Goal: Task Accomplishment & Management: Use online tool/utility

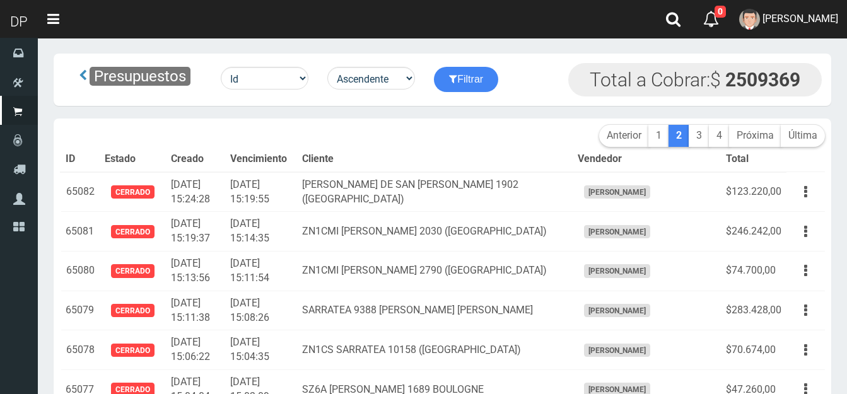
select select "asc"
click at [304, 76] on select "Id Facturado Valor vencimiento vendedor cliente" at bounding box center [265, 78] width 88 height 23
select select "usuarios_id"
click at [222, 67] on select "Id Facturado Valor vencimiento vendedor cliente" at bounding box center [265, 78] width 88 height 23
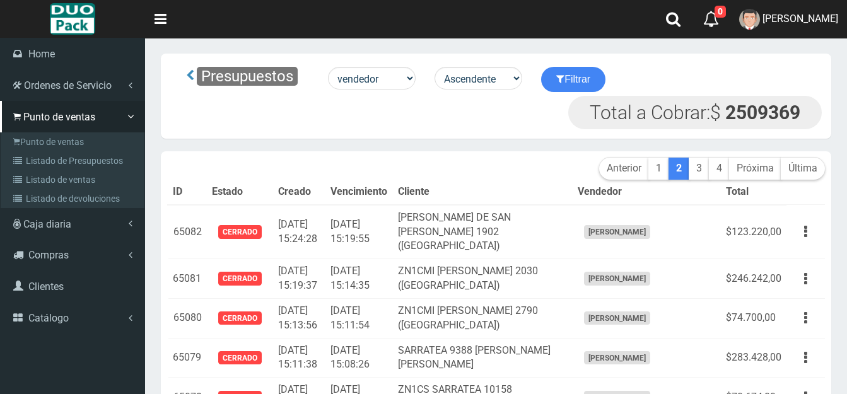
click at [71, 360] on aside "Home" at bounding box center [72, 197] width 145 height 394
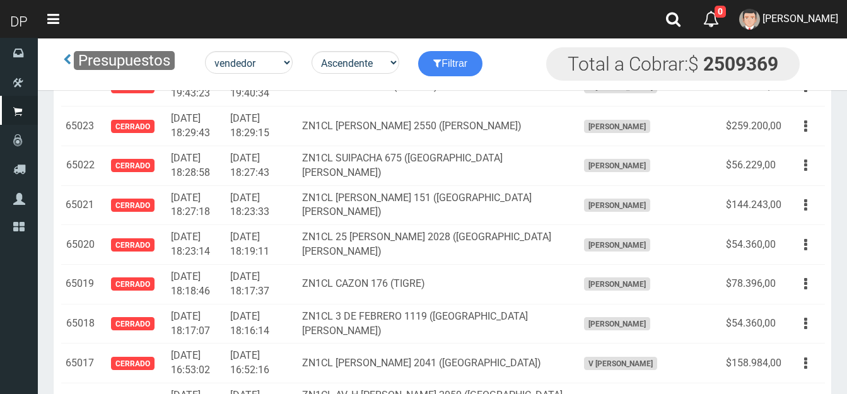
scroll to position [1766, 0]
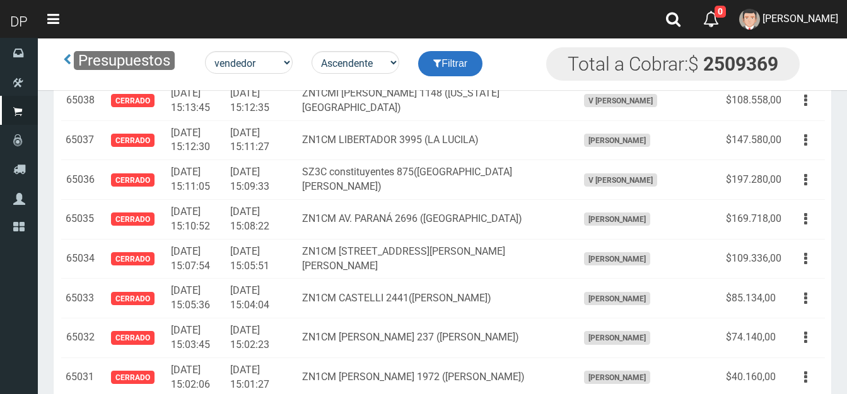
click at [463, 65] on button "Filtrar" at bounding box center [450, 63] width 64 height 25
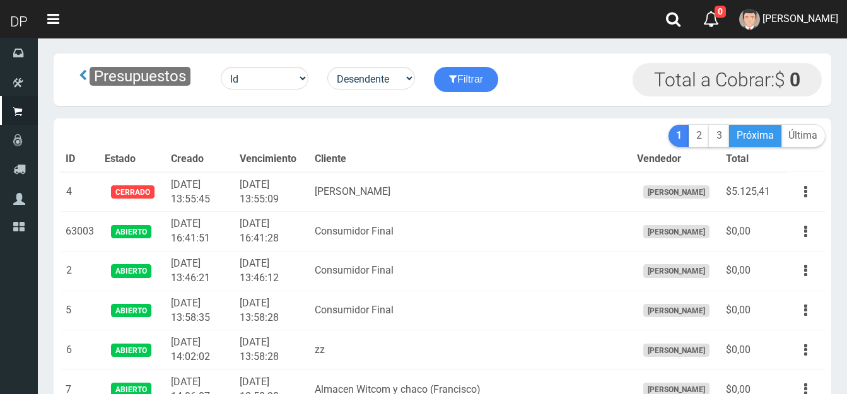
click at [750, 136] on link "Próxima" at bounding box center [755, 136] width 52 height 22
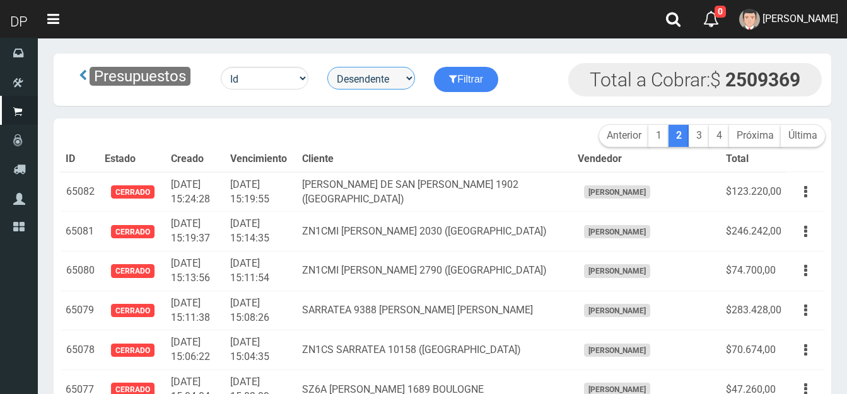
click at [389, 78] on select "Desendente Ascendente" at bounding box center [371, 78] width 88 height 23
select select "asc"
click at [330, 67] on select "Desendente Ascendente" at bounding box center [371, 78] width 88 height 23
click at [696, 132] on link "3" at bounding box center [699, 136] width 21 height 22
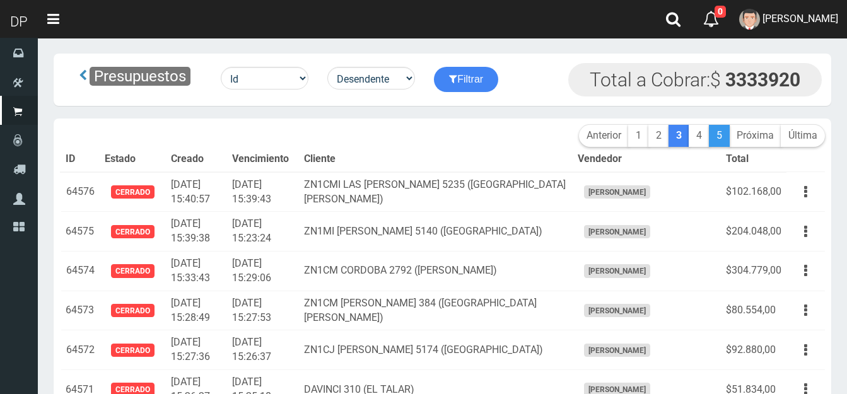
click at [721, 132] on link "5" at bounding box center [719, 136] width 21 height 22
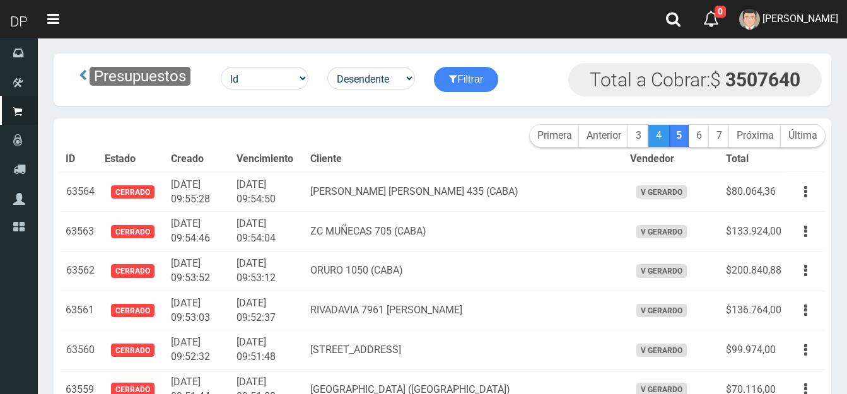
click at [653, 134] on link "4" at bounding box center [658, 136] width 21 height 22
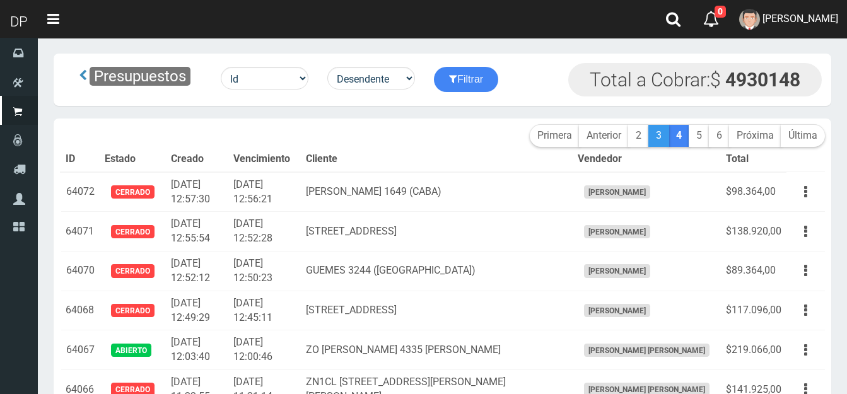
click at [655, 137] on link "3" at bounding box center [658, 136] width 21 height 22
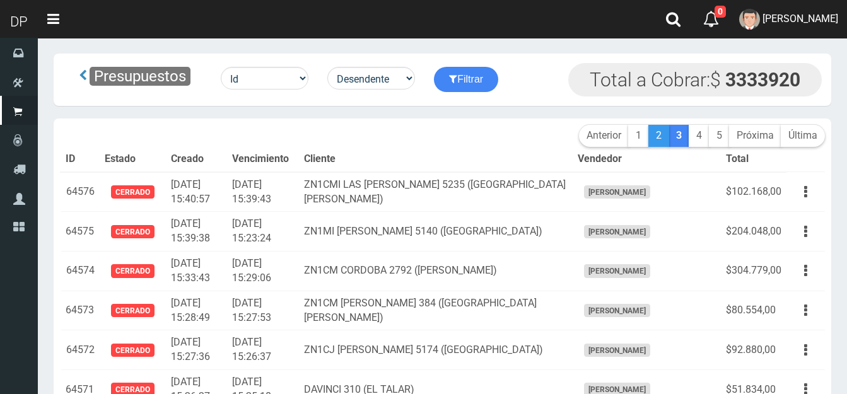
click at [656, 136] on link "2" at bounding box center [658, 136] width 21 height 22
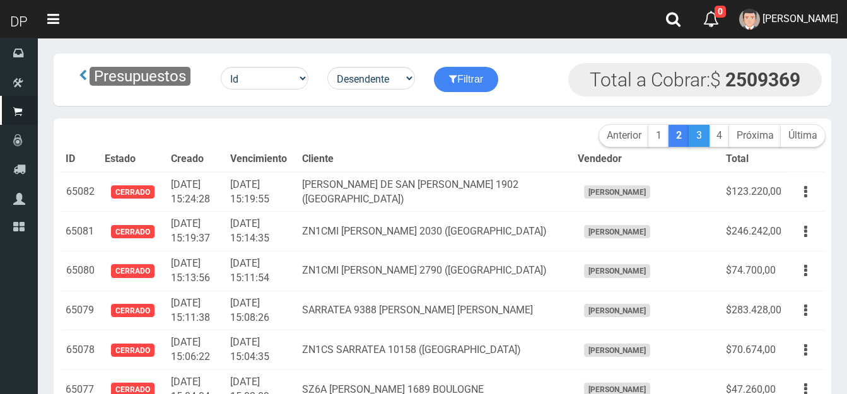
click at [696, 137] on link "3" at bounding box center [699, 136] width 21 height 22
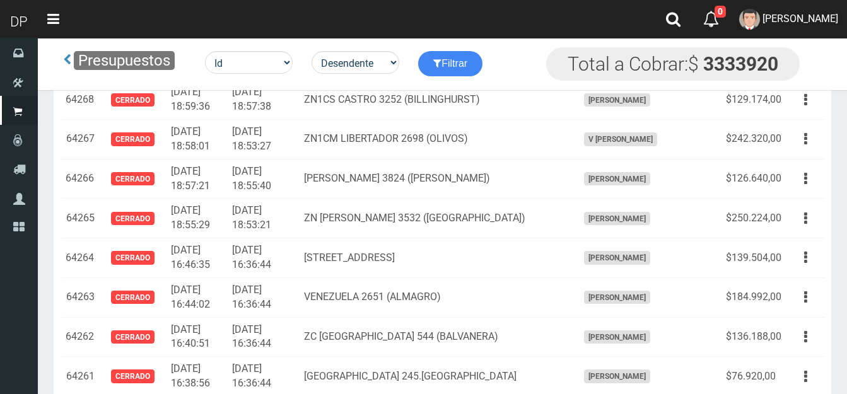
scroll to position [12110, 0]
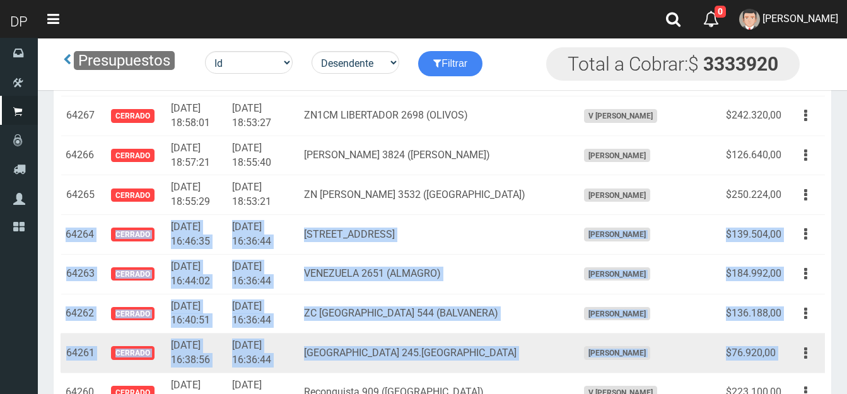
drag, startPoint x: 66, startPoint y: 233, endPoint x: 787, endPoint y: 349, distance: 730.8
type textarea "64264 CERRADO [DATE] 16:46:35 [DATE] 16:36:44 Belgrano 3127 ([GEOGRAPHIC_DATA])…"
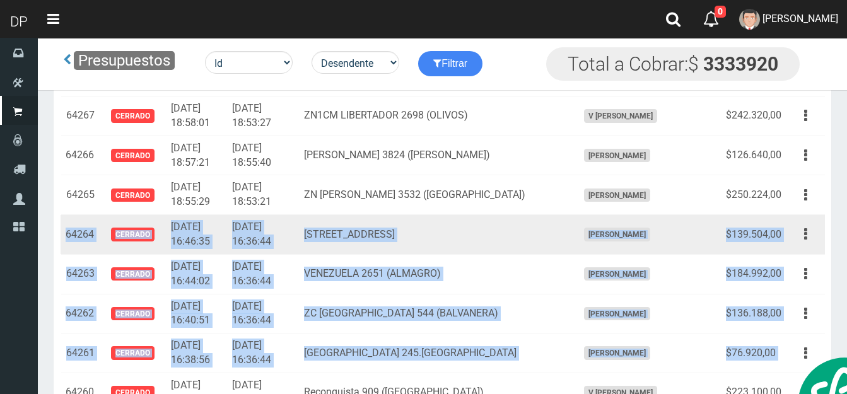
copy tbody "64264 Cerrado 2025-07-12 16:46:35 2025-07-12 16:36:44 Belgrano 3127 (Balvanera)…"
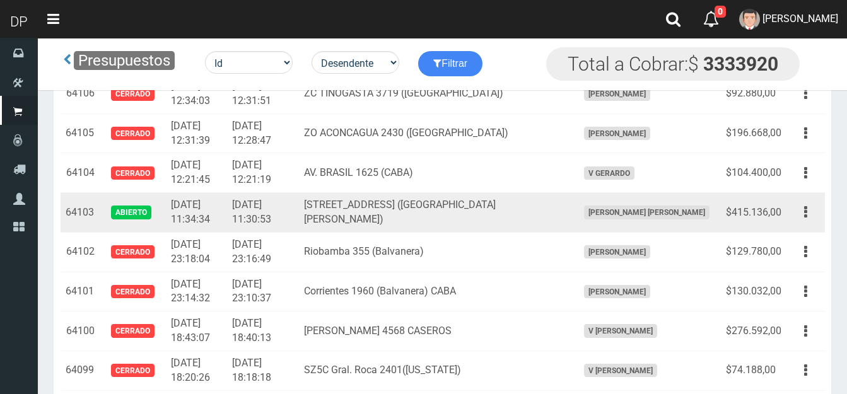
scroll to position [18481, 0]
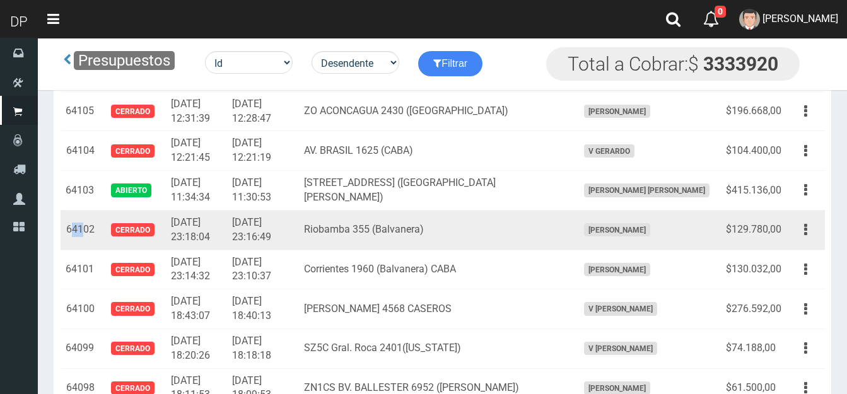
drag, startPoint x: 69, startPoint y: 225, endPoint x: 81, endPoint y: 226, distance: 12.1
click at [81, 226] on td "64102" at bounding box center [80, 230] width 39 height 40
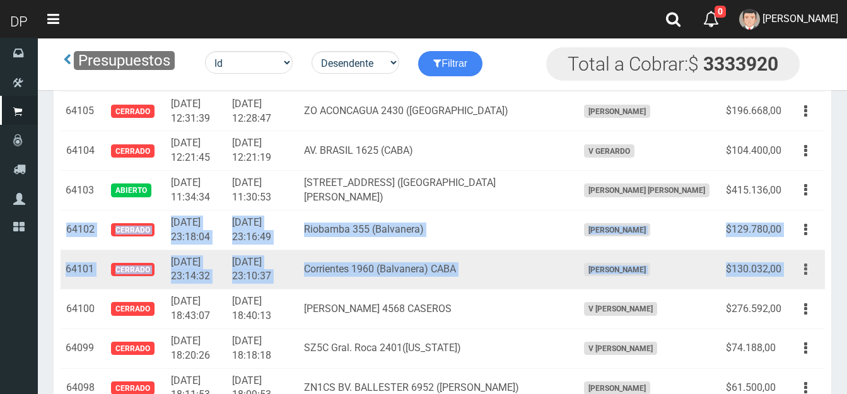
drag, startPoint x: 67, startPoint y: 228, endPoint x: 795, endPoint y: 263, distance: 728.7
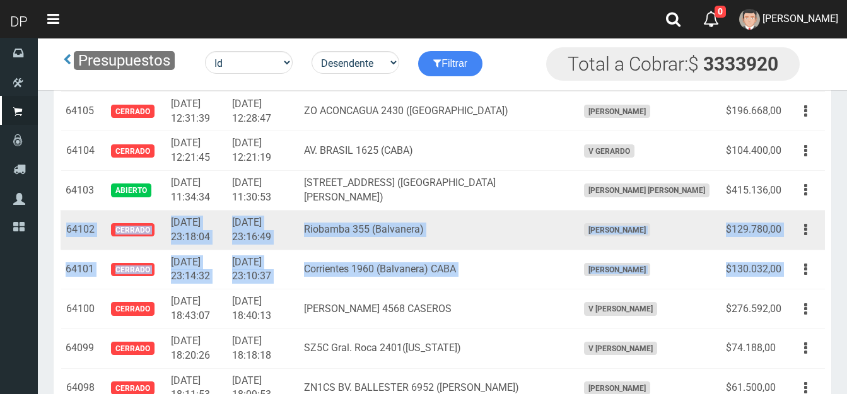
copy tbody "64102 Cerrado 2025-07-08 23:18:04 2025-07-08 23:16:49 Riobamba 355 (Balvanera) …"
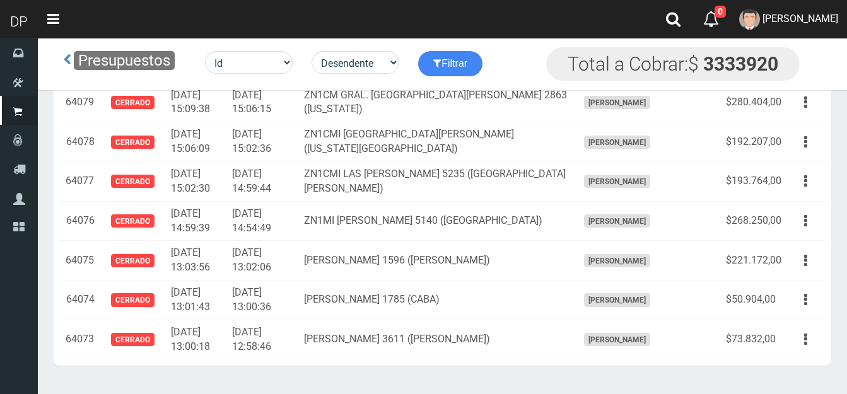
scroll to position [19552, 0]
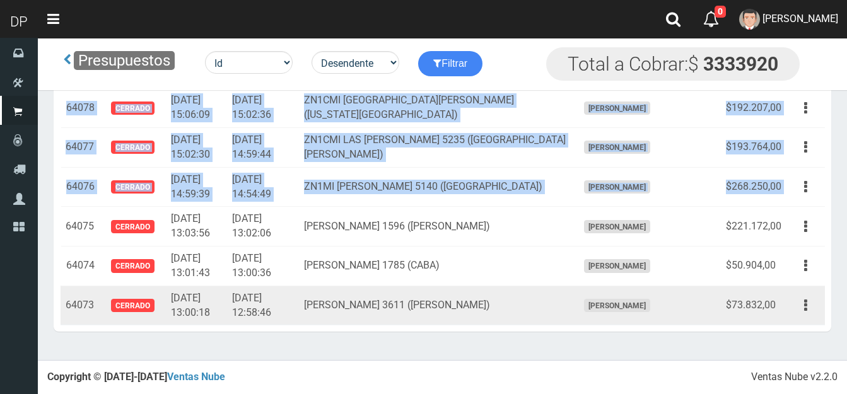
drag, startPoint x: 66, startPoint y: 225, endPoint x: 754, endPoint y: 304, distance: 692.6
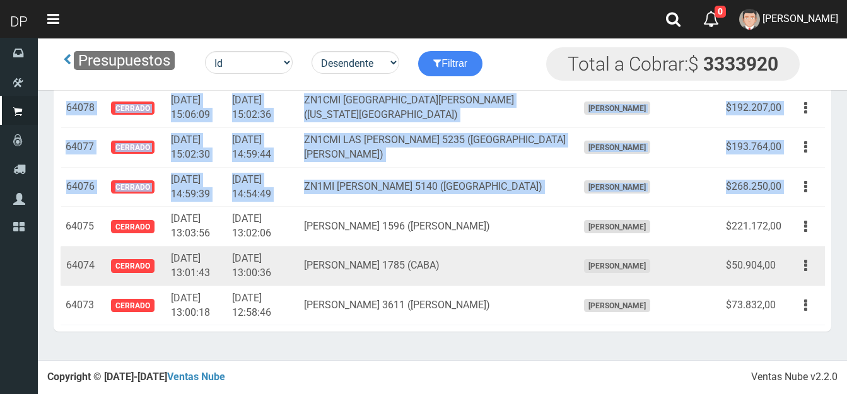
copy table "ID Estado Creado Vencimiento Cliente Vendedor Total 64576 Cerrado 2025-07-22 15…"
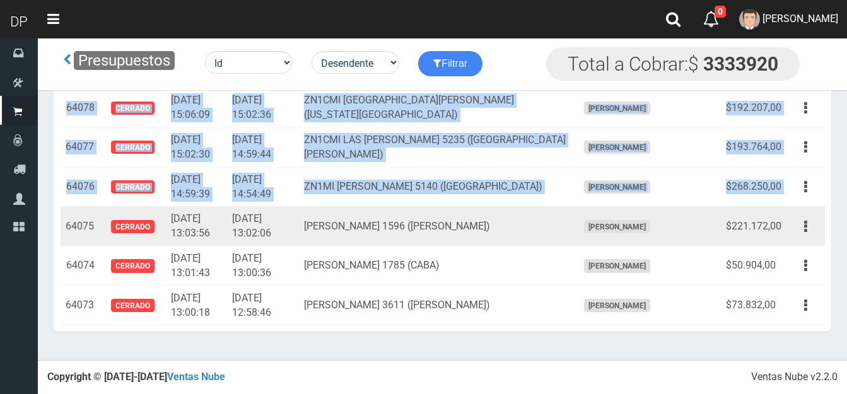
copy table "ID Estado Creado Vencimiento Cliente Vendedor Total 64576 Cerrado 2025-07-22 15…"
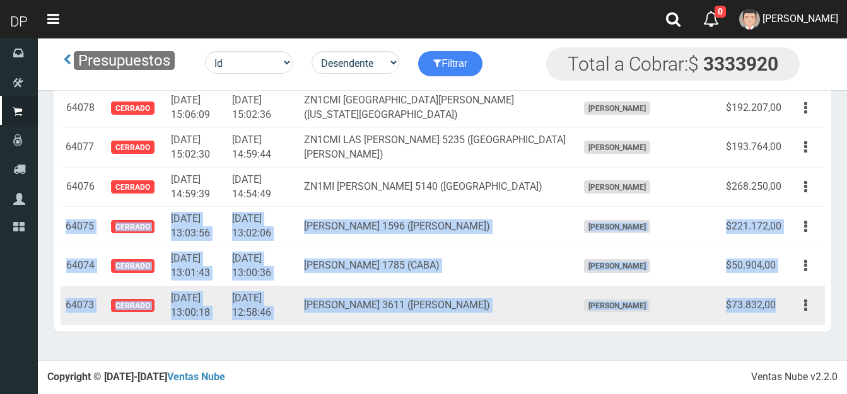
drag, startPoint x: 67, startPoint y: 226, endPoint x: 774, endPoint y: 298, distance: 710.7
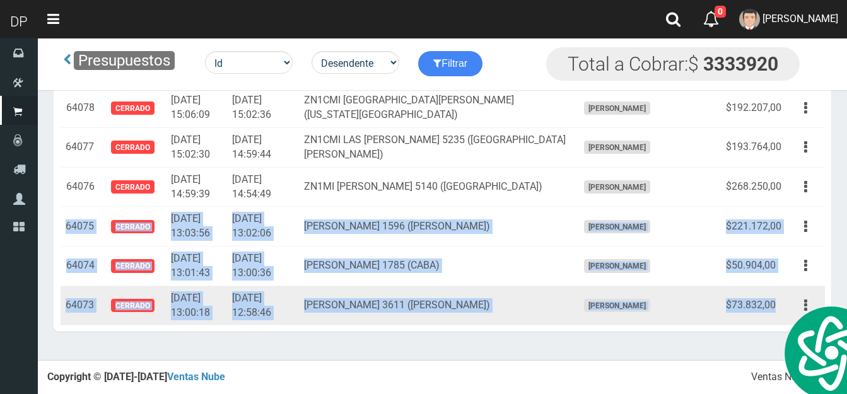
copy tbody "64075 Cerrado 2025-07-08 13:03:56 2025-07-08 13:02:06 ZC BULNES 1596 (PALERMO) …"
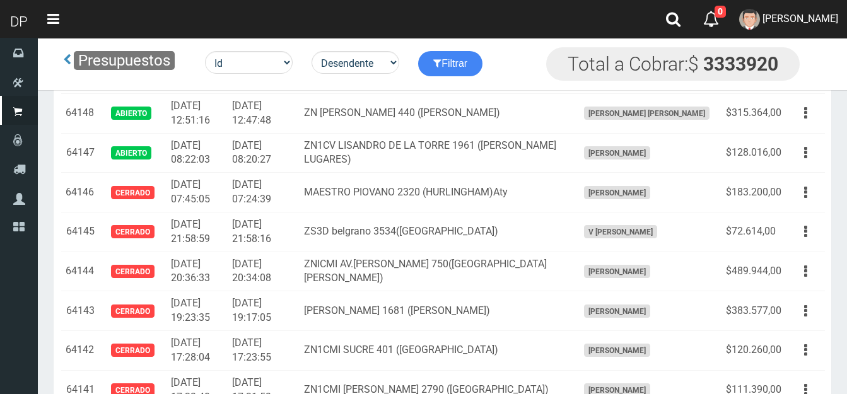
scroll to position [0, 0]
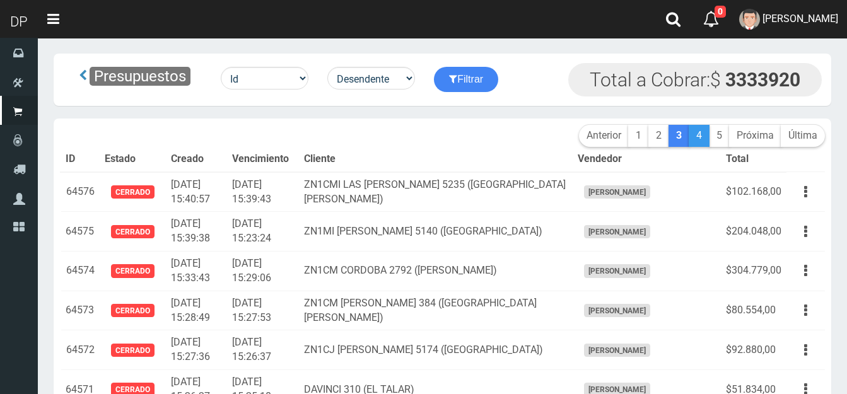
click at [696, 131] on link "4" at bounding box center [699, 136] width 21 height 22
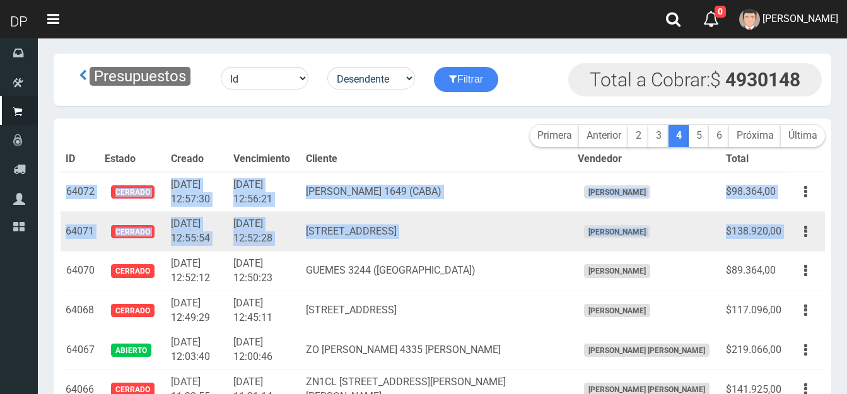
drag, startPoint x: 67, startPoint y: 192, endPoint x: 788, endPoint y: 230, distance: 722.5
type textarea "64072 CERRADO [DATE] 12:57:30 [DATE] 12:56:21 [PERSON_NAME] 1649 (CABA) [PERSON…"
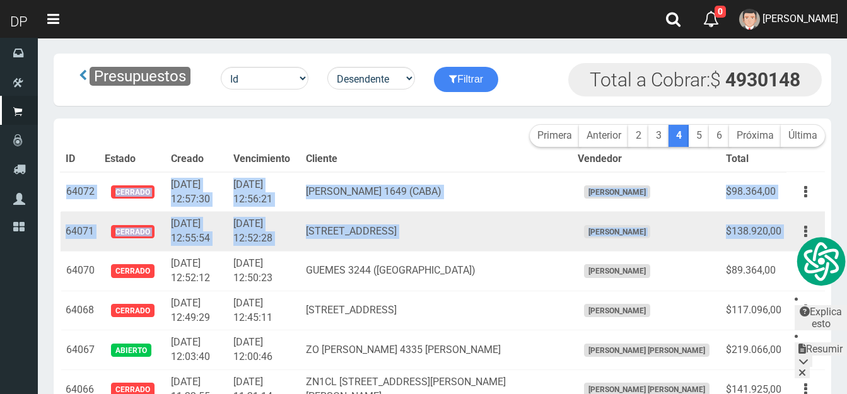
copy tbody "64072 Cerrado [DATE] 12:57:30 [DATE] 12:56:21 [PERSON_NAME] 1649 (CABA) [PERSON…"
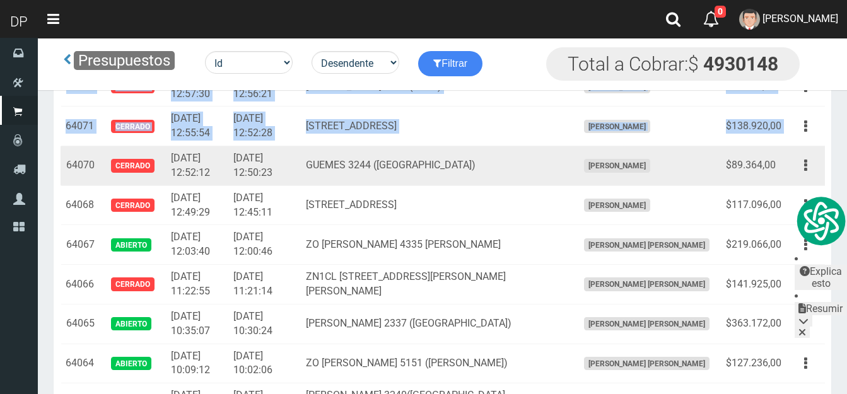
scroll to position [63, 0]
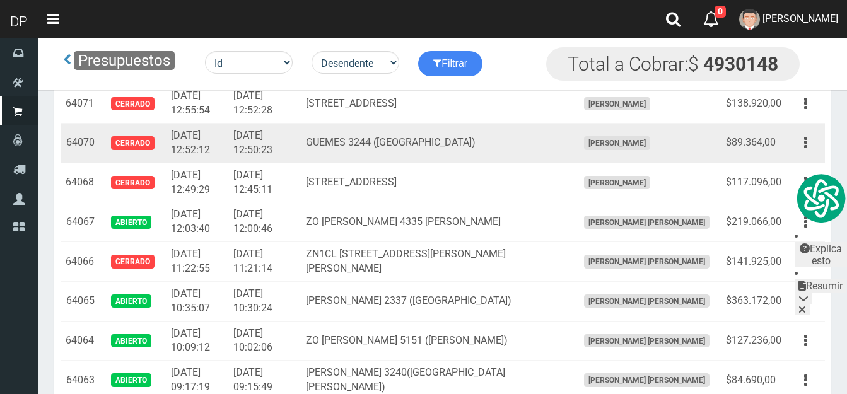
click at [189, 149] on td "[DATE] 12:52:12" at bounding box center [197, 144] width 62 height 40
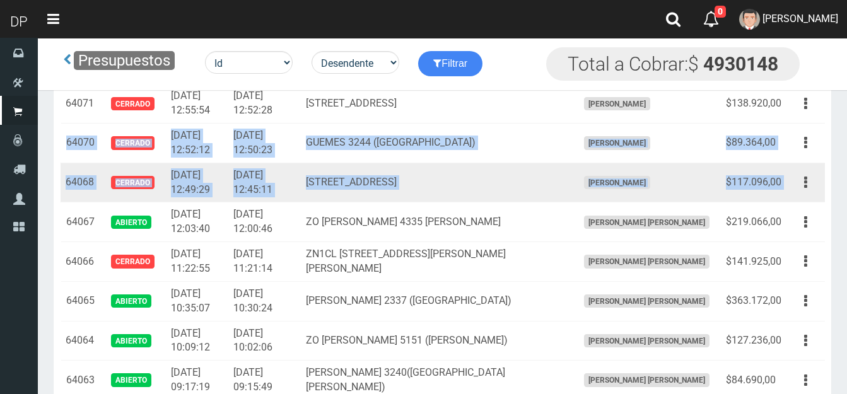
drag, startPoint x: 67, startPoint y: 139, endPoint x: 787, endPoint y: 172, distance: 721.0
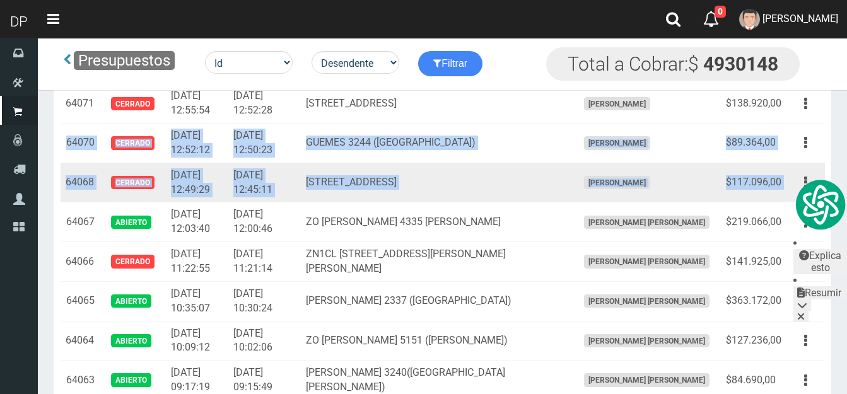
drag, startPoint x: 365, startPoint y: 186, endPoint x: 395, endPoint y: 188, distance: 31.0
click at [396, 188] on td "Cordoba 3436 (Palermo) CABA" at bounding box center [437, 183] width 272 height 40
copy tbody "64070 Cerrado 2025-07-08 12:52:12 2025-07-08 12:50:23 GUEMES 3244 (PALERMO) FRA…"
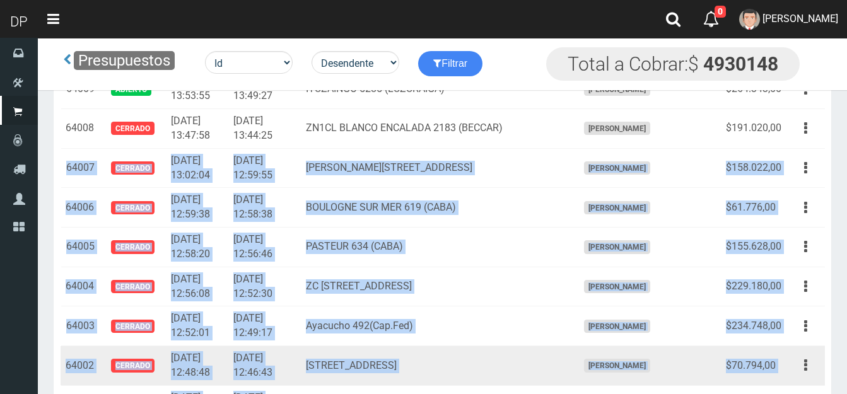
scroll to position [2538, 0]
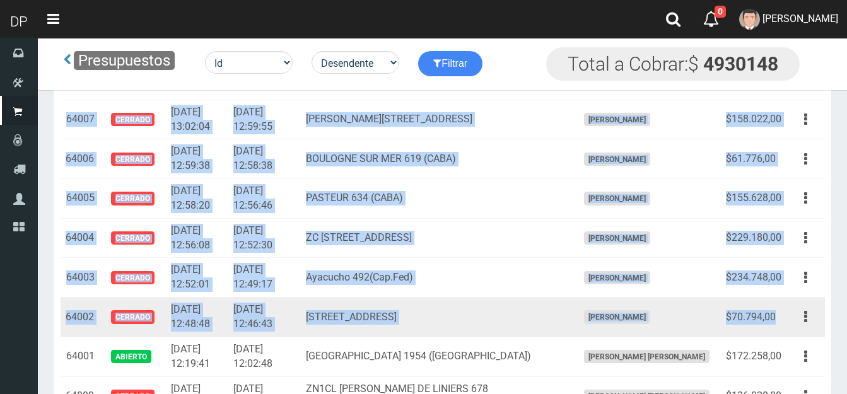
drag, startPoint x: 69, startPoint y: 196, endPoint x: 778, endPoint y: 313, distance: 718.6
copy tbody "64007 Cerrado 2025-07-07 13:02:04 2025-07-07 12:59:55 Viamonte 2851(CABA ) FRAN…"
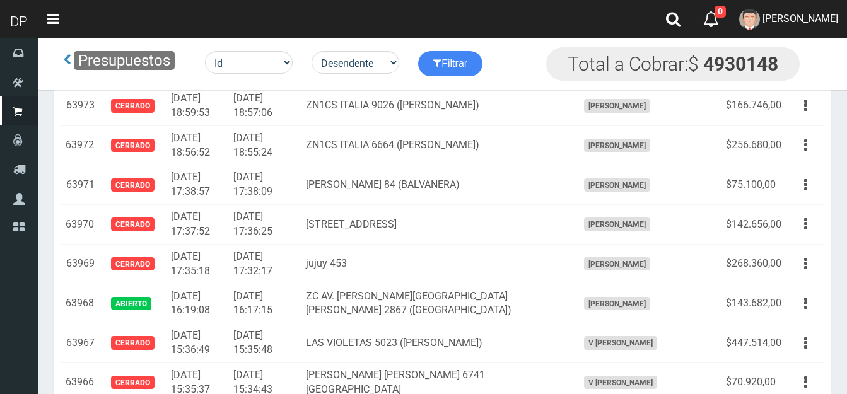
scroll to position [3926, 0]
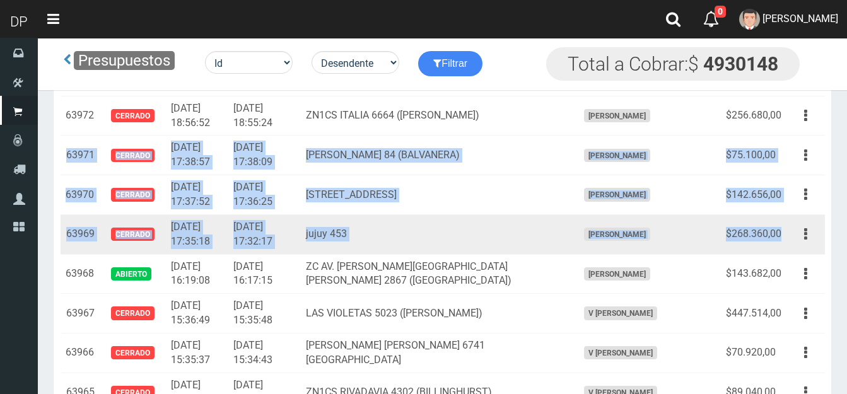
drag, startPoint x: 67, startPoint y: 151, endPoint x: 783, endPoint y: 228, distance: 720.1
copy tbody "63971 Cerrado 2025-07-05 17:38:57 2025-07-05 17:38:09 ZC LARREA 84 (BALVANERA) …"
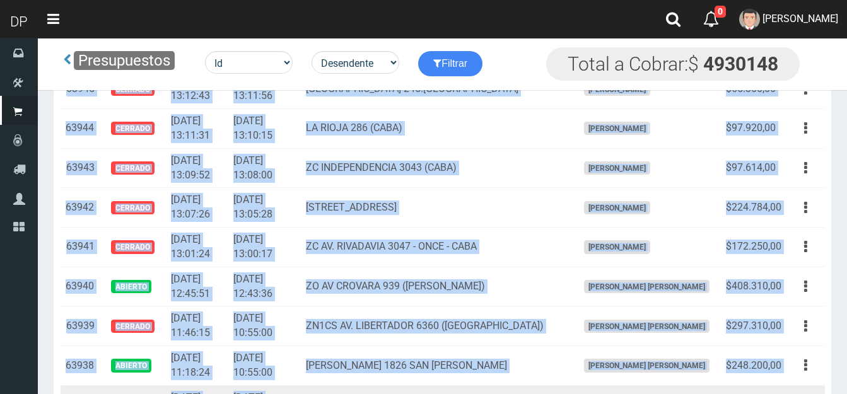
scroll to position [5070, 0]
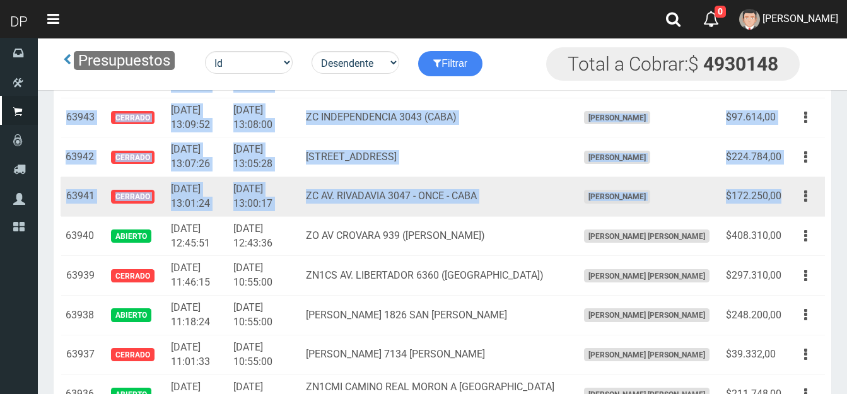
drag, startPoint x: 67, startPoint y: 180, endPoint x: 782, endPoint y: 199, distance: 714.9
copy tbody "63948 Cerrado 2025-07-05 13:17:50 2025-07-05 13:16:51 CATAMARCA 595 (BALVANERA)…"
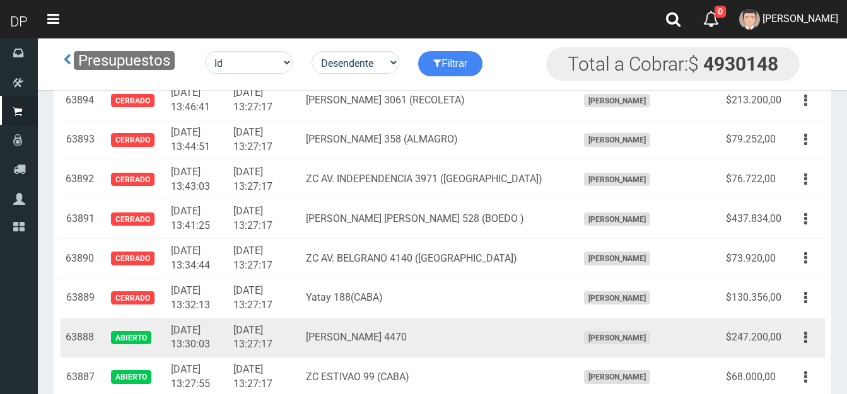
scroll to position [7089, 0]
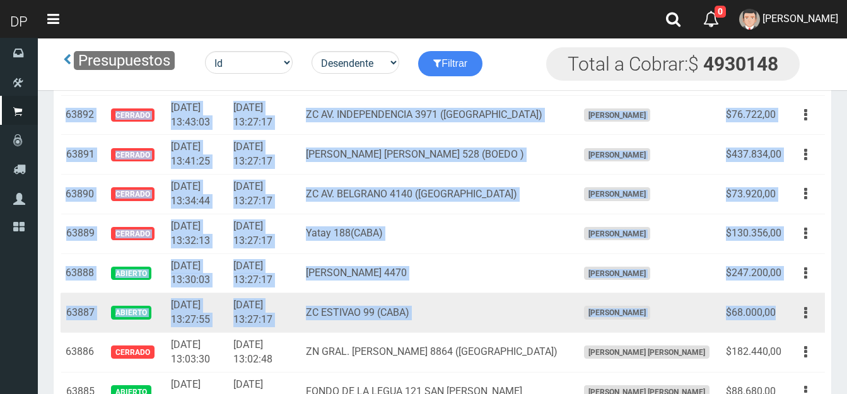
drag, startPoint x: 67, startPoint y: 160, endPoint x: 780, endPoint y: 313, distance: 729.0
copy tbody "63894 Cerrado 2025-07-04 13:46:41 2025-07-04 13:27:17 ZC CHARCAS 3061 (RECOLETA…"
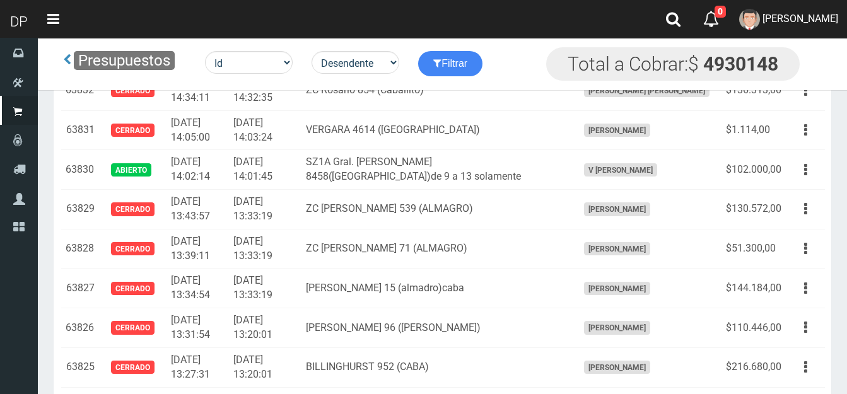
scroll to position [9549, 0]
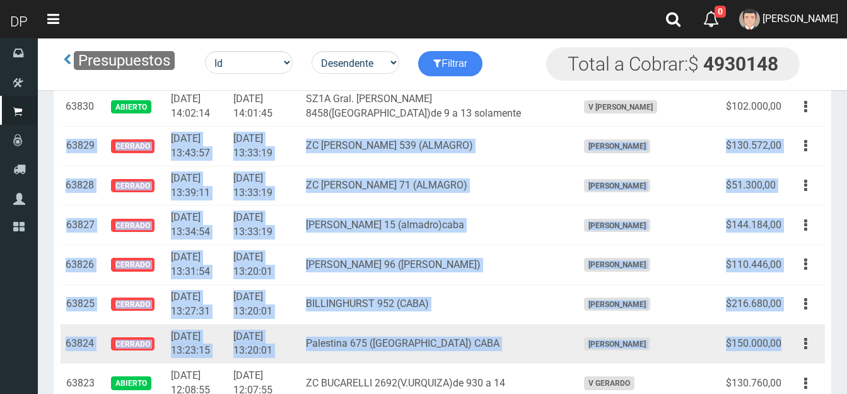
drag, startPoint x: 67, startPoint y: 143, endPoint x: 780, endPoint y: 342, distance: 739.5
copy tbody "63829 Cerrado 2025-07-03 13:43:57 2025-07-03 13:33:19 ZC FRANCISCO ACUÑA DE FIG…"
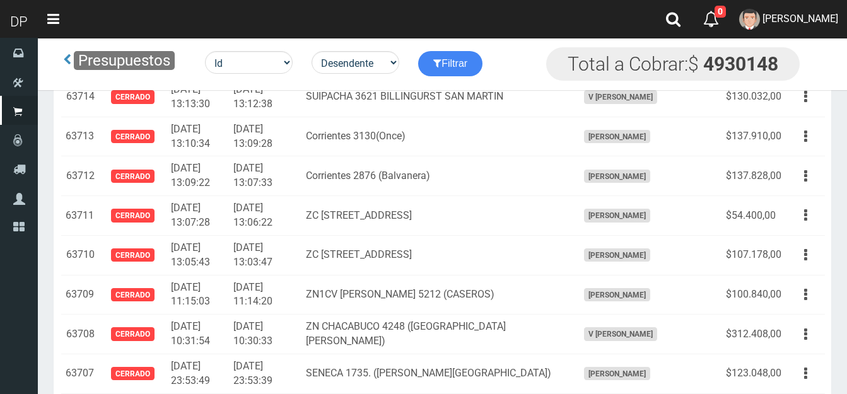
scroll to position [14028, 0]
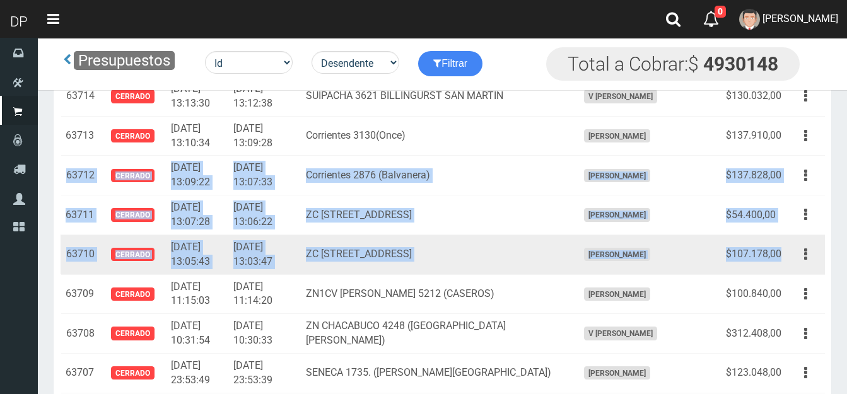
drag, startPoint x: 67, startPoint y: 173, endPoint x: 780, endPoint y: 260, distance: 718.0
copy tbody "63712 Cerrado 2025-06-30 13:09:22 2025-06-30 13:07:33 Corrientes 2876 (Balvaner…"
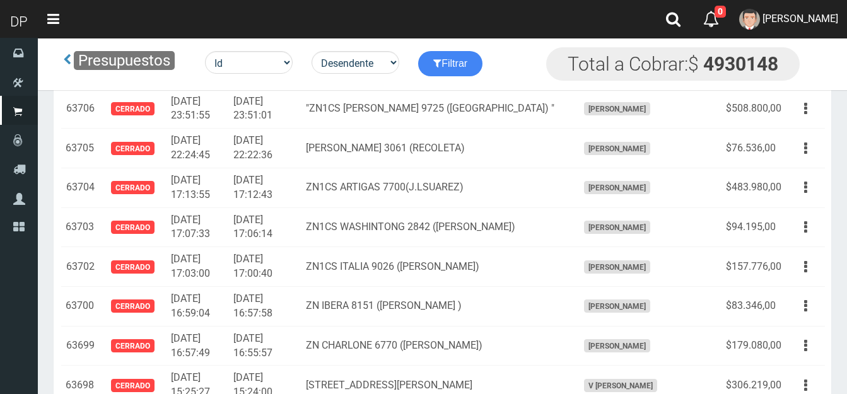
scroll to position [14343, 0]
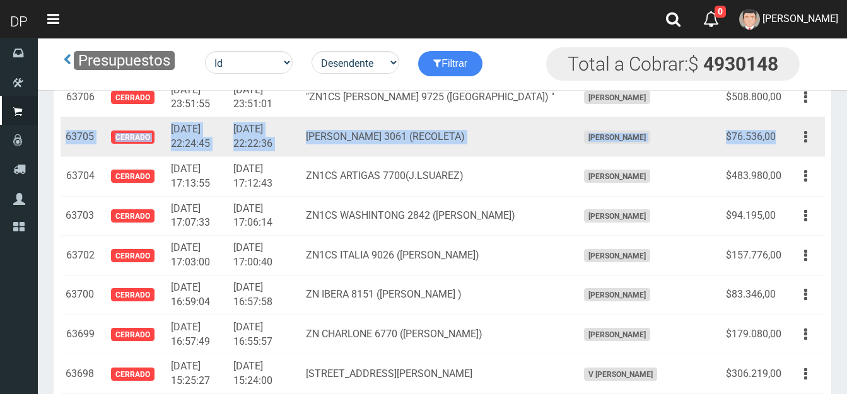
drag, startPoint x: 66, startPoint y: 132, endPoint x: 773, endPoint y: 128, distance: 706.4
click at [778, 127] on tr "63705 Cerrado 2025-06-29 22:24:45 2025-06-29 22:22:36 ZC CHARCAS 3061 (RECOLETA…" at bounding box center [443, 137] width 764 height 40
copy tr "63705 Cerrado 2025-06-29 22:24:45 2025-06-29 22:22:36 ZC CHARCAS 3061 (RECOLETA…"
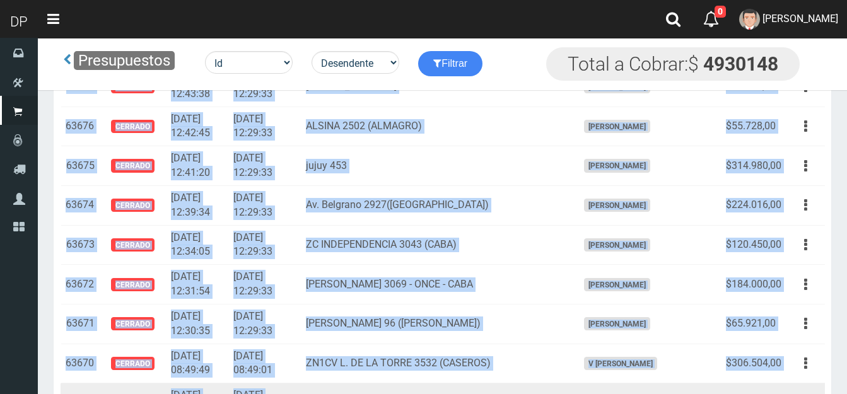
scroll to position [15507, 0]
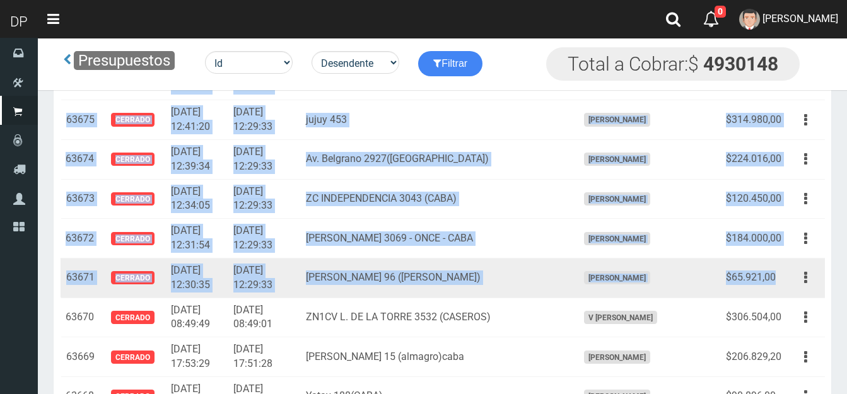
drag, startPoint x: 66, startPoint y: 154, endPoint x: 778, endPoint y: 265, distance: 720.7
copy tbody "63678 Cerrado 2025-06-28 12:46:03 2025-06-28 12:29:33 JEAN JAURES 390 (BALVANER…"
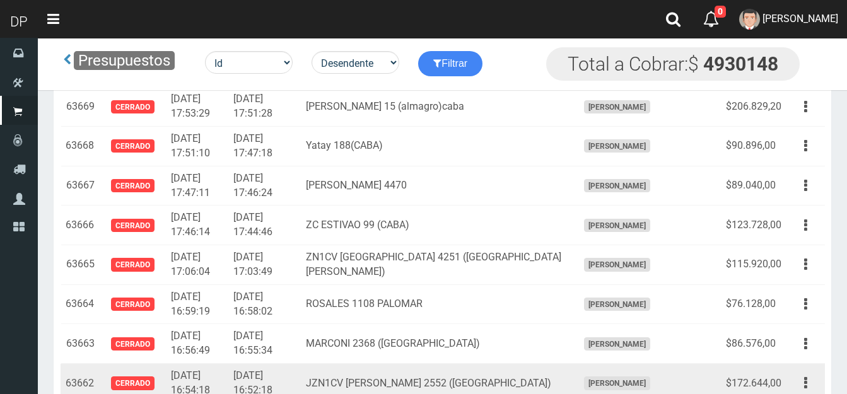
scroll to position [15789, 0]
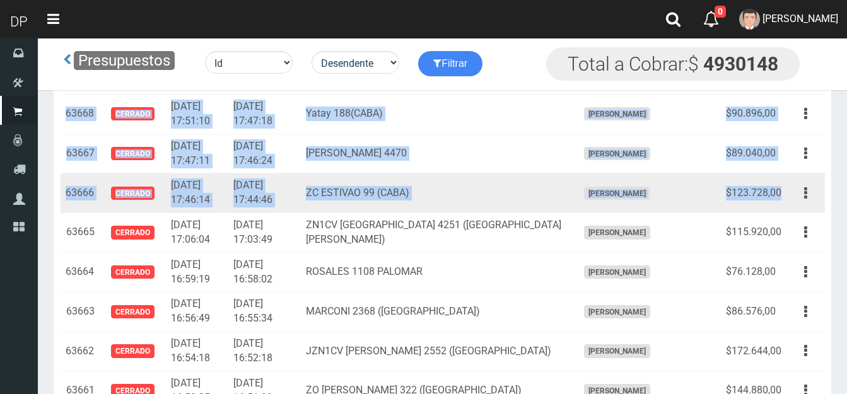
drag, startPoint x: 66, startPoint y: 231, endPoint x: 781, endPoint y: 183, distance: 716.9
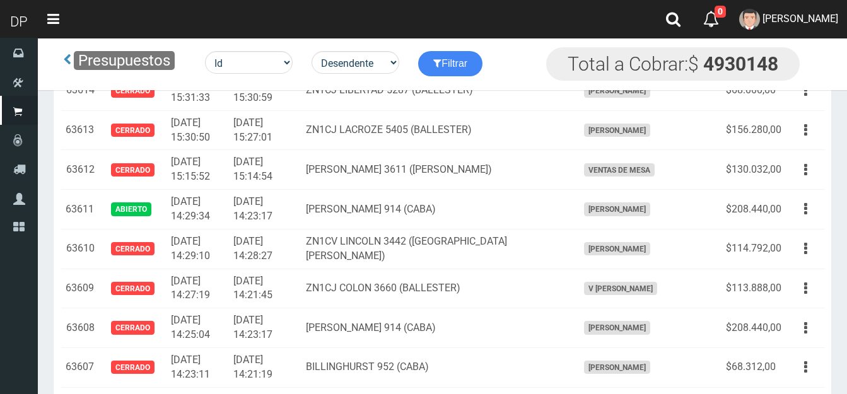
scroll to position [17871, 0]
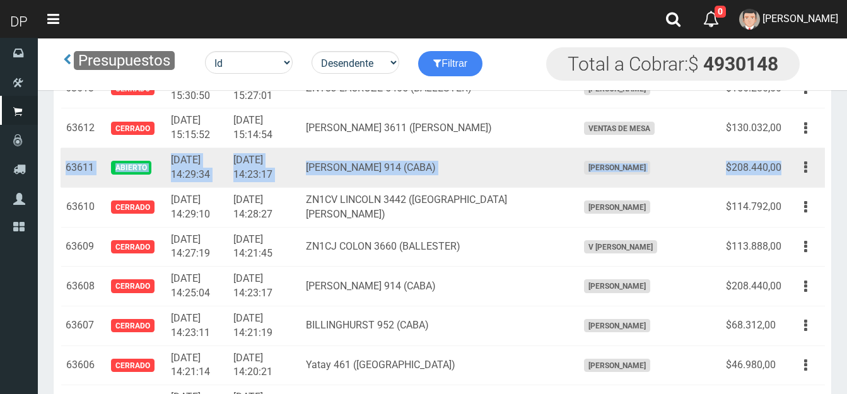
drag, startPoint x: 66, startPoint y: 167, endPoint x: 785, endPoint y: 162, distance: 718.4
click at [785, 162] on tr "63611 Abierto 2025-06-26 14:29:34 2025-06-26 14:23:17 MEDRANO 914 (CABA) FRANCI…" at bounding box center [443, 168] width 764 height 40
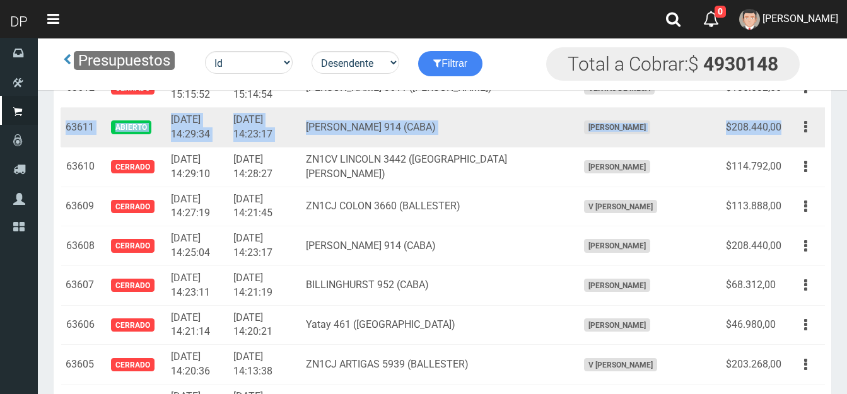
scroll to position [17934, 0]
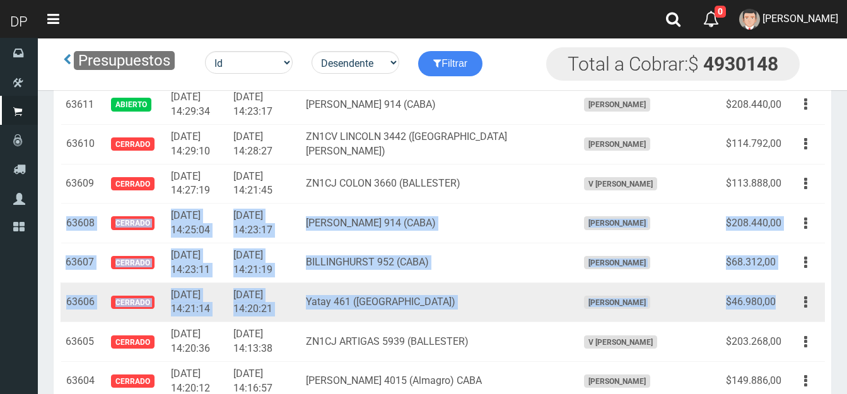
drag, startPoint x: 67, startPoint y: 221, endPoint x: 776, endPoint y: 296, distance: 713.0
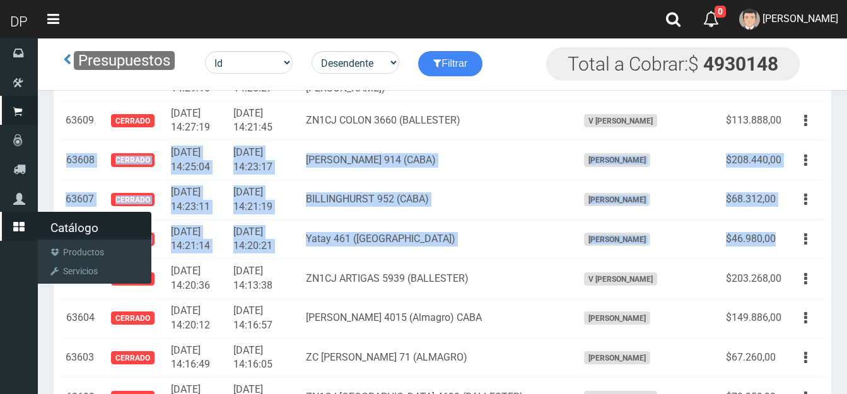
scroll to position [18060, 0]
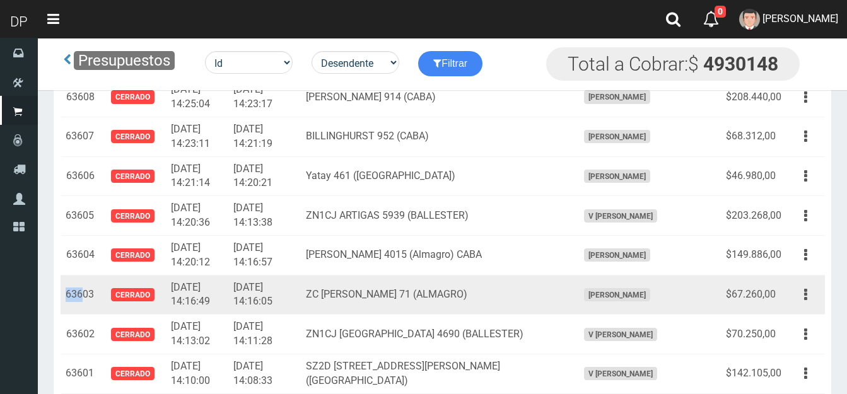
drag, startPoint x: 68, startPoint y: 296, endPoint x: 85, endPoint y: 293, distance: 16.8
click at [85, 293] on td "63603" at bounding box center [80, 295] width 39 height 40
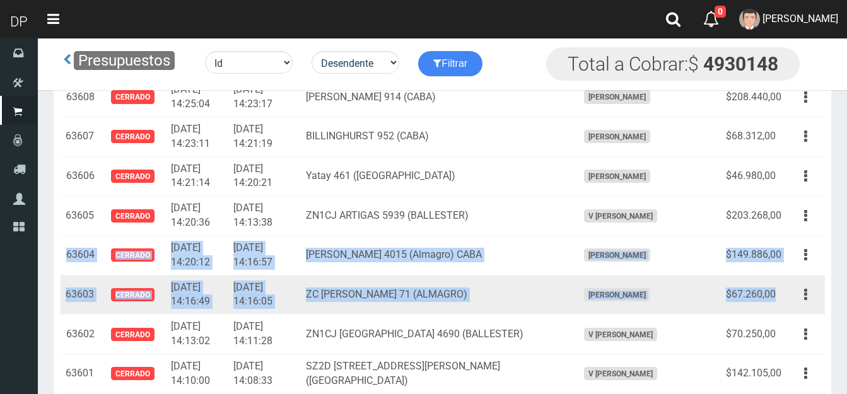
drag, startPoint x: 67, startPoint y: 254, endPoint x: 781, endPoint y: 295, distance: 714.5
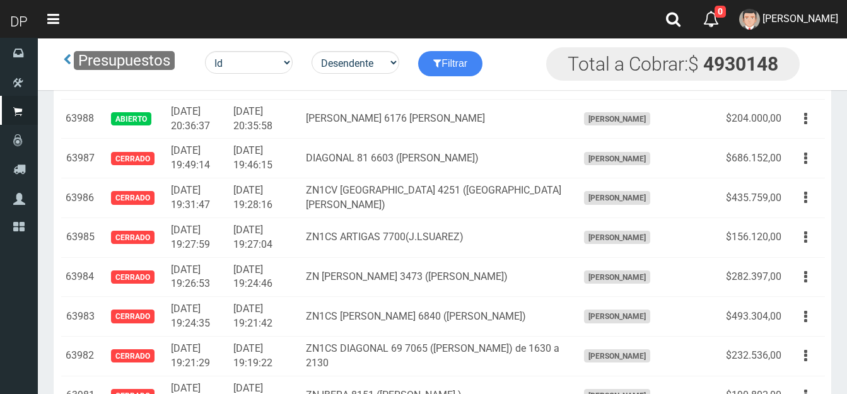
scroll to position [0, 0]
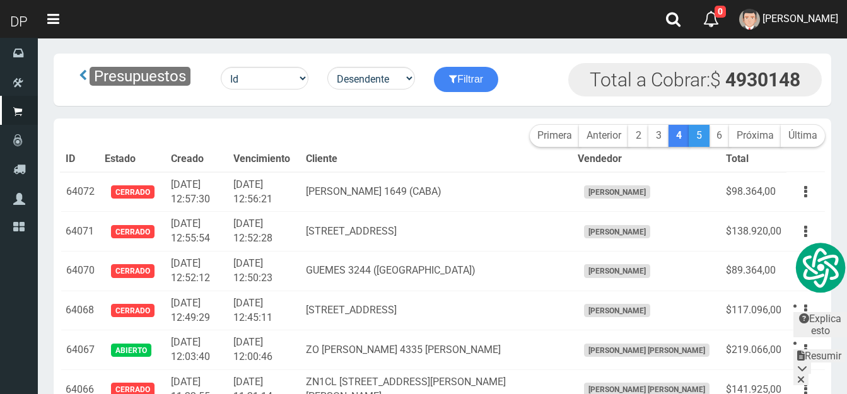
click at [699, 139] on link "5" at bounding box center [699, 136] width 21 height 22
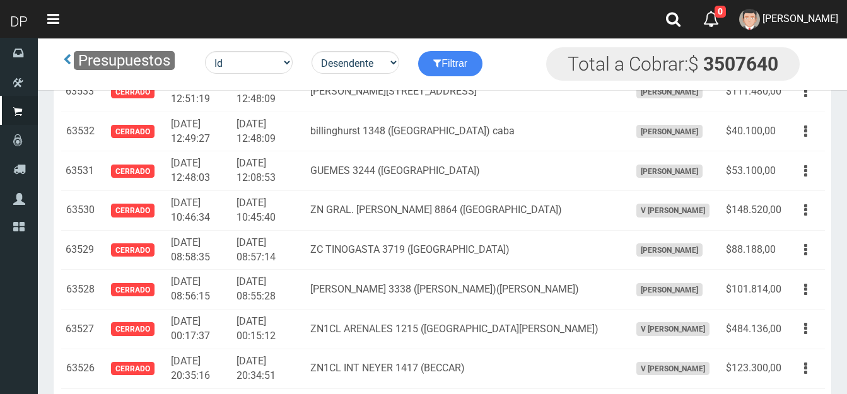
scroll to position [1261, 0]
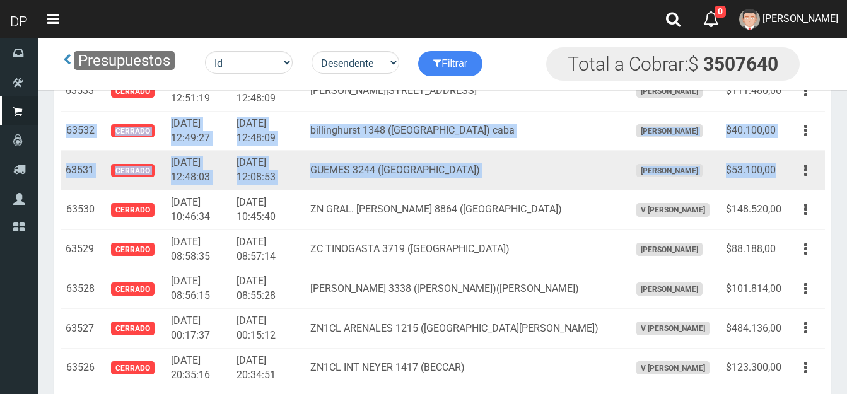
drag, startPoint x: 67, startPoint y: 128, endPoint x: 764, endPoint y: 169, distance: 697.5
type textarea "63532 CERRADO 2025-06-24 12:49:27 2025-06-24 12:48:09 billinghurst 1348 (palerm…"
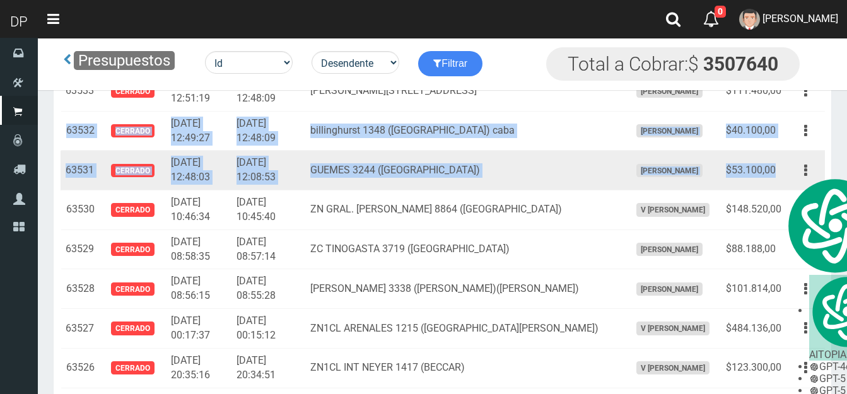
copy tbody "63532 Cerrado 2025-06-24 12:49:27 2025-06-24 12:48:09 billinghurst 1348 (palerm…"
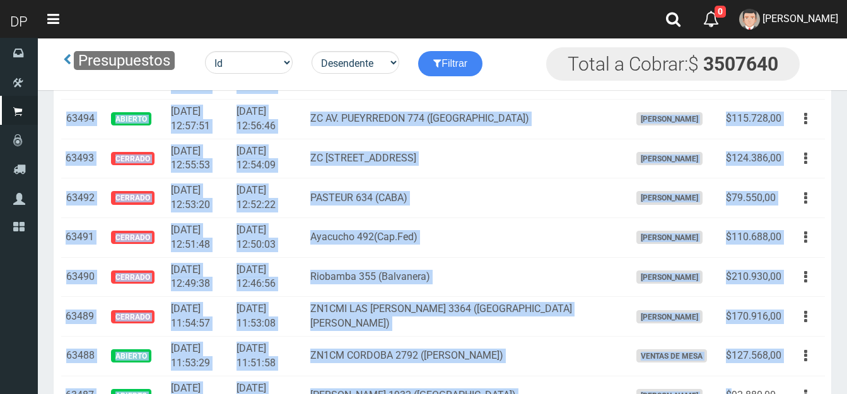
scroll to position [2851, 0]
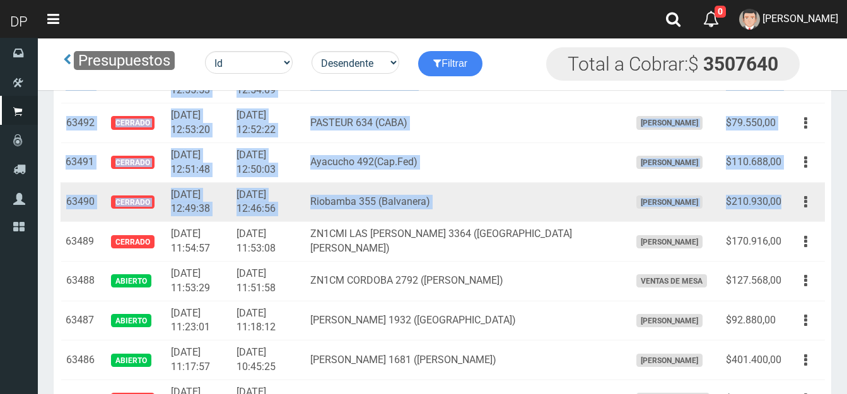
drag, startPoint x: 66, startPoint y: 201, endPoint x: 782, endPoint y: 193, distance: 715.9
copy tbody "63495 Cerrado 2025-06-23 13:00:15 2025-06-23 12:58:27 BOULOGNE SUR MER 619 (CAB…"
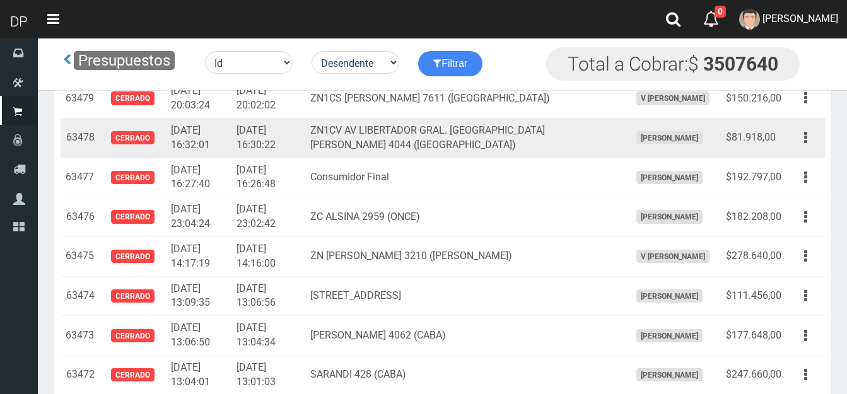
scroll to position [3419, 0]
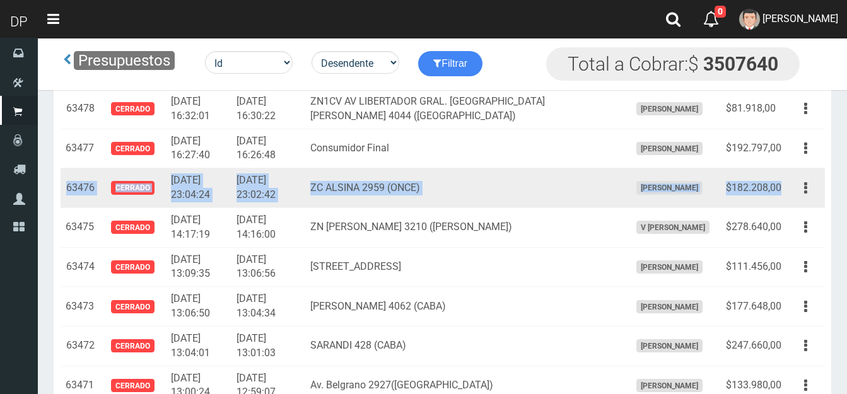
drag, startPoint x: 68, startPoint y: 187, endPoint x: 779, endPoint y: 187, distance: 710.8
click at [779, 187] on tr "63476 Cerrado 2025-06-21 23:04:24 2025-06-21 23:02:42 ZC ALSINA 2959 (ONCE) FRA…" at bounding box center [443, 188] width 764 height 40
copy tr "63476 Cerrado 2025-06-21 23:04:24 2025-06-21 23:02:42 ZC ALSINA 2959 (ONCE) FRA…"
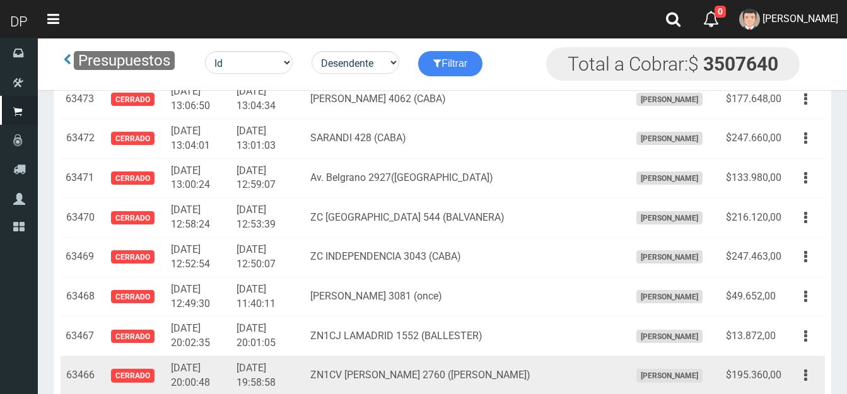
scroll to position [3648, 0]
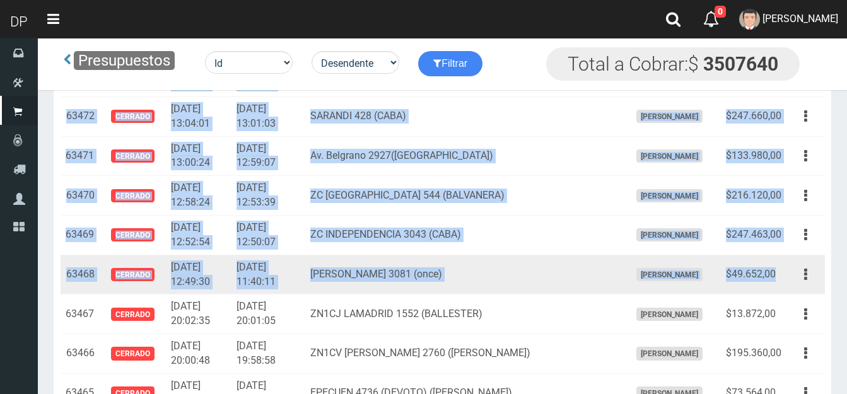
drag, startPoint x: 67, startPoint y: 141, endPoint x: 778, endPoint y: 267, distance: 722.7
copy tbody "63474 Cerrado 2025-06-21 13:09:35 2025-06-21 13:06:56 AV RIVADAVIA 2486 CABA FR…"
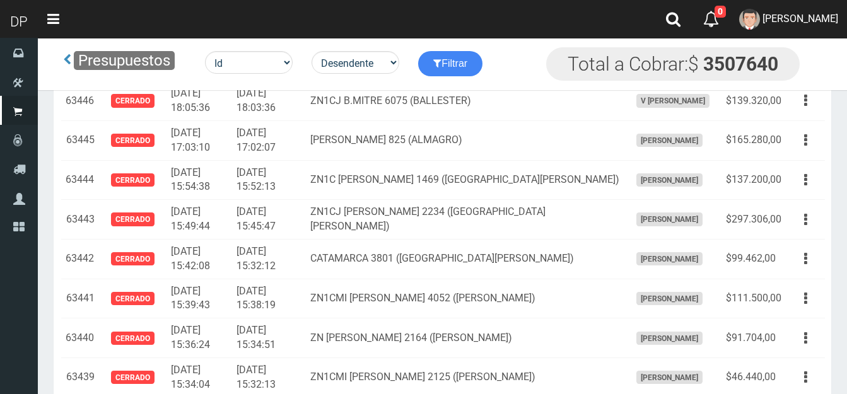
scroll to position [4657, 0]
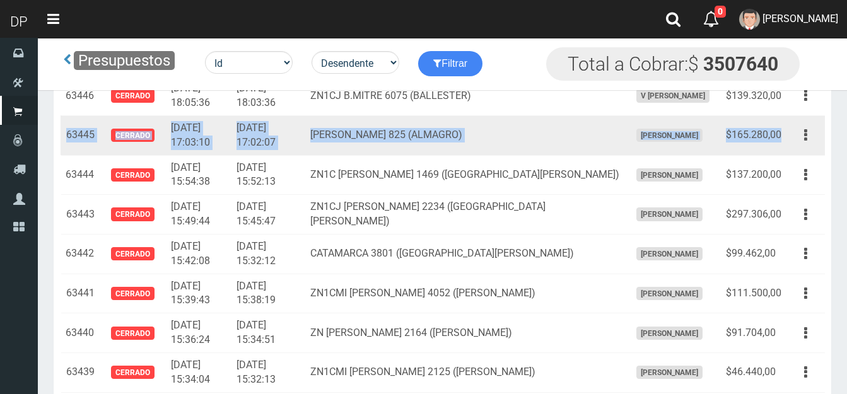
drag, startPoint x: 67, startPoint y: 132, endPoint x: 772, endPoint y: 134, distance: 705.2
click at [781, 130] on tr "63445 Cerrado 2025-06-19 17:03:10 2025-06-19 17:02:07 ZC GASCON 825 (ALMAGRO) F…" at bounding box center [443, 135] width 764 height 40
copy tr "63445 Cerrado 2025-06-19 17:03:10 2025-06-19 17:02:07 ZC GASCON 825 (ALMAGRO) F…"
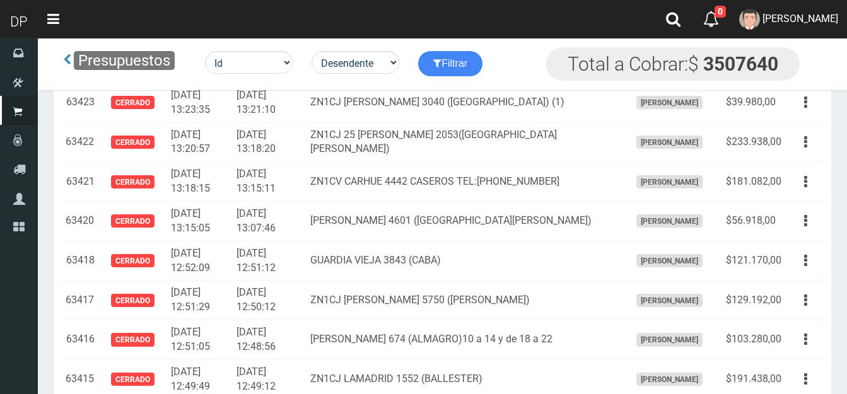
scroll to position [5603, 0]
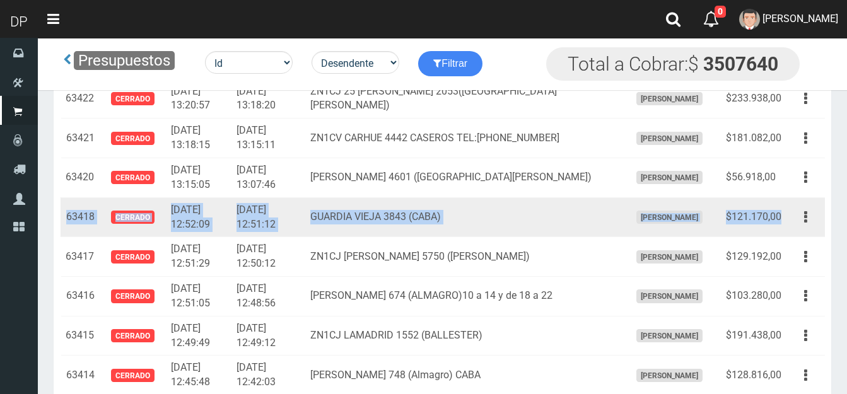
drag, startPoint x: 67, startPoint y: 214, endPoint x: 783, endPoint y: 214, distance: 715.9
click at [783, 214] on tr "63418 Cerrado 2025-06-19 12:52:09 2025-06-19 12:51:12 GUARDIA VIEJA 3843 (CABA)…" at bounding box center [443, 217] width 764 height 40
copy tr "63418 Cerrado 2025-06-19 12:52:09 2025-06-19 12:51:12 GUARDIA VIEJA 3843 (CABA)…"
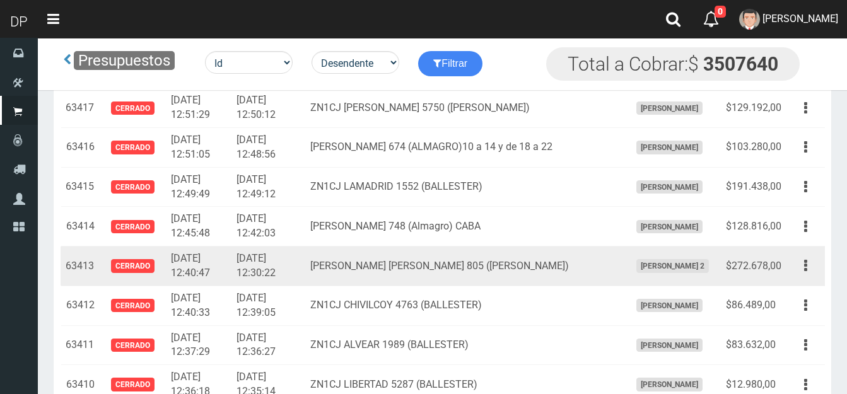
scroll to position [5730, 0]
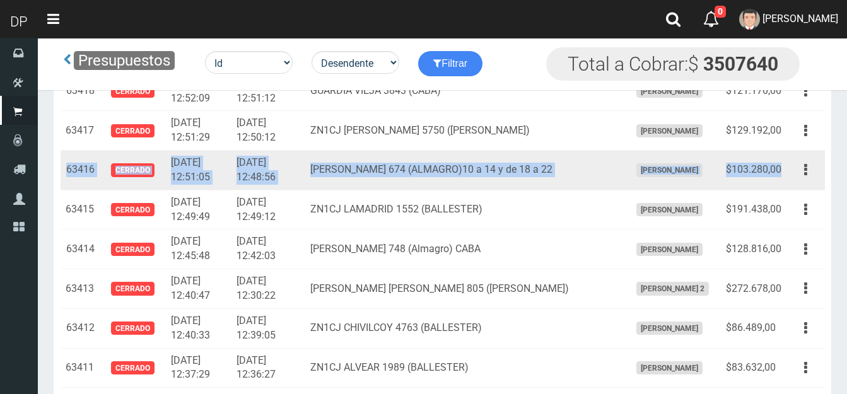
drag, startPoint x: 69, startPoint y: 167, endPoint x: 783, endPoint y: 169, distance: 714.6
click at [783, 169] on tr "63416 Cerrado 2025-06-19 12:51:05 2025-06-19 12:48:56 ZC J.SALGUERO 674 (ALMAGR…" at bounding box center [443, 171] width 764 height 40
copy tr "63416 Cerrado 2025-06-19 12:51:05 2025-06-19 12:48:56 ZC J.SALGUERO 674 (ALMAGR…"
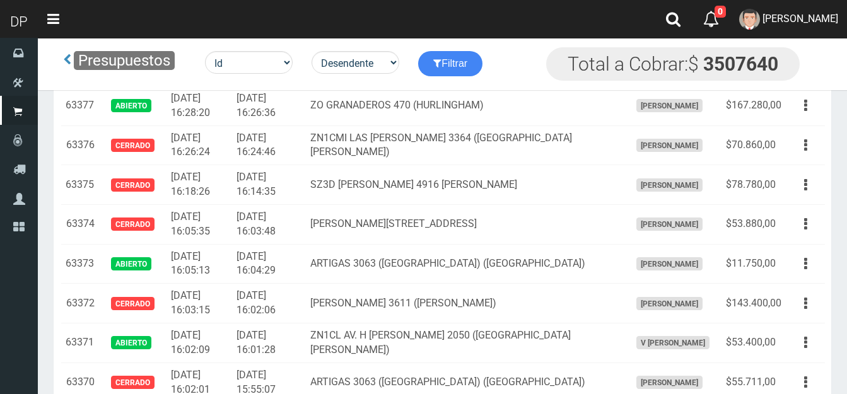
scroll to position [7370, 0]
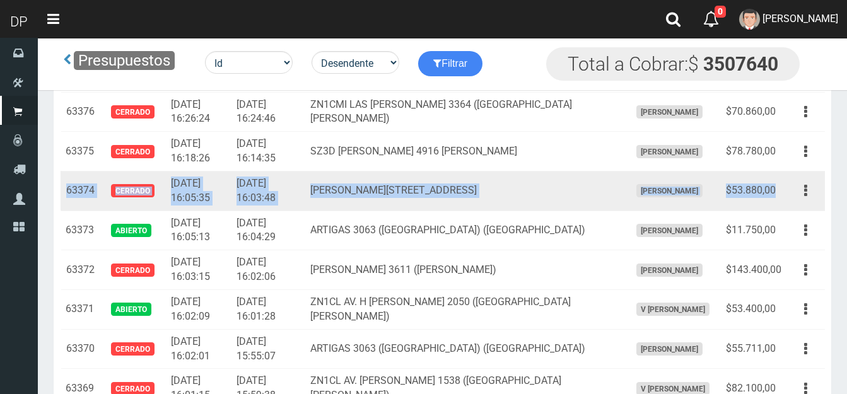
drag, startPoint x: 65, startPoint y: 189, endPoint x: 775, endPoint y: 186, distance: 709.6
click at [775, 186] on tr "63374 Cerrado 2025-06-17 16:05:35 2025-06-17 16:03:48 SOLER 3435 (PALERMO) FRAN…" at bounding box center [443, 191] width 764 height 40
copy tr "63374 Cerrado 2025-06-17 16:05:35 2025-06-17 16:03:48 SOLER 3435 (PALERMO) FRAN…"
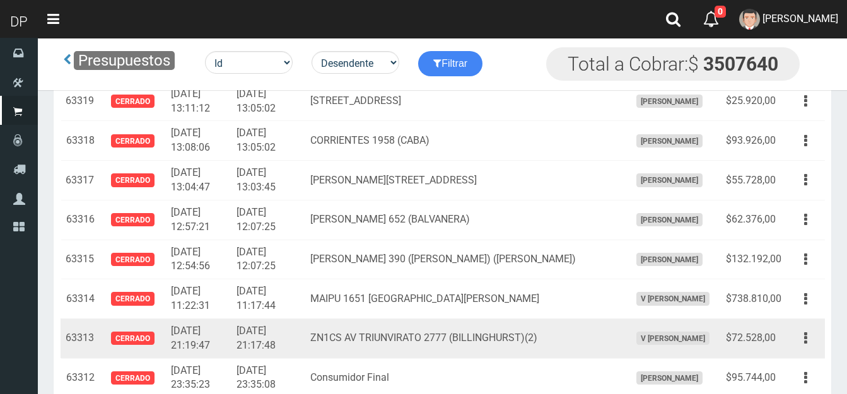
scroll to position [9640, 0]
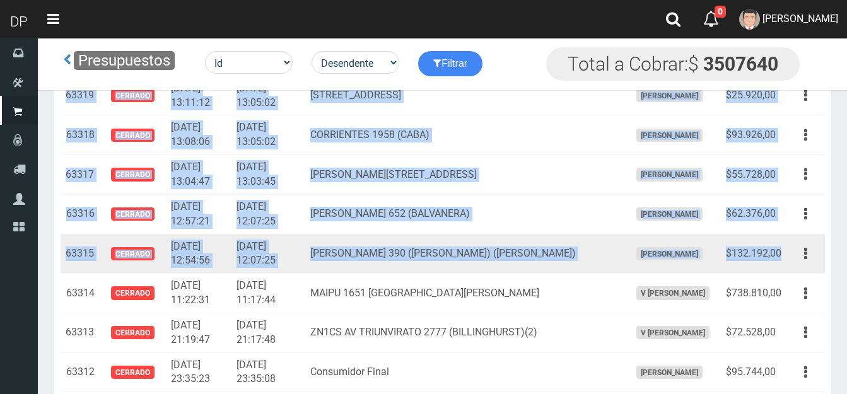
drag, startPoint x: 66, startPoint y: 138, endPoint x: 782, endPoint y: 249, distance: 724.4
click at [782, 249] on tbody "63564 Cerrado 2025-06-25 09:55:28 2025-06-25 09:54:50 VIRREY CEVALLOS 435 (CABA…" at bounding box center [443, 353] width 764 height 19770
copy tbody "63321 Cerrado 2025-06-16 13:26:19 2025-06-16 13:23:54 Corrientes 3130(Once) FRA…"
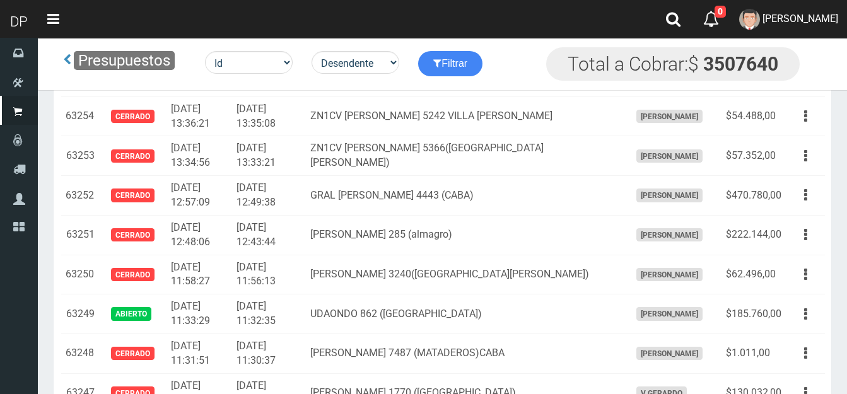
scroll to position [12162, 0]
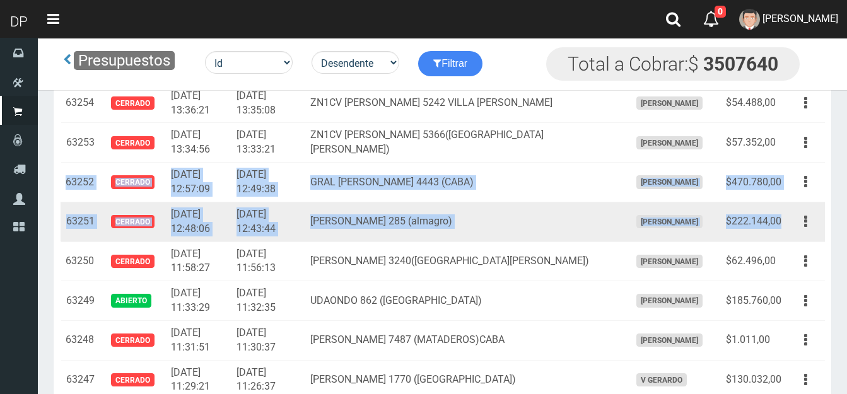
drag, startPoint x: 67, startPoint y: 180, endPoint x: 779, endPoint y: 218, distance: 713.1
copy tbody "63252 Cerrado 2025-06-13 12:57:09 2025-06-13 12:49:38 GRAL PERON 4443 (CABA) FR…"
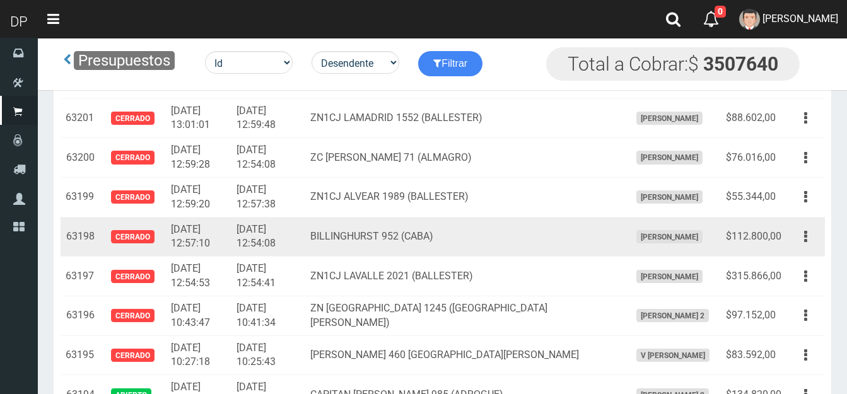
scroll to position [14181, 0]
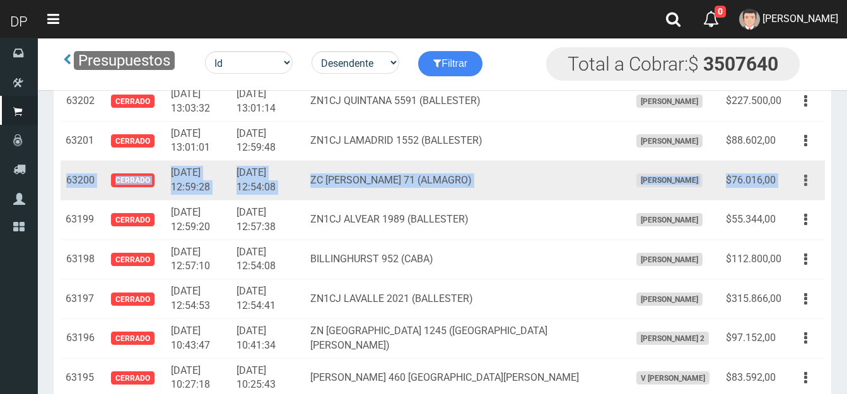
drag, startPoint x: 68, startPoint y: 176, endPoint x: 800, endPoint y: 182, distance: 731.7
click at [800, 182] on tr "63200 Cerrado 2025-06-12 12:59:28 2025-06-12 12:54:08 ZC JERONIMO SALGUERO 71 (…" at bounding box center [443, 181] width 764 height 40
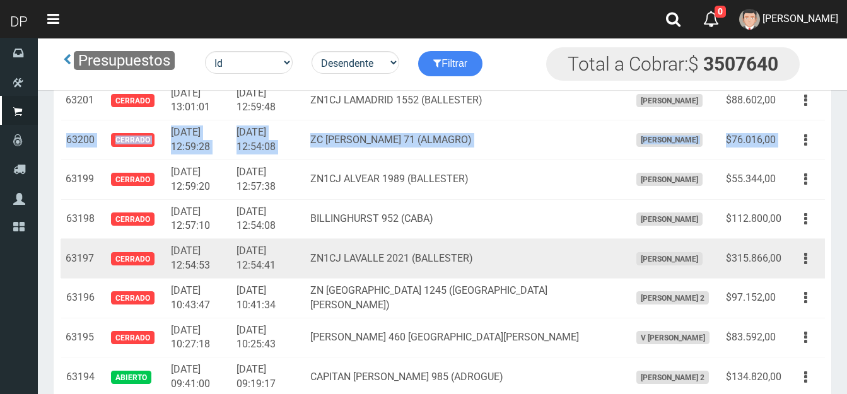
scroll to position [14244, 0]
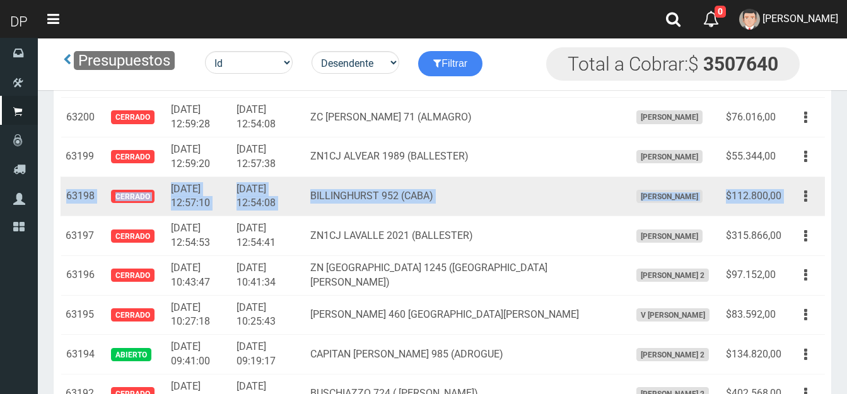
drag, startPoint x: 68, startPoint y: 195, endPoint x: 787, endPoint y: 194, distance: 718.4
click at [787, 194] on tr "63198 Cerrado 2025-06-12 12:57:10 2025-06-12 12:54:08 BILLINGHURST 952 (CABA) F…" at bounding box center [443, 197] width 764 height 40
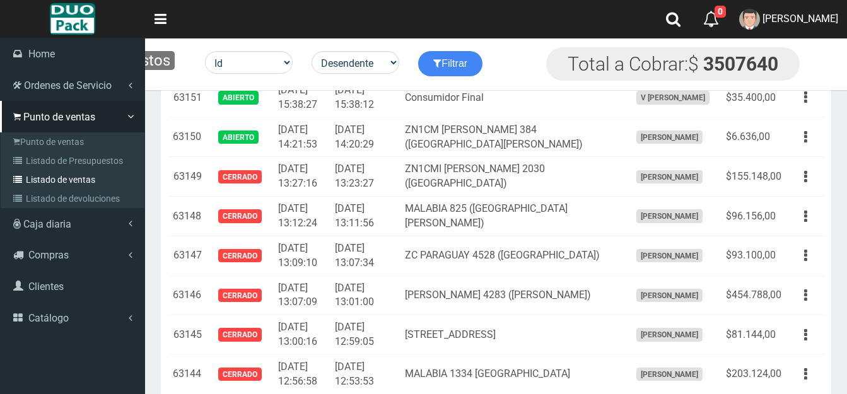
scroll to position [16199, 0]
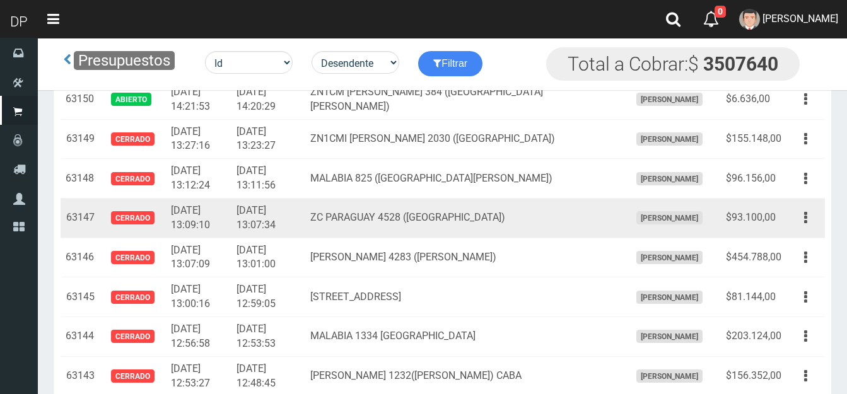
click at [70, 215] on td "63147" at bounding box center [80, 218] width 39 height 40
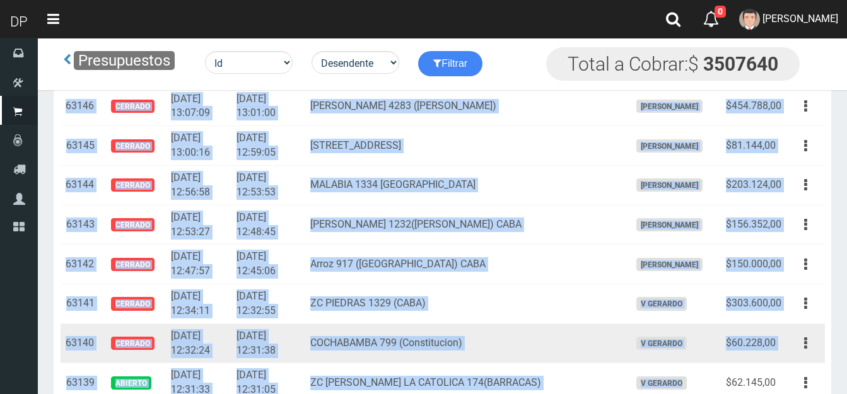
scroll to position [16352, 0]
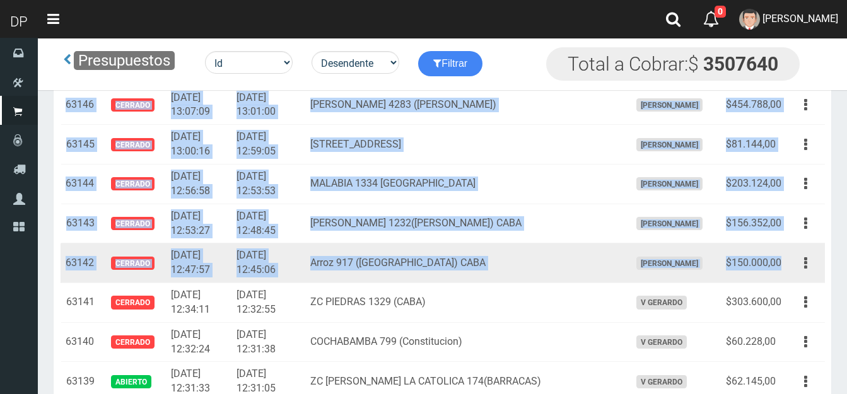
drag, startPoint x: 66, startPoint y: 175, endPoint x: 783, endPoint y: 252, distance: 721.8
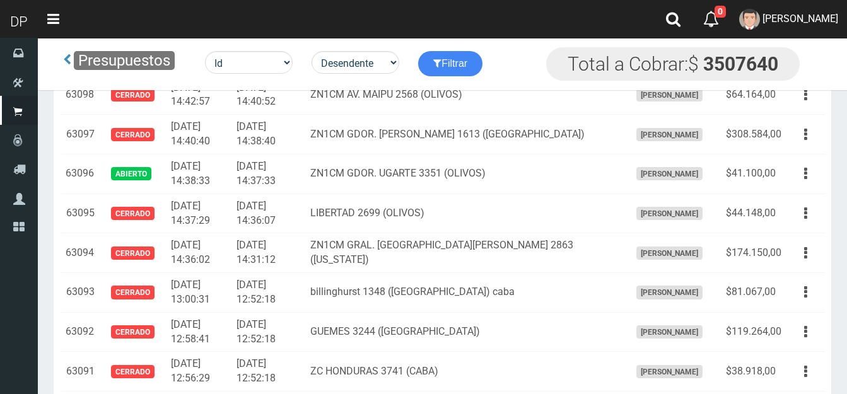
scroll to position [18370, 0]
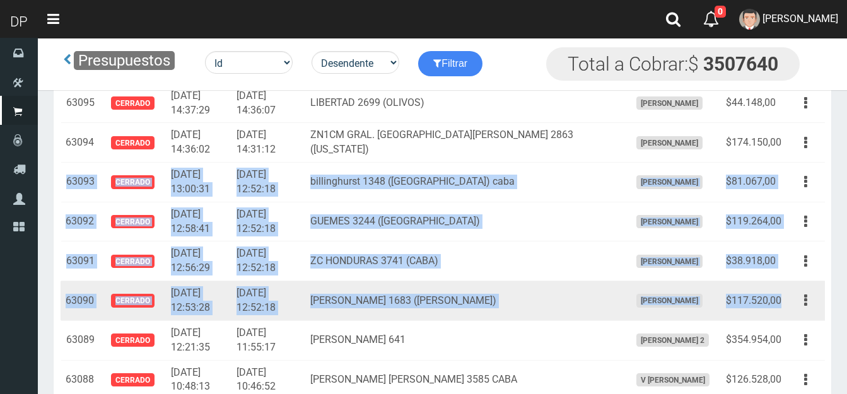
drag, startPoint x: 69, startPoint y: 182, endPoint x: 782, endPoint y: 298, distance: 722.7
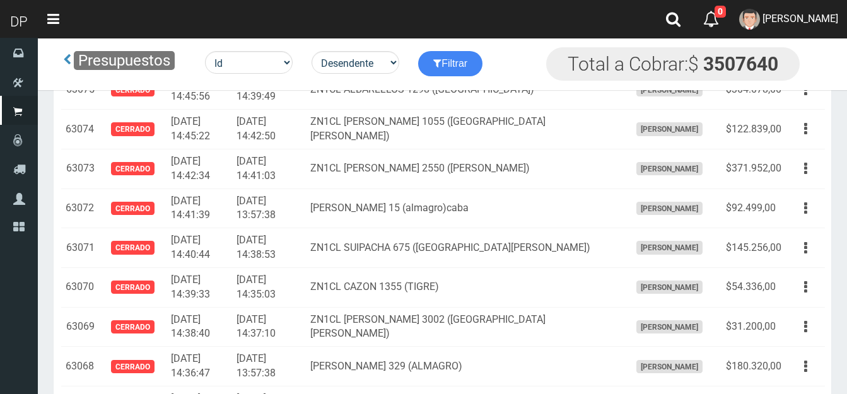
scroll to position [19190, 0]
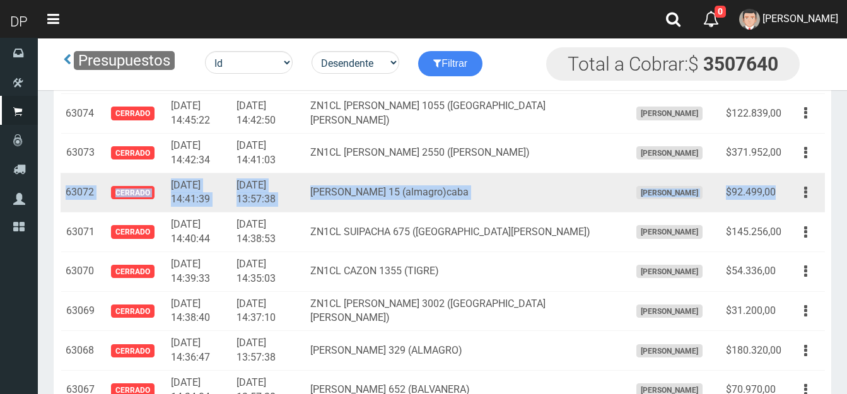
drag, startPoint x: 66, startPoint y: 191, endPoint x: 775, endPoint y: 192, distance: 708.9
click at [775, 192] on tr "63072 Cerrado 2025-06-09 14:41:39 2025-06-09 13:57:38 mario bravo 15 (almagro)c…" at bounding box center [443, 193] width 764 height 40
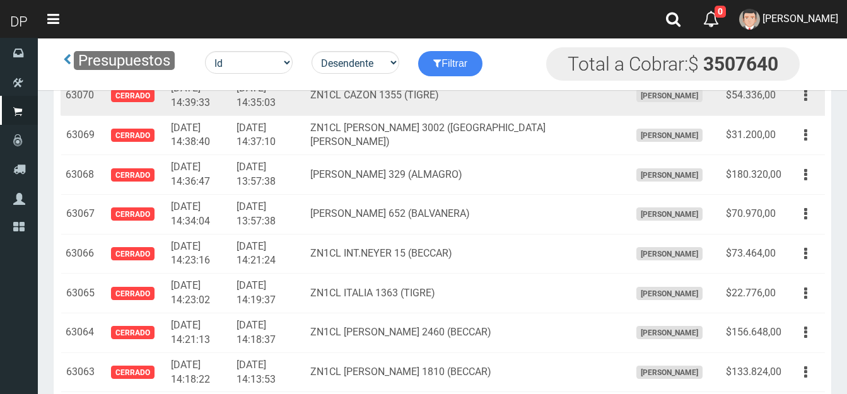
scroll to position [19379, 0]
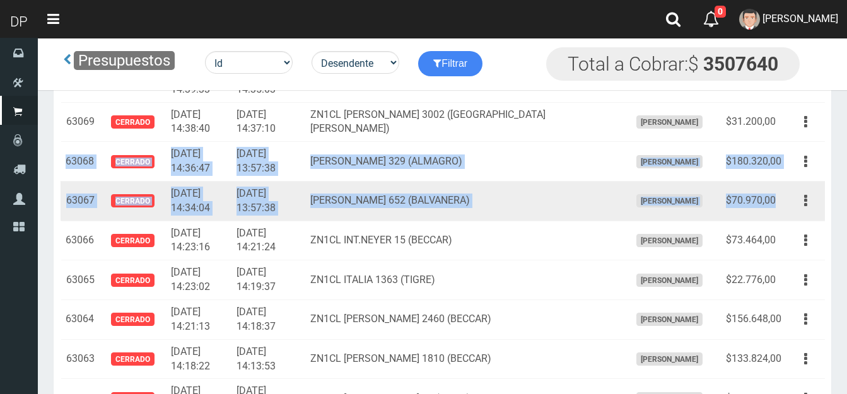
drag, startPoint x: 69, startPoint y: 161, endPoint x: 783, endPoint y: 201, distance: 715.8
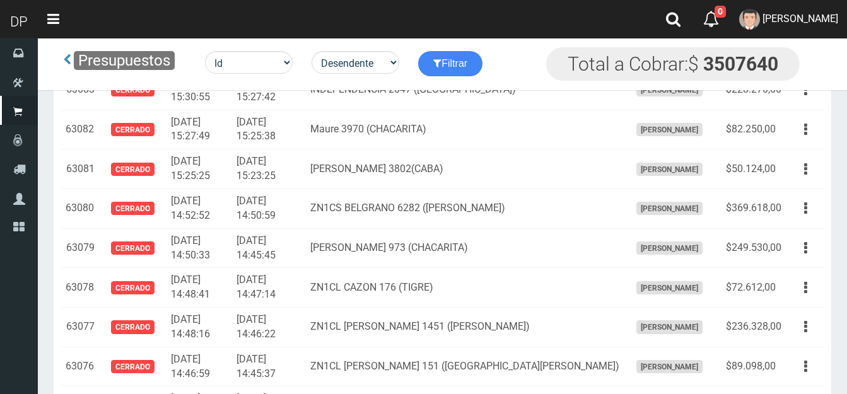
scroll to position [0, 0]
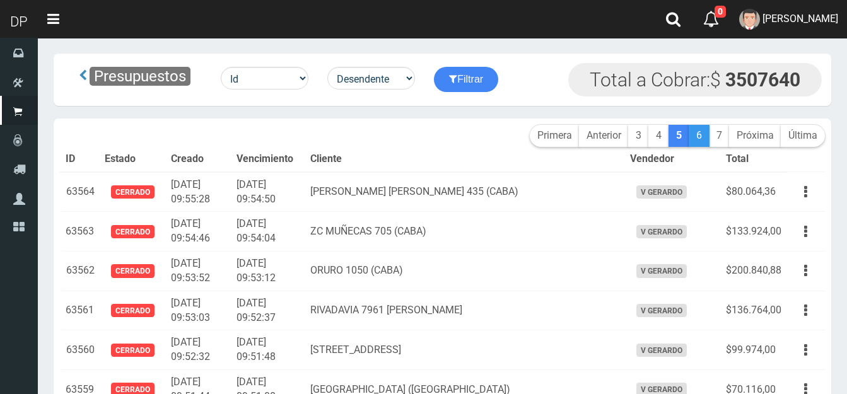
click at [696, 136] on link "6" at bounding box center [699, 136] width 21 height 22
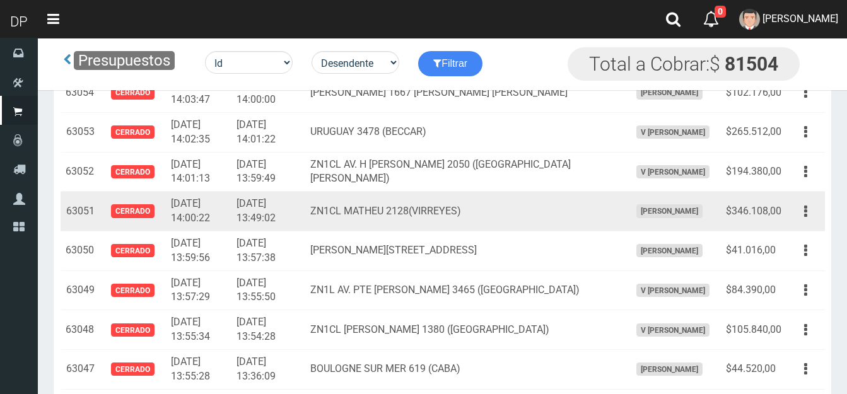
scroll to position [252, 0]
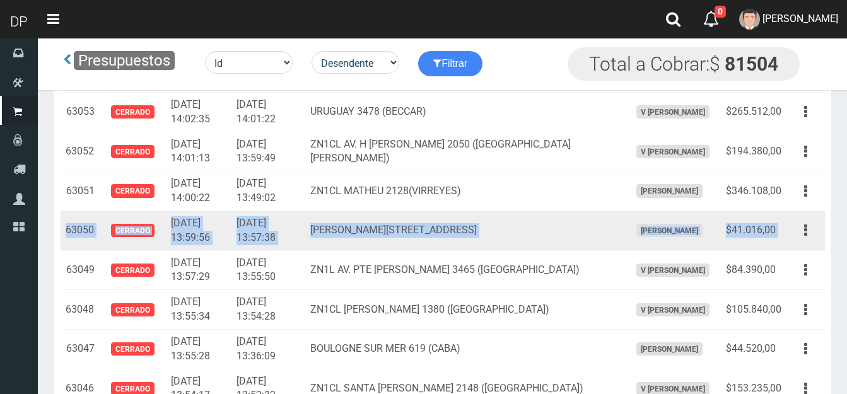
drag, startPoint x: 66, startPoint y: 230, endPoint x: 787, endPoint y: 237, distance: 721.6
type textarea "63050 CERRADO 2025-06-09 13:59:56 2025-06-09 13:57:38 Viamonte 2851(CABA ) FRAN…"
click at [787, 237] on tr "63050 Cerrado 2025-06-09 13:59:56 2025-06-09 13:57:38 Viamonte 2851(CABA ) FRAN…" at bounding box center [443, 231] width 764 height 40
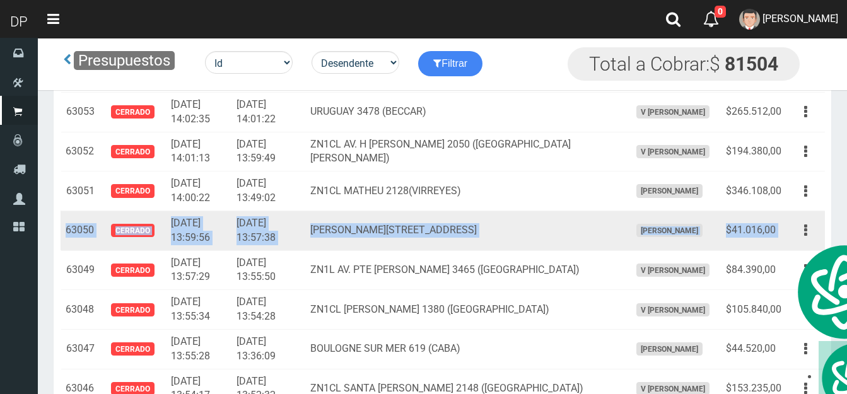
copy tr "63050 Cerrado 2025-06-09 13:59:56 2025-06-09 13:57:38 Viamonte 2851(CABA ) FRAN…"
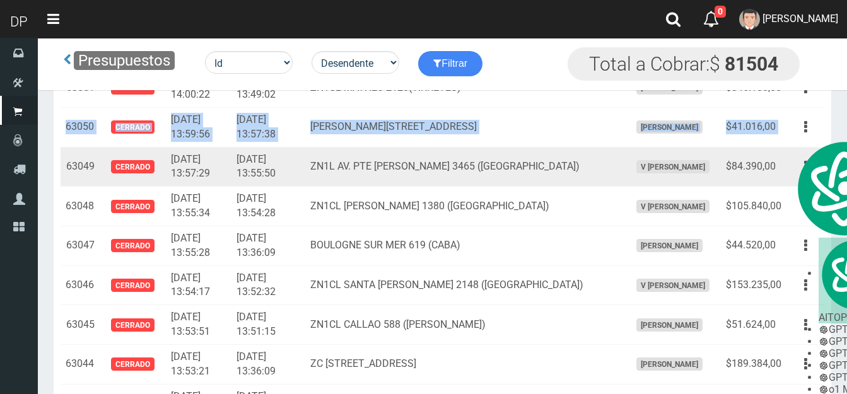
scroll to position [378, 0]
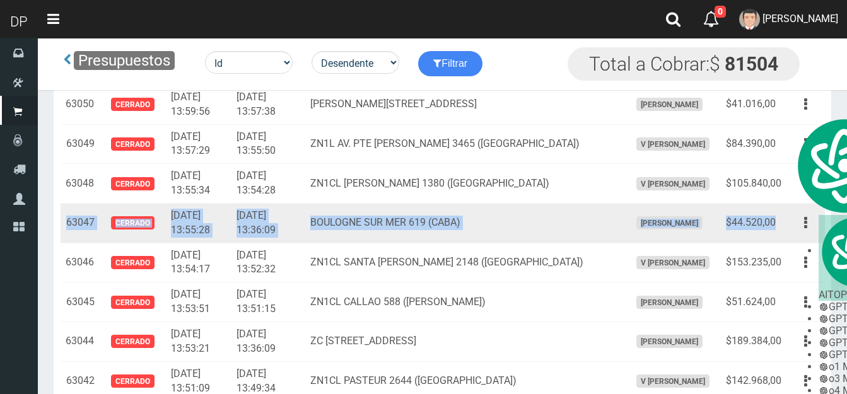
drag, startPoint x: 66, startPoint y: 221, endPoint x: 778, endPoint y: 221, distance: 711.5
click at [778, 221] on tr "63047 Cerrado 2025-06-09 13:55:28 2025-06-09 13:36:09 BOULOGNE SUR MER 619 (CAB…" at bounding box center [443, 223] width 764 height 40
copy tr "63047 Cerrado 2025-06-09 13:55:28 2025-06-09 13:36:09 BOULOGNE SUR MER 619 (CAB…"
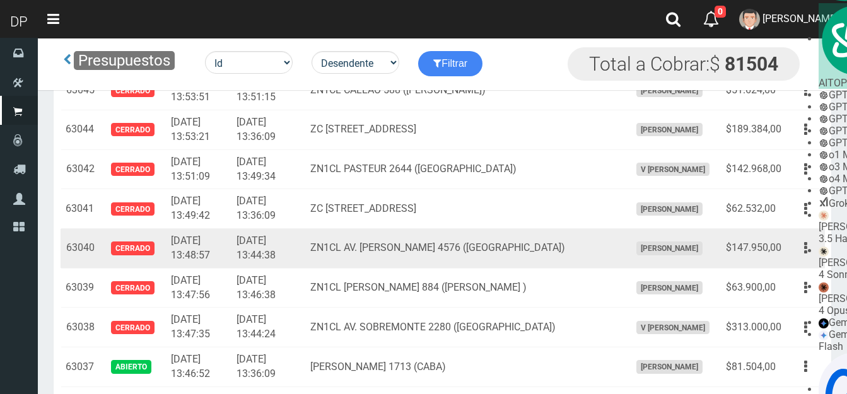
scroll to position [568, 0]
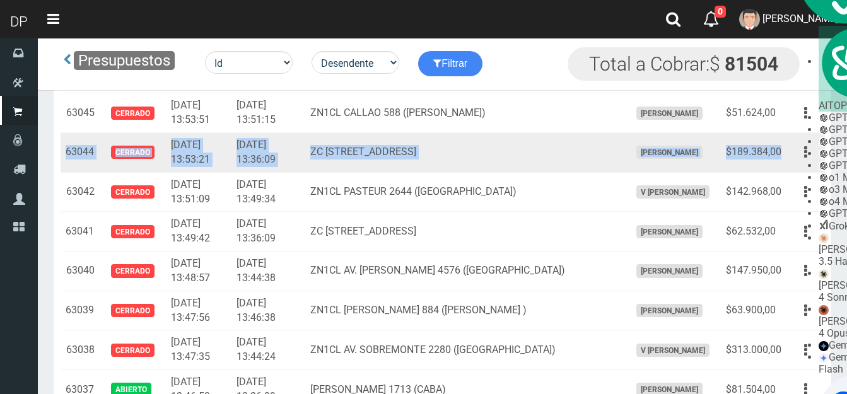
drag, startPoint x: 68, startPoint y: 148, endPoint x: 780, endPoint y: 146, distance: 712.1
click at [780, 146] on tr "63044 Cerrado 2025-06-09 13:53:21 2025-06-09 13:36:09 ZC VIAMONTE 2662 (RECOLET…" at bounding box center [443, 153] width 764 height 40
copy tr "63044 Cerrado 2025-06-09 13:53:21 2025-06-09 13:36:09 ZC VIAMONTE 2662 (RECOLET…"
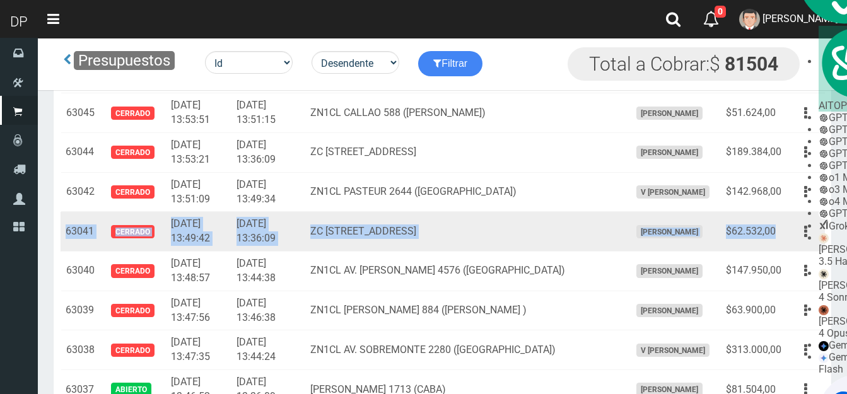
drag, startPoint x: 67, startPoint y: 230, endPoint x: 782, endPoint y: 229, distance: 715.3
click at [782, 229] on tr "63041 Cerrado 2025-06-09 13:49:42 2025-06-09 13:36:09 ZC VIAMONTE 2076 (CABA) F…" at bounding box center [443, 232] width 764 height 40
copy tr "63041 Cerrado 2025-06-09 13:49:42 2025-06-09 13:36:09 ZC VIAMONTE 2076 (CABA) F…"
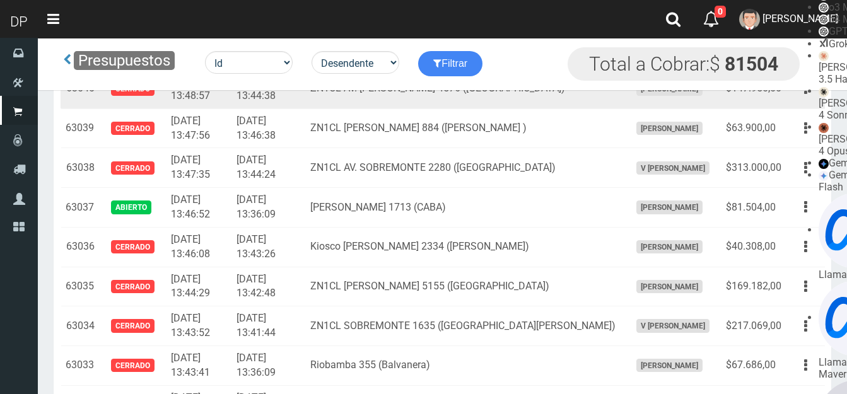
scroll to position [757, 0]
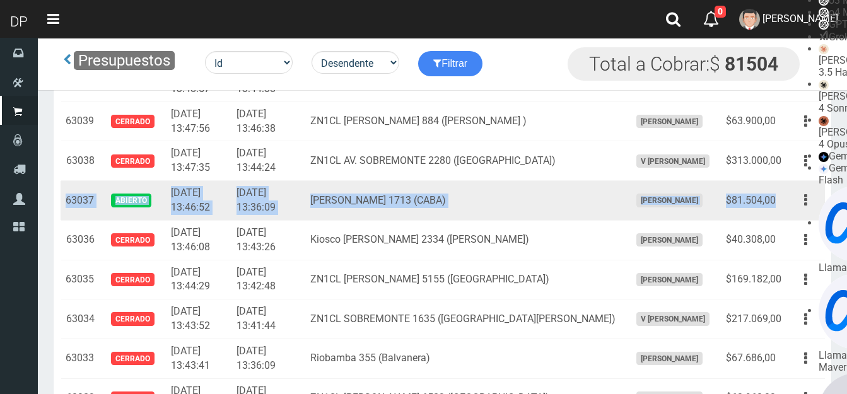
drag, startPoint x: 67, startPoint y: 199, endPoint x: 775, endPoint y: 196, distance: 707.7
click at [775, 196] on tr "63037 Abierto 2025-06-09 13:46:52 2025-06-09 13:36:09 LAVALLE 1713 (CABA) FRANC…" at bounding box center [443, 201] width 764 height 40
copy tr "63037 Abierto 2025-06-09 13:46:52 2025-06-09 13:36:09 LAVALLE 1713 (CABA) FRANC…"
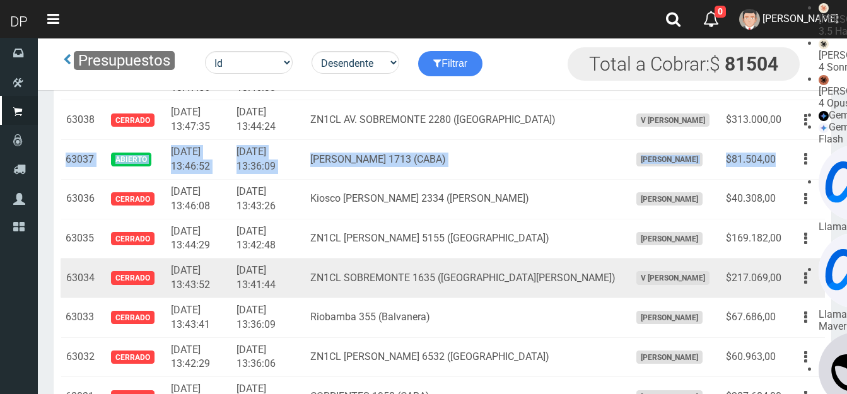
scroll to position [883, 0]
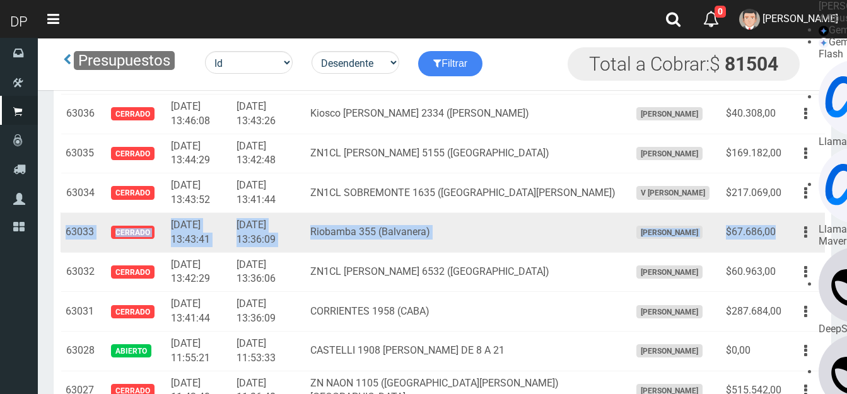
drag, startPoint x: 67, startPoint y: 227, endPoint x: 780, endPoint y: 230, distance: 712.1
click at [780, 230] on tr "63033 Cerrado 2025-06-09 13:43:41 2025-06-09 13:36:09 Riobamba 355 (Balvanera) …" at bounding box center [443, 233] width 764 height 40
copy tr "63033 Cerrado 2025-06-09 13:43:41 2025-06-09 13:36:09 Riobamba 355 (Balvanera) …"
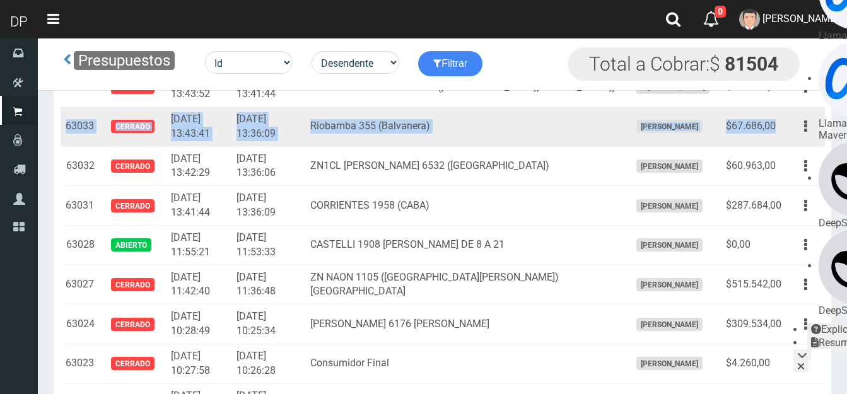
scroll to position [1009, 0]
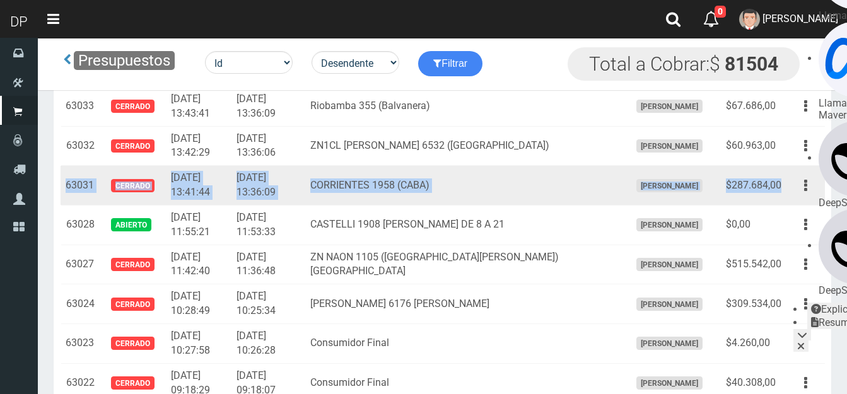
drag, startPoint x: 68, startPoint y: 189, endPoint x: 783, endPoint y: 178, distance: 715.3
click at [783, 178] on tr "63031 Cerrado 2025-06-09 13:41:44 2025-06-09 13:36:09 CORRIENTES 1958 (CABA) FR…" at bounding box center [443, 186] width 764 height 40
copy tr "63031 Cerrado 2025-06-09 13:41:44 2025-06-09 13:36:09 CORRIENTES 1958 (CABA) FR…"
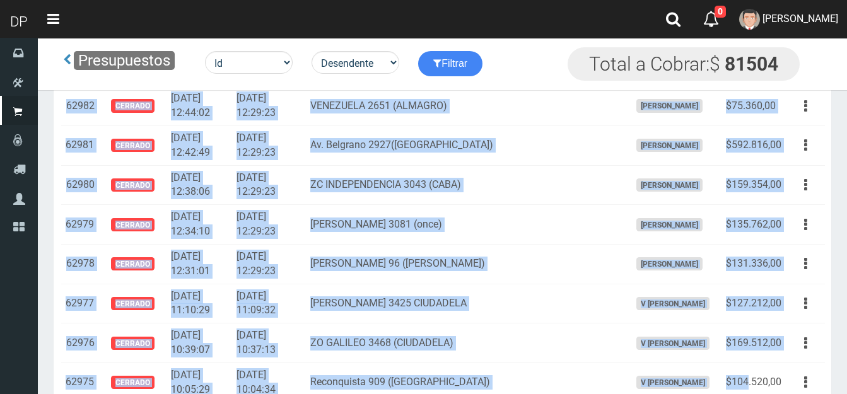
scroll to position [2932, 0]
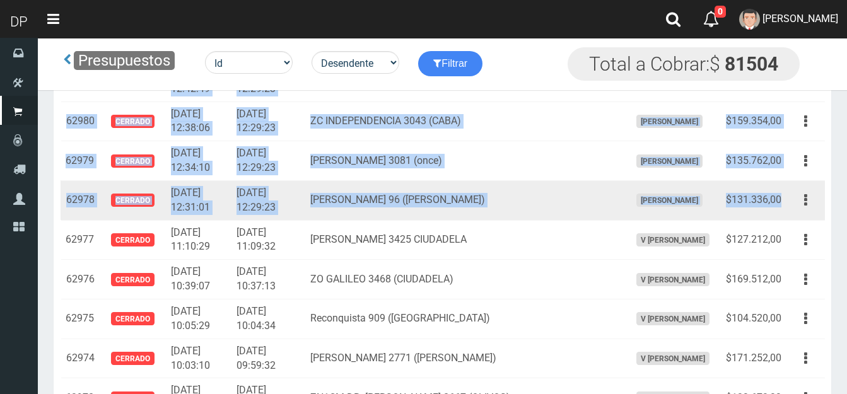
drag, startPoint x: 66, startPoint y: 141, endPoint x: 780, endPoint y: 198, distance: 716.3
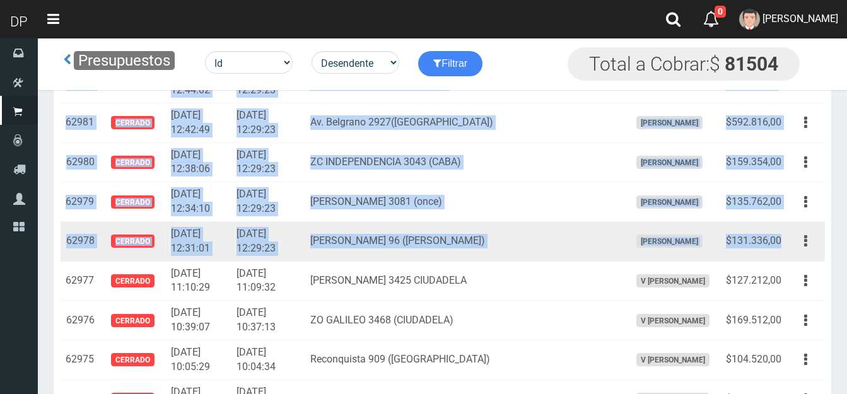
scroll to position [2869, 0]
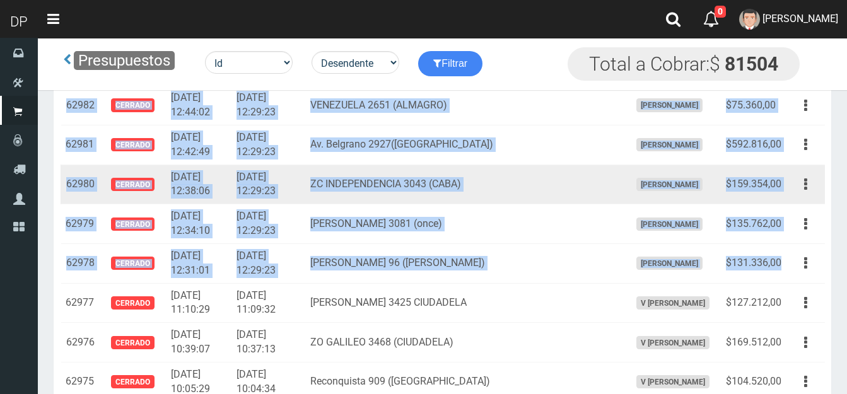
copy tbody "62985 Abierto 2025-06-07 12:50:07 2025-06-07 12:29:23 ZC LARREA 84 (BALVANERA) …"
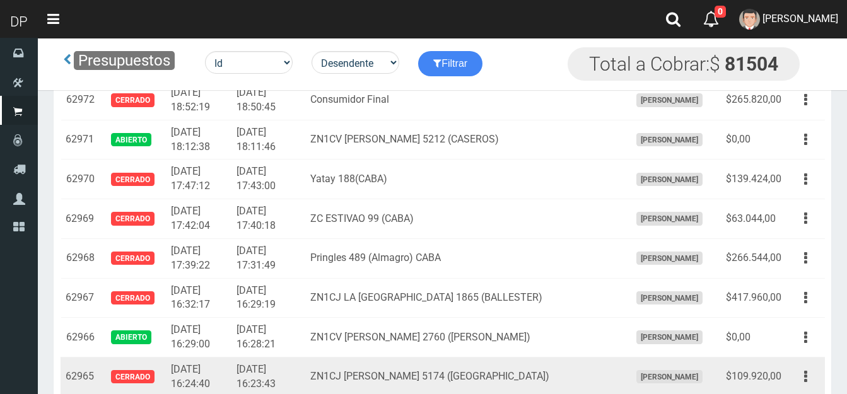
scroll to position [3247, 0]
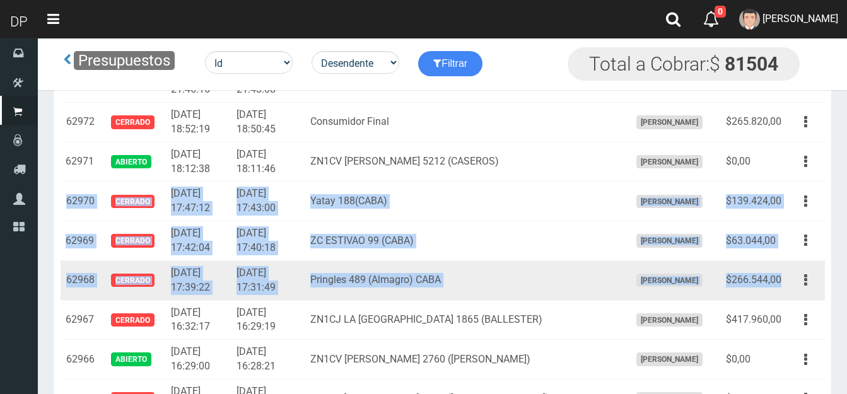
drag, startPoint x: 66, startPoint y: 197, endPoint x: 780, endPoint y: 274, distance: 718.2
copy tbody "62970 Cerrado 2025-06-06 17:47:12 2025-06-06 17:43:00 Yatay 188(CABA) FRANCISCO…"
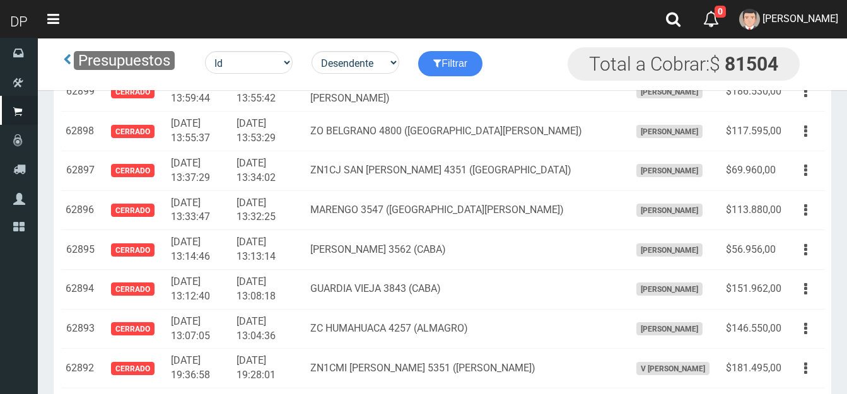
scroll to position [6148, 0]
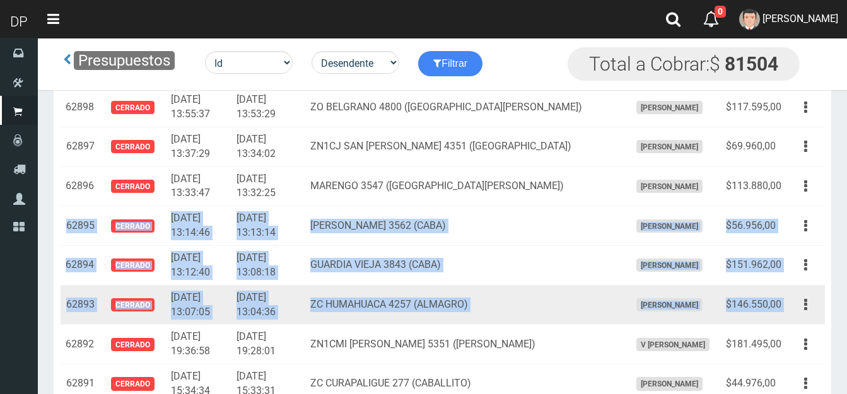
drag, startPoint x: 67, startPoint y: 227, endPoint x: 781, endPoint y: 305, distance: 718.2
copy tbody "62895 Cerrado 2025-06-05 13:14:46 2025-06-05 13:13:14 LAVALLE 3562 (CABA) FRANC…"
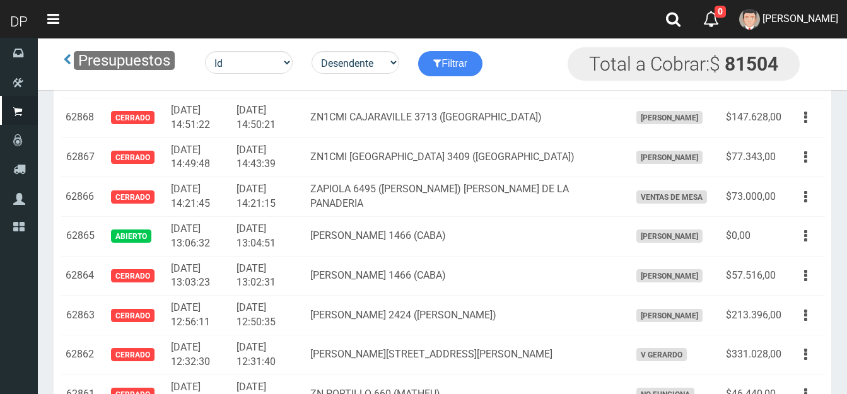
scroll to position [7347, 0]
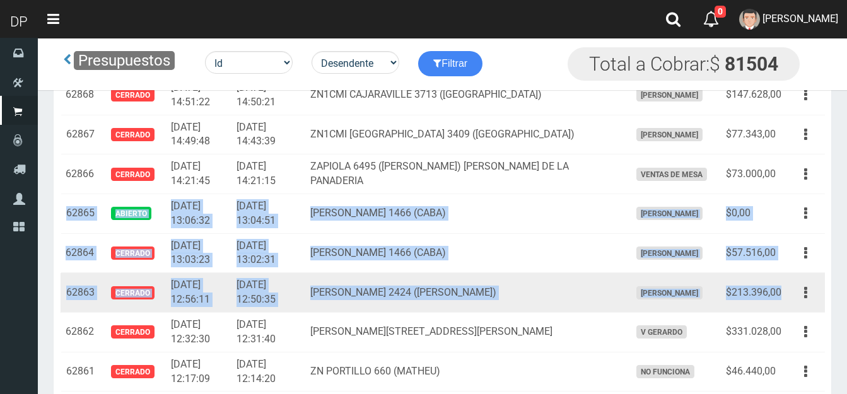
drag, startPoint x: 67, startPoint y: 209, endPoint x: 783, endPoint y: 291, distance: 719.9
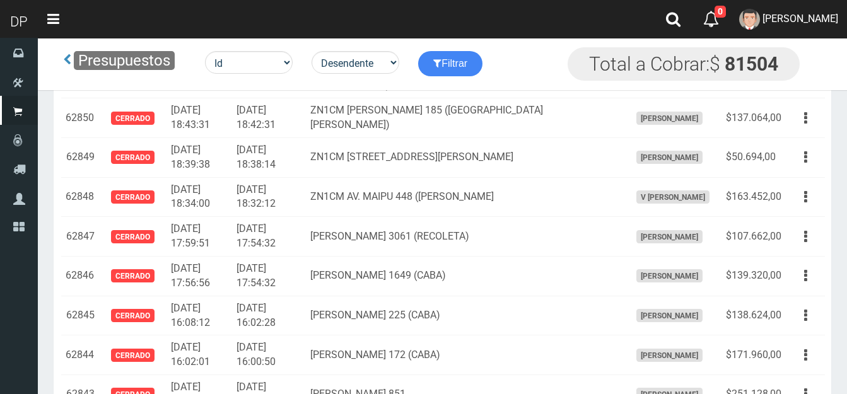
scroll to position [8041, 0]
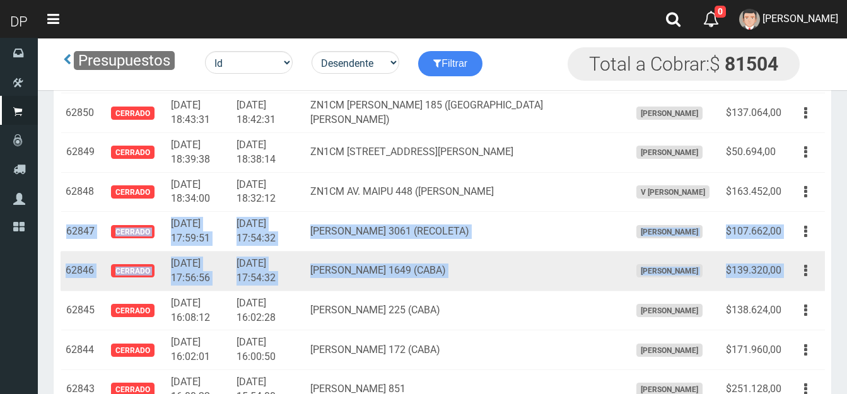
drag, startPoint x: 65, startPoint y: 230, endPoint x: 790, endPoint y: 263, distance: 725.5
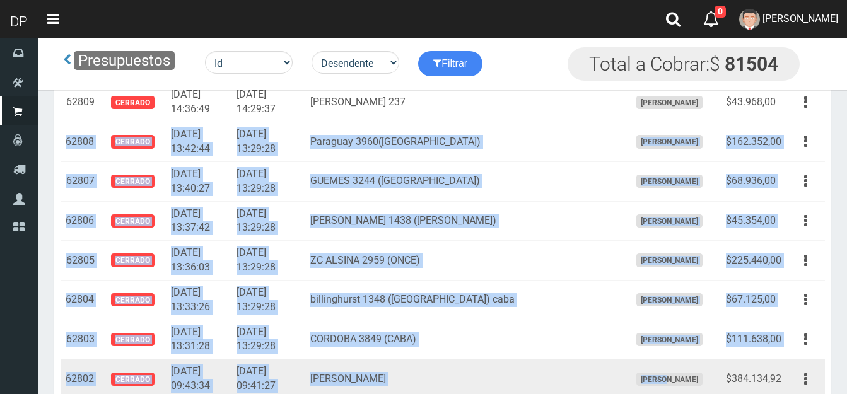
scroll to position [9699, 0]
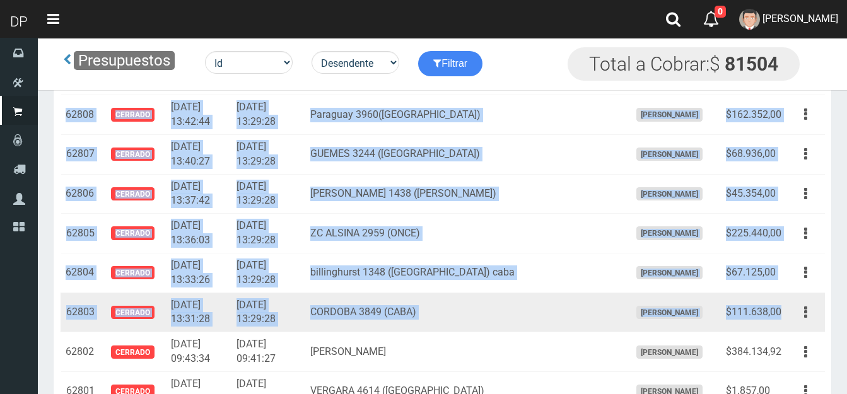
drag, startPoint x: 67, startPoint y: 192, endPoint x: 780, endPoint y: 306, distance: 722.4
click at [780, 306] on tbody "63059 Cerrado 2025-06-09 14:09:57 2025-06-09 13:58:17 ZN1CL AV. SUCRE 2865 (BEC…" at bounding box center [443, 293] width 764 height 19770
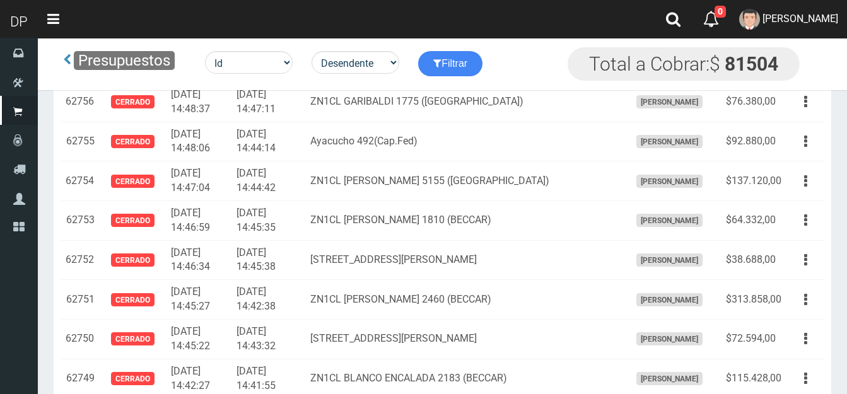
scroll to position [11781, 0]
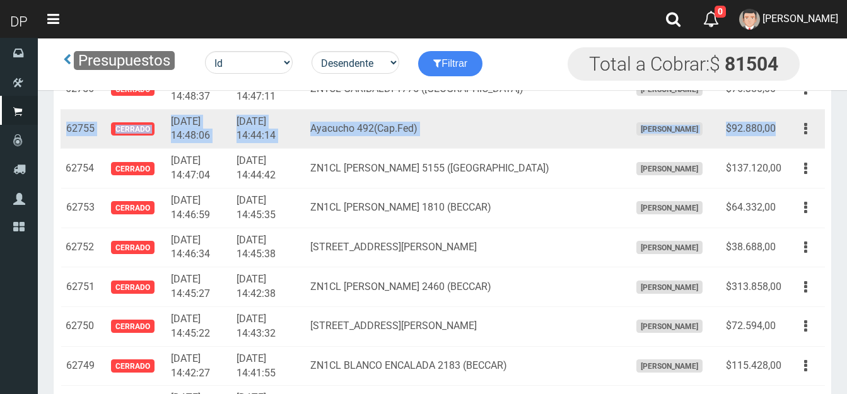
drag, startPoint x: 65, startPoint y: 125, endPoint x: 779, endPoint y: 126, distance: 714.0
click at [779, 126] on tr "62755 Cerrado 2025-06-02 14:48:06 2025-06-02 14:44:14 Ayacucho 492(Cap.Fed) FRA…" at bounding box center [443, 129] width 764 height 40
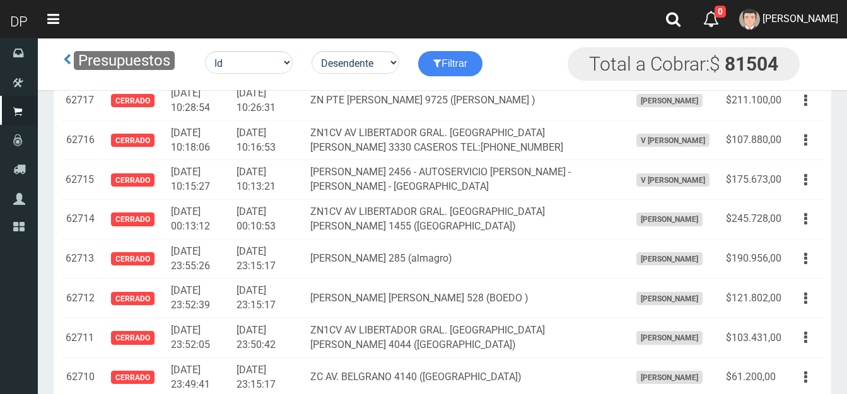
scroll to position [13358, 0]
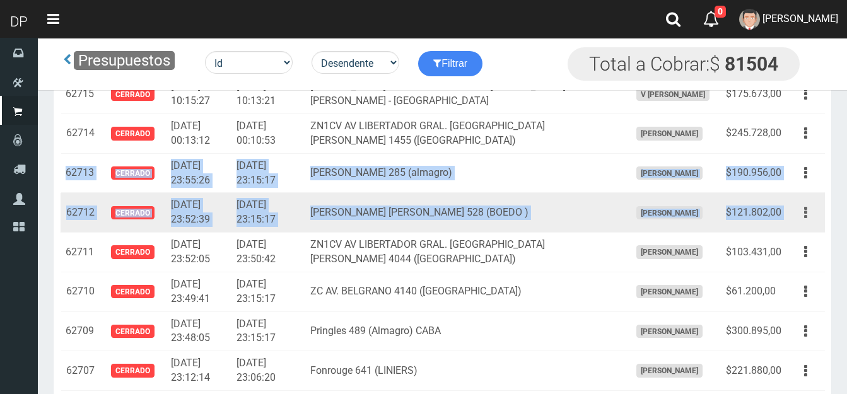
drag, startPoint x: 67, startPoint y: 173, endPoint x: 792, endPoint y: 215, distance: 726.5
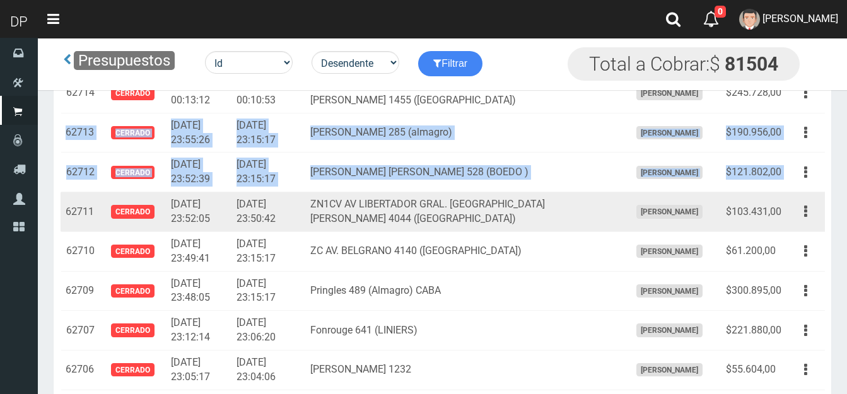
scroll to position [13421, 0]
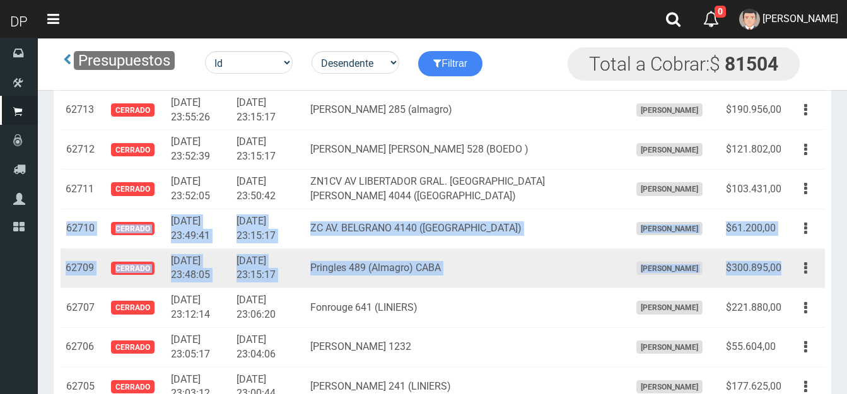
drag, startPoint x: 64, startPoint y: 227, endPoint x: 771, endPoint y: 267, distance: 708.2
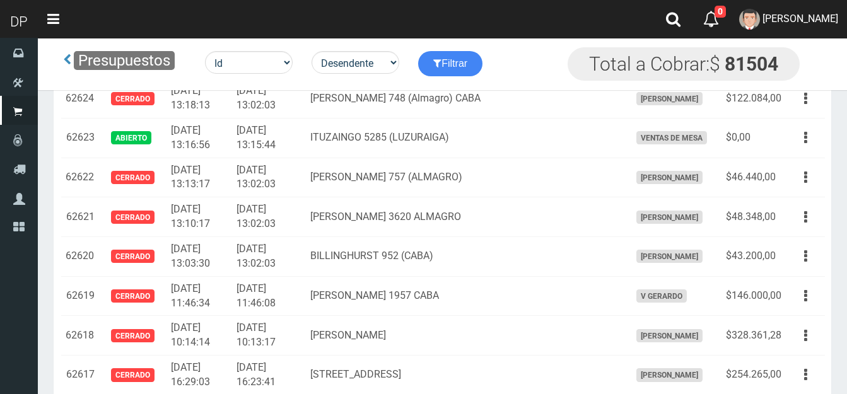
scroll to position [16890, 0]
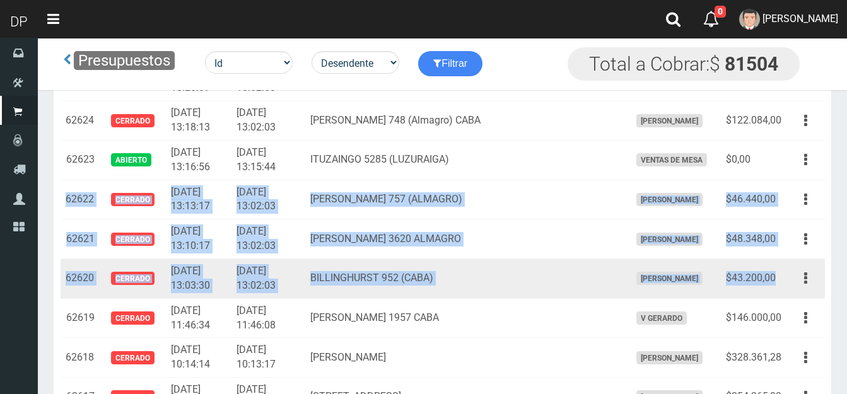
drag, startPoint x: 63, startPoint y: 199, endPoint x: 763, endPoint y: 269, distance: 703.0
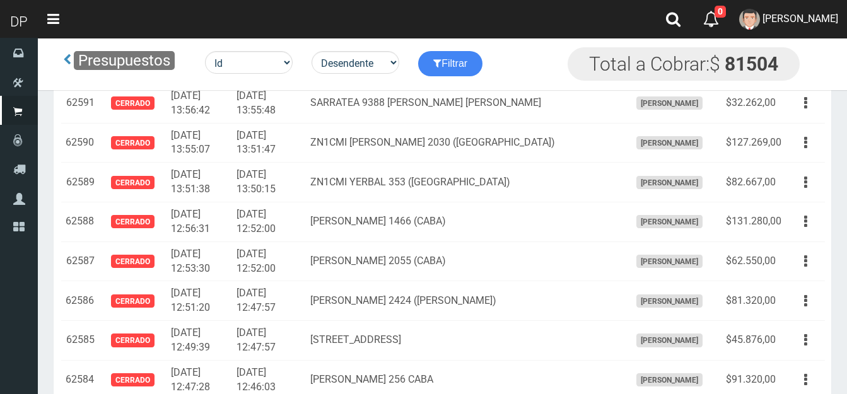
scroll to position [18277, 0]
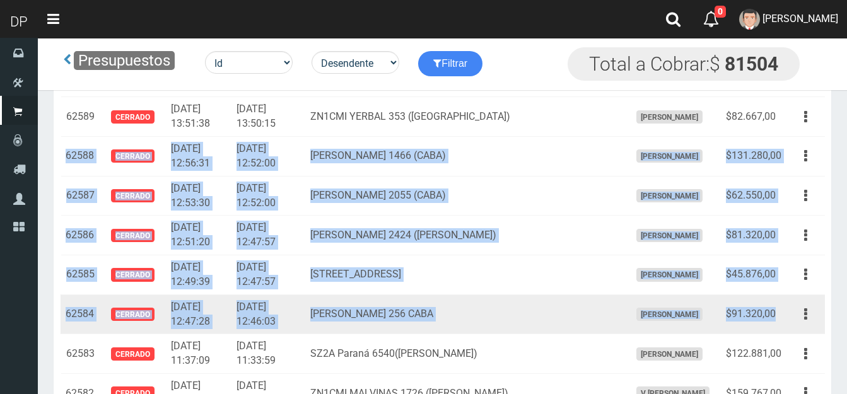
drag, startPoint x: 62, startPoint y: 155, endPoint x: 778, endPoint y: 310, distance: 731.8
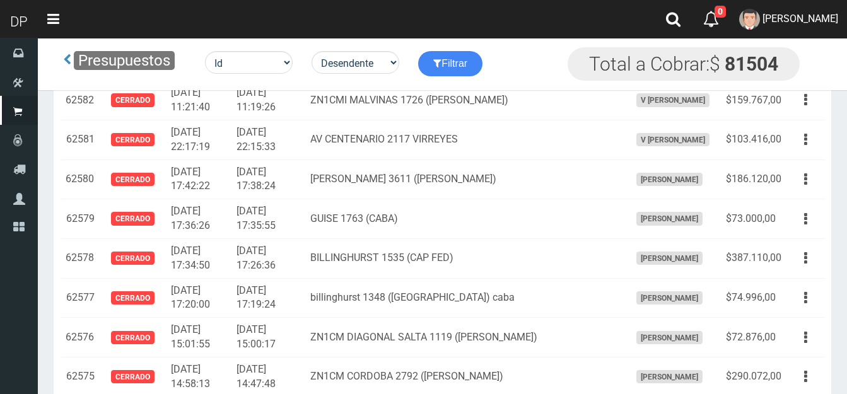
scroll to position [18593, 0]
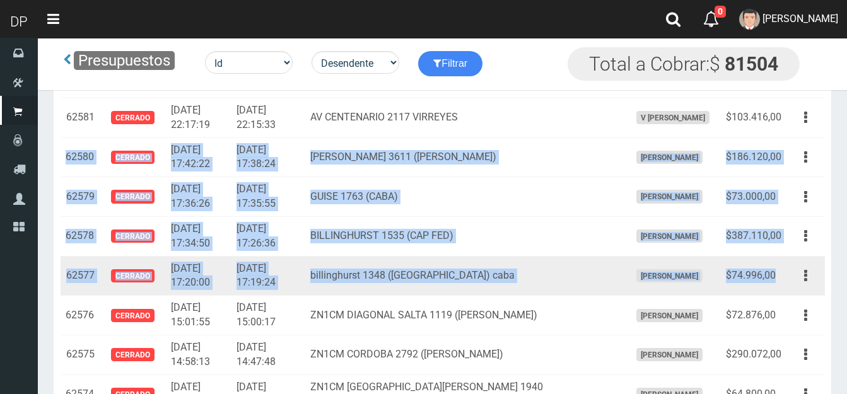
drag, startPoint x: 64, startPoint y: 157, endPoint x: 780, endPoint y: 280, distance: 725.8
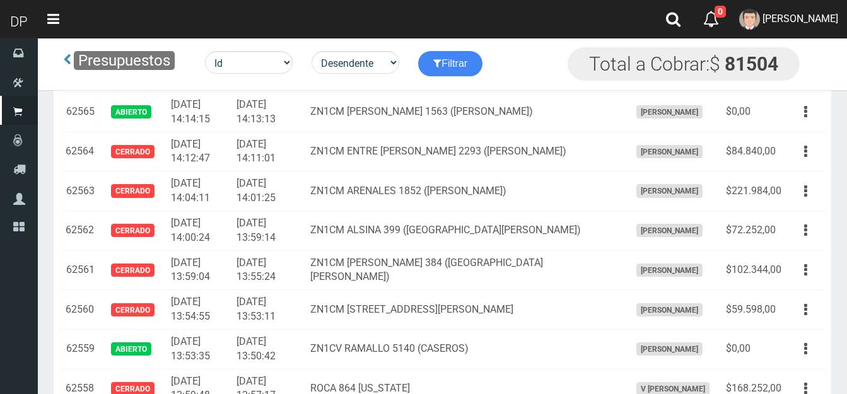
scroll to position [0, 0]
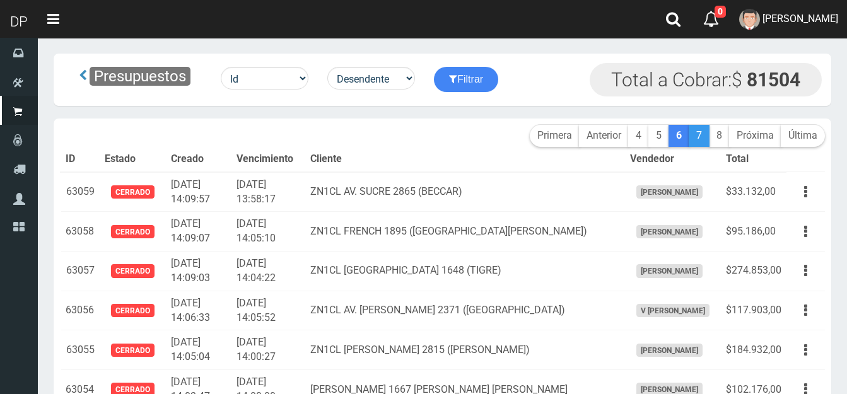
click at [698, 137] on link "7" at bounding box center [699, 136] width 21 height 22
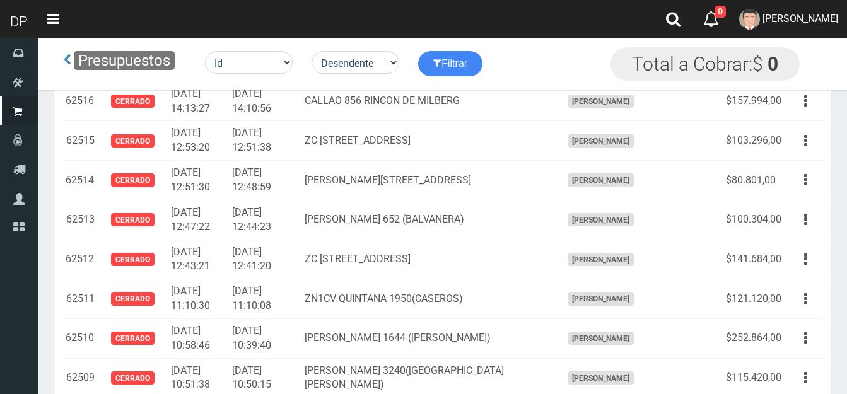
scroll to position [1388, 0]
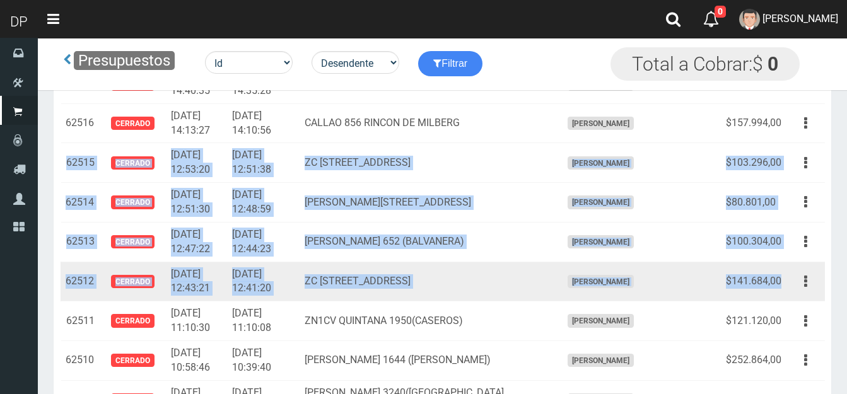
drag, startPoint x: 64, startPoint y: 161, endPoint x: 781, endPoint y: 286, distance: 728.0
type textarea "62515 CERRADO [DATE] 12:53:20 [DATE] 12:51:38 ZC [STREET_ADDRESS] [PERSON_NAME]…"
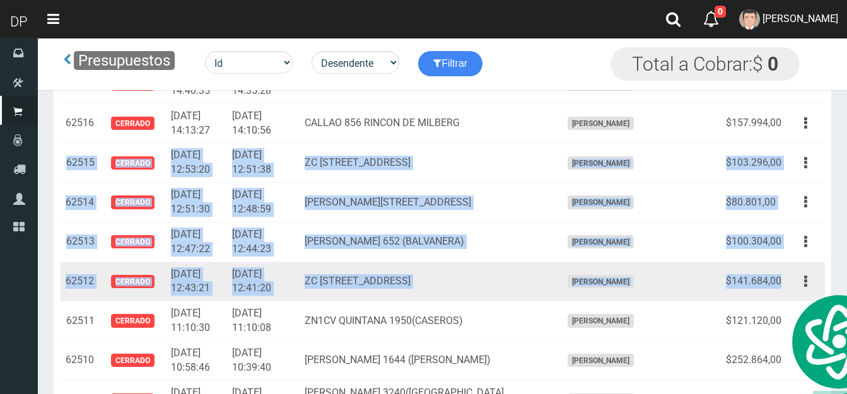
copy tbody "62515 Cerrado [DATE] 12:53:20 [DATE] 12:51:38 ZC [STREET_ADDRESS] [PERSON_NAME]…"
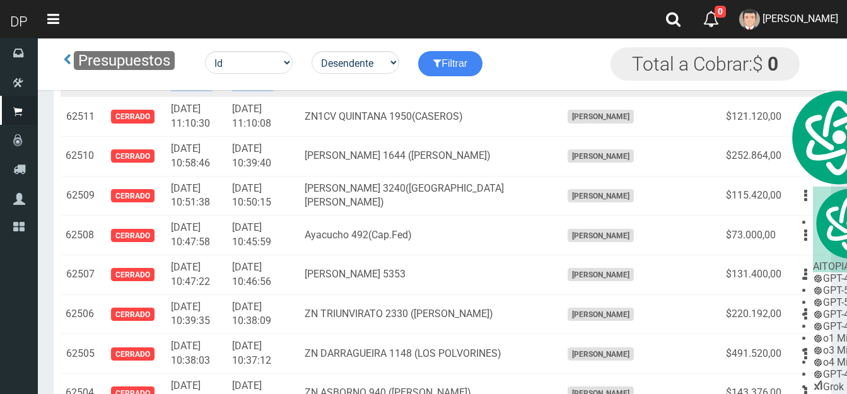
scroll to position [1640, 0]
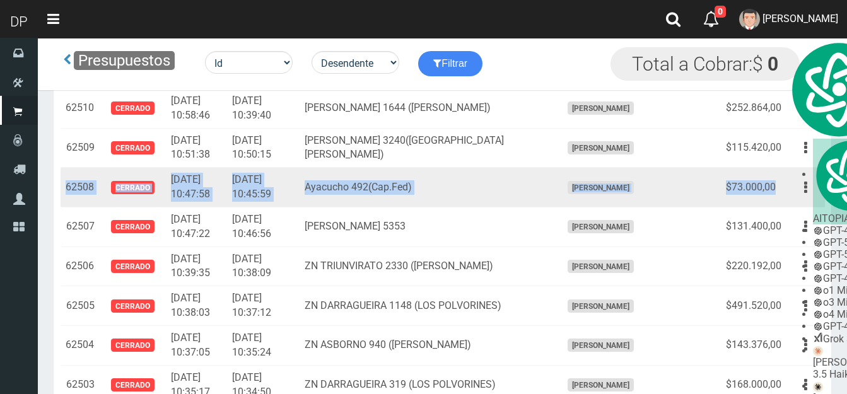
drag, startPoint x: 67, startPoint y: 189, endPoint x: 774, endPoint y: 180, distance: 706.5
click at [774, 180] on tr "62508 Cerrado [DATE] 10:47:58 [DATE] 10:45:59 Ayacucho 492([GEOGRAPHIC_DATA]) […" at bounding box center [443, 188] width 764 height 40
copy tr "62508 Cerrado [DATE] 10:47:58 [DATE] 10:45:59 Ayacucho 492([GEOGRAPHIC_DATA]) […"
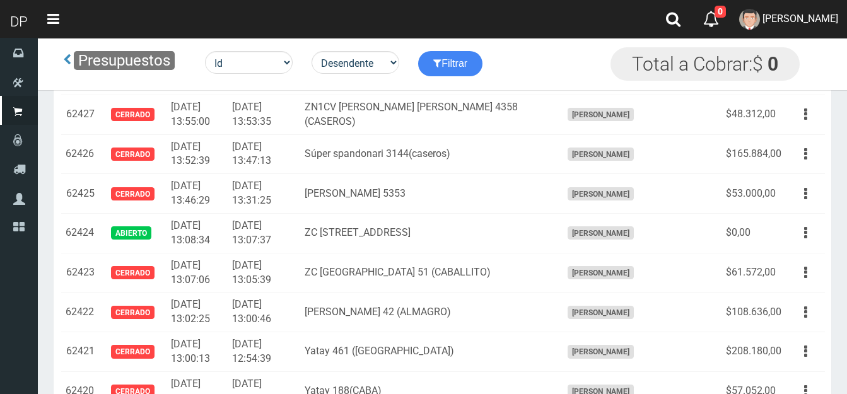
scroll to position [4983, 0]
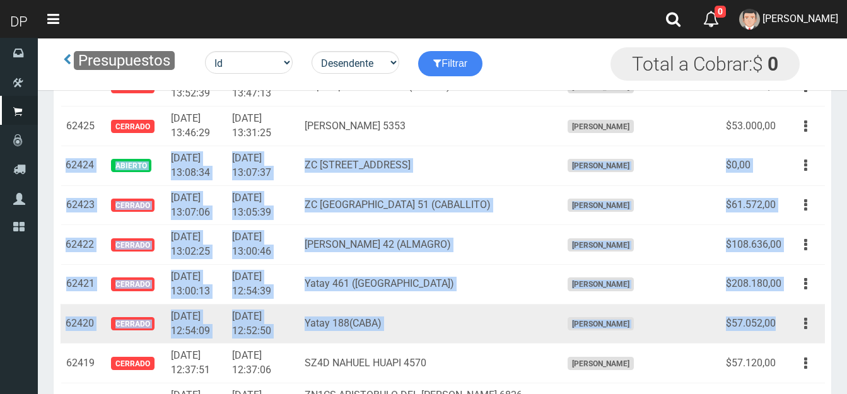
drag, startPoint x: 66, startPoint y: 167, endPoint x: 782, endPoint y: 323, distance: 732.8
copy tbody "62424 Abierto [DATE] 13:08:34 [DATE] 13:07:37 ZC [STREET_ADDRESS] [PERSON_NAME]…"
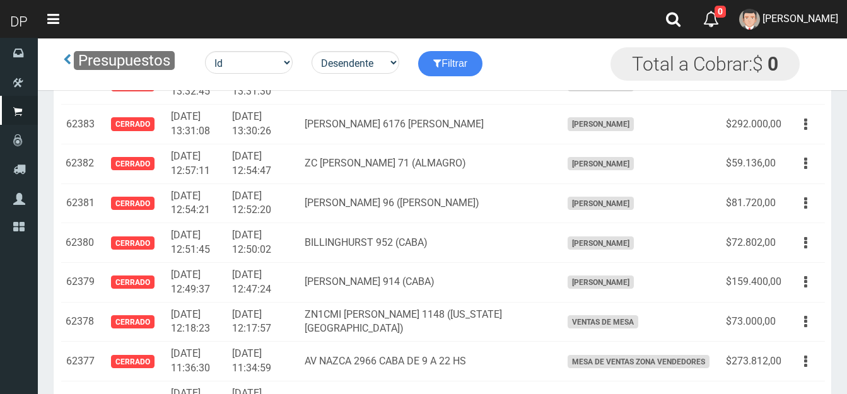
scroll to position [6623, 0]
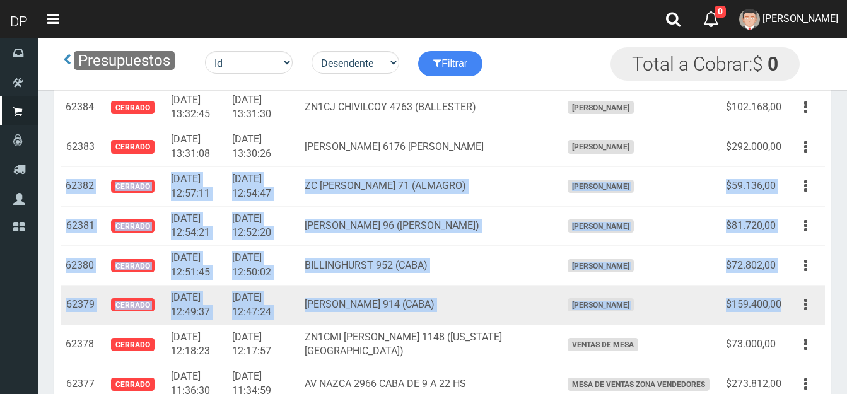
drag, startPoint x: 66, startPoint y: 186, endPoint x: 773, endPoint y: 298, distance: 715.8
copy tbody "62382 Cerrado [DATE] 12:57:11 [DATE] 12:54:47 ZC [PERSON_NAME] 71 ([GEOGRAPHIC_…"
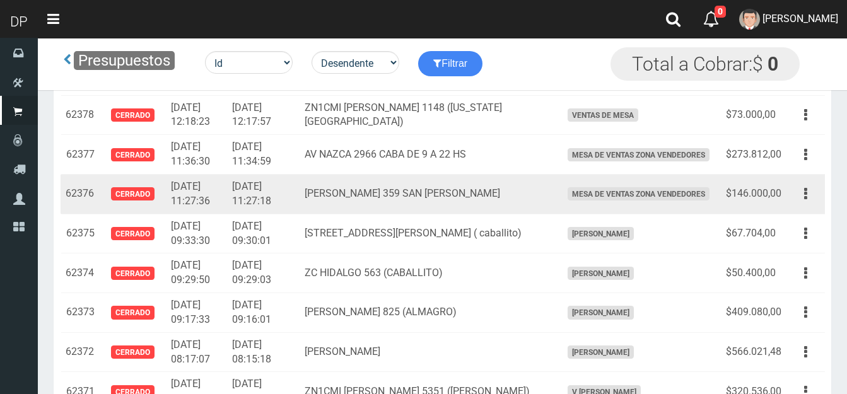
scroll to position [6875, 0]
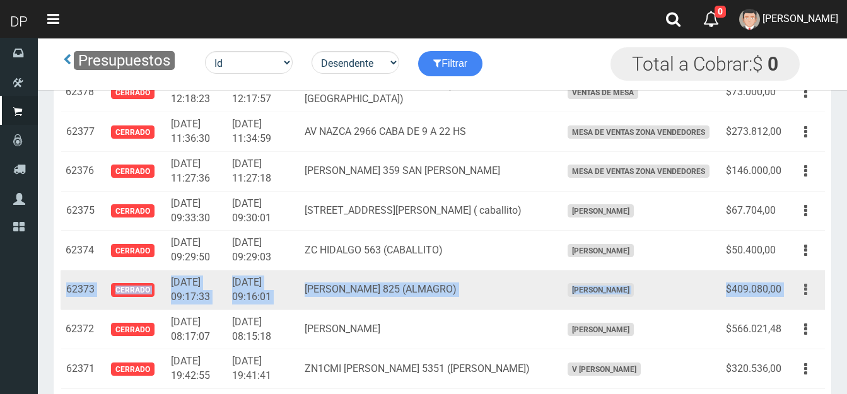
drag, startPoint x: 66, startPoint y: 284, endPoint x: 800, endPoint y: 293, distance: 733.6
click at [800, 293] on tr "62373 Cerrado [DATE] 09:17:33 [DATE] 09:16:01 [PERSON_NAME] 825 ([GEOGRAPHIC_DA…" at bounding box center [443, 291] width 764 height 40
copy tr "62373 Cerrado [DATE] 09:17:33 [DATE] 09:16:01 [PERSON_NAME] 825 ([GEOGRAPHIC_DA…"
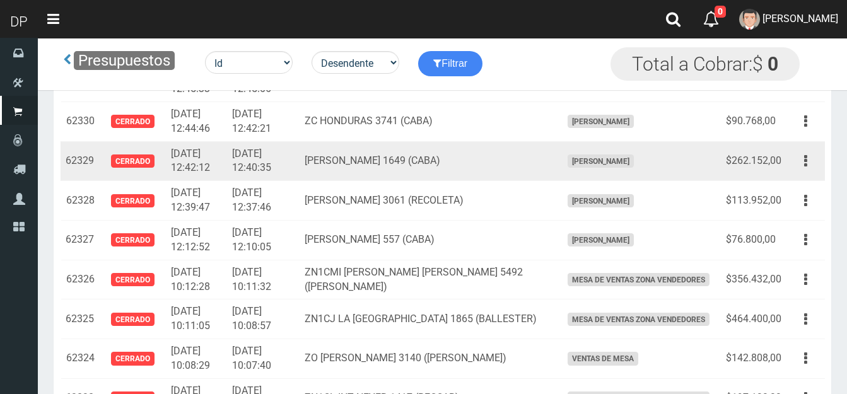
scroll to position [8641, 0]
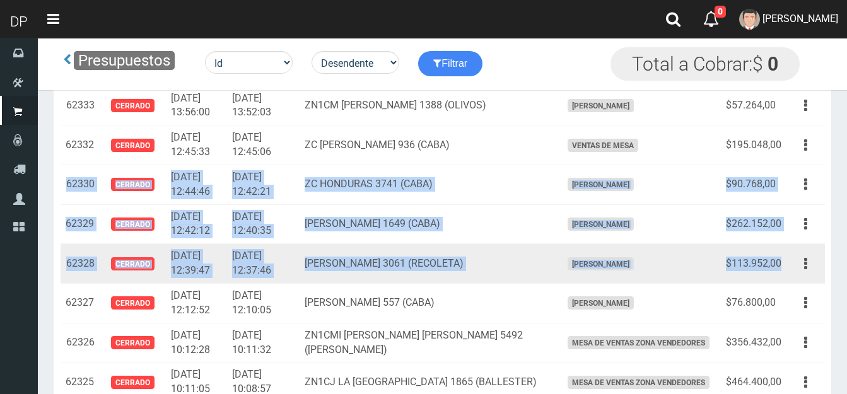
drag, startPoint x: 67, startPoint y: 185, endPoint x: 780, endPoint y: 261, distance: 717.4
copy tbody "62330 Cerrado [DATE] 12:44:46 [DATE] 12:42:21 ZC HONDURAS 3741 (CABA) [PERSON_N…"
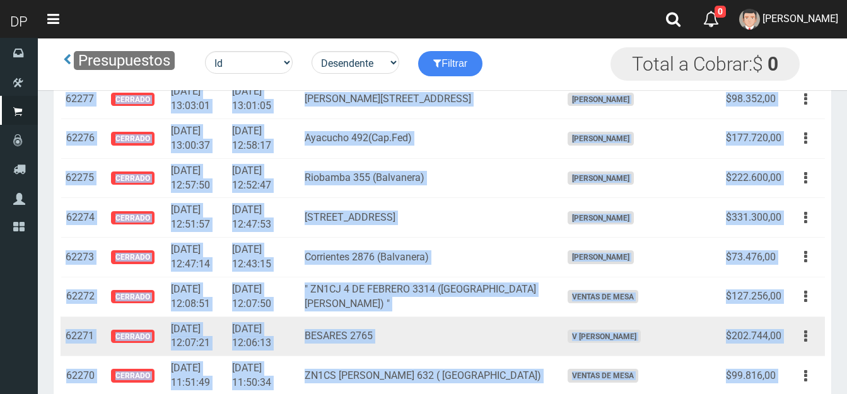
scroll to position [10828, 0]
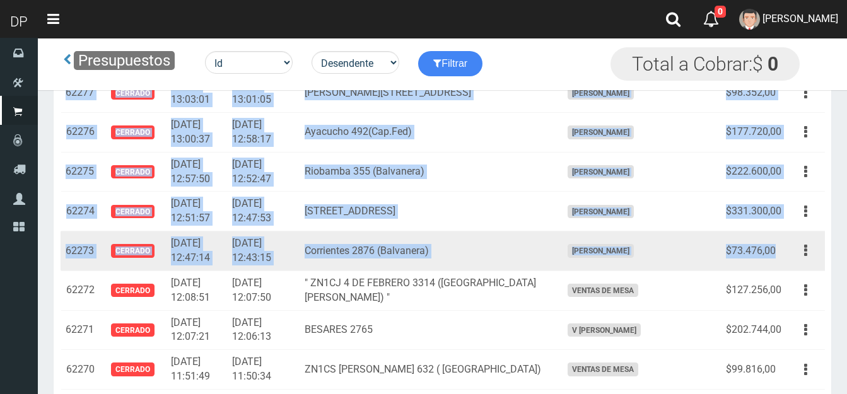
drag, startPoint x: 66, startPoint y: 154, endPoint x: 778, endPoint y: 249, distance: 718.4
copy tbody "62278 Cerrado [DATE] 13:05:06 [DATE] 13:03:34 [PERSON_NAME] 652 ([GEOGRAPHIC_DA…"
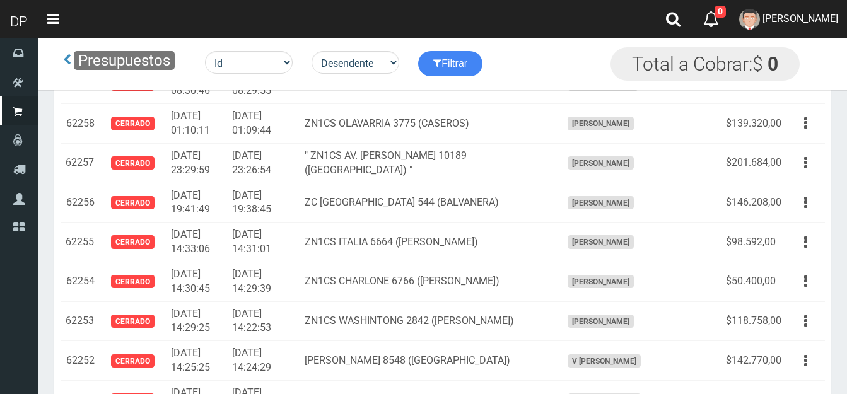
scroll to position [11585, 0]
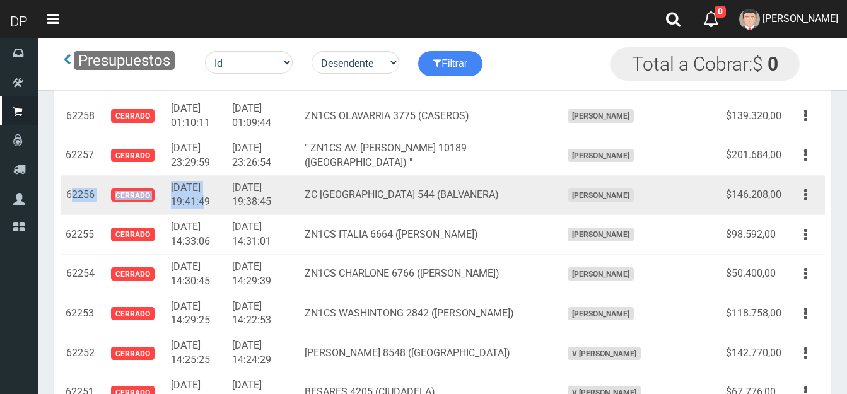
drag, startPoint x: 69, startPoint y: 162, endPoint x: 187, endPoint y: 171, distance: 118.3
click at [187, 175] on tr "62256 Cerrado [DATE] 19:41:49 [DATE] 19:38:45 ZC [GEOGRAPHIC_DATA] 544 ([GEOGRA…" at bounding box center [443, 195] width 764 height 40
click at [71, 175] on td "62256" at bounding box center [80, 195] width 39 height 40
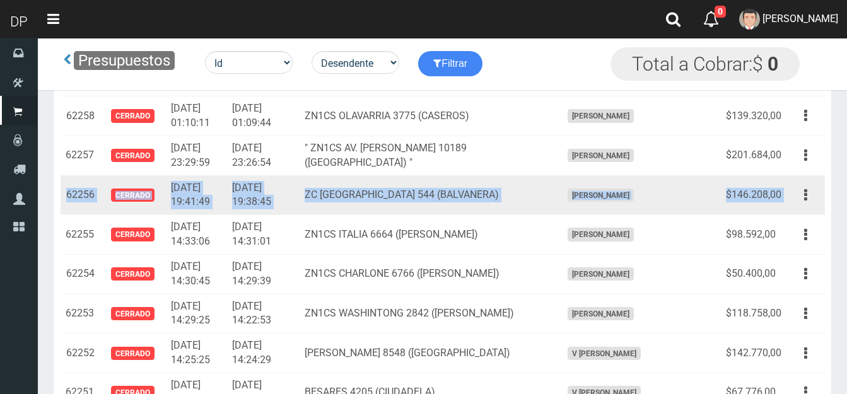
drag, startPoint x: 65, startPoint y: 164, endPoint x: 790, endPoint y: 158, distance: 725.4
click at [790, 175] on tr "62256 Cerrado [DATE] 19:41:49 [DATE] 19:38:45 ZC [GEOGRAPHIC_DATA] 544 ([GEOGRA…" at bounding box center [443, 195] width 764 height 40
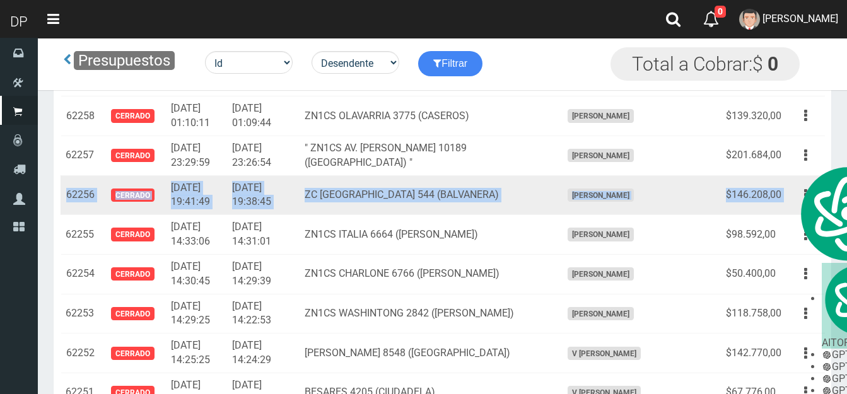
copy tr "62256 Cerrado [DATE] 19:41:49 [DATE] 19:38:45 ZC [GEOGRAPHIC_DATA] 544 ([GEOGRA…"
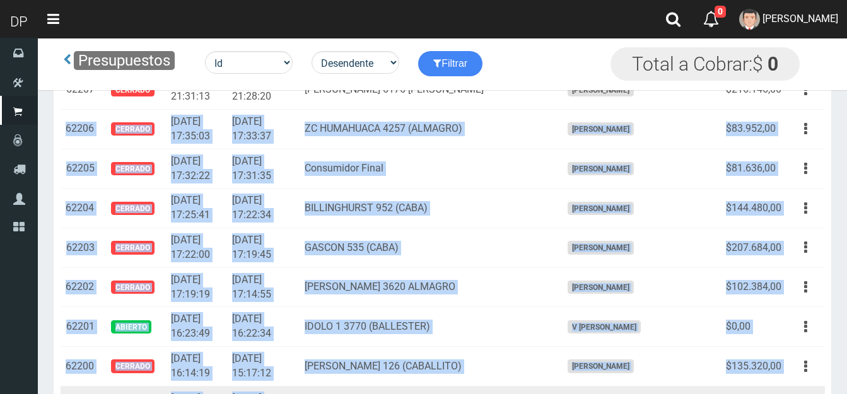
scroll to position [13624, 0]
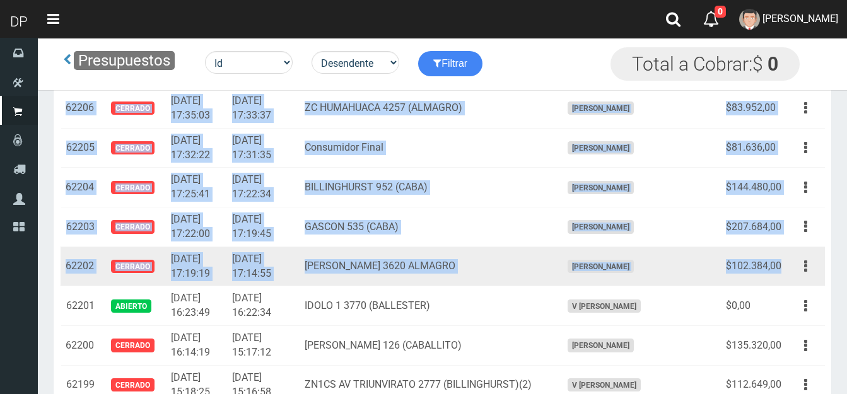
drag, startPoint x: 66, startPoint y: 208, endPoint x: 778, endPoint y: 220, distance: 711.6
copy tbody "62206 Cerrado [DATE] 17:35:03 [DATE] 17:33:37 ZC HUMAHUACA 4257 ([GEOGRAPHIC_DA…"
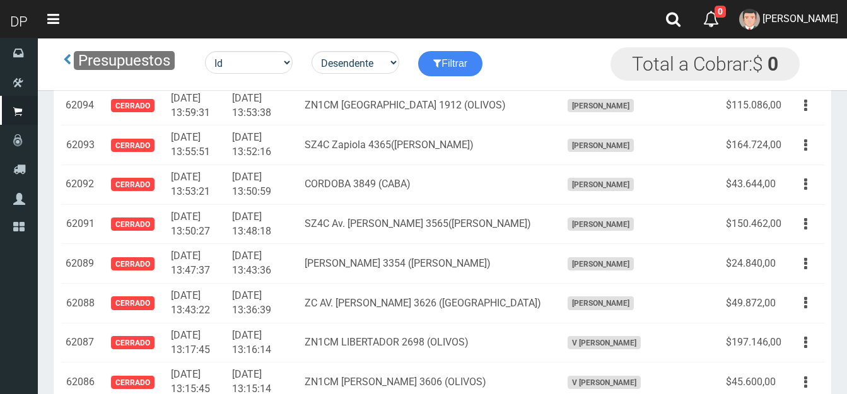
scroll to position [17913, 0]
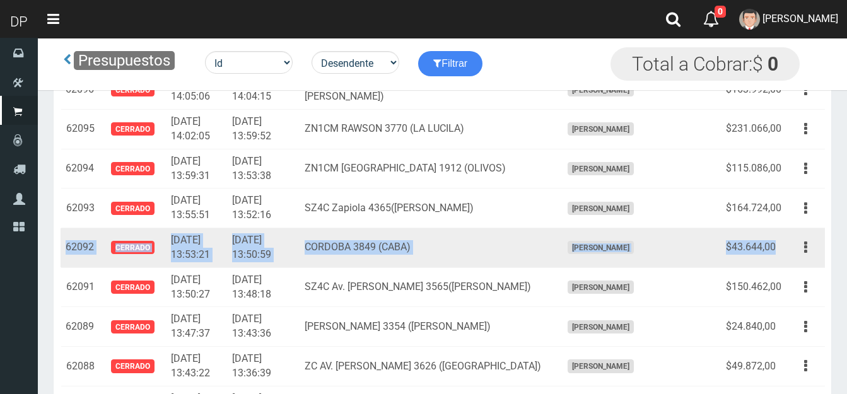
drag, startPoint x: 64, startPoint y: 201, endPoint x: 775, endPoint y: 204, distance: 710.2
click at [775, 228] on tr "62092 Cerrado [DATE] 13:53:21 [DATE] 13:50:59 CORDOBA 3849 (CABA) [PERSON_NAME]…" at bounding box center [443, 248] width 764 height 40
copy tr "62092 Cerrado [DATE] 13:53:21 [DATE] 13:50:59 CORDOBA 3849 (CABA) [PERSON_NAME]…"
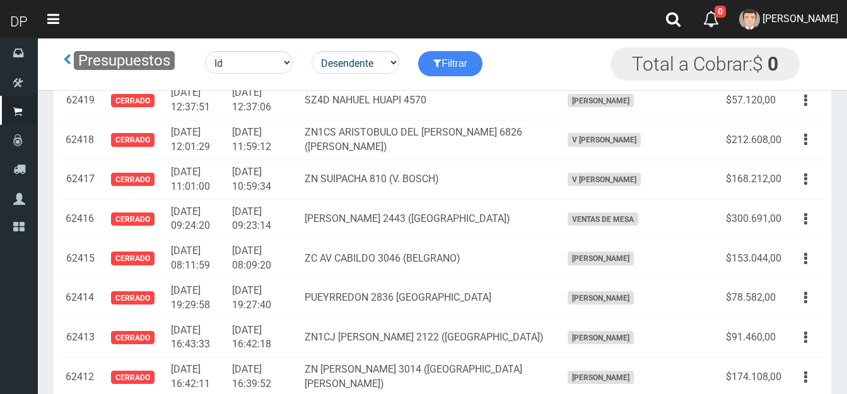
scroll to position [0, 0]
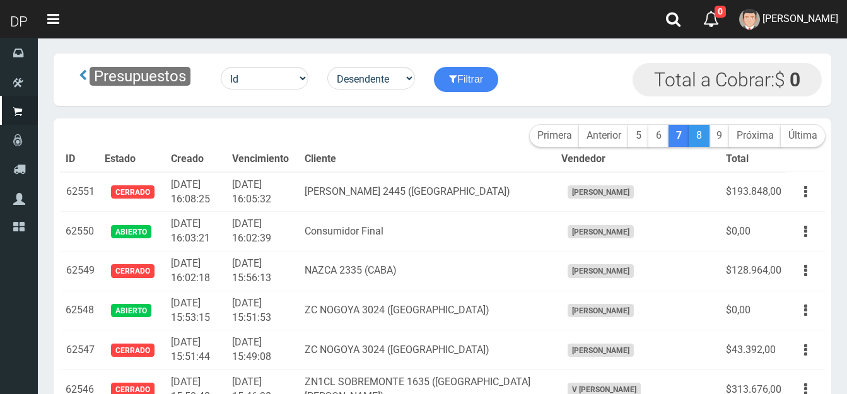
click at [701, 136] on link "8" at bounding box center [699, 136] width 21 height 22
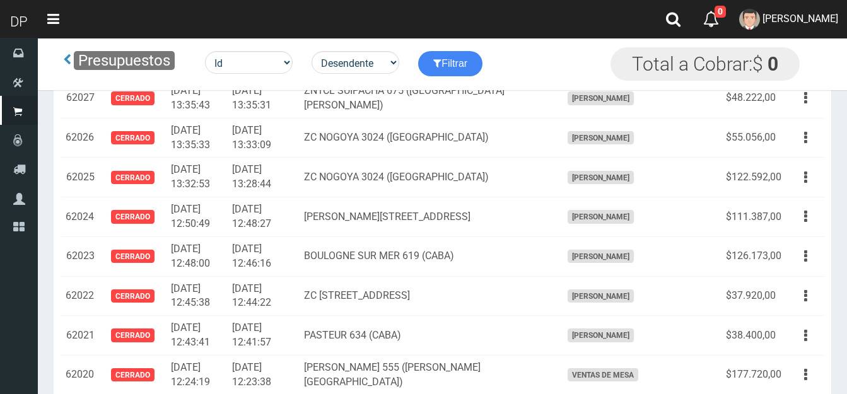
scroll to position [757, 0]
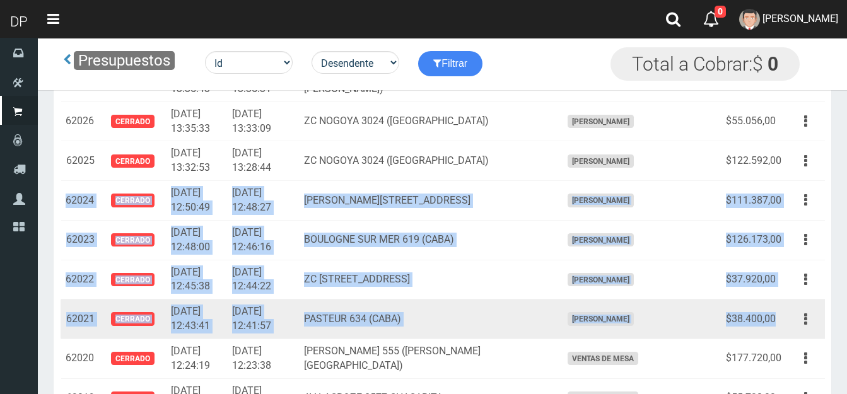
drag, startPoint x: 64, startPoint y: 199, endPoint x: 765, endPoint y: 319, distance: 711.0
type textarea "62024 CERRADO [DATE] 12:50:49 [DATE] 12:48:27 [PERSON_NAME][STREET_ADDRESS] [PE…"
copy tbody "62024 Cerrado 2025-05-12 12:50:49 2025-05-12 12:48:27 Viamonte 2851(CABA ) FRAN…"
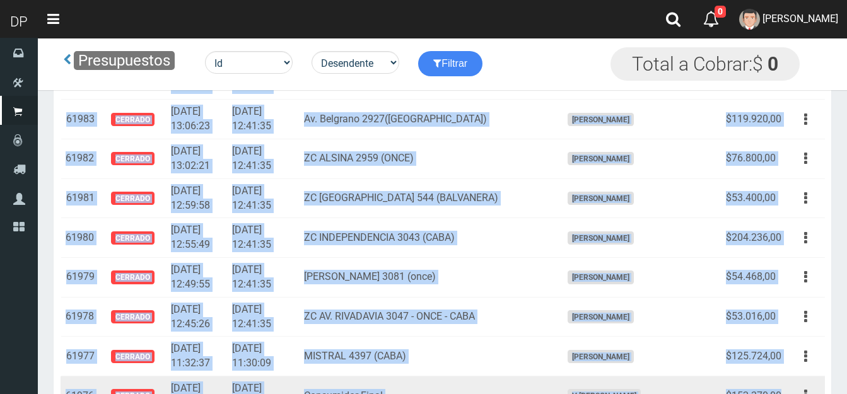
scroll to position [2479, 0]
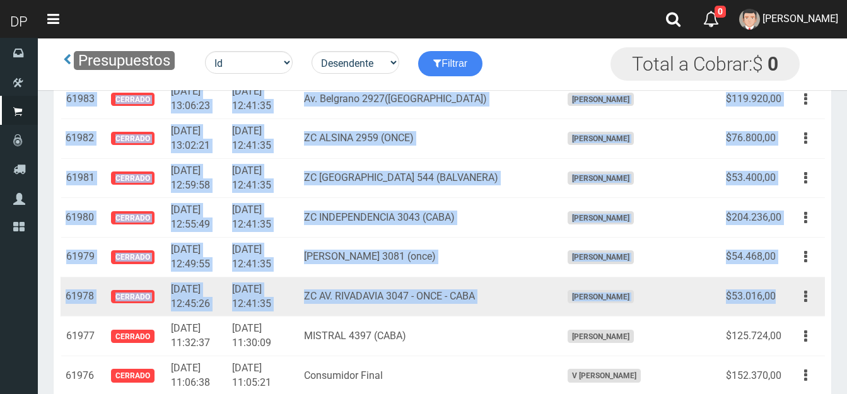
drag, startPoint x: 66, startPoint y: 165, endPoint x: 780, endPoint y: 296, distance: 725.9
copy tbody "61985 Cerrado 2025-05-10 13:13:59 2025-05-10 12:41:35 ZC LARREA 84 (BALVANERA) …"
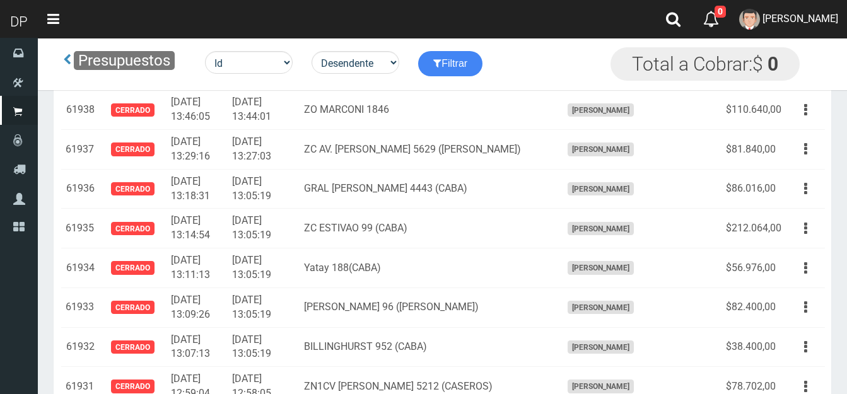
scroll to position [4245, 0]
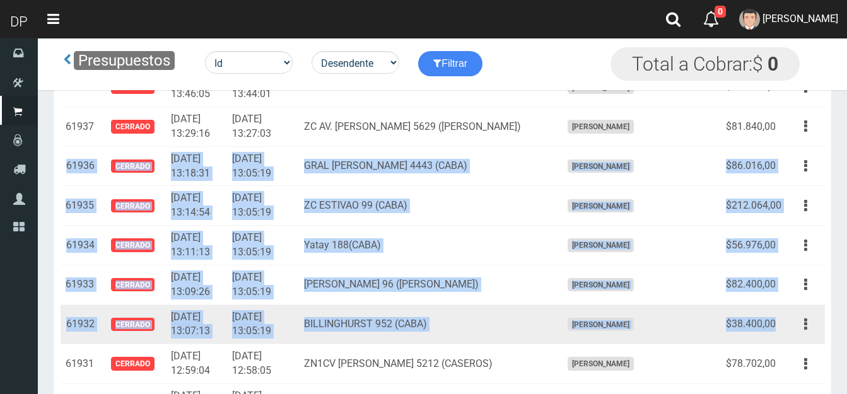
drag, startPoint x: 66, startPoint y: 147, endPoint x: 775, endPoint y: 307, distance: 726.7
copy tbody "61936 Cerrado 2025-05-09 13:18:31 2025-05-09 13:05:19 GRAL PERON 4443 (CABA) FR…"
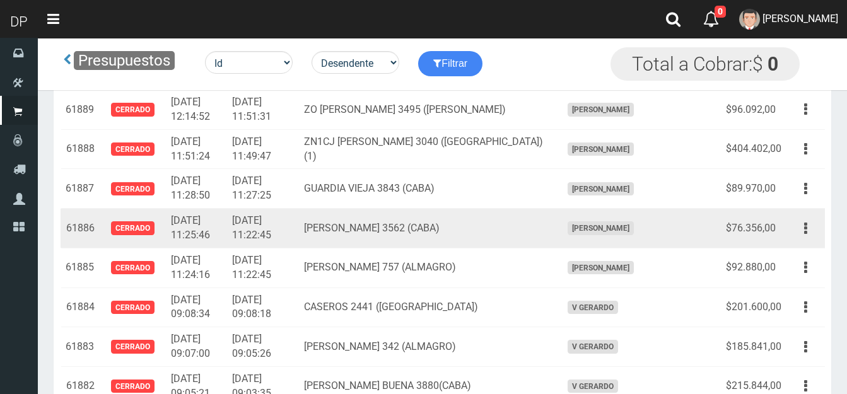
scroll to position [6138, 0]
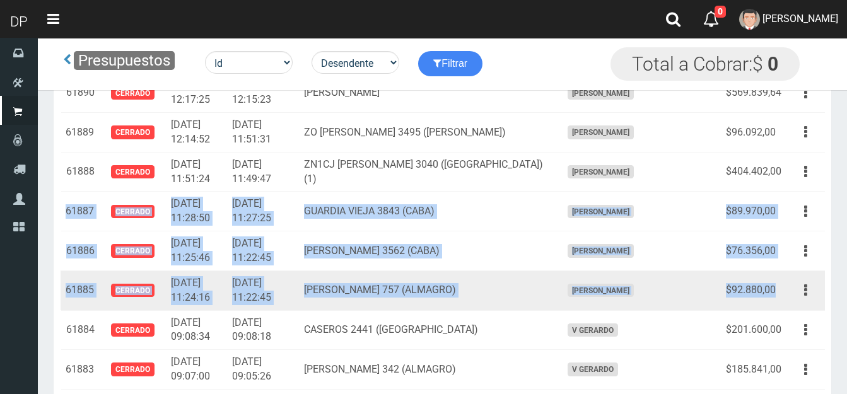
drag, startPoint x: 66, startPoint y: 194, endPoint x: 774, endPoint y: 267, distance: 712.1
copy tbody "61887 Cerrado 2025-05-08 11:28:50 2025-05-08 11:27:25 GUARDIA VIEJA 3843 (CABA)…"
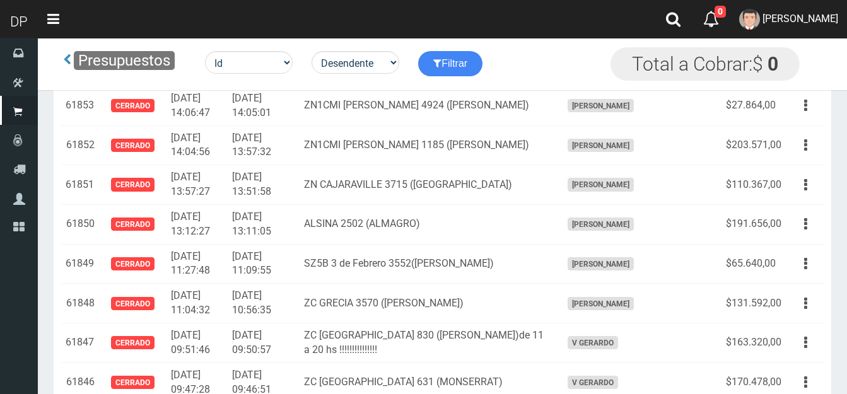
scroll to position [7588, 0]
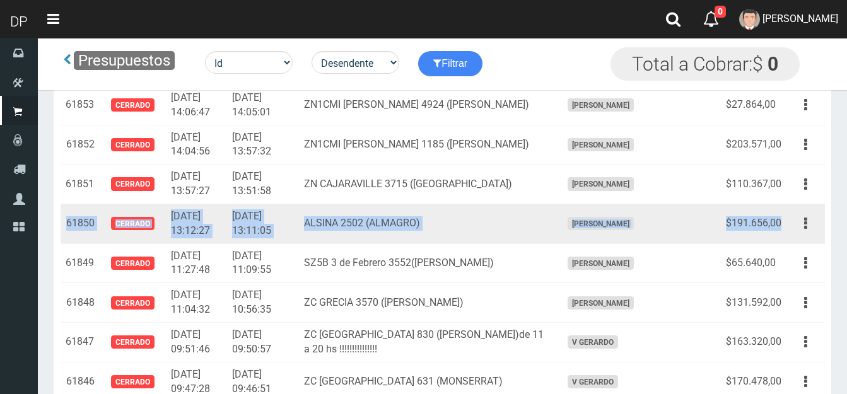
drag, startPoint x: 65, startPoint y: 208, endPoint x: 781, endPoint y: 205, distance: 716.5
click at [781, 205] on tr "61850 Cerrado 2025-05-07 13:12:27 2025-05-07 13:11:05 ALSINA 2502 (ALMAGRO) FRA…" at bounding box center [443, 224] width 764 height 40
copy tr "61850 Cerrado 2025-05-07 13:12:27 2025-05-07 13:11:05 ALSINA 2502 (ALMAGRO) FRA…"
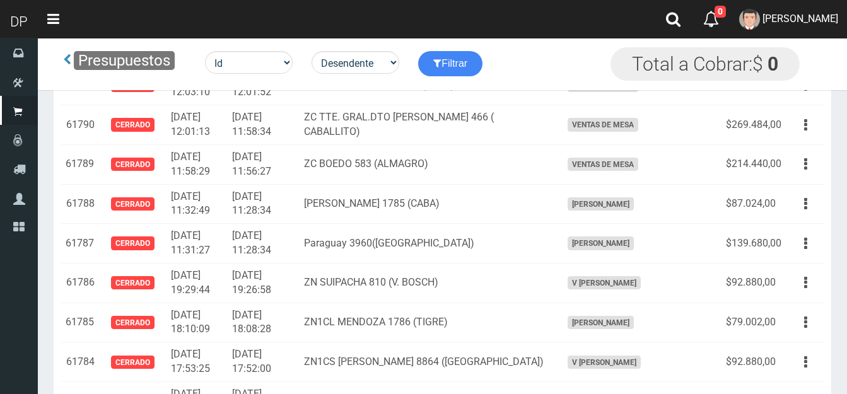
scroll to position [10048, 0]
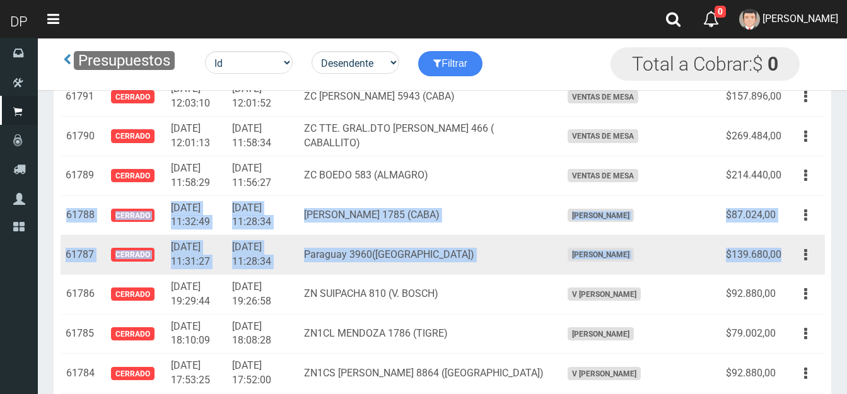
drag, startPoint x: 60, startPoint y: 201, endPoint x: 779, endPoint y: 235, distance: 719.8
copy tbody "61788 Cerrado 2025-05-06 11:32:49 2025-05-06 11:28:34 JULIAN ALVAREZ 1785 (CABA…"
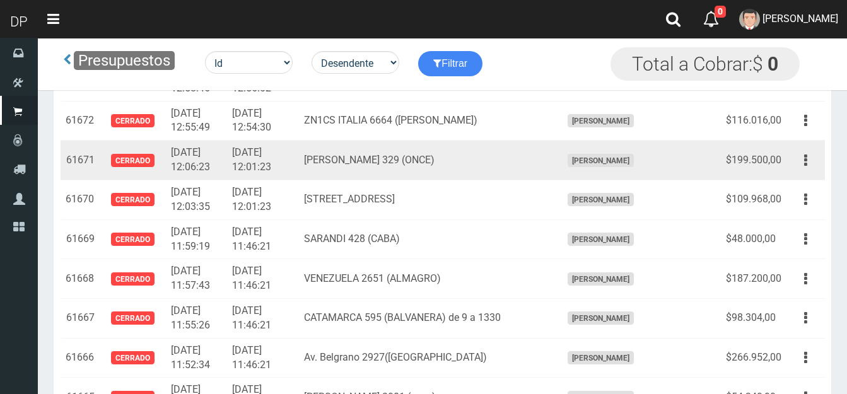
scroll to position [14716, 0]
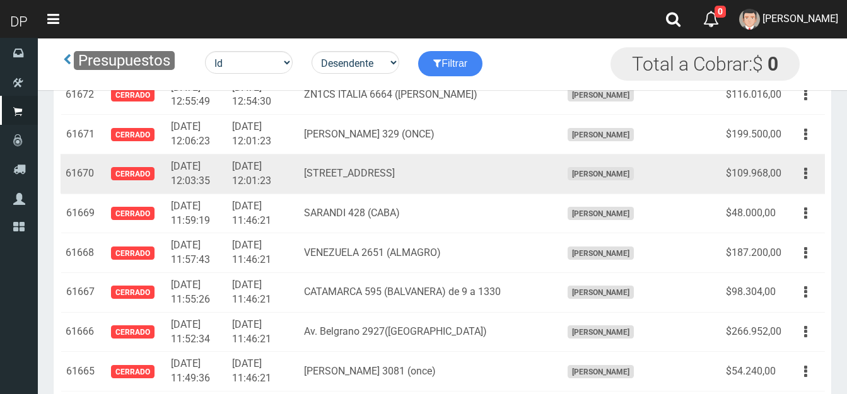
drag, startPoint x: 67, startPoint y: 158, endPoint x: 543, endPoint y: 153, distance: 476.2
click at [543, 154] on tr "61670 Cerrado 2025-05-03 12:03:35 2025-05-03 12:01:23 AV RIVADAVIA 2486 CABA FR…" at bounding box center [443, 174] width 764 height 40
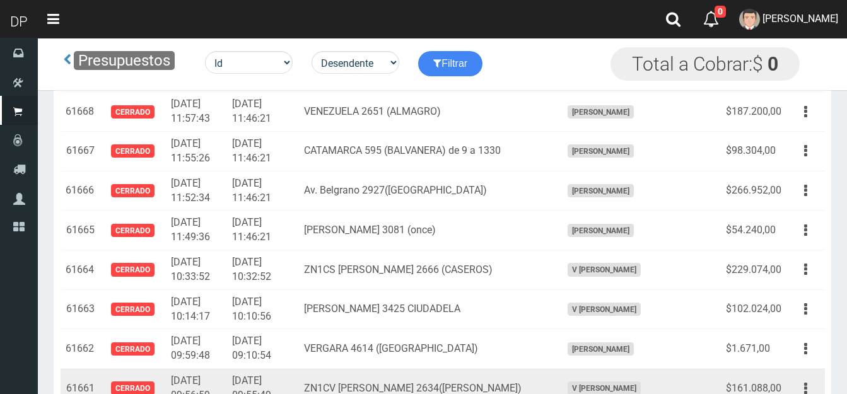
scroll to position [14865, 0]
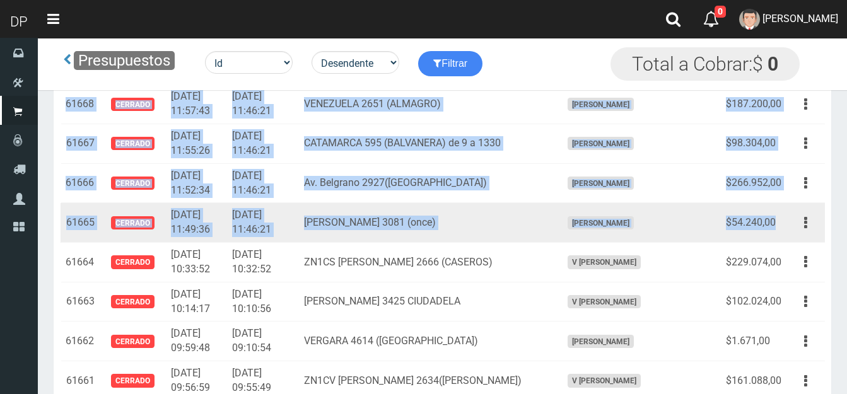
drag, startPoint x: 67, startPoint y: 248, endPoint x: 778, endPoint y: 208, distance: 711.3
copy tbody "61671 Cerrado 2025-05-03 12:06:23 2025-05-03 12:01:23 JEAN JUAREZ 329 (ONCE) FR…"
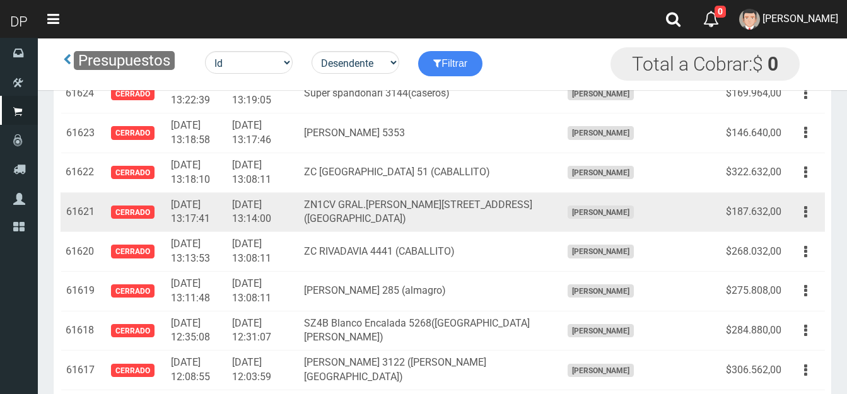
scroll to position [16631, 0]
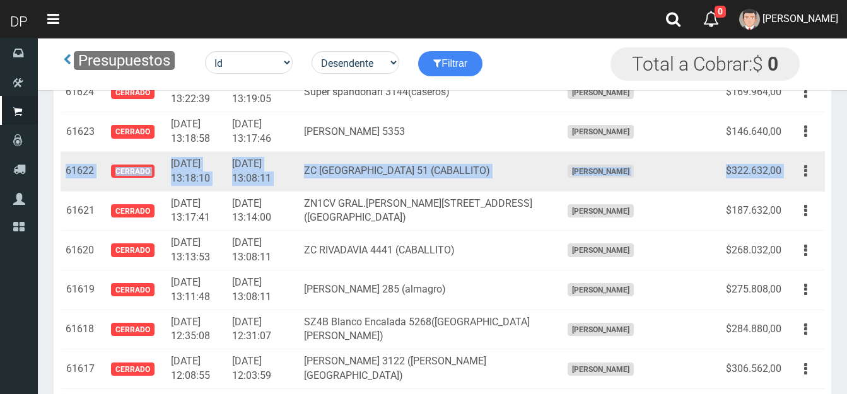
drag, startPoint x: 67, startPoint y: 143, endPoint x: 787, endPoint y: 141, distance: 719.0
click at [796, 151] on tr "61622 Cerrado 2025-05-02 13:18:10 2025-05-02 13:08:11 ZC RIO DE JANEIRO 51 (CAB…" at bounding box center [443, 171] width 764 height 40
copy tr "61622 Cerrado 2025-05-02 13:18:10 2025-05-02 13:08:11 ZC RIO DE JANEIRO 51 (CAB…"
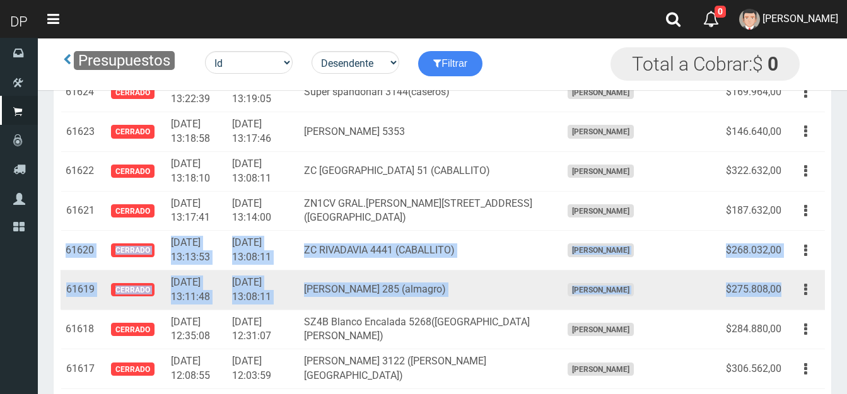
drag, startPoint x: 67, startPoint y: 220, endPoint x: 781, endPoint y: 255, distance: 714.2
copy tbody "61620 Cerrado 2025-05-02 13:13:53 2025-05-02 13:08:11 ZC RIVADAVIA 4441 (CABALL…"
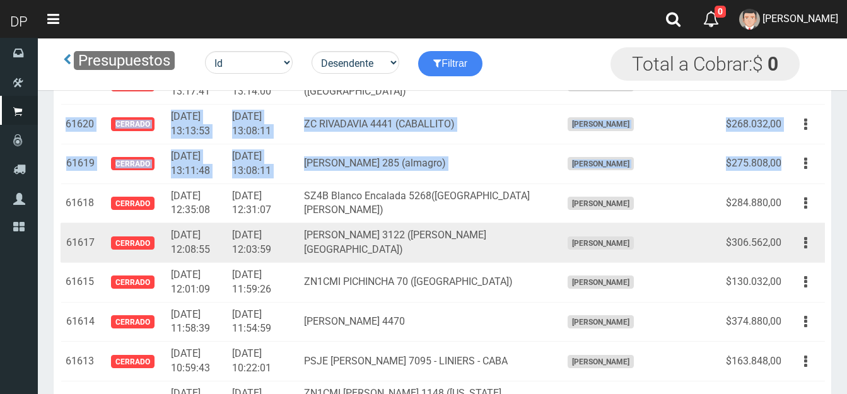
scroll to position [16820, 0]
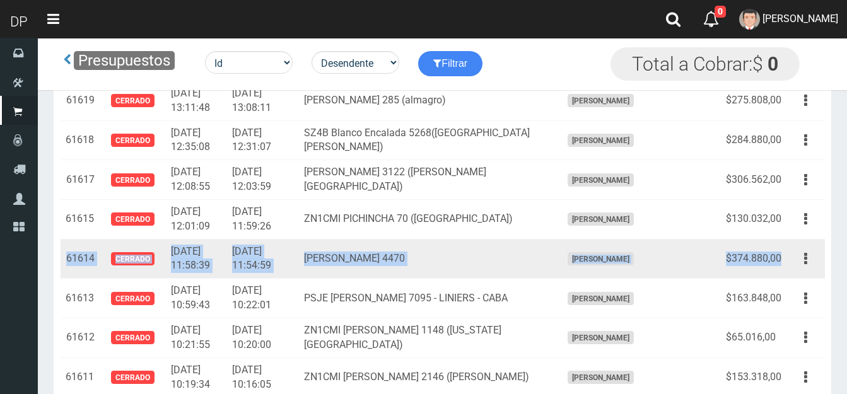
drag, startPoint x: 67, startPoint y: 231, endPoint x: 781, endPoint y: 225, distance: 713.4
click at [781, 239] on tr "61614 Cerrado 2025-05-02 11:58:39 2025-05-02 11:54:59 Bartolome Mitre 4470 FRAN…" at bounding box center [443, 259] width 764 height 40
copy tr "61614 Cerrado 2025-05-02 11:58:39 2025-05-02 11:54:59 Bartolome Mitre 4470 FRAN…"
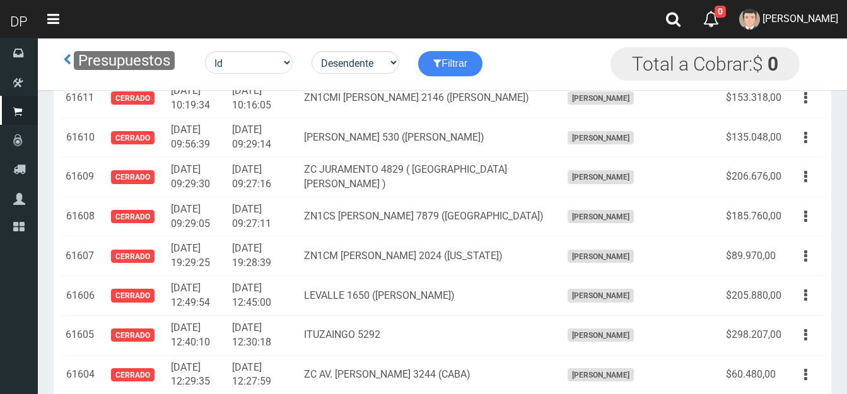
scroll to position [0, 0]
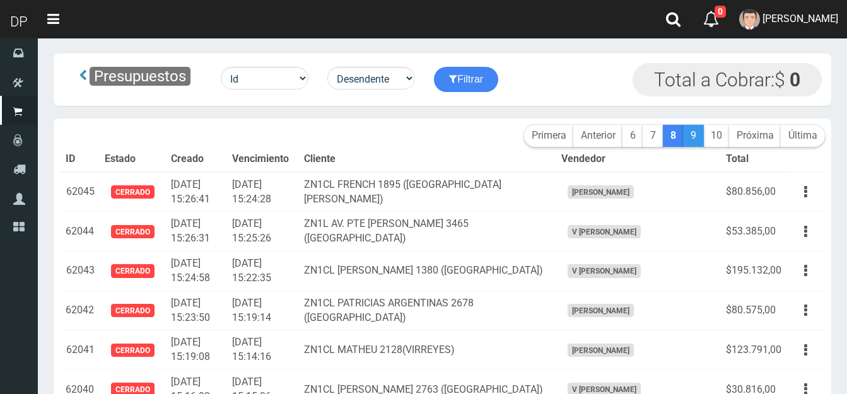
click at [694, 138] on link "9" at bounding box center [693, 136] width 21 height 22
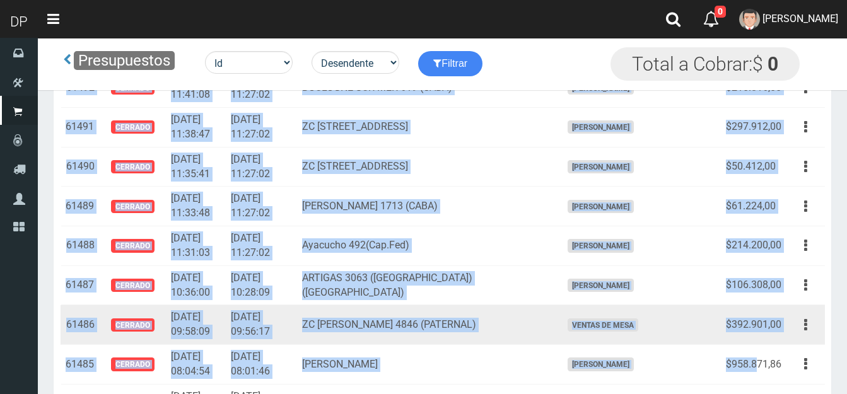
scroll to position [1863, 0]
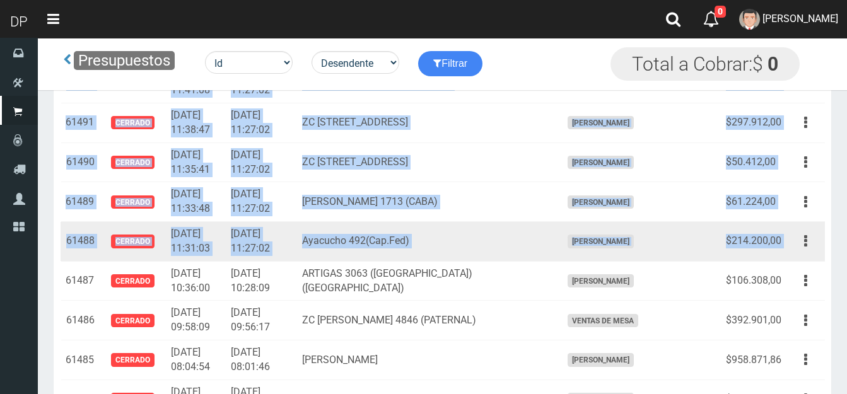
drag, startPoint x: 69, startPoint y: 201, endPoint x: 775, endPoint y: 245, distance: 707.2
type textarea "1493 CERRADO [DATE] 11:43:59 [DATE] 11:27:02 [PERSON_NAME][STREET_ADDRESS] [PER…"
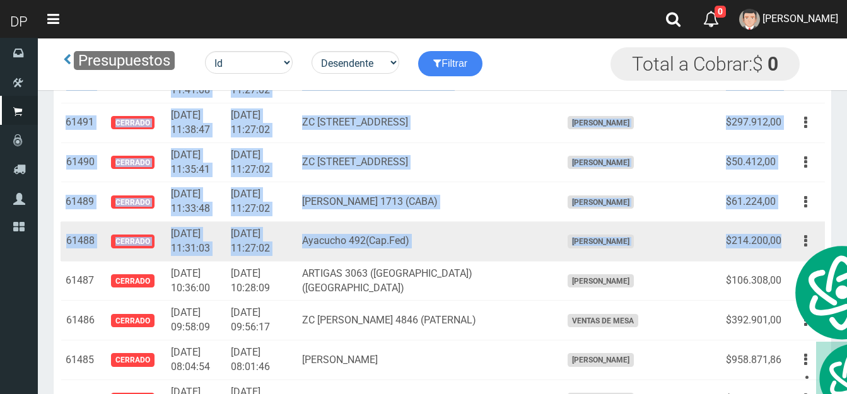
copy tbody "1493 Cerrado [DATE] 11:43:59 [DATE] 11:27:02 [PERSON_NAME][STREET_ADDRESS] ) [P…"
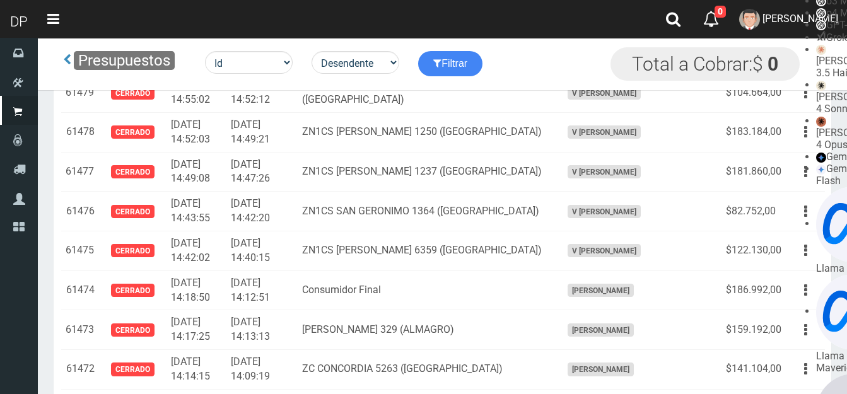
scroll to position [2430, 0]
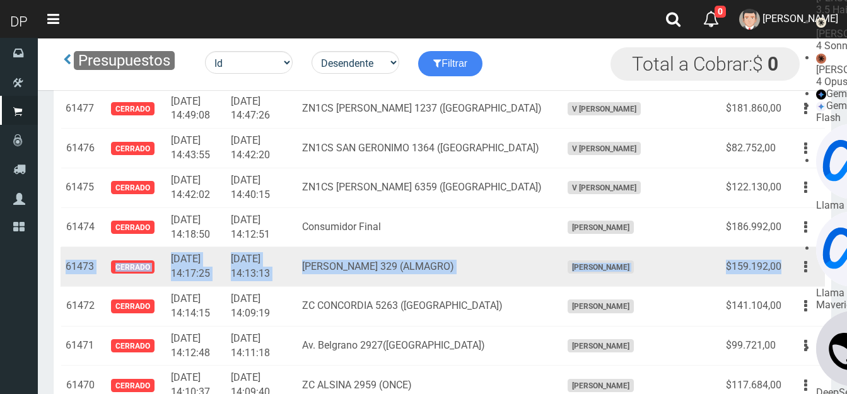
drag, startPoint x: 66, startPoint y: 267, endPoint x: 783, endPoint y: 260, distance: 717.8
click at [783, 260] on tr "61473 Cerrado [DATE] 14:17:25 [DATE] 14:13:13 [PERSON_NAME] 329 ([GEOGRAPHIC_DA…" at bounding box center [443, 267] width 764 height 40
copy tr "61473 Cerrado [DATE] 14:17:25 [DATE] 14:13:13 [PERSON_NAME] 329 ([GEOGRAPHIC_DA…"
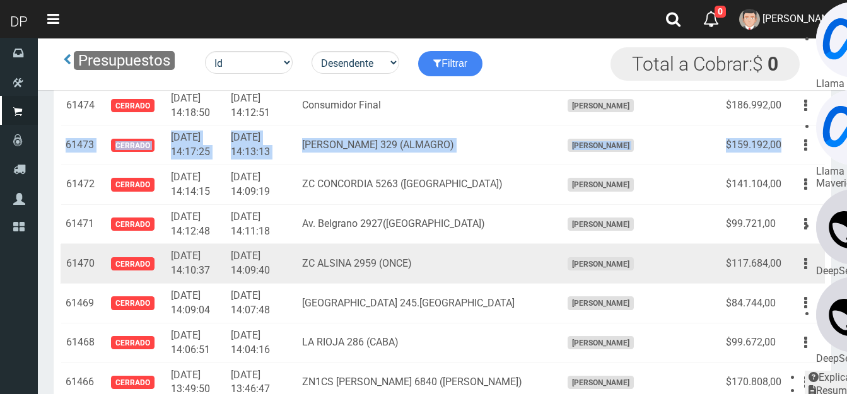
scroll to position [2556, 0]
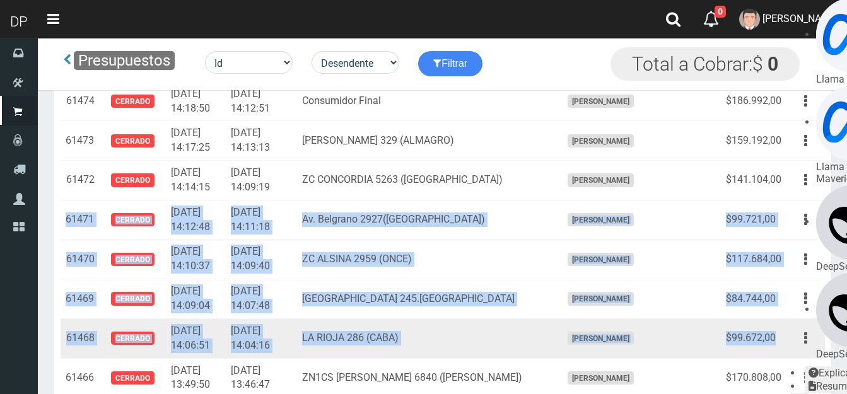
drag, startPoint x: 67, startPoint y: 216, endPoint x: 776, endPoint y: 339, distance: 719.4
copy tbody "61471 Cerrado [DATE] 14:12:48 [DATE] 14:11:18 Av. Belgrano 2927(CABA) [PERSON_N…"
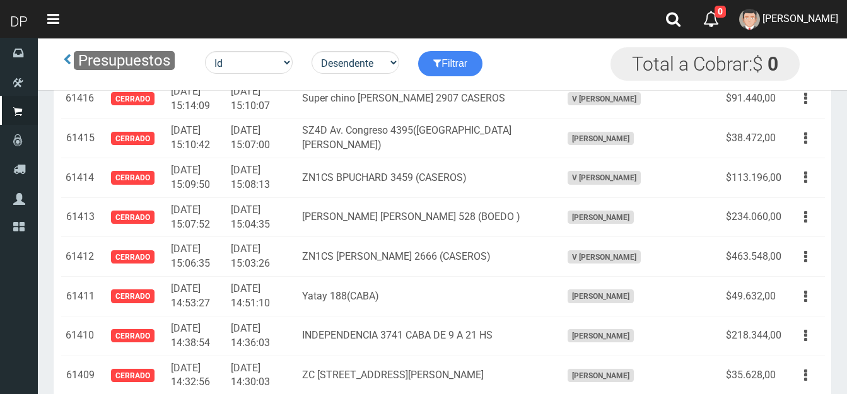
scroll to position [4890, 0]
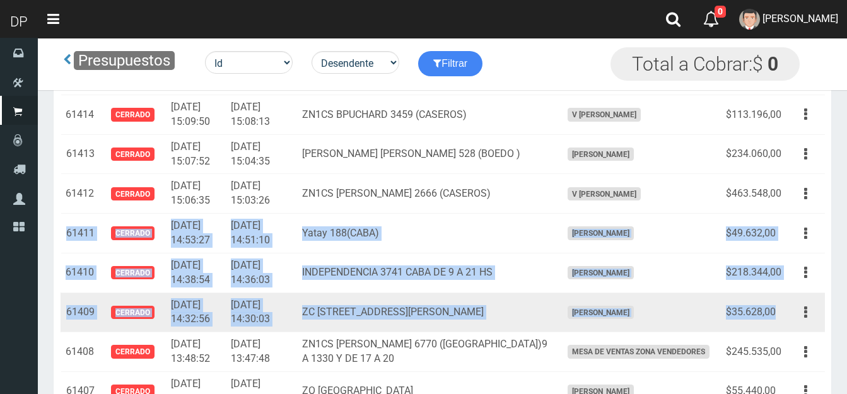
drag, startPoint x: 67, startPoint y: 219, endPoint x: 776, endPoint y: 295, distance: 713.0
copy tbody "61411 Cerrado [DATE] 14:53:27 [DATE] 14:51:10 Yatay 188(CABA) [PERSON_NAME] $49…"
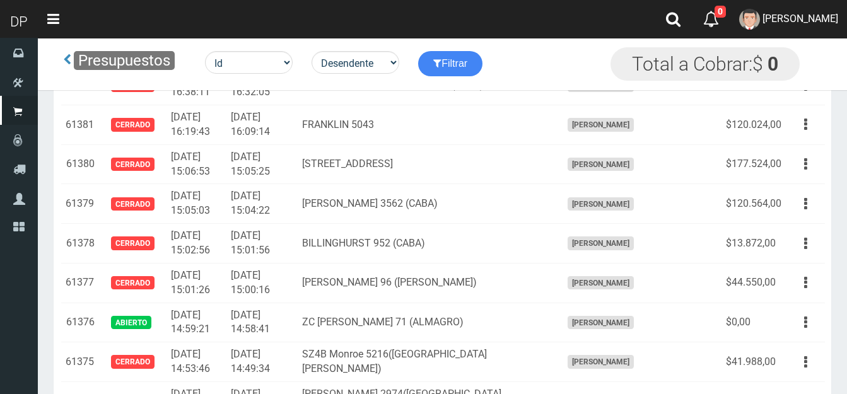
scroll to position [6152, 0]
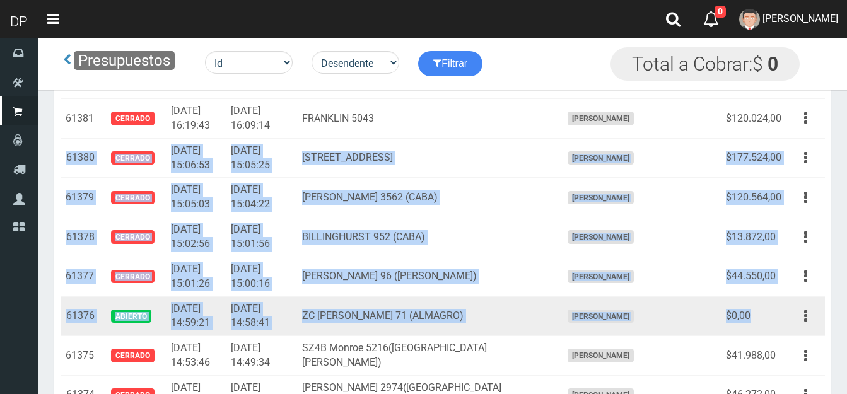
drag, startPoint x: 66, startPoint y: 143, endPoint x: 754, endPoint y: 301, distance: 706.7
copy tbody "61380 Cerrado [DATE] 15:06:53 [DATE] 15:05:25 AV CORRIENTES 3421 ALMAGRO [PERSO…"
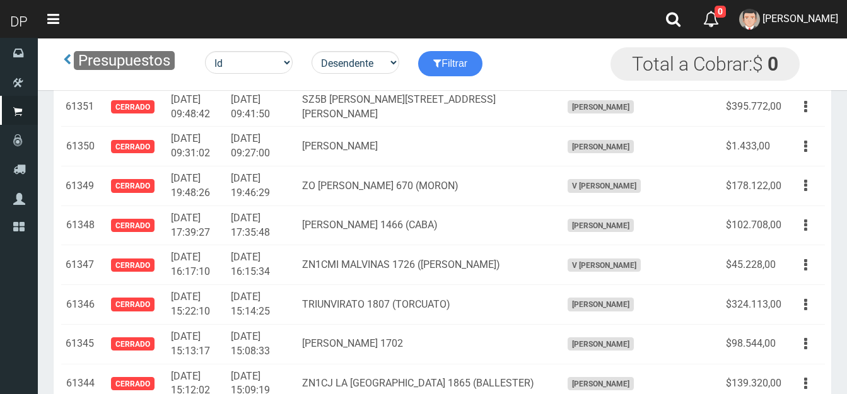
scroll to position [7350, 0]
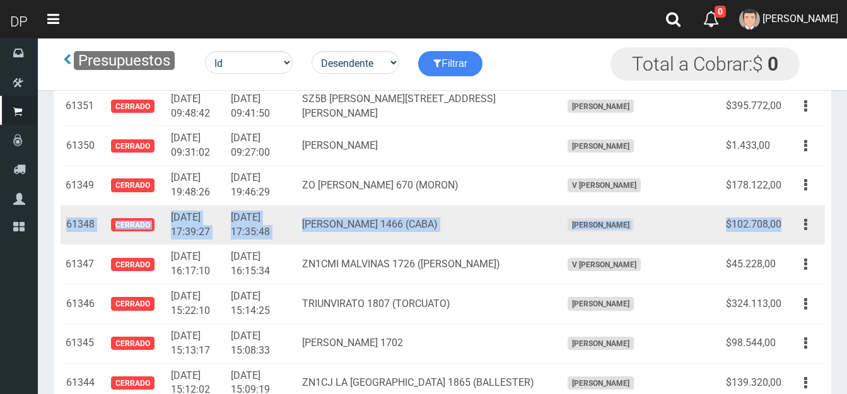
drag, startPoint x: 71, startPoint y: 208, endPoint x: 780, endPoint y: 209, distance: 708.9
click at [780, 209] on tr "61348 Cerrado [DATE] 17:39:27 [DATE] 17:35:48 [PERSON_NAME] 1466 (CABA) [PERSON…" at bounding box center [443, 225] width 764 height 40
copy tr "61348 Cerrado [DATE] 17:39:27 [DATE] 17:35:48 [PERSON_NAME] 1466 (CABA) [PERSON…"
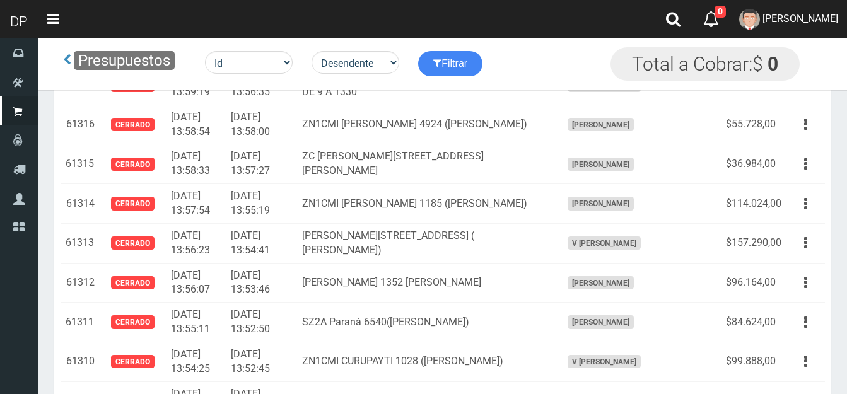
scroll to position [8738, 0]
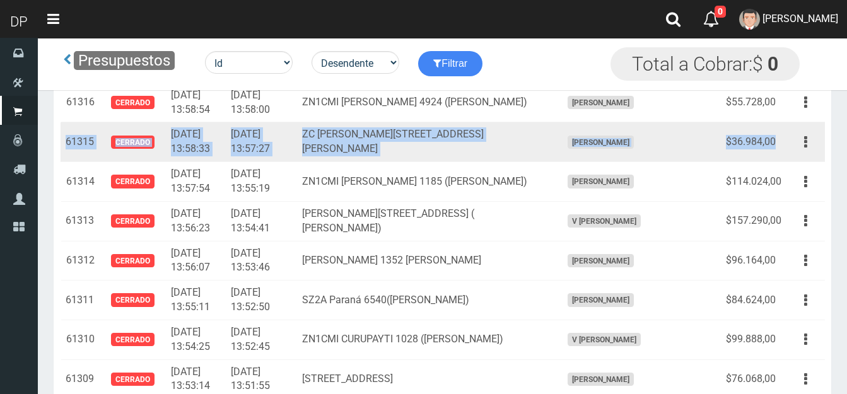
drag, startPoint x: 64, startPoint y: 125, endPoint x: 781, endPoint y: 134, distance: 716.6
click at [781, 134] on tr "61315 Cerrado [DATE] 13:58:33 [DATE] 13:57:27 ZC [PERSON_NAME][STREET_ADDRESS][…" at bounding box center [443, 142] width 764 height 40
copy tr "61315 Cerrado [DATE] 13:58:33 [DATE] 13:57:27 ZC [PERSON_NAME][STREET_ADDRESS][…"
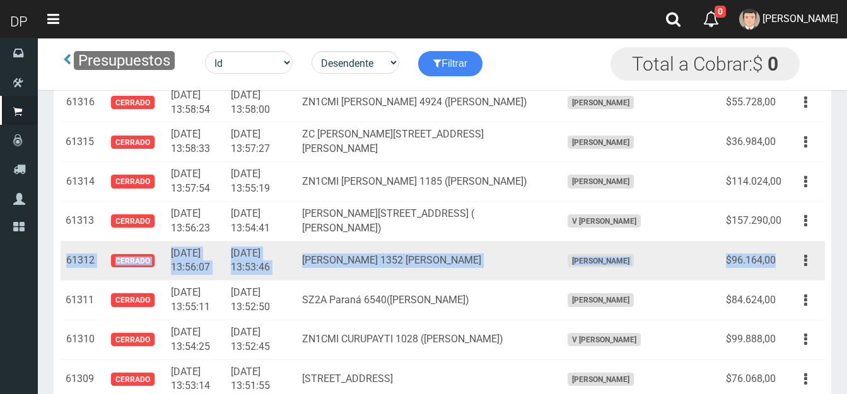
drag, startPoint x: 68, startPoint y: 245, endPoint x: 777, endPoint y: 245, distance: 708.9
click at [777, 245] on tr "61312 Cerrado [DATE] 13:56:07 [DATE] 13:53:46 [PERSON_NAME] 1352 [PERSON_NAME] …" at bounding box center [443, 261] width 764 height 40
copy tr "61312 Cerrado [DATE] 13:56:07 [DATE] 13:53:46 [PERSON_NAME] 1352 [PERSON_NAME] …"
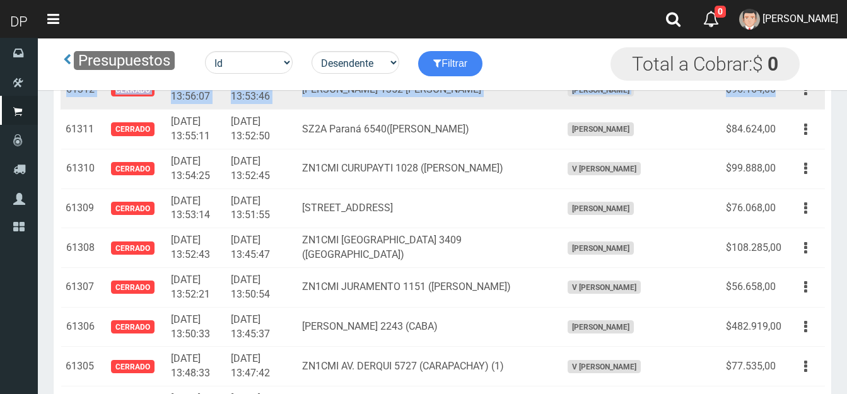
scroll to position [8927, 0]
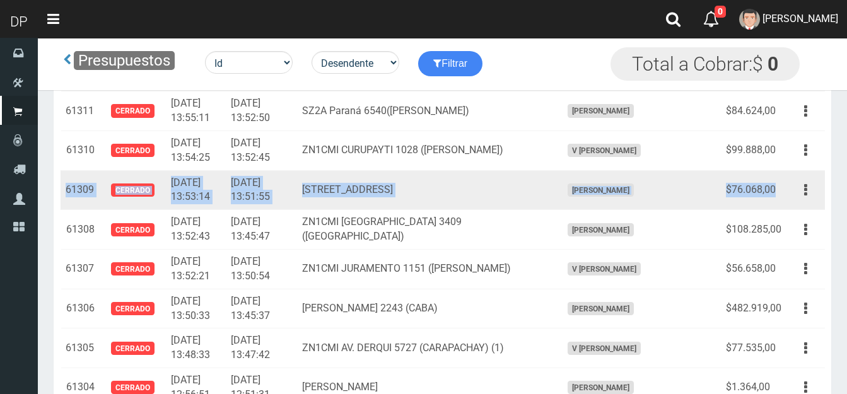
drag, startPoint x: 68, startPoint y: 176, endPoint x: 776, endPoint y: 175, distance: 708.3
click at [776, 175] on tr "61309 Cerrado [DATE] 13:53:14 [DATE] 13:51:55 [STREET_ADDRESS] [PERSON_NAME] $7…" at bounding box center [443, 190] width 764 height 40
copy tr "61309 Cerrado [DATE] 13:53:14 [DATE] 13:51:55 [STREET_ADDRESS] [PERSON_NAME] $7…"
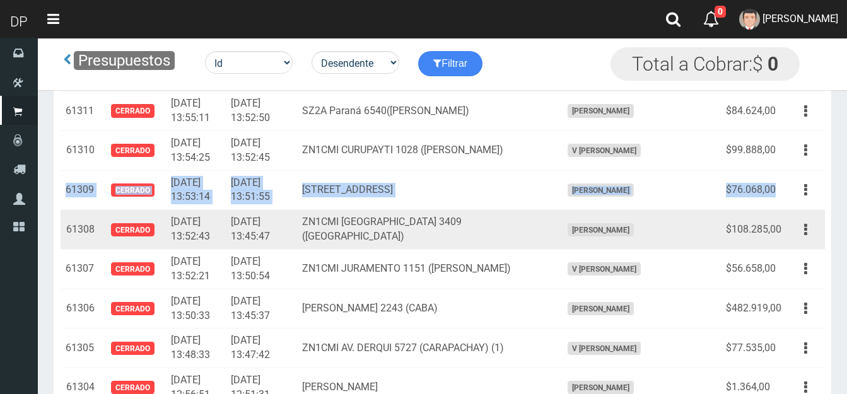
scroll to position [8990, 0]
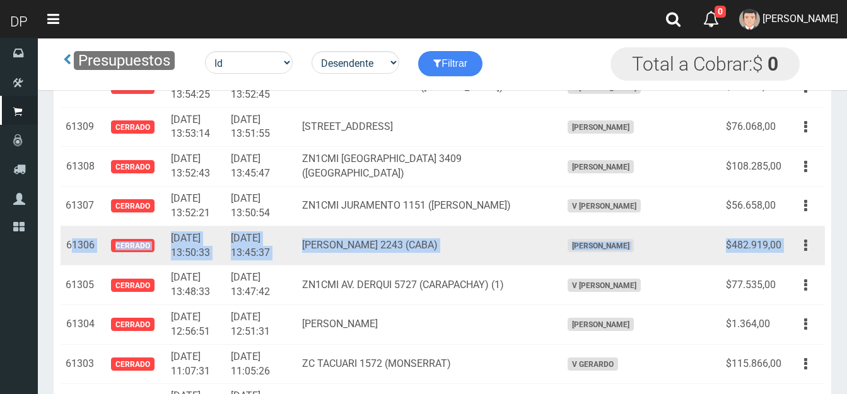
drag, startPoint x: 69, startPoint y: 230, endPoint x: 785, endPoint y: 228, distance: 715.3
click at [799, 228] on tr "61306 Cerrado 2025-04-23 13:50:33 2025-04-23 13:45:37 ZC URIARTE 2243 (CABA) FR…" at bounding box center [443, 246] width 764 height 40
copy tr "1306 Cerrado 2025-04-23 13:50:33 2025-04-23 13:45:37 ZC URIARTE 2243 (CABA) FRA…"
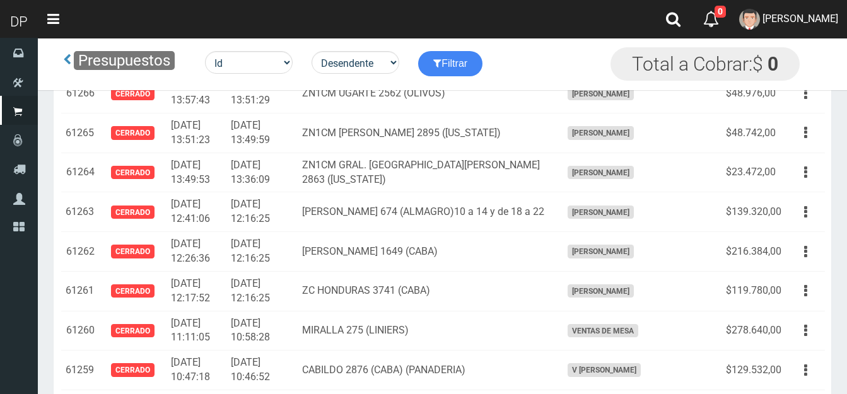
scroll to position [10567, 0]
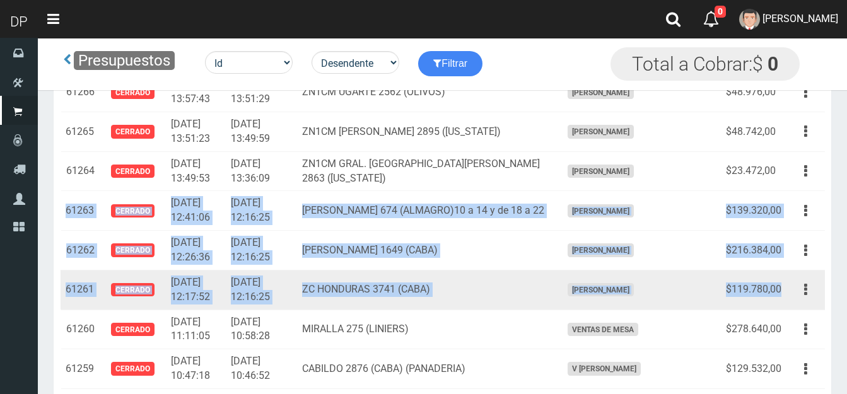
drag, startPoint x: 66, startPoint y: 199, endPoint x: 783, endPoint y: 275, distance: 721.2
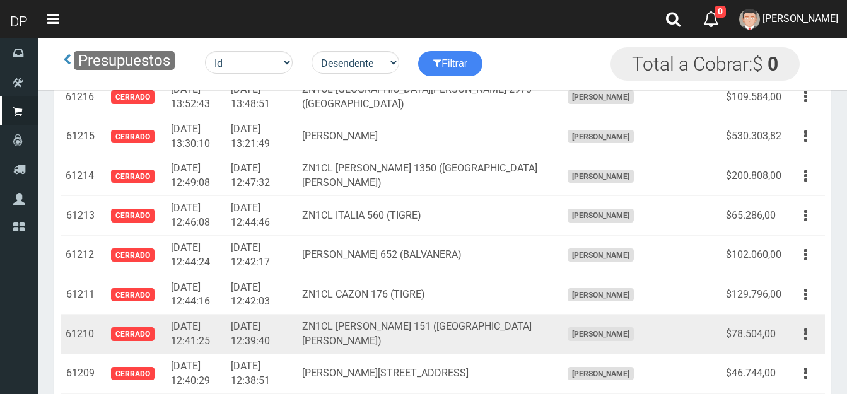
scroll to position [12522, 0]
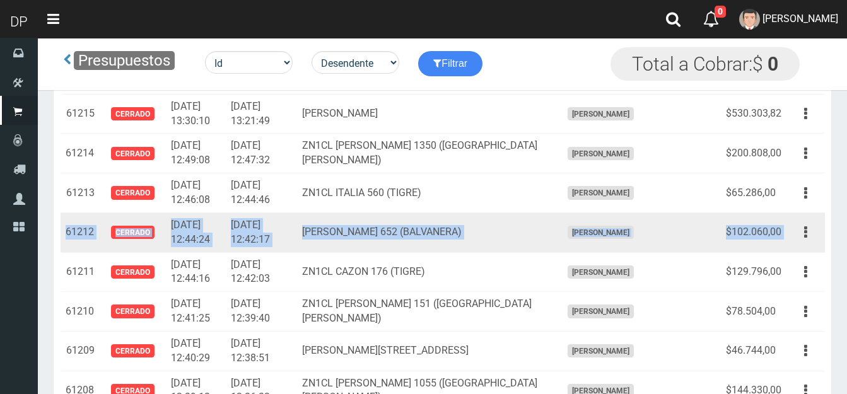
drag, startPoint x: 64, startPoint y: 214, endPoint x: 790, endPoint y: 221, distance: 726.6
click at [790, 221] on tr "61212 Cerrado 2025-04-21 12:44:24 2025-04-21 12:42:17 JEAN JAURES 652 (BALVANER…" at bounding box center [443, 233] width 764 height 40
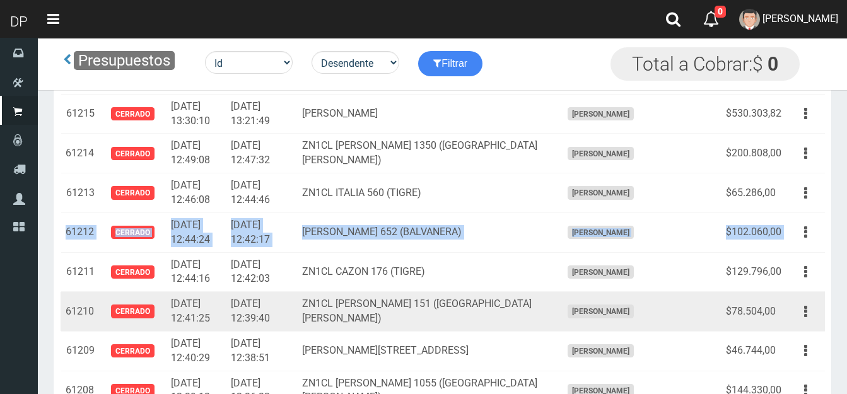
scroll to position [12585, 0]
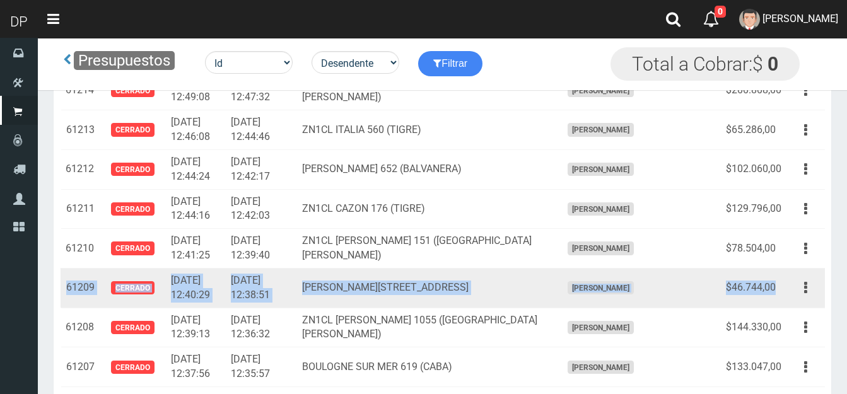
drag, startPoint x: 67, startPoint y: 269, endPoint x: 776, endPoint y: 266, distance: 709.0
click at [776, 268] on tr "61209 Cerrado 2025-04-21 12:40:29 2025-04-21 12:38:51 Viamonte 2851(CABA ) FRAN…" at bounding box center [443, 288] width 764 height 40
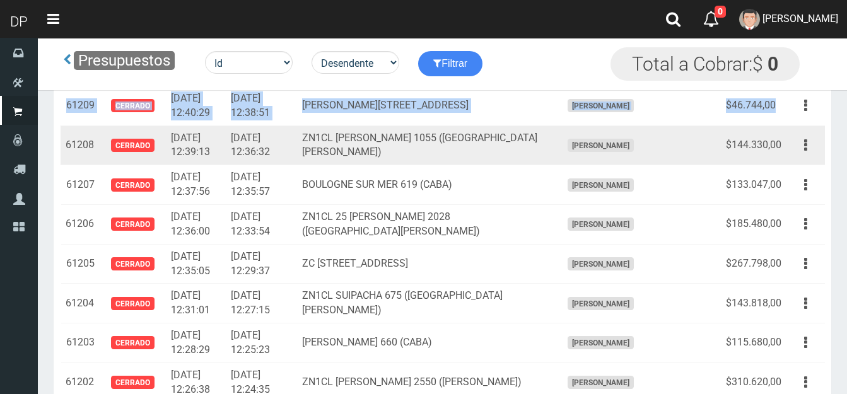
scroll to position [12774, 0]
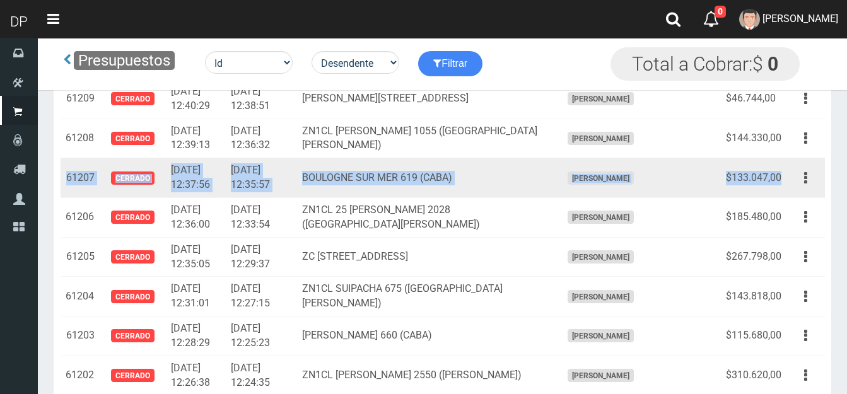
drag, startPoint x: 67, startPoint y: 161, endPoint x: 786, endPoint y: 163, distance: 718.4
click at [786, 163] on tr "61207 Cerrado 2025-04-21 12:37:56 2025-04-21 12:35:57 BOULOGNE SUR MER 619 (CAB…" at bounding box center [443, 178] width 764 height 40
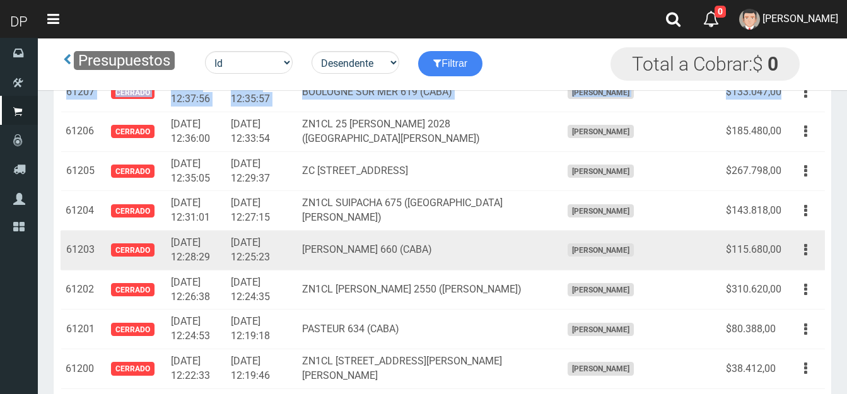
scroll to position [12837, 0]
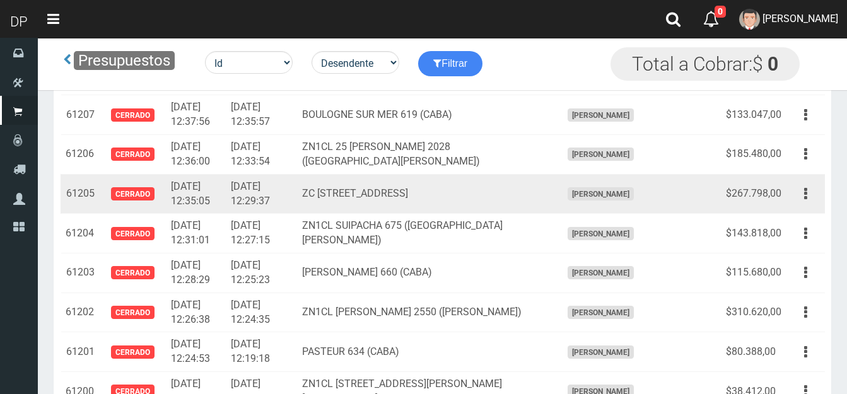
click at [67, 175] on td "61205" at bounding box center [80, 194] width 39 height 40
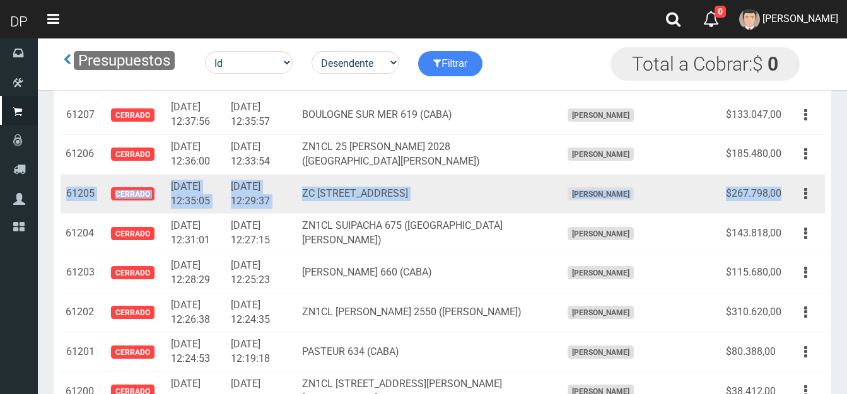
drag, startPoint x: 66, startPoint y: 175, endPoint x: 770, endPoint y: 182, distance: 703.9
click at [782, 174] on tr "61205 Cerrado 2025-04-21 12:35:05 2025-04-21 12:29:37 ZC VIAMONTE 2662 (RECOLET…" at bounding box center [443, 194] width 764 height 40
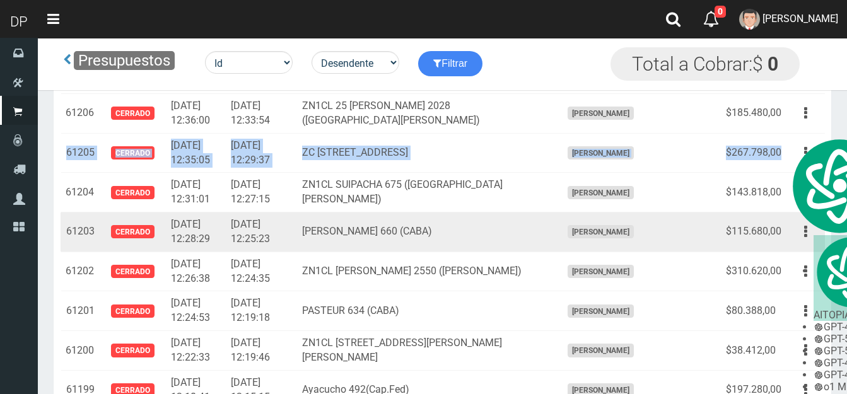
scroll to position [12900, 0]
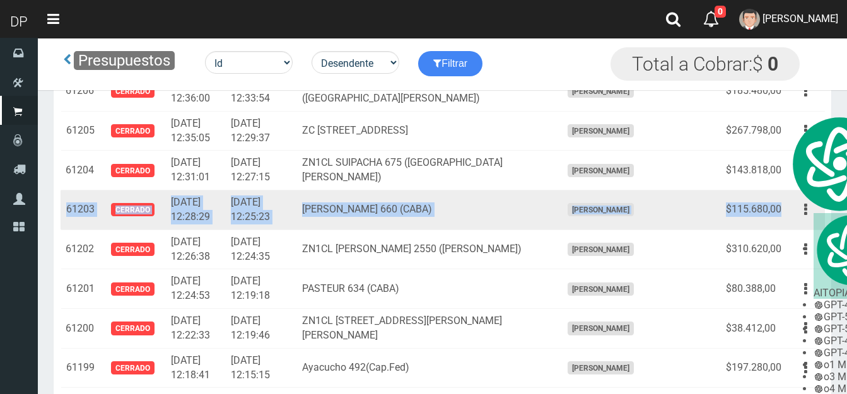
drag, startPoint x: 69, startPoint y: 194, endPoint x: 775, endPoint y: 184, distance: 705.9
click at [783, 191] on tr "61203 Cerrado 2025-04-21 12:28:29 2025-04-21 12:25:23 LARREA 660 (CABA) FRANCIS…" at bounding box center [443, 210] width 764 height 40
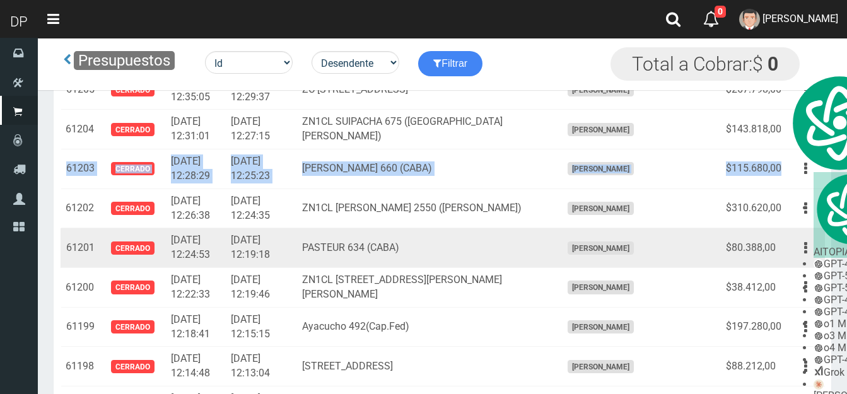
scroll to position [12964, 0]
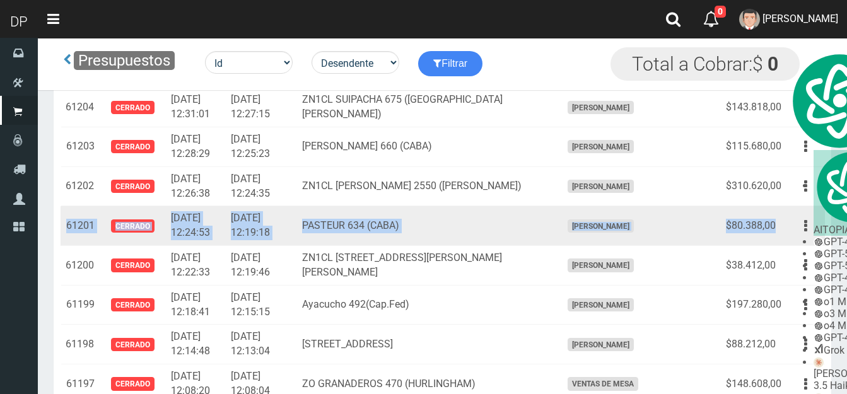
drag, startPoint x: 67, startPoint y: 209, endPoint x: 766, endPoint y: 212, distance: 698.9
click at [778, 207] on tr "61201 Cerrado 2025-04-21 12:24:53 2025-04-21 12:19:18 PASTEUR 634 (CABA) FRANCI…" at bounding box center [443, 226] width 764 height 40
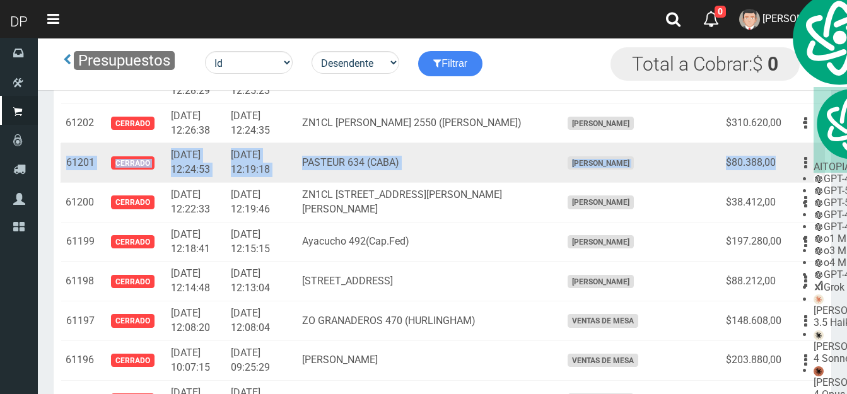
scroll to position [13090, 0]
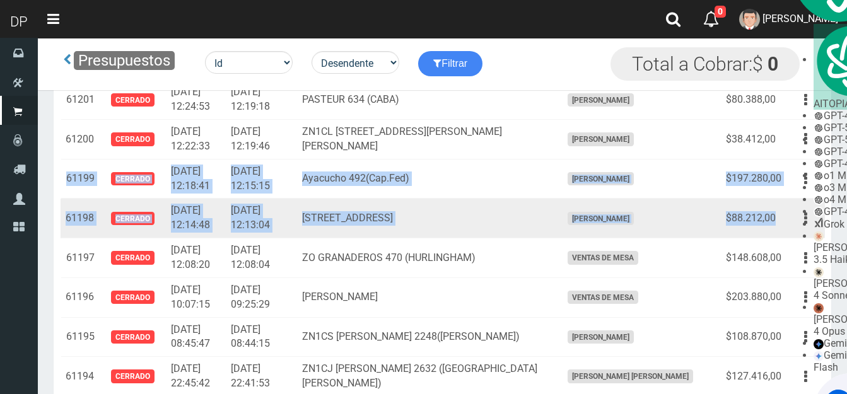
drag, startPoint x: 69, startPoint y: 162, endPoint x: 775, endPoint y: 204, distance: 707.1
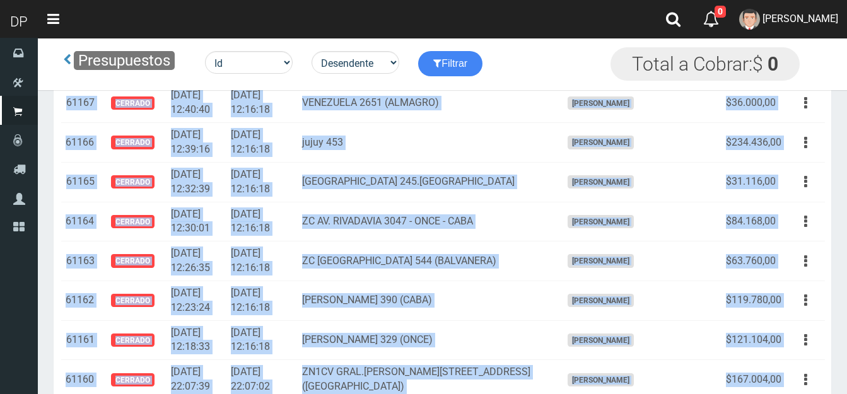
scroll to position [14478, 0]
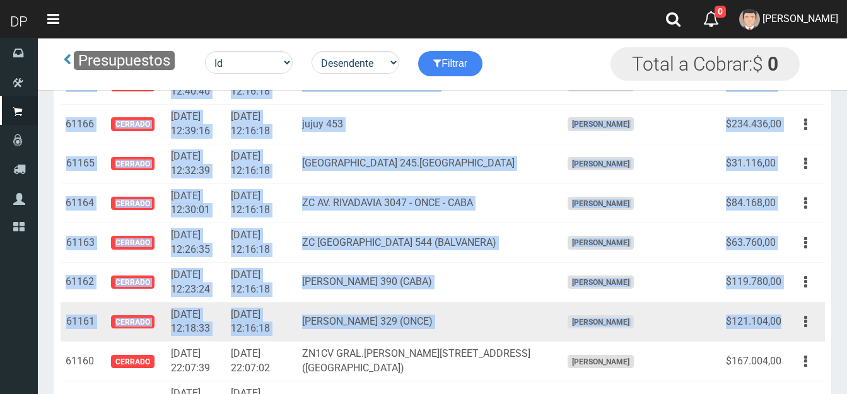
drag, startPoint x: 66, startPoint y: 163, endPoint x: 783, endPoint y: 272, distance: 726.1
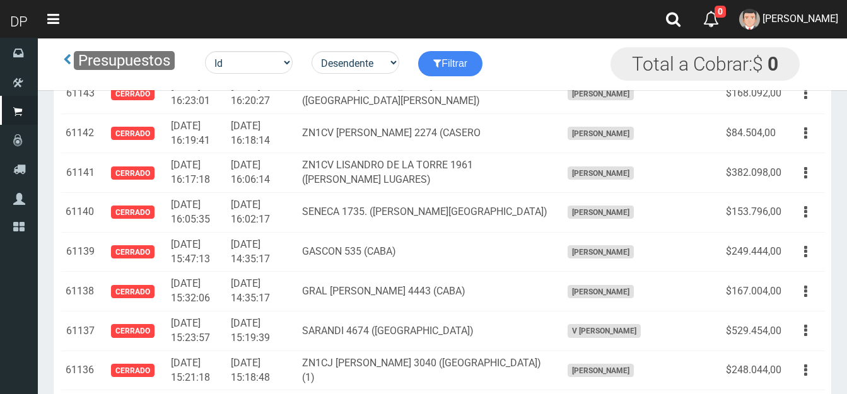
scroll to position [15424, 0]
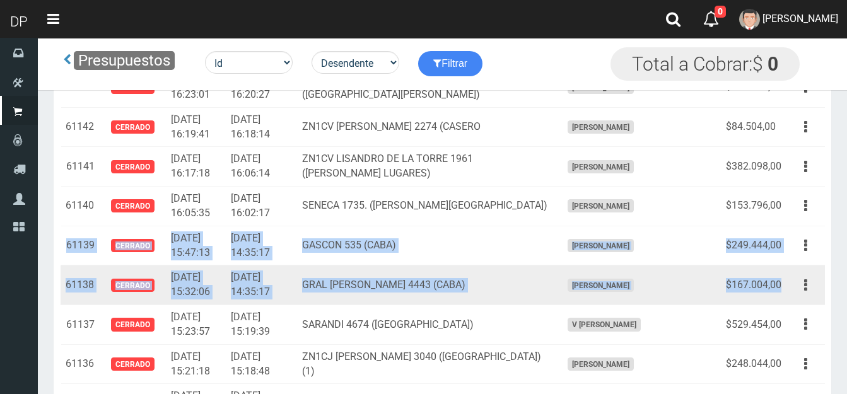
drag, startPoint x: 67, startPoint y: 201, endPoint x: 783, endPoint y: 238, distance: 717.5
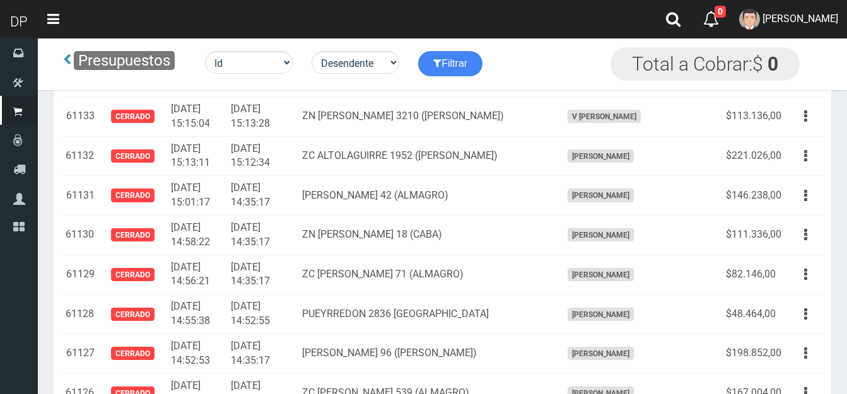
scroll to position [15802, 0]
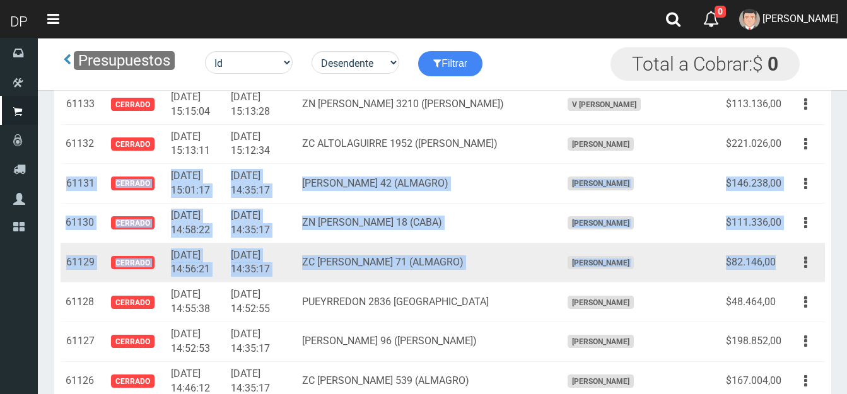
drag, startPoint x: 69, startPoint y: 136, endPoint x: 778, endPoint y: 208, distance: 713.3
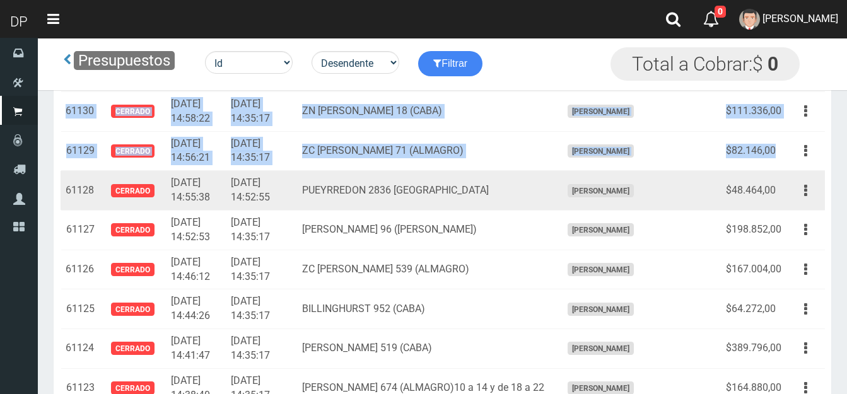
scroll to position [15929, 0]
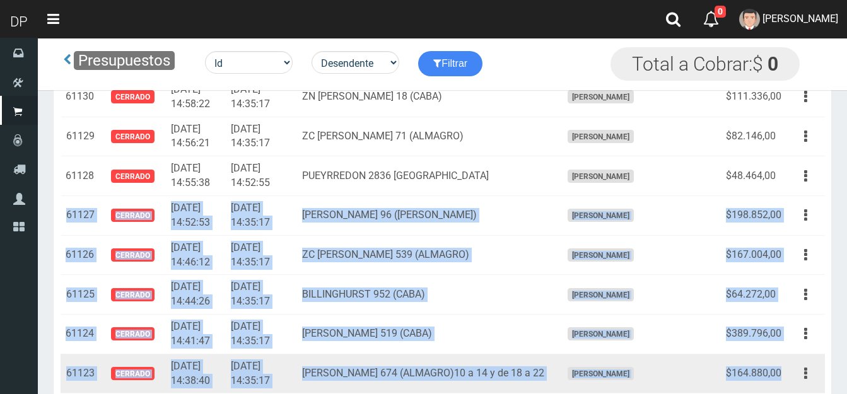
drag, startPoint x: 67, startPoint y: 170, endPoint x: 768, endPoint y: 330, distance: 719.3
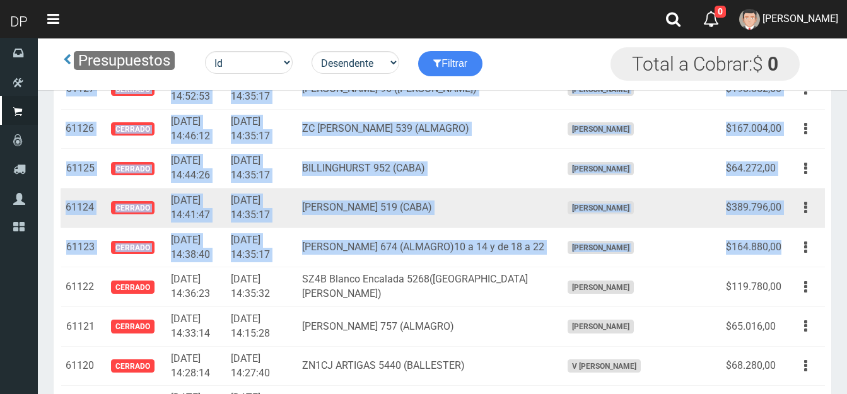
scroll to position [16118, 0]
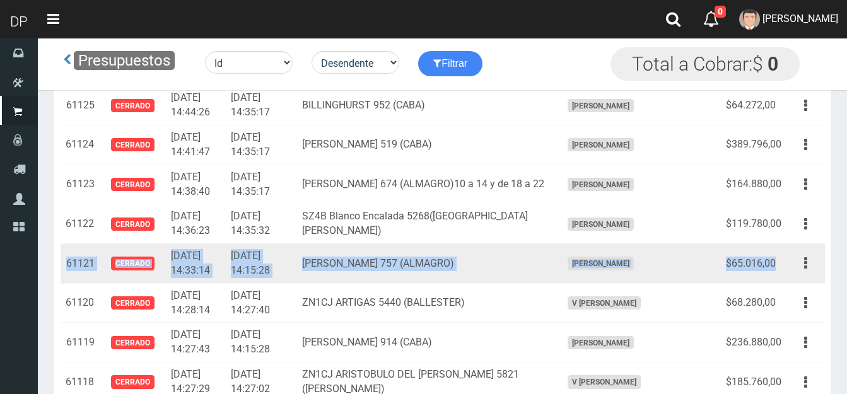
drag, startPoint x: 67, startPoint y: 216, endPoint x: 776, endPoint y: 220, distance: 708.3
click at [776, 244] on tr "61121 Cerrado 2025-04-17 14:33:14 2025-04-17 14:15:28 MEDRANO 757 (ALMAGRO) FRA…" at bounding box center [443, 264] width 764 height 40
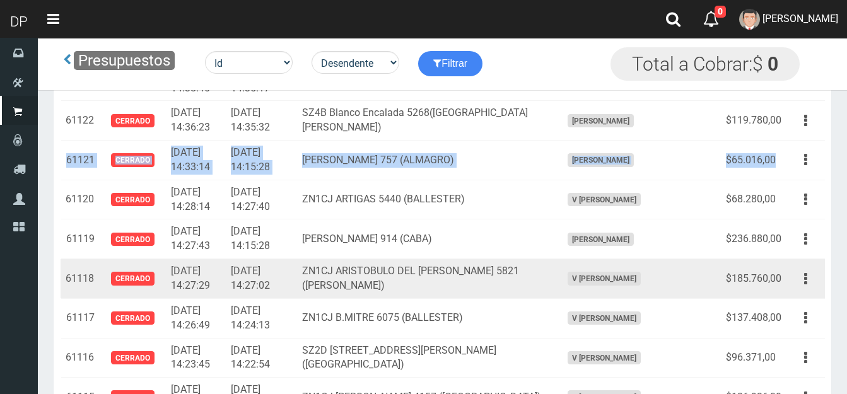
scroll to position [16244, 0]
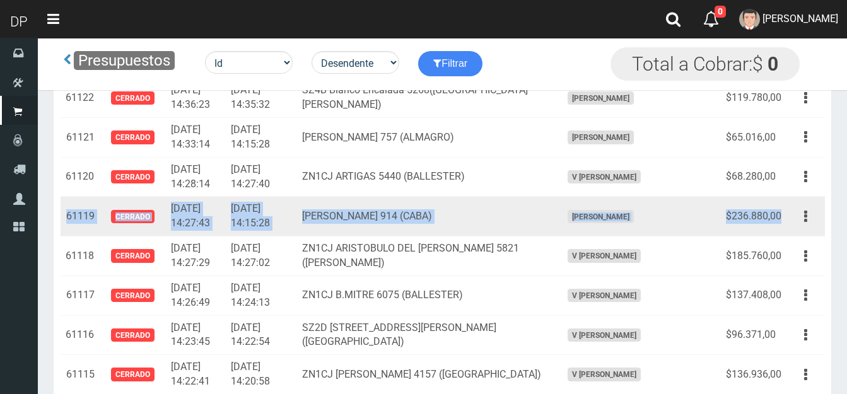
drag, startPoint x: 68, startPoint y: 172, endPoint x: 781, endPoint y: 169, distance: 712.7
click at [781, 197] on tr "61119 Cerrado 2025-04-17 14:27:43 2025-04-17 14:15:28 MEDRANO 914 (CABA) FRANCI…" at bounding box center [443, 217] width 764 height 40
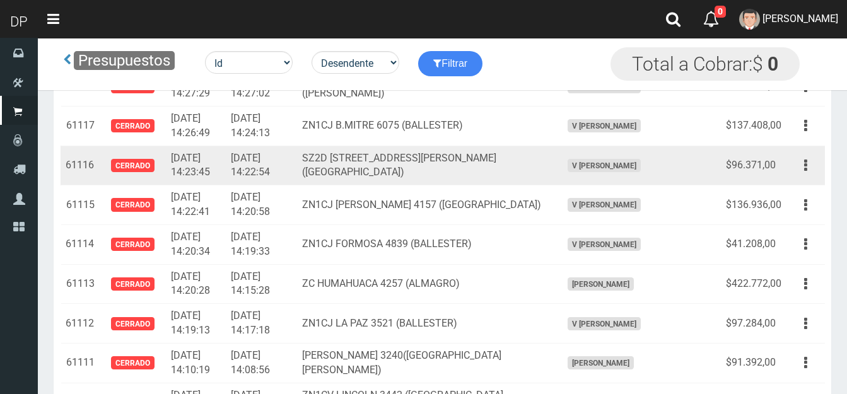
scroll to position [16433, 0]
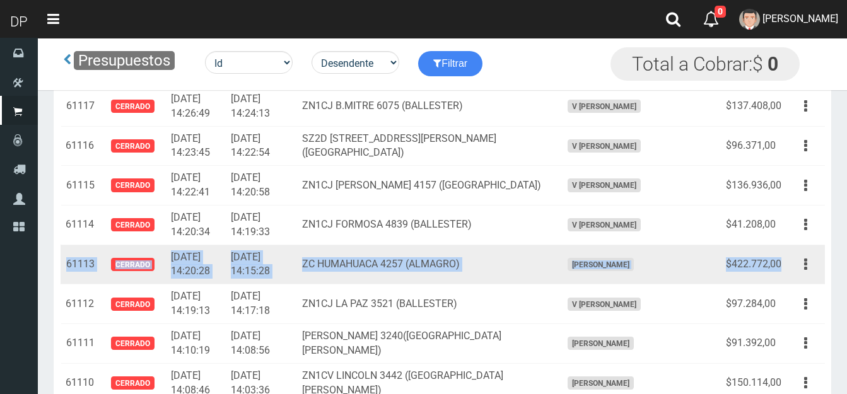
drag, startPoint x: 72, startPoint y: 218, endPoint x: 769, endPoint y: 218, distance: 697.0
click at [783, 245] on tr "61113 Cerrado 2025-04-17 14:20:28 2025-04-17 14:15:28 ZC HUMAHUACA 4257 (ALMAGR…" at bounding box center [443, 265] width 764 height 40
drag, startPoint x: 769, startPoint y: 218, endPoint x: 754, endPoint y: 221, distance: 15.6
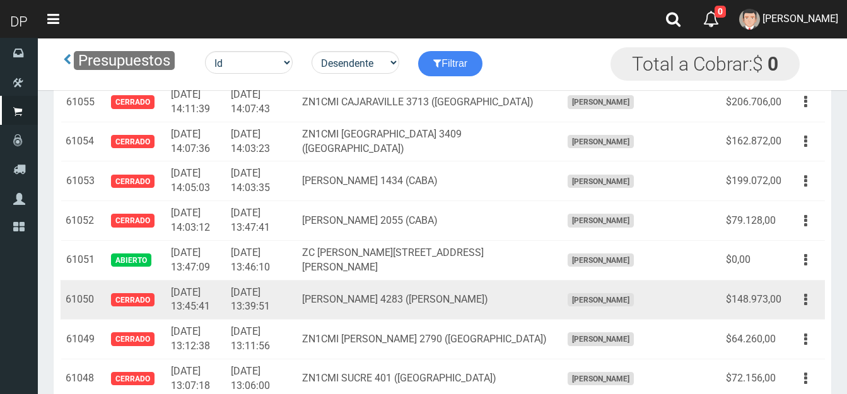
scroll to position [18893, 0]
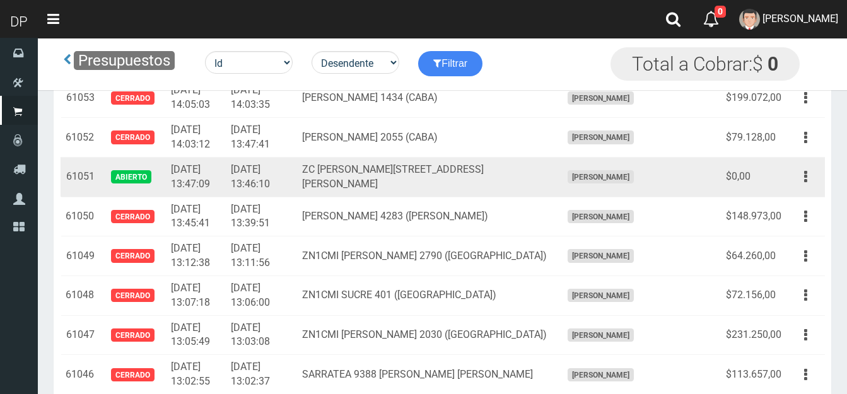
drag, startPoint x: 64, startPoint y: 131, endPoint x: 662, endPoint y: 140, distance: 597.4
click at [662, 157] on tr "61051 Abierto 2025-04-16 13:47:09 2025-04-16 13:46:10 ZC FRAY JUSTO STA MARIA D…" at bounding box center [443, 177] width 764 height 40
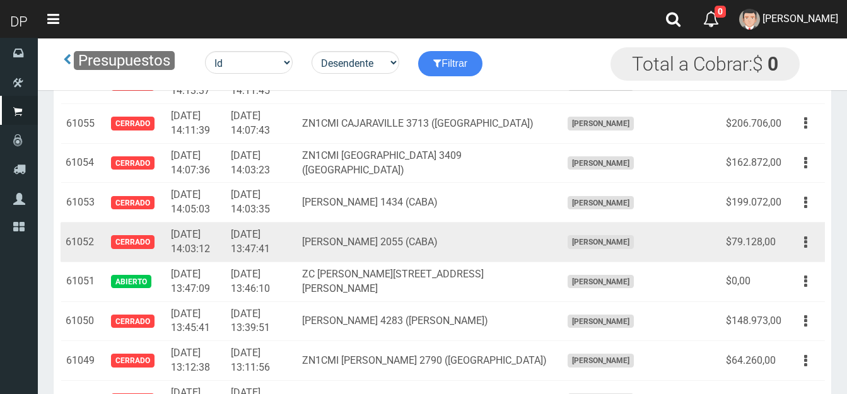
scroll to position [18767, 0]
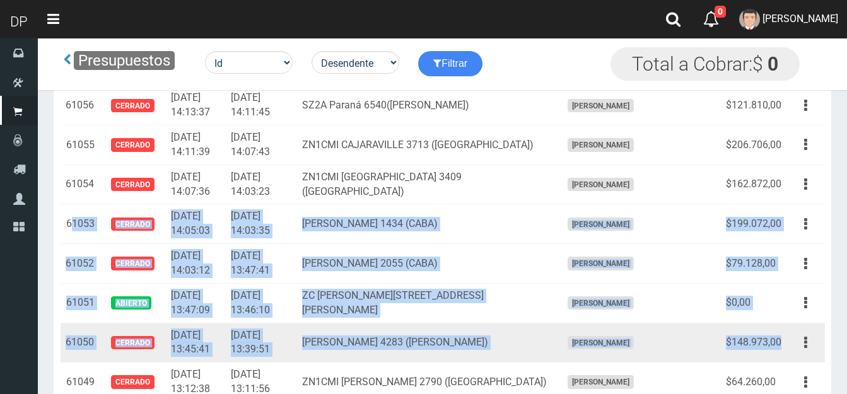
drag, startPoint x: 70, startPoint y: 178, endPoint x: 781, endPoint y: 295, distance: 721.0
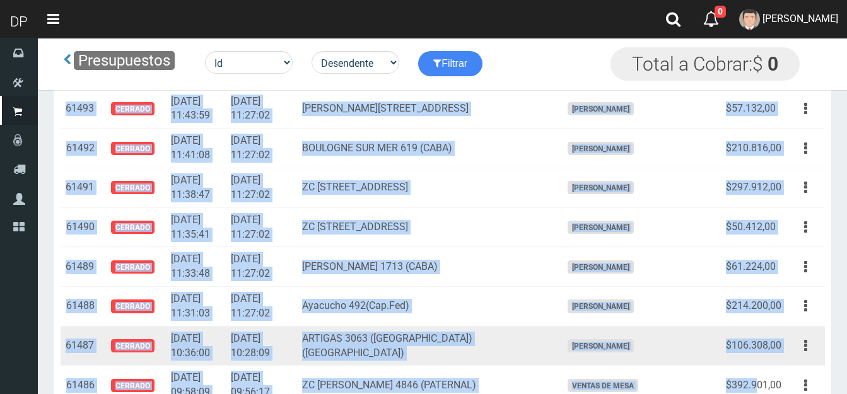
scroll to position [1800, 0]
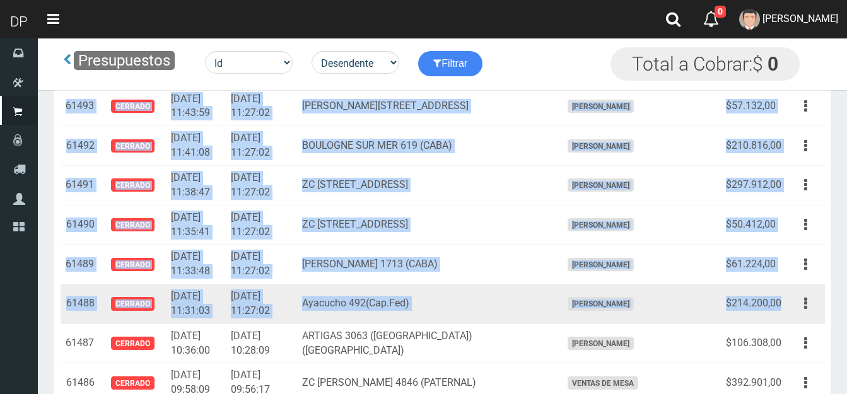
drag, startPoint x: 66, startPoint y: 203, endPoint x: 781, endPoint y: 301, distance: 721.9
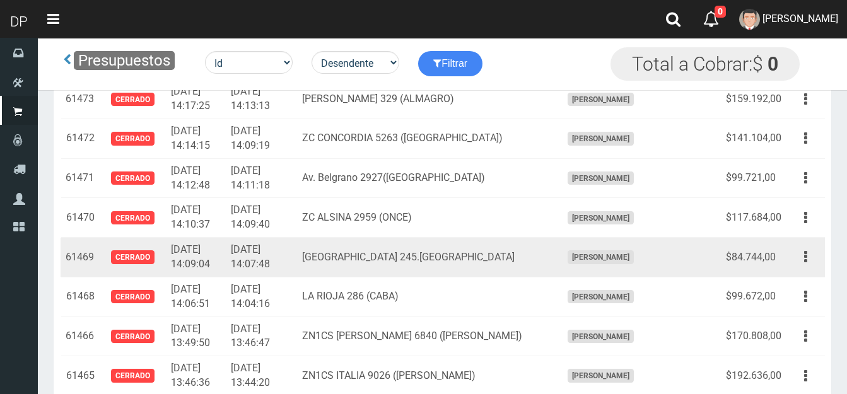
scroll to position [2620, 0]
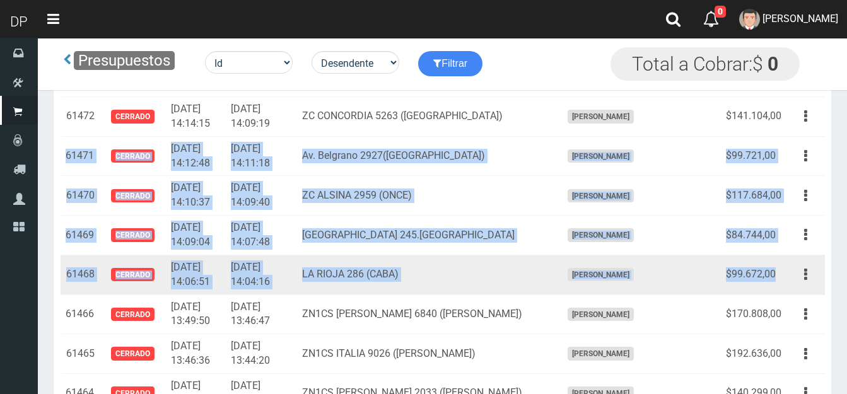
drag, startPoint x: 67, startPoint y: 153, endPoint x: 774, endPoint y: 275, distance: 717.6
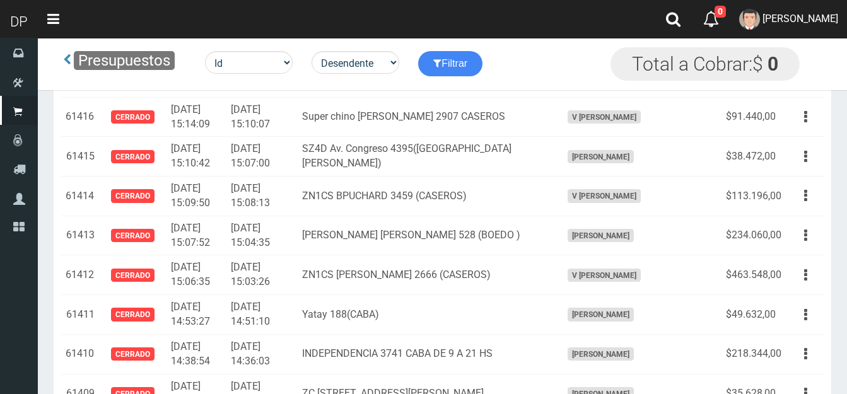
scroll to position [4828, 0]
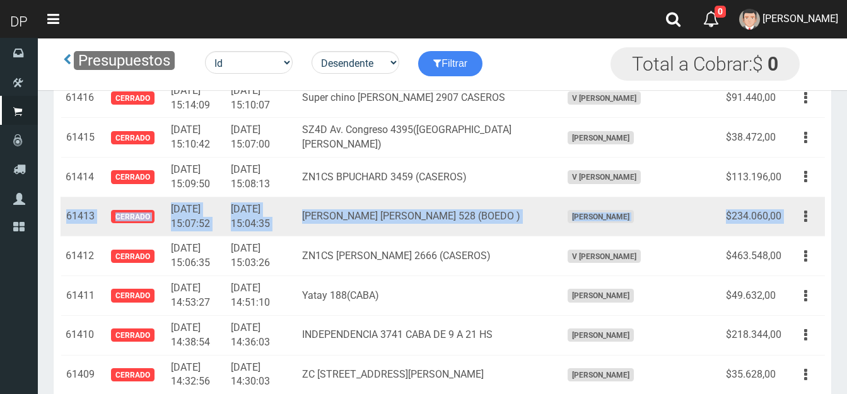
drag, startPoint x: 68, startPoint y: 200, endPoint x: 773, endPoint y: 198, distance: 705.2
click at [787, 197] on tr "61413 Cerrado 2025-04-25 15:07:52 2025-04-25 15:04:35 CASTRO BARROS 528 (BOEDO …" at bounding box center [443, 217] width 764 height 40
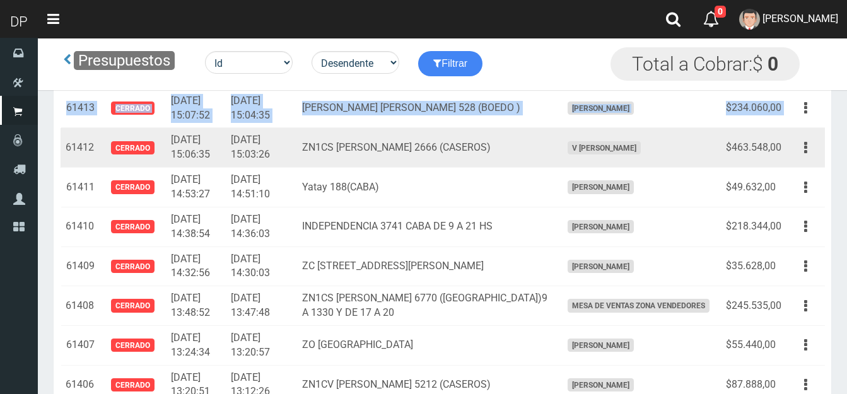
scroll to position [4954, 0]
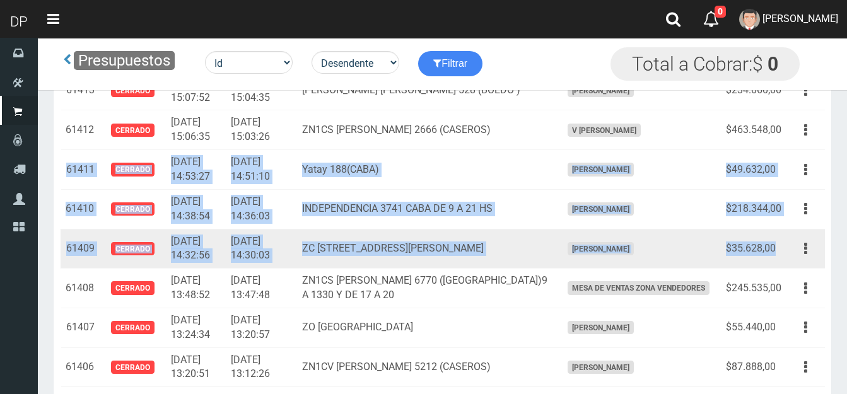
drag, startPoint x: 65, startPoint y: 155, endPoint x: 768, endPoint y: 231, distance: 706.7
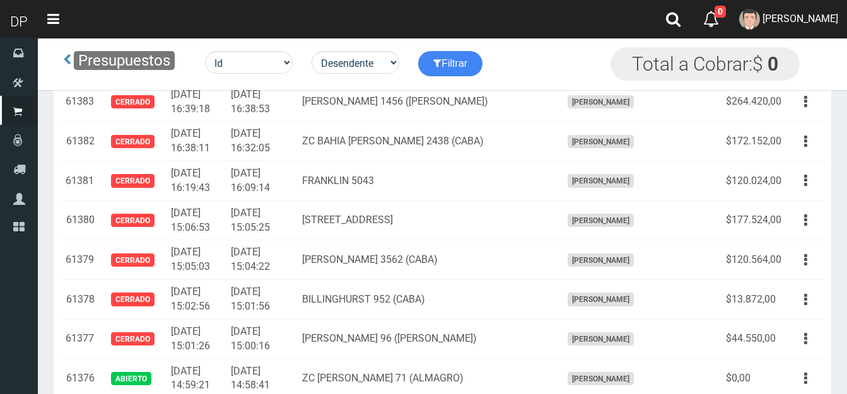
scroll to position [6152, 0]
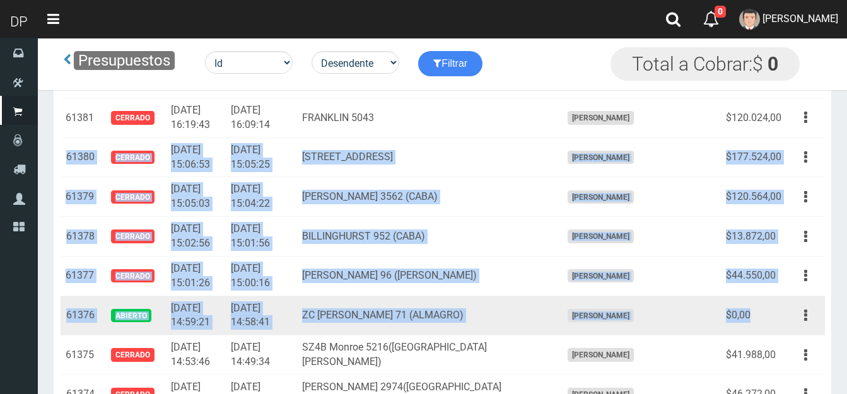
drag, startPoint x: 67, startPoint y: 138, endPoint x: 767, endPoint y: 305, distance: 719.0
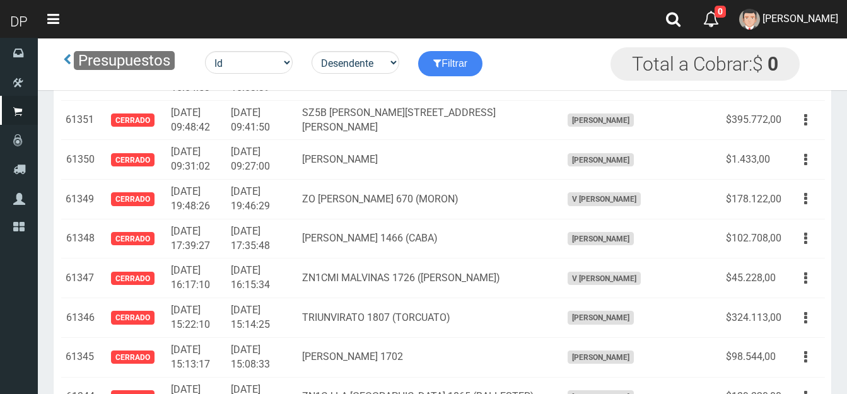
scroll to position [7351, 0]
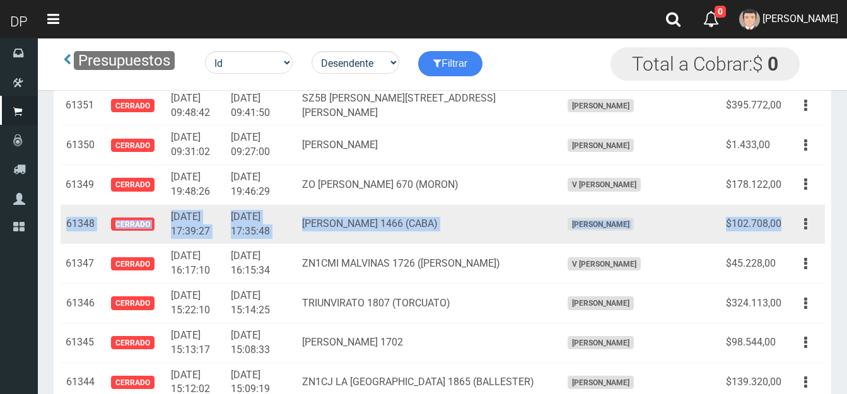
drag, startPoint x: 66, startPoint y: 208, endPoint x: 772, endPoint y: 209, distance: 706.4
click at [783, 210] on tr "61348 Cerrado 2025-04-23 17:39:27 2025-04-23 17:35:48 URIARTE 1466 (CABA) FRANC…" at bounding box center [443, 224] width 764 height 40
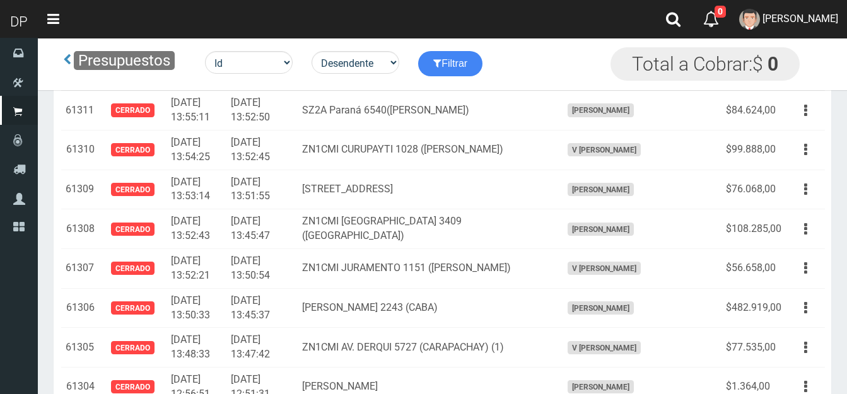
scroll to position [8991, 0]
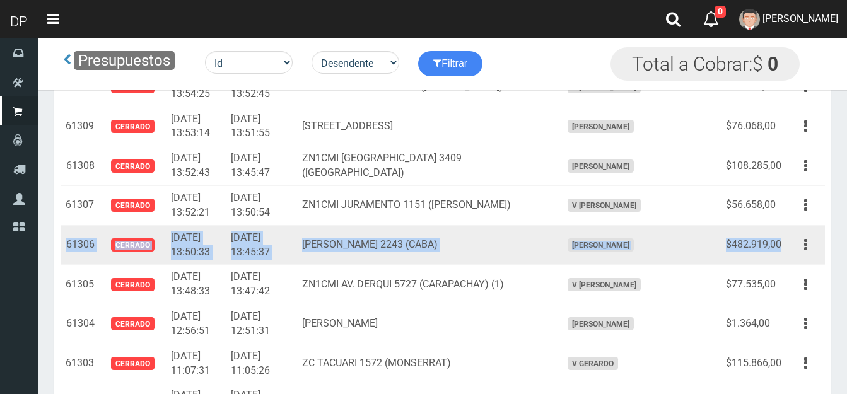
drag, startPoint x: 67, startPoint y: 231, endPoint x: 780, endPoint y: 226, distance: 712.1
click at [780, 226] on tr "61306 Cerrado 2025-04-23 13:50:33 2025-04-23 13:45:37 ZC URIARTE 2243 (CABA) FR…" at bounding box center [443, 245] width 764 height 40
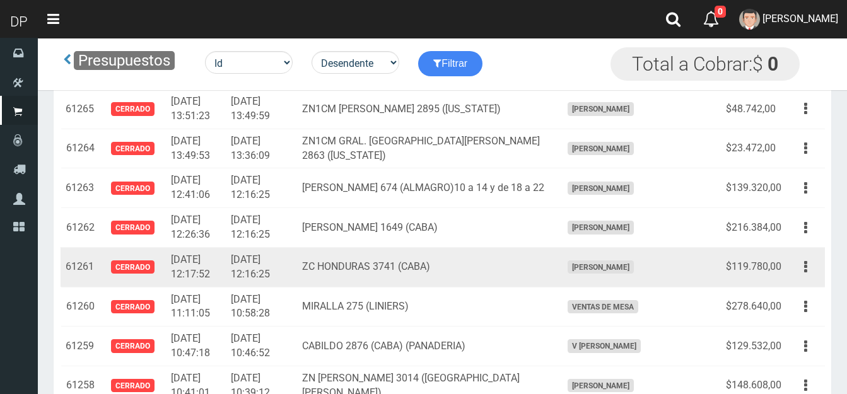
scroll to position [10567, 0]
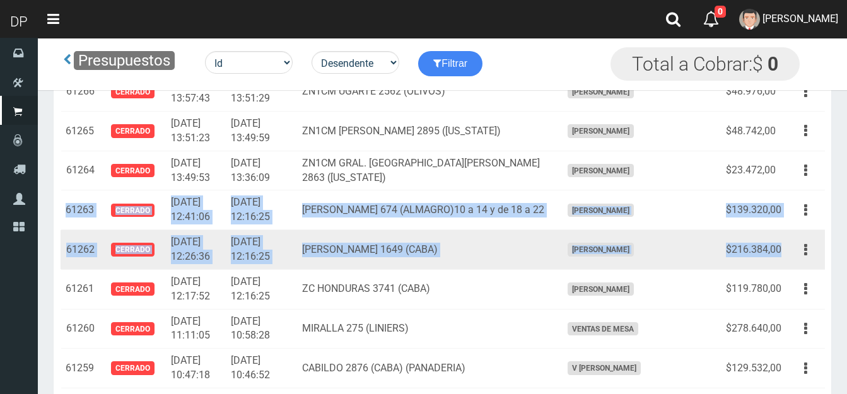
drag, startPoint x: 66, startPoint y: 196, endPoint x: 763, endPoint y: 234, distance: 698.0
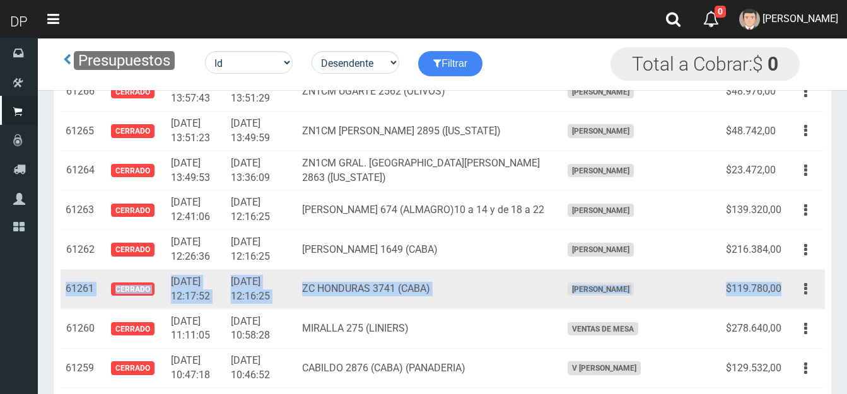
drag, startPoint x: 67, startPoint y: 274, endPoint x: 784, endPoint y: 271, distance: 717.2
click at [784, 271] on tr "61261 Cerrado 2025-04-22 12:17:52 2025-04-22 12:16:25 ZC HONDURAS 3741 (CABA) F…" at bounding box center [443, 289] width 764 height 40
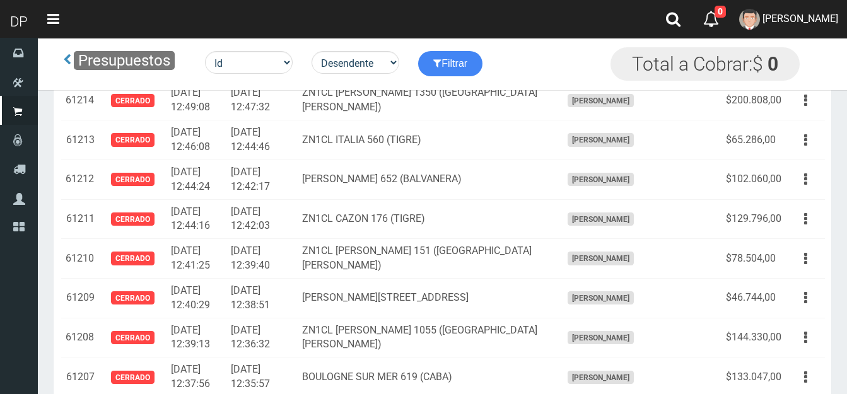
scroll to position [12586, 0]
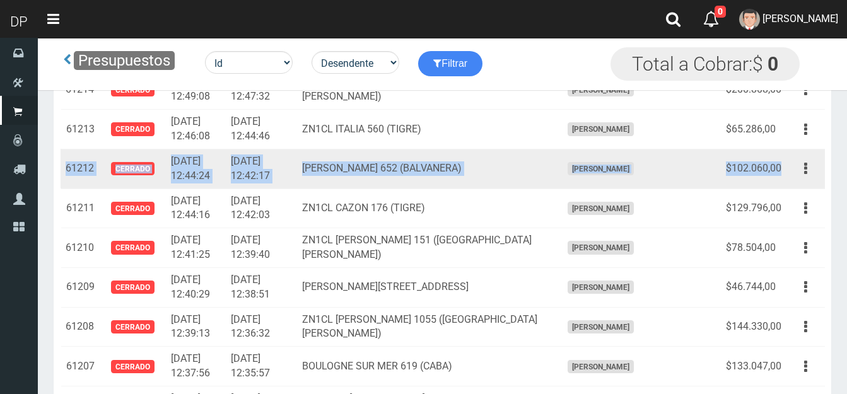
drag, startPoint x: 66, startPoint y: 153, endPoint x: 768, endPoint y: 156, distance: 702.6
click at [779, 153] on tr "61212 Cerrado 2025-04-21 12:44:24 2025-04-21 12:42:17 JEAN JAURES 652 (BALVANER…" at bounding box center [443, 169] width 764 height 40
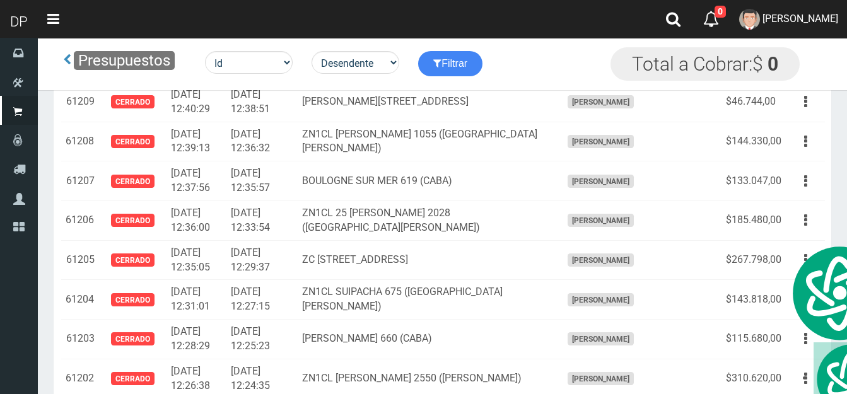
scroll to position [12775, 0]
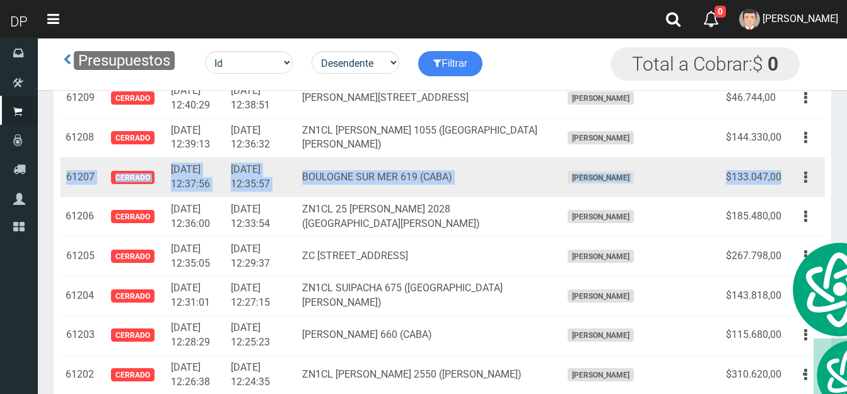
drag, startPoint x: 72, startPoint y: 160, endPoint x: 759, endPoint y: 160, distance: 686.9
click at [780, 161] on tr "61207 Cerrado 2025-04-21 12:37:56 2025-04-21 12:35:57 BOULOGNE SUR MER 619 (CAB…" at bounding box center [443, 178] width 764 height 40
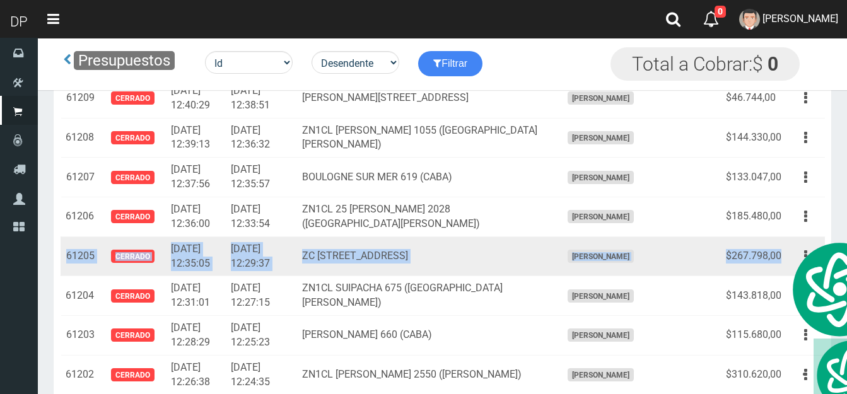
drag, startPoint x: 67, startPoint y: 242, endPoint x: 765, endPoint y: 239, distance: 697.6
click at [782, 237] on tr "61205 Cerrado 2025-04-21 12:35:05 2025-04-21 12:29:37 ZC VIAMONTE 2662 (RECOLET…" at bounding box center [443, 257] width 764 height 40
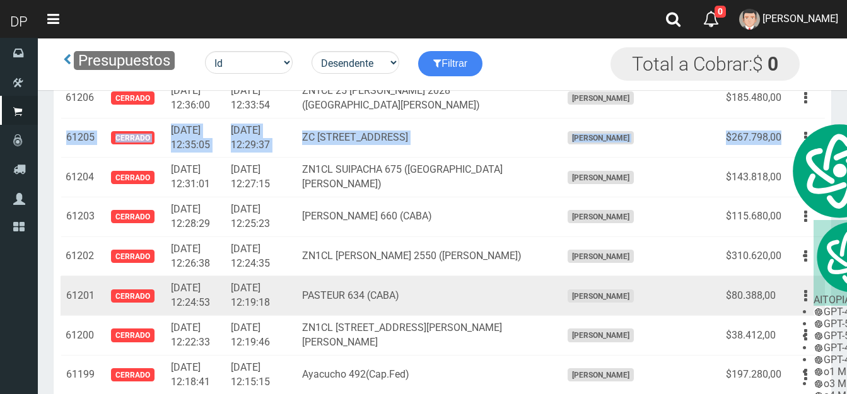
scroll to position [12901, 0]
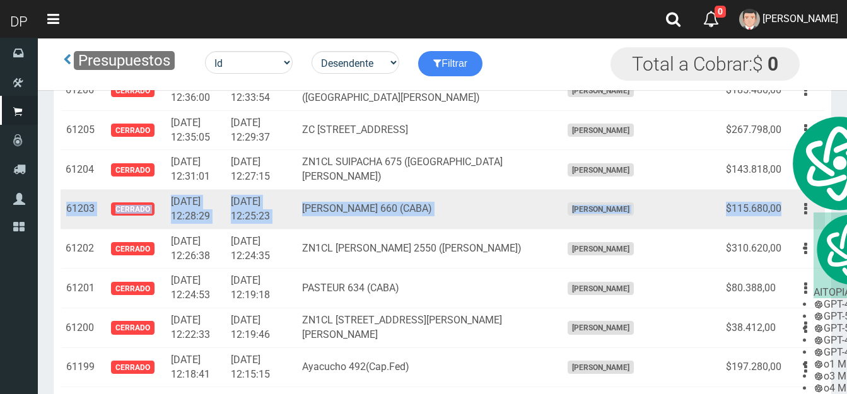
drag, startPoint x: 67, startPoint y: 192, endPoint x: 783, endPoint y: 195, distance: 716.5
click at [783, 195] on tr "61203 Cerrado 2025-04-21 12:28:29 2025-04-21 12:25:23 LARREA 660 (CABA) FRANCIS…" at bounding box center [443, 210] width 764 height 40
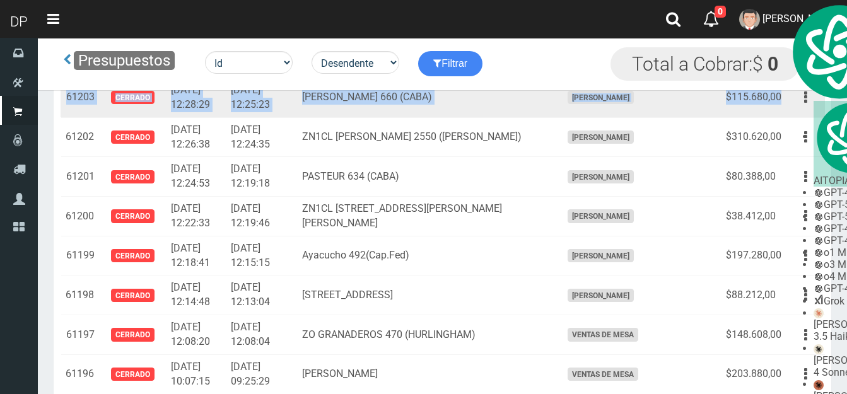
scroll to position [13027, 0]
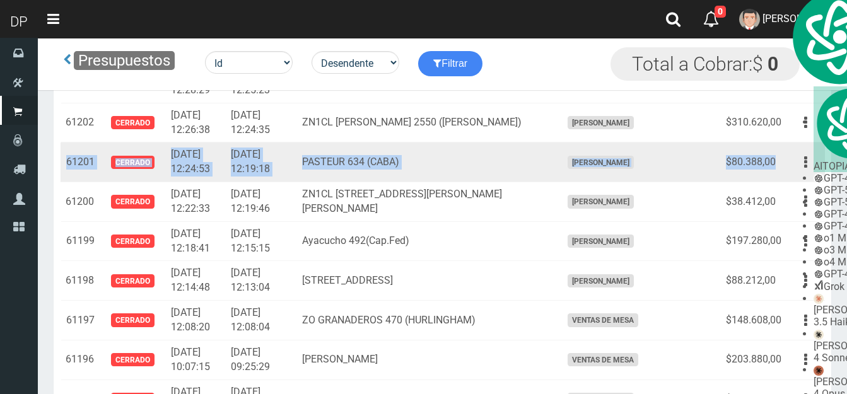
drag, startPoint x: 67, startPoint y: 144, endPoint x: 769, endPoint y: 148, distance: 702.6
click at [778, 150] on tr "61201 Cerrado 2025-04-21 12:24:53 2025-04-21 12:19:18 PASTEUR 634 (CABA) FRANCI…" at bounding box center [443, 163] width 764 height 40
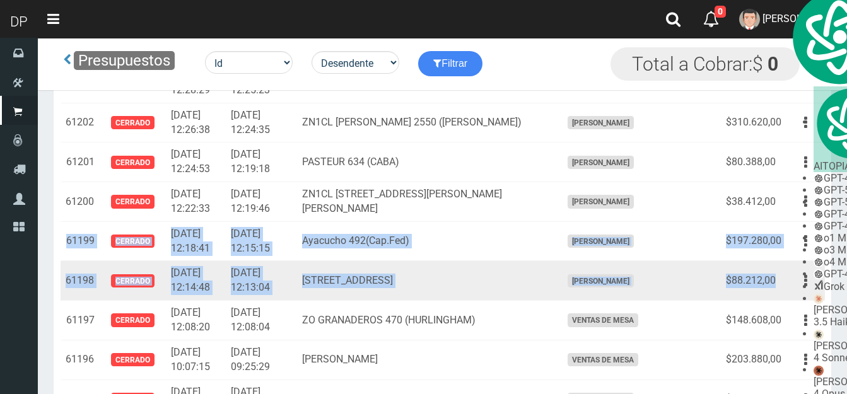
drag, startPoint x: 68, startPoint y: 226, endPoint x: 776, endPoint y: 264, distance: 709.4
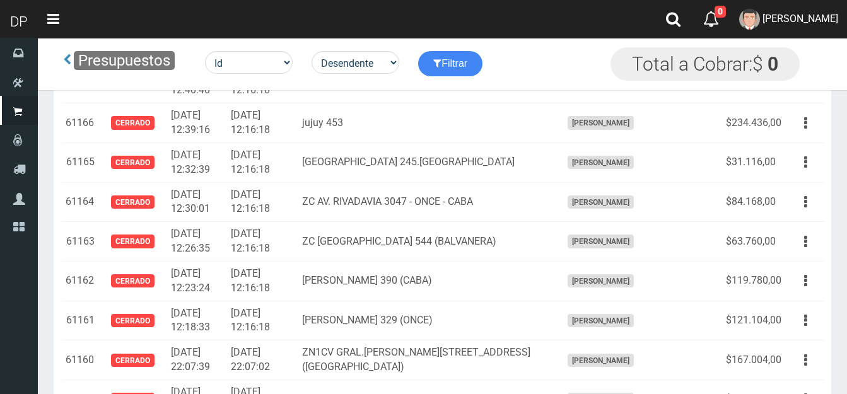
scroll to position [14523, 0]
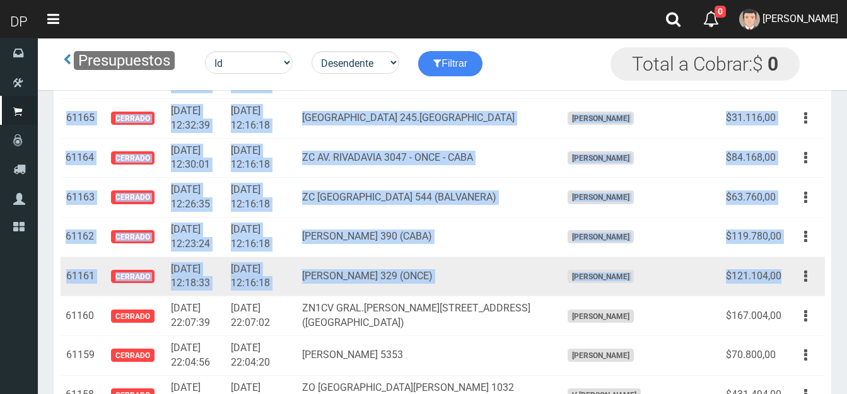
drag, startPoint x: 67, startPoint y: 167, endPoint x: 784, endPoint y: 233, distance: 720.2
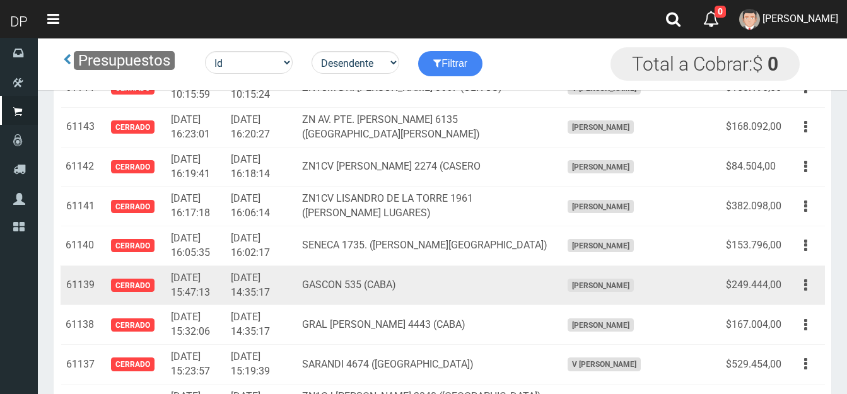
scroll to position [15406, 0]
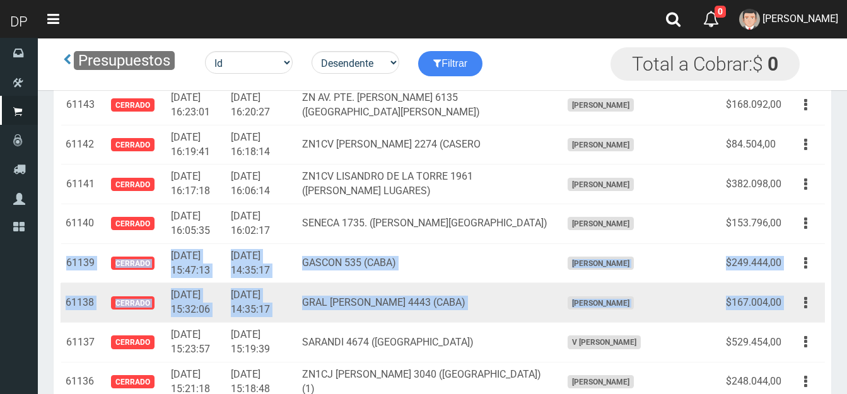
drag, startPoint x: 65, startPoint y: 221, endPoint x: 792, endPoint y: 266, distance: 728.0
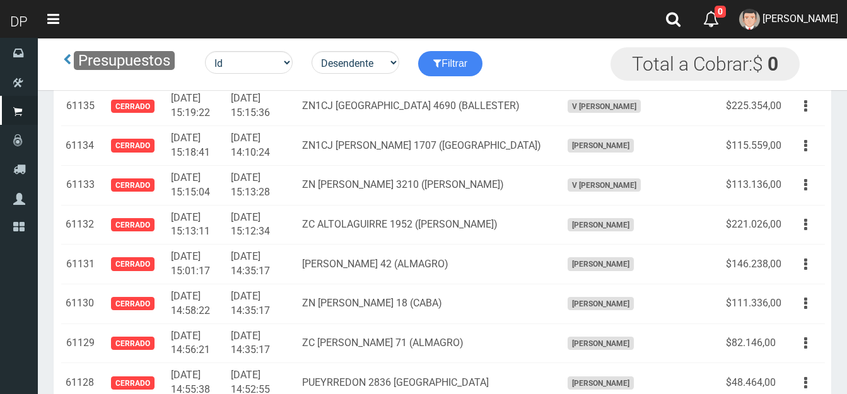
scroll to position [15785, 0]
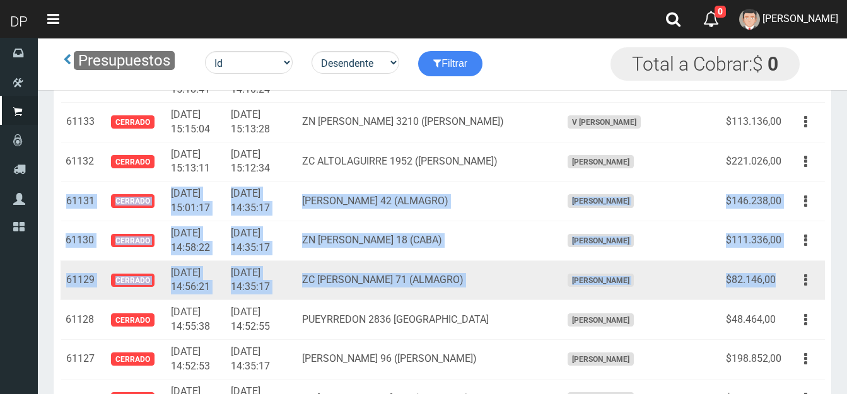
drag, startPoint x: 66, startPoint y: 155, endPoint x: 768, endPoint y: 240, distance: 707.1
drag, startPoint x: 768, startPoint y: 240, endPoint x: 759, endPoint y: 242, distance: 9.6
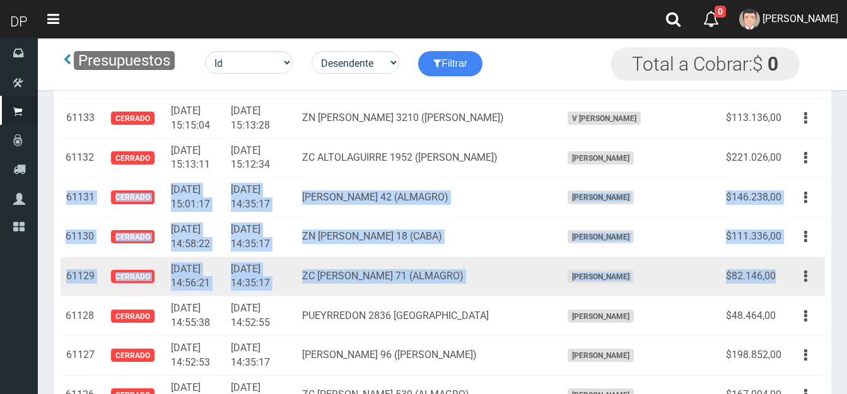
scroll to position [15911, 0]
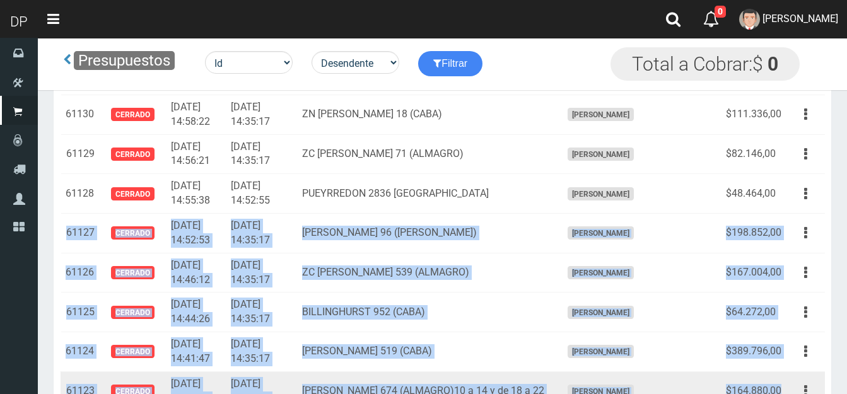
drag, startPoint x: 69, startPoint y: 189, endPoint x: 784, endPoint y: 349, distance: 733.0
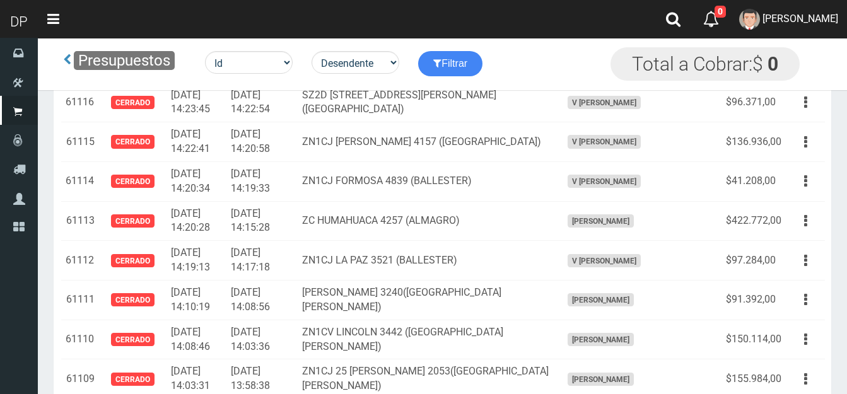
scroll to position [16479, 0]
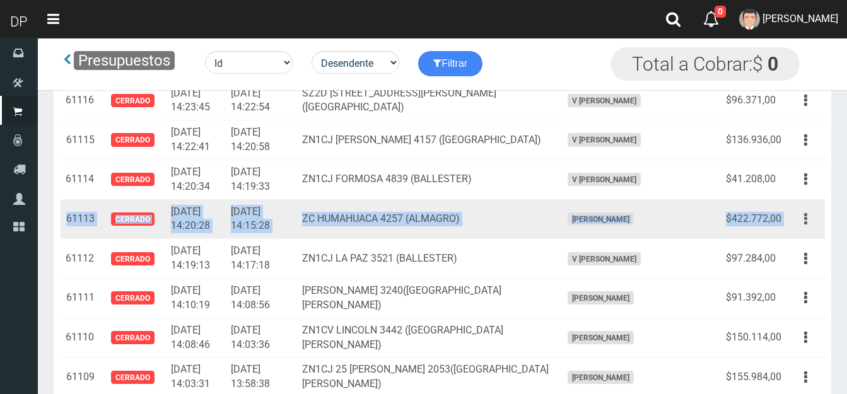
drag, startPoint x: 73, startPoint y: 175, endPoint x: 793, endPoint y: 175, distance: 720.3
click at [793, 199] on tr "61113 Cerrado 2025-04-17 14:20:28 2025-04-17 14:15:28 ZC HUMAHUACA 4257 (ALMAGR…" at bounding box center [443, 219] width 764 height 40
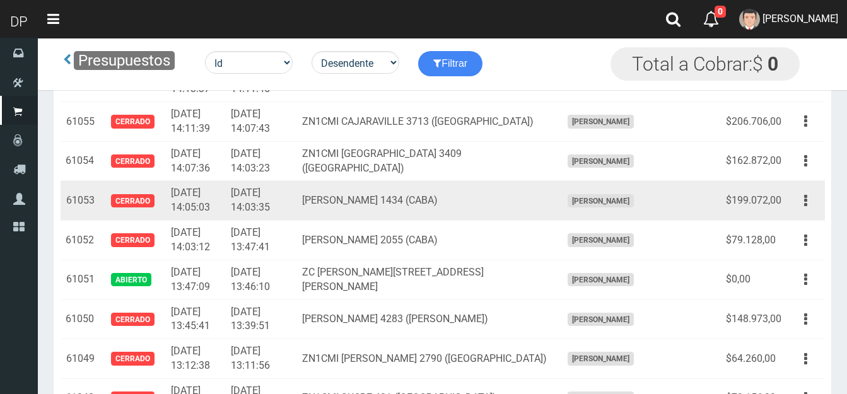
scroll to position [18812, 0]
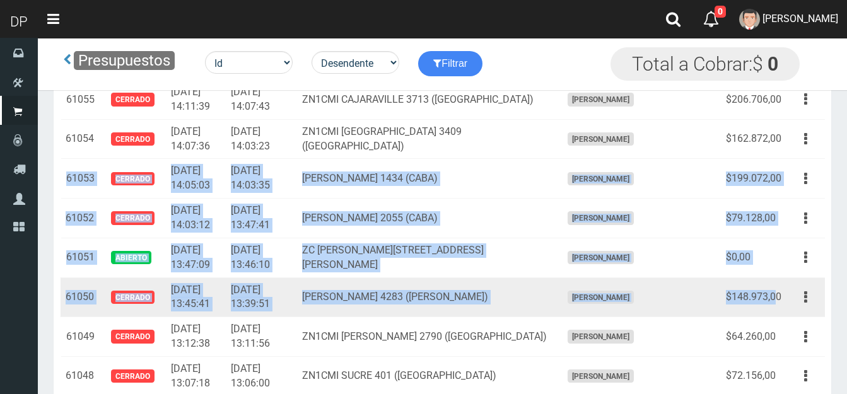
drag, startPoint x: 70, startPoint y: 132, endPoint x: 776, endPoint y: 247, distance: 715.7
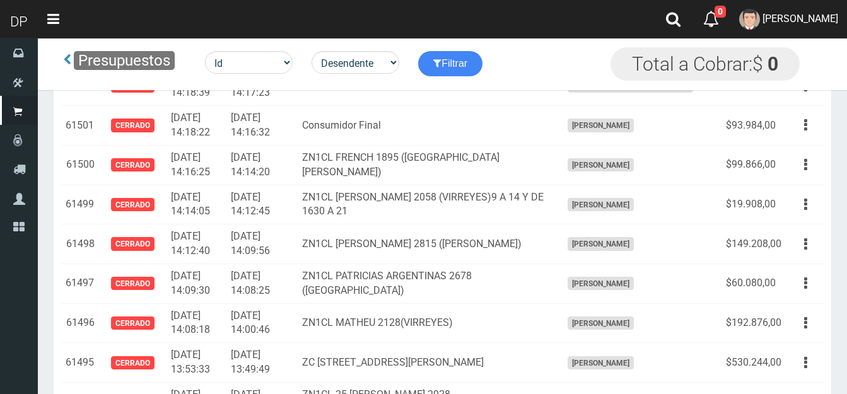
scroll to position [0, 0]
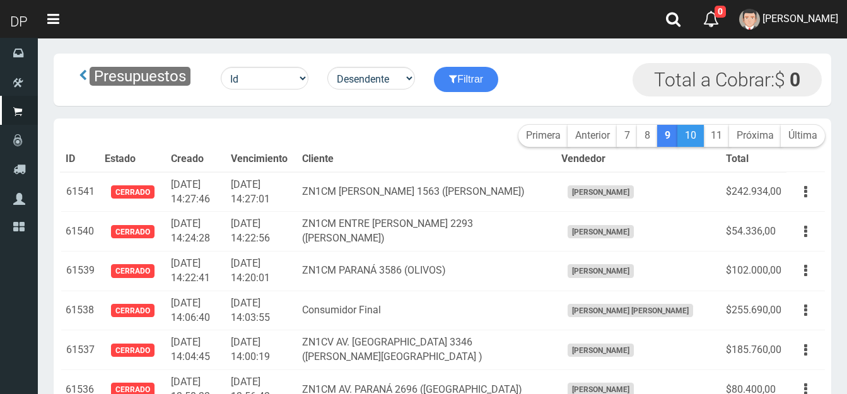
click at [693, 137] on link "10" at bounding box center [690, 136] width 26 height 22
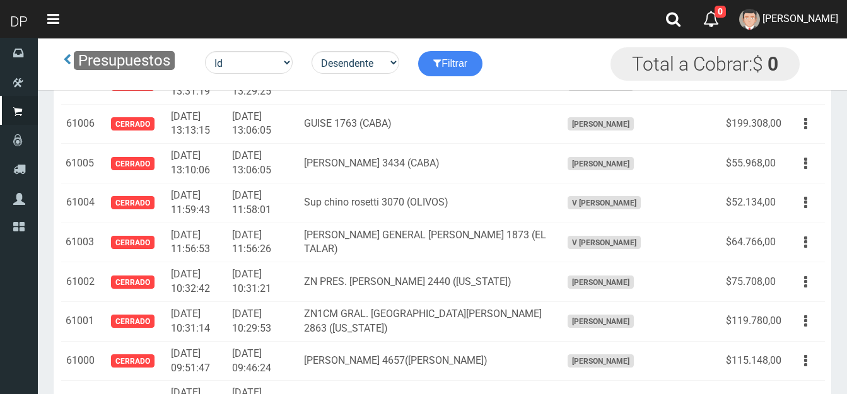
scroll to position [1009, 0]
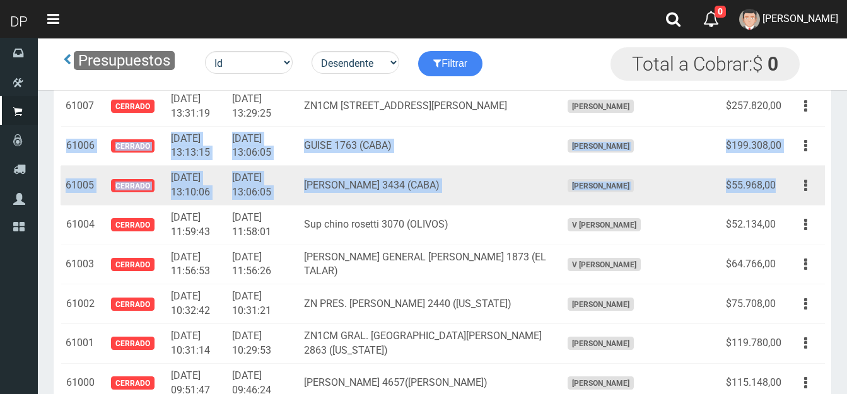
drag, startPoint x: 64, startPoint y: 147, endPoint x: 774, endPoint y: 183, distance: 711.1
type textarea "61006 CERRADO [DATE] 13:13:15 [DATE] 13:06:05 GUISE 1763 ([GEOGRAPHIC_DATA]) [P…"
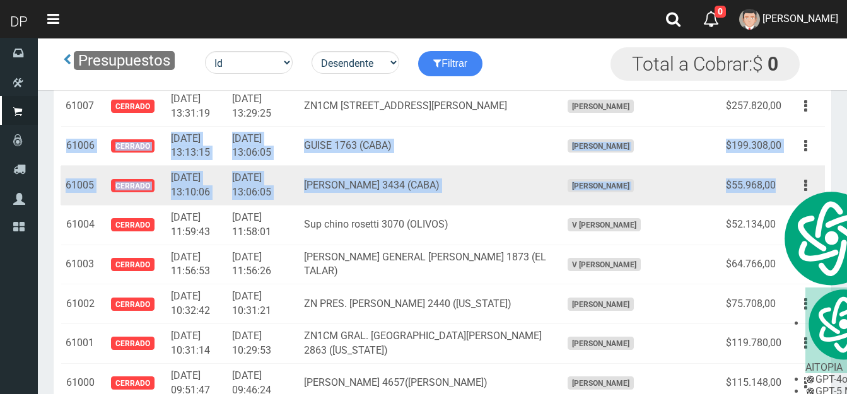
copy tbody "61006 Cerrado [DATE] 13:13:15 [DATE] 13:06:05 GUISE 1763 (CABA) [PERSON_NAME] $…"
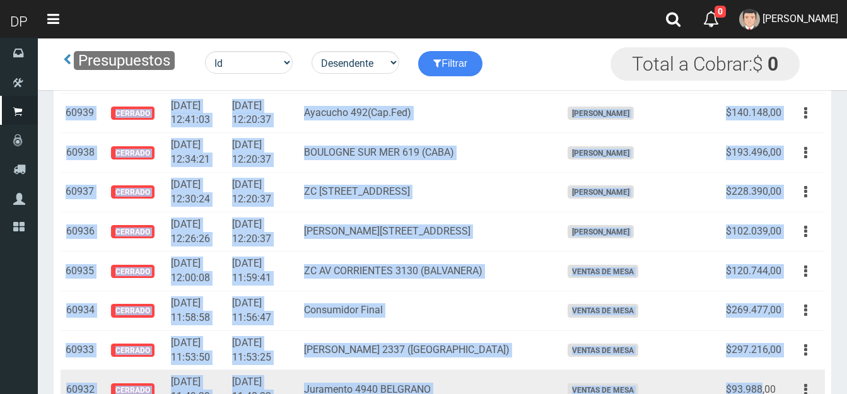
scroll to position [3701, 0]
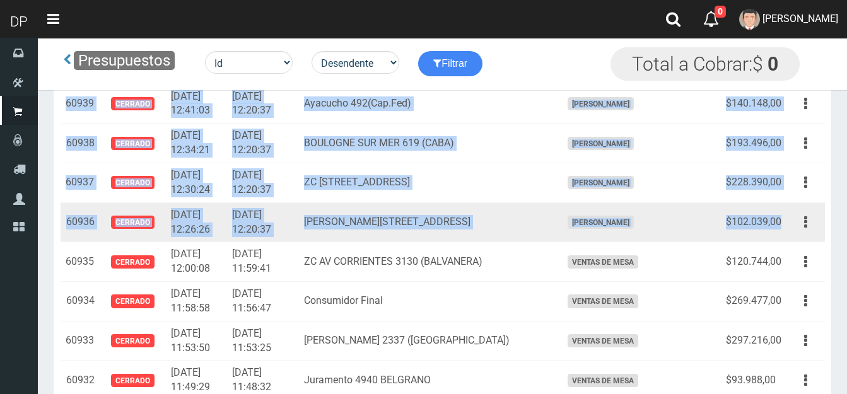
drag, startPoint x: 67, startPoint y: 151, endPoint x: 775, endPoint y: 224, distance: 710.8
copy tbody "60942 Cerrado 2025-04-14 12:50:18 2025-04-14 12:20:37 ZC VIAMONTE 2076 (CABA) F…"
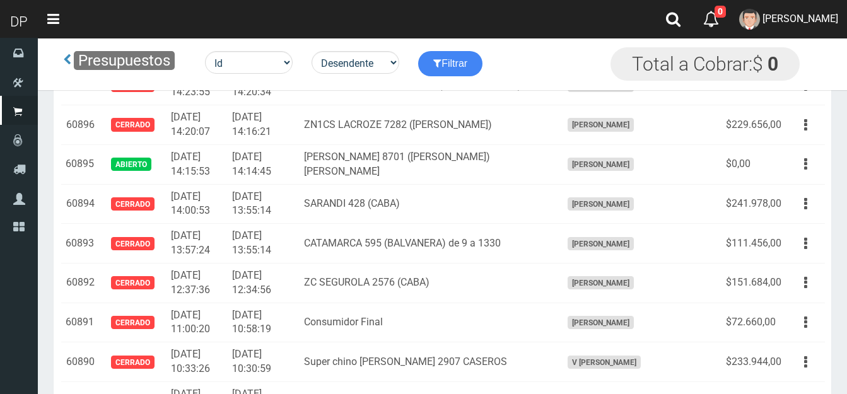
scroll to position [5404, 0]
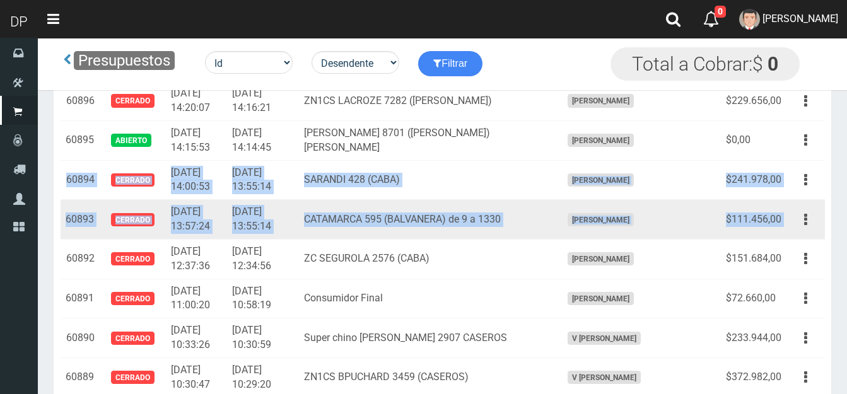
drag, startPoint x: 68, startPoint y: 175, endPoint x: 783, endPoint y: 219, distance: 716.6
copy tbody "60894 Cerrado 2025-04-12 14:00:53 2025-04-12 13:55:14 SARANDI 428 (CABA) FRANCI…"
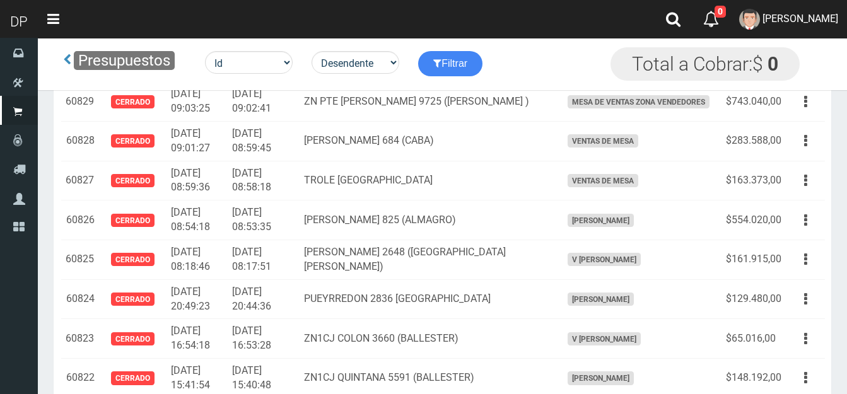
scroll to position [8053, 0]
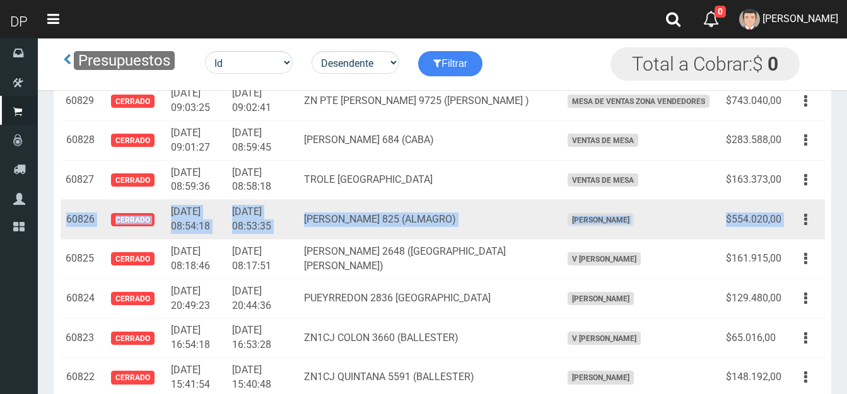
drag, startPoint x: 67, startPoint y: 220, endPoint x: 789, endPoint y: 222, distance: 722.2
click at [789, 222] on tr "60826 Cerrado 2025-04-11 08:54:18 2025-04-11 08:53:35 ZC GASCON 825 (ALMAGRO) F…" at bounding box center [443, 220] width 764 height 40
copy tr "60826 Cerrado 2025-04-11 08:54:18 2025-04-11 08:53:35 ZC GASCON 825 (ALMAGRO) F…"
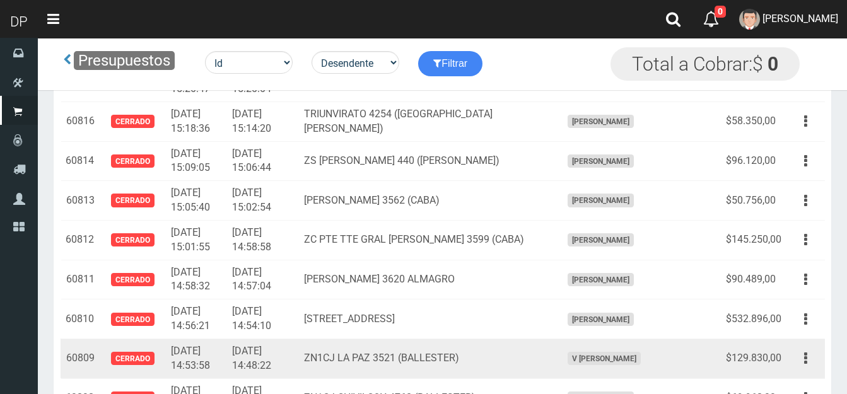
scroll to position [8473, 0]
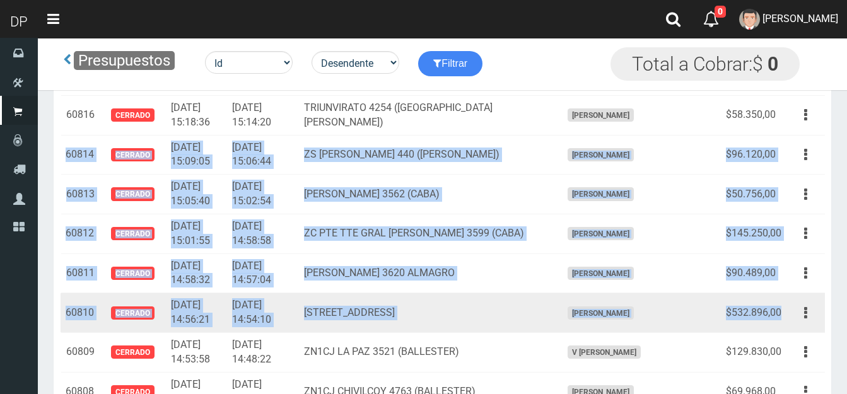
drag, startPoint x: 68, startPoint y: 196, endPoint x: 774, endPoint y: 316, distance: 716.0
copy tbody "60814 Cerrado 2025-04-10 15:09:05 2025-04-10 15:06:44 ZS MARIO BRAVO 440 (AVELL…"
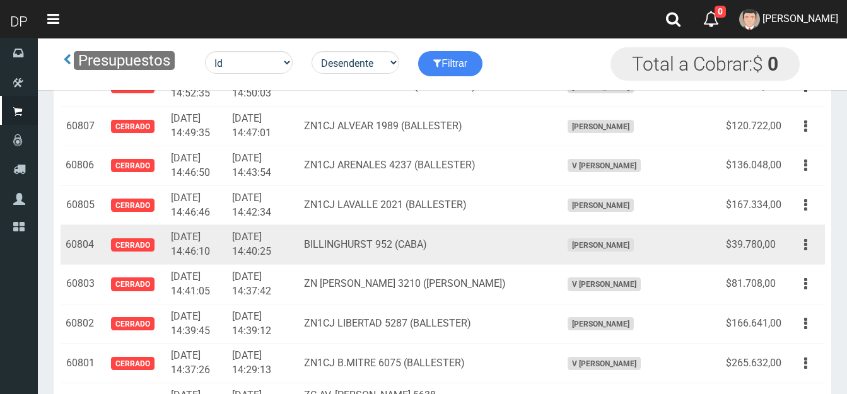
scroll to position [8852, 0]
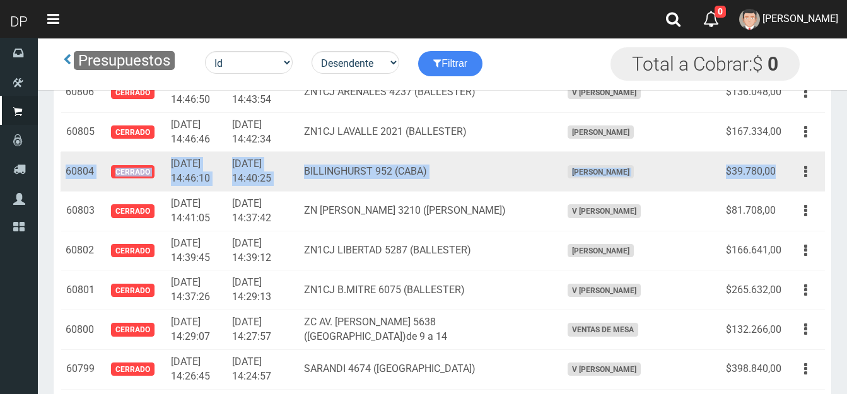
drag, startPoint x: 69, startPoint y: 170, endPoint x: 773, endPoint y: 165, distance: 703.9
click at [773, 165] on tr "60804 Cerrado 2025-04-10 14:46:10 2025-04-10 14:40:25 BILLINGHURST 952 (CABA) F…" at bounding box center [443, 172] width 764 height 40
copy tr "60804 Cerrado 2025-04-10 14:46:10 2025-04-10 14:40:25 BILLINGHURST 952 (CABA) F…"
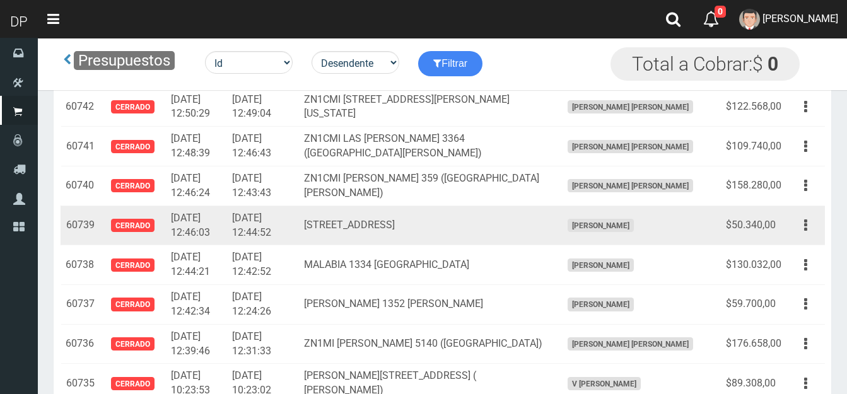
scroll to position [11312, 0]
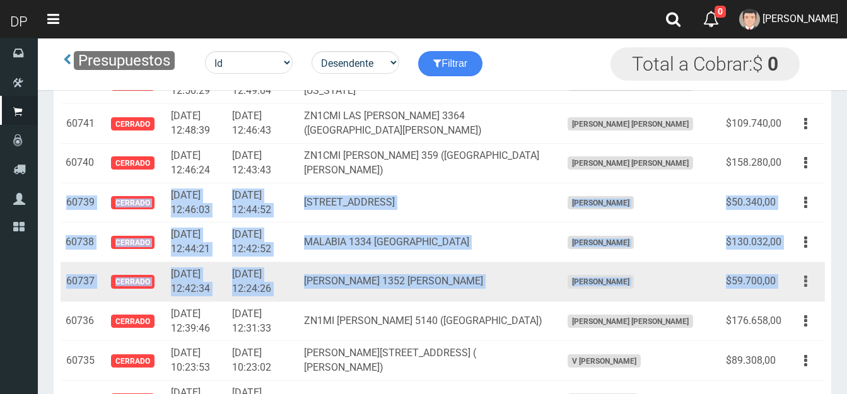
drag, startPoint x: 68, startPoint y: 202, endPoint x: 793, endPoint y: 279, distance: 729.4
copy tbody "60739 Cerrado 2025-04-09 12:46:03 2025-04-09 12:44:52 Gurruchaga 2137(Palermo) …"
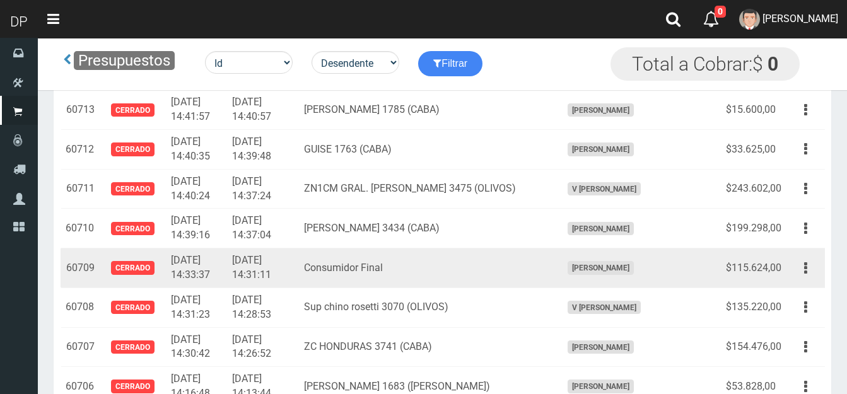
scroll to position [12384, 0]
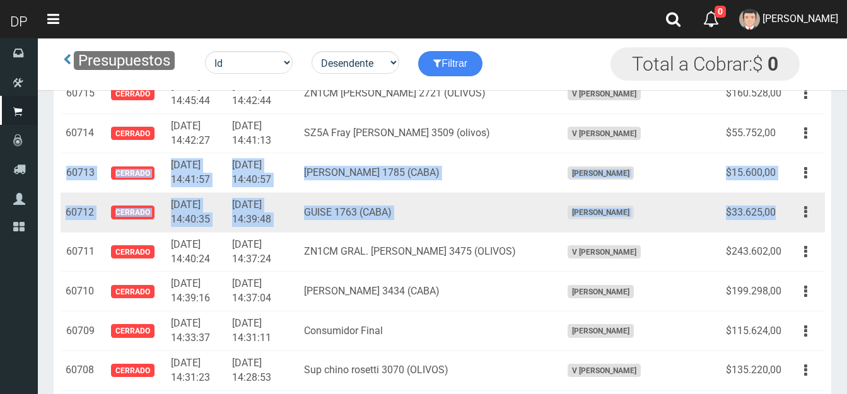
drag, startPoint x: 67, startPoint y: 158, endPoint x: 775, endPoint y: 196, distance: 708.7
copy tbody "60713 Cerrado 2025-04-08 14:41:57 2025-04-08 14:40:57 JULIAN ALVAREZ 1785 (CABA…"
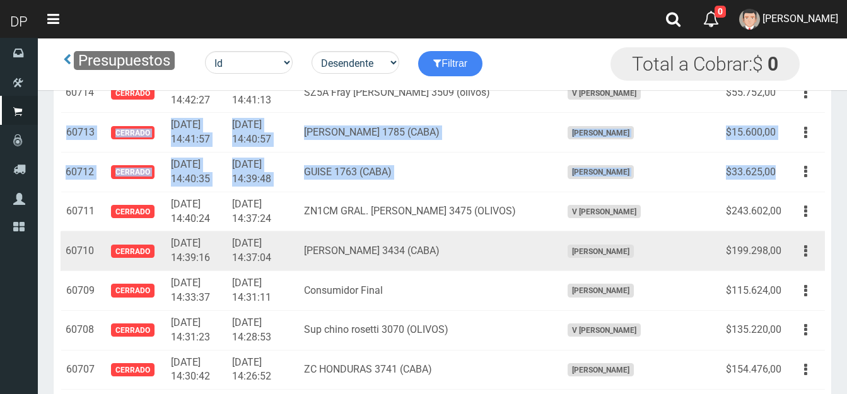
scroll to position [12447, 0]
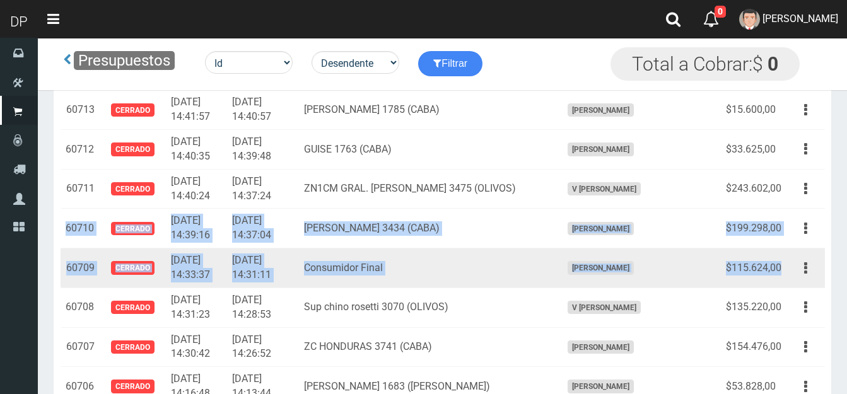
drag, startPoint x: 66, startPoint y: 212, endPoint x: 782, endPoint y: 250, distance: 716.9
copy tbody "60710 Cerrado 2025-04-08 14:39:16 2025-04-08 14:37:04 ZC MANSILLA 3434 (CABA) F…"
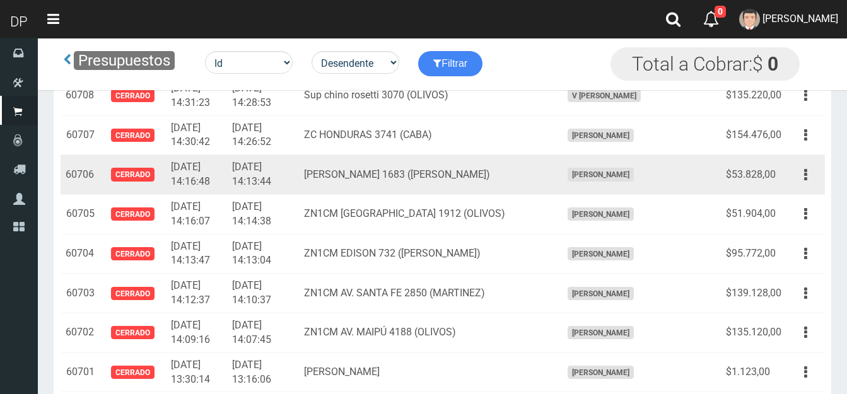
scroll to position [12636, 0]
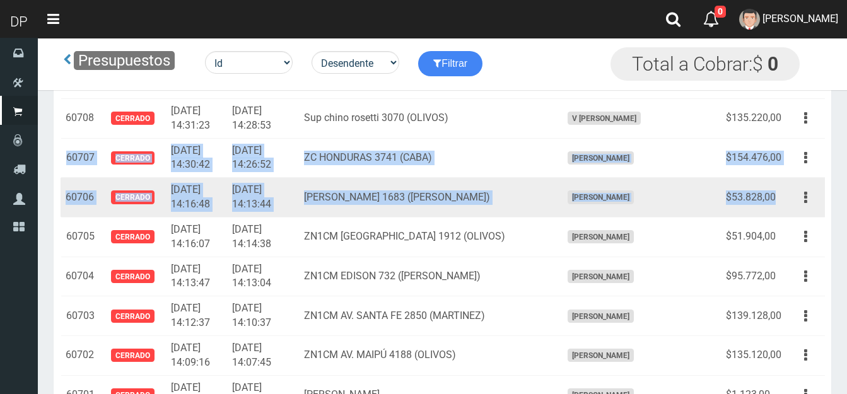
drag, startPoint x: 67, startPoint y: 140, endPoint x: 780, endPoint y: 189, distance: 715.1
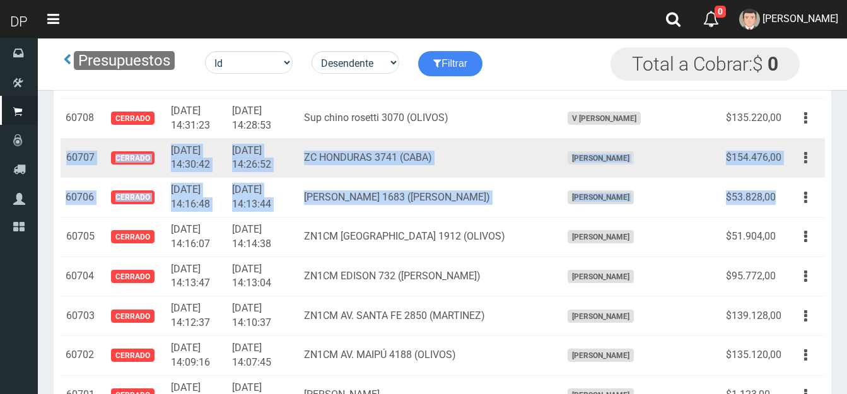
copy tbody "60707 Cerrado 2025-04-08 14:30:42 2025-04-08 14:26:52 ZC HONDURAS 3741 (CABA) F…"
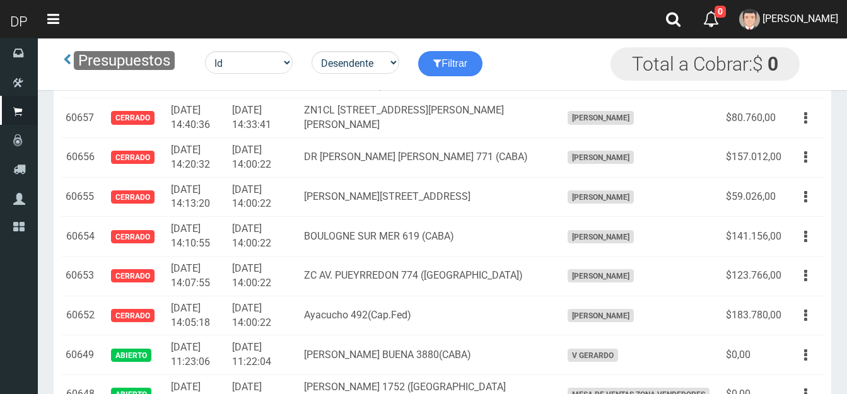
scroll to position [14591, 0]
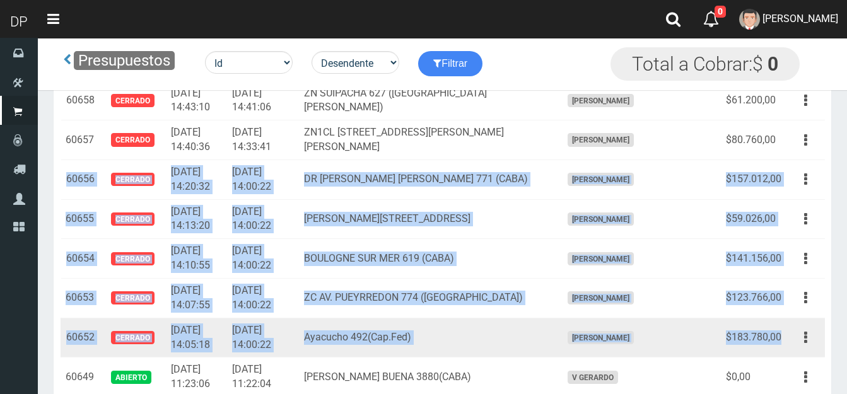
drag, startPoint x: 67, startPoint y: 165, endPoint x: 785, endPoint y: 325, distance: 736.1
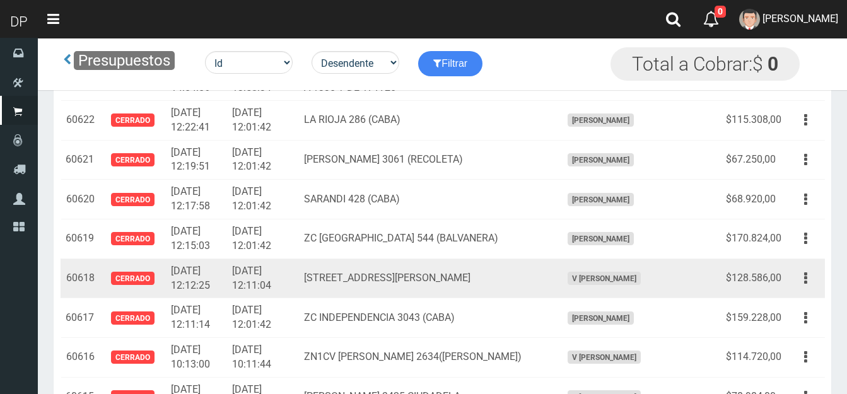
scroll to position [15853, 0]
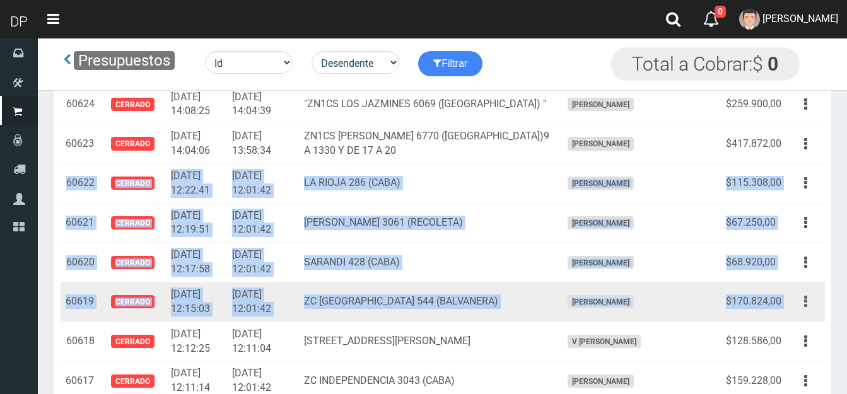
drag, startPoint x: 66, startPoint y: 167, endPoint x: 792, endPoint y: 289, distance: 735.5
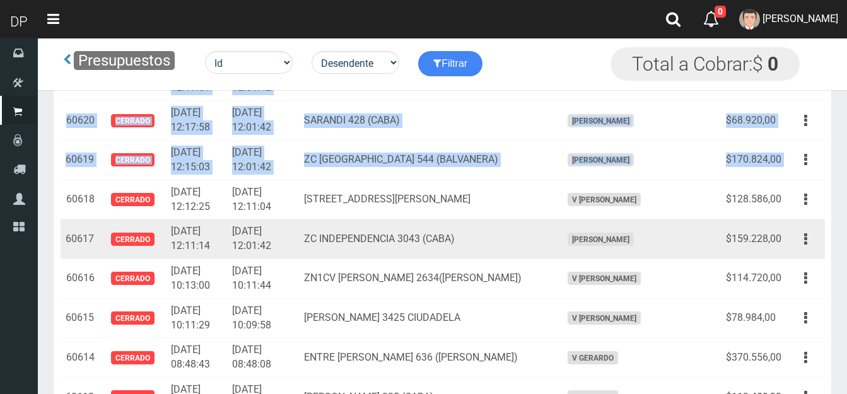
scroll to position [16042, 0]
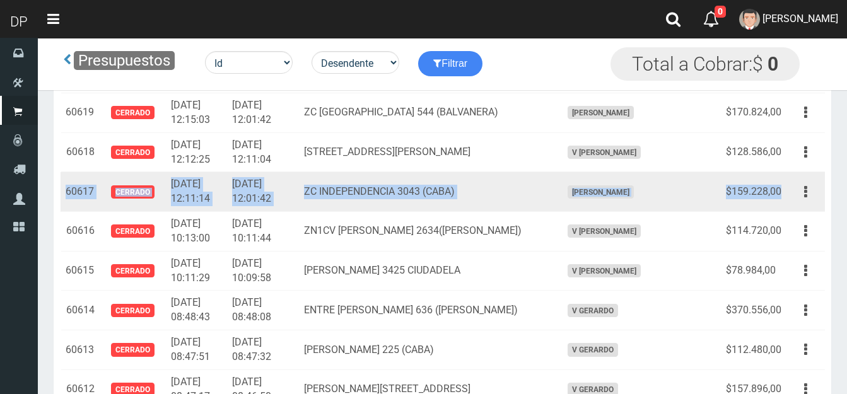
drag, startPoint x: 66, startPoint y: 172, endPoint x: 771, endPoint y: 173, distance: 705.2
click at [778, 177] on tr "60617 Cerrado 2025-04-05 12:11:14 2025-04-05 12:01:42 ZC INDEPENDENCIA 3043 (CA…" at bounding box center [443, 192] width 764 height 40
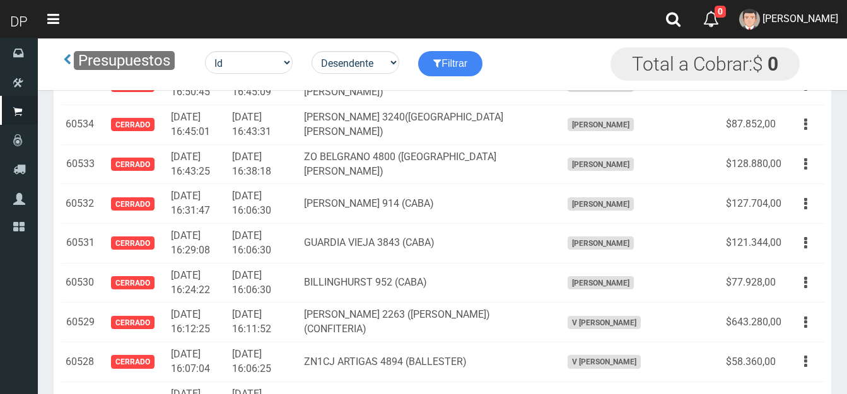
scroll to position [19196, 0]
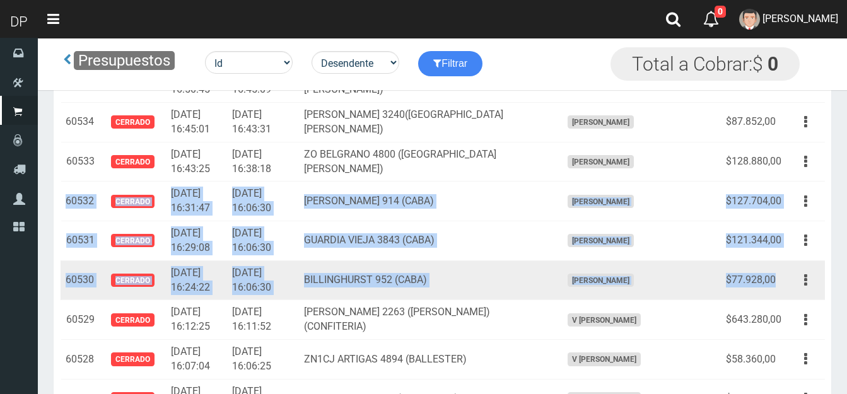
drag, startPoint x: 64, startPoint y: 188, endPoint x: 774, endPoint y: 261, distance: 714.0
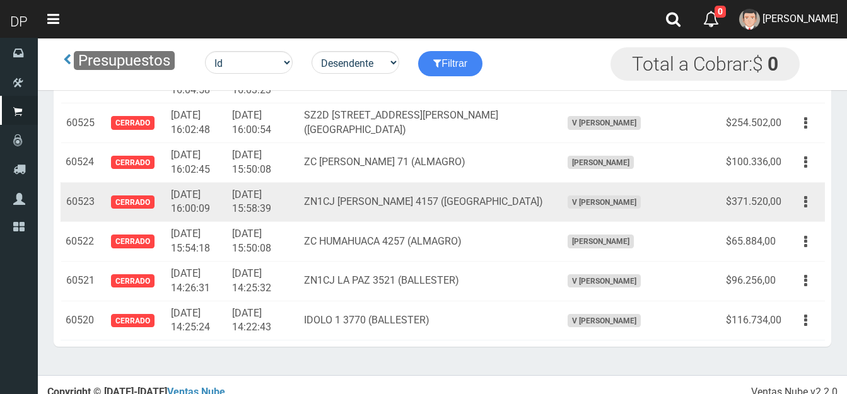
scroll to position [19552, 0]
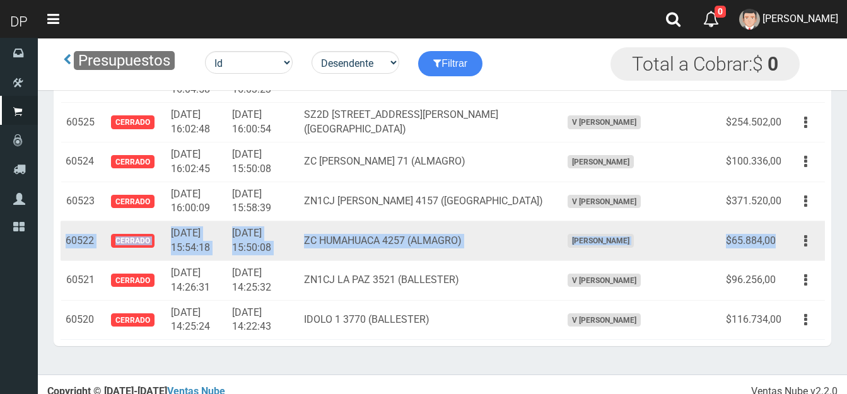
drag, startPoint x: 66, startPoint y: 226, endPoint x: 765, endPoint y: 223, distance: 699.5
click at [776, 221] on tr "60522 Cerrado 2025-04-03 15:54:18 2025-04-03 15:50:08 ZC HUMAHUACA 4257 (ALMAGR…" at bounding box center [443, 241] width 764 height 40
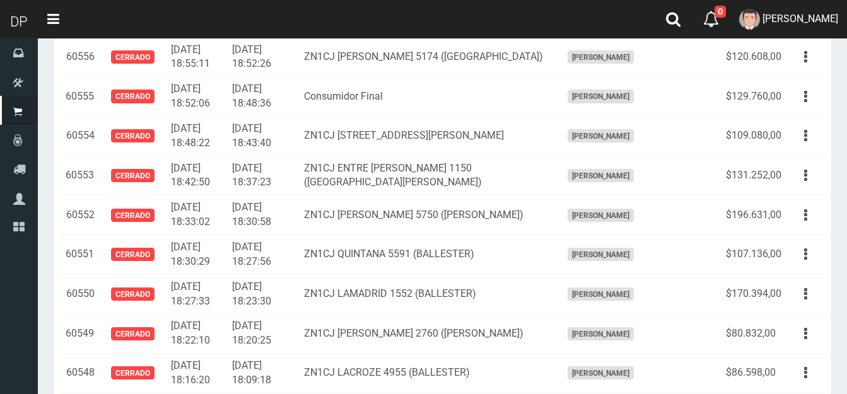
scroll to position [0, 0]
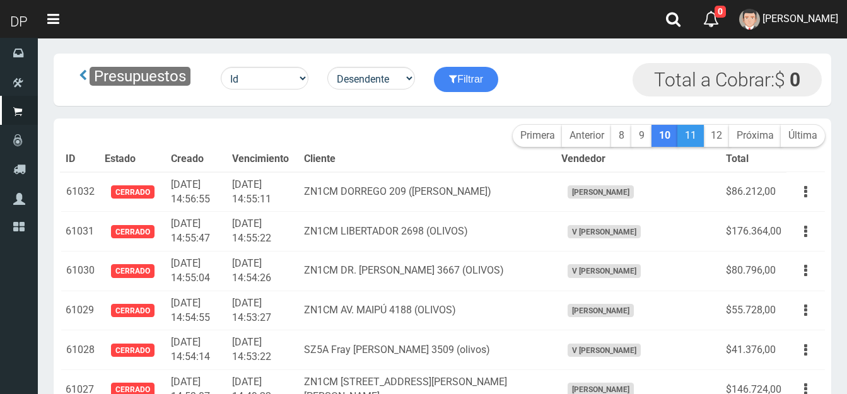
click at [692, 141] on link "11" at bounding box center [690, 136] width 26 height 22
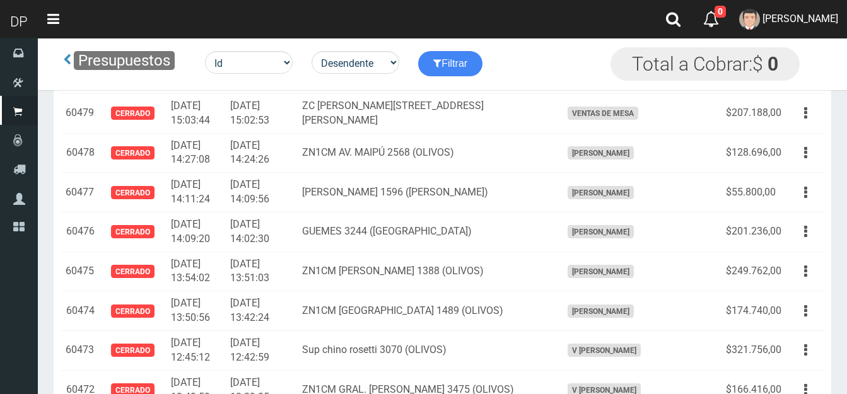
scroll to position [1640, 0]
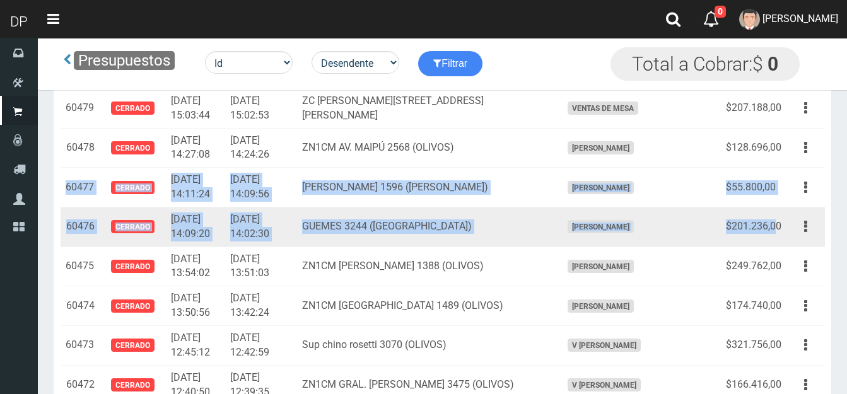
drag, startPoint x: 66, startPoint y: 186, endPoint x: 775, endPoint y: 221, distance: 709.2
type textarea "60477 CERRADO [DATE] 14:11:24 [DATE] 14:09:56 [PERSON_NAME] 1596 ([PERSON_NAME]…"
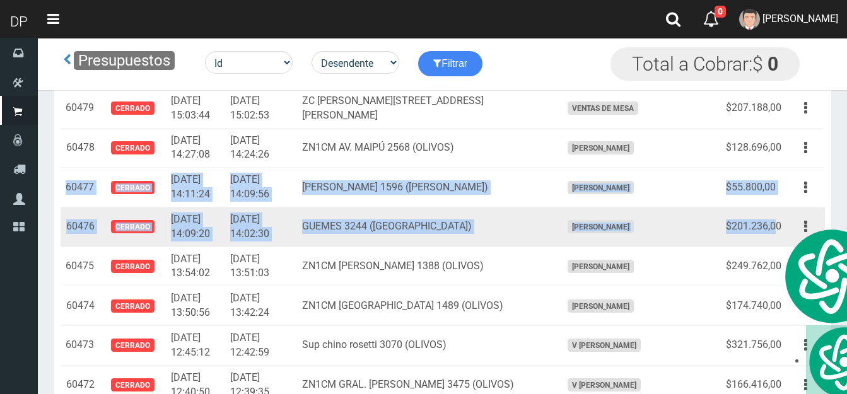
copy tbody "60477 Cerrado [DATE] 14:11:24 [DATE] 14:09:56 [PERSON_NAME] 1596 ([PERSON_NAME]…"
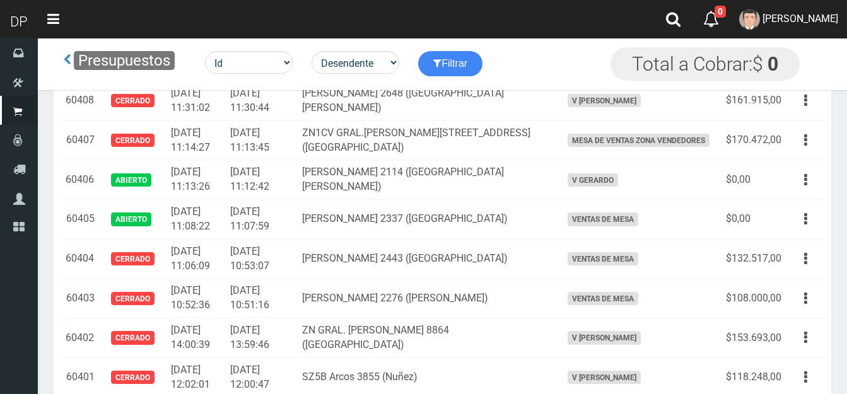
scroll to position [4289, 0]
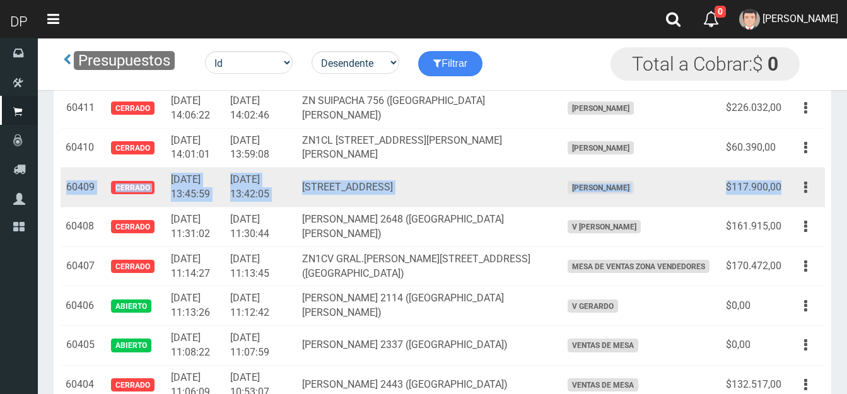
drag, startPoint x: 67, startPoint y: 189, endPoint x: 769, endPoint y: 186, distance: 702.6
click at [780, 178] on tr "60409 Cerrado 2025-03-31 13:45:59 2025-03-31 13:42:05 CORRIENTES 2232 (CABA) FR…" at bounding box center [443, 188] width 764 height 40
copy tr "60409 Cerrado 2025-03-31 13:45:59 2025-03-31 13:42:05 CORRIENTES 2232 (CABA) FR…"
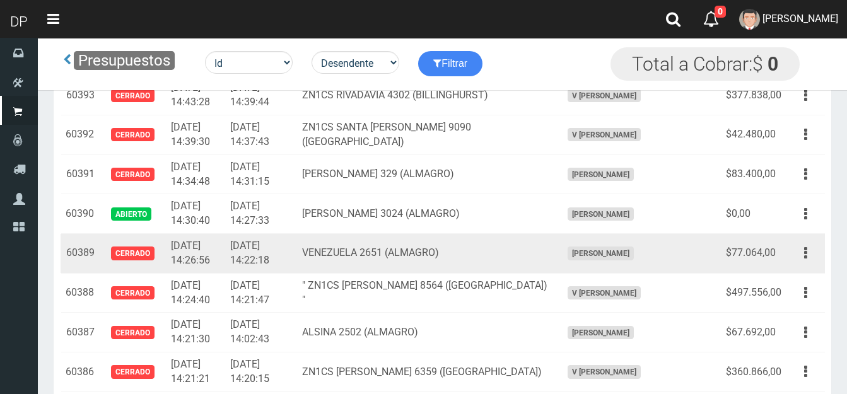
scroll to position [4983, 0]
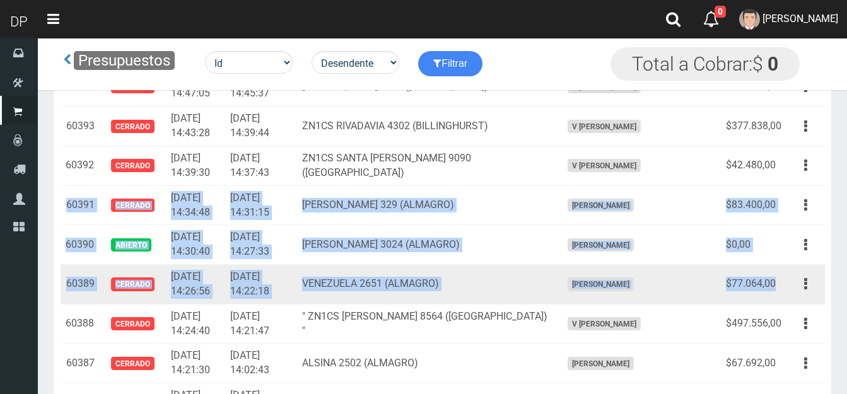
drag, startPoint x: 64, startPoint y: 202, endPoint x: 776, endPoint y: 281, distance: 715.8
copy tbody "60391 Cerrado 2025-03-29 14:34:48 2025-03-29 14:31:15 JEAN JAURE 329 (ALMAGRO) …"
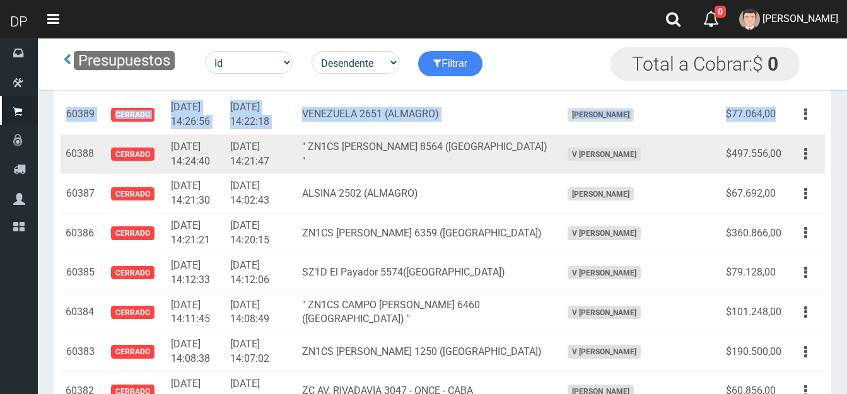
scroll to position [5172, 0]
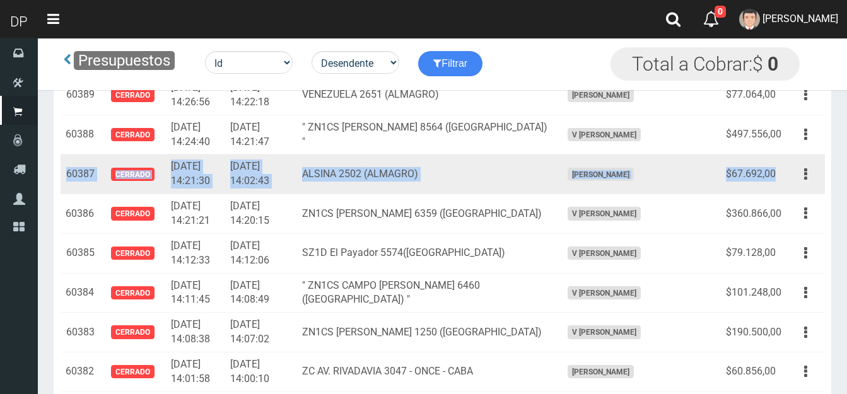
drag, startPoint x: 75, startPoint y: 173, endPoint x: 767, endPoint y: 173, distance: 691.9
click at [773, 172] on tr "60387 Cerrado 2025-03-29 14:21:30 2025-03-29 14:02:43 ALSINA 2502 (ALMAGRO) FRA…" at bounding box center [443, 175] width 764 height 40
copy tr "60387 Cerrado 2025-03-29 14:21:30 2025-03-29 14:02:43 ALSINA 2502 (ALMAGRO) FRA…"
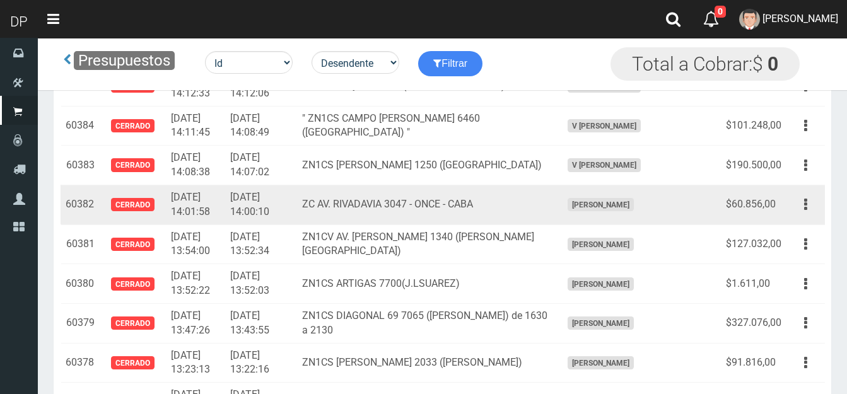
scroll to position [5361, 0]
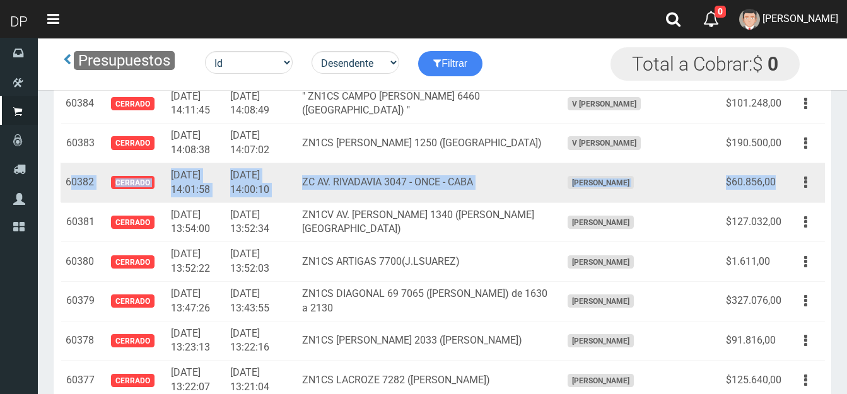
drag, startPoint x: 69, startPoint y: 180, endPoint x: 766, endPoint y: 183, distance: 697.6
click at [774, 178] on tr "60382 Cerrado 2025-03-29 14:01:58 2025-03-29 14:00:10 ZC AV. RIVADAVIA 3047 - O…" at bounding box center [443, 183] width 764 height 40
copy tr "0382 Cerrado 2025-03-29 14:01:58 2025-03-29 14:00:10 ZC AV. RIVADAVIA 3047 - ON…"
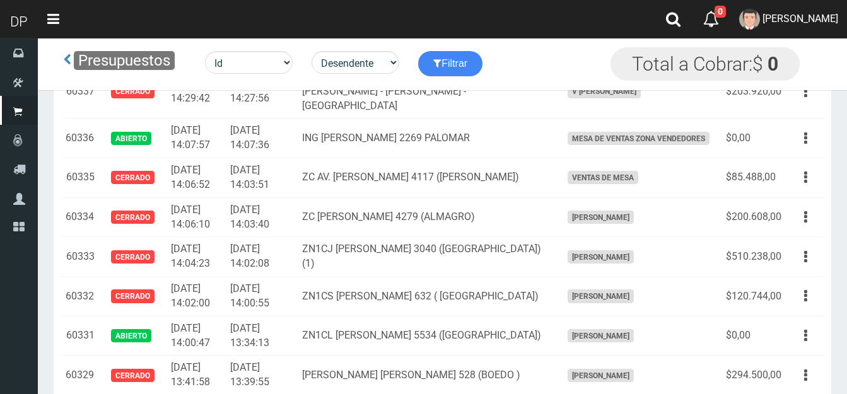
scroll to position [7253, 0]
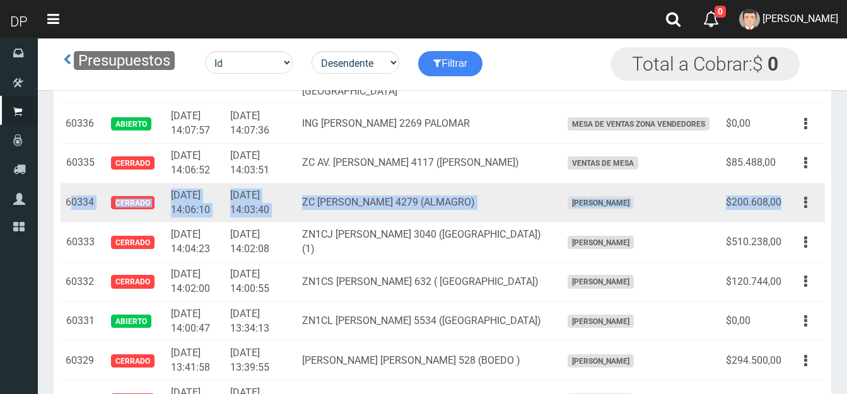
drag, startPoint x: 71, startPoint y: 186, endPoint x: 763, endPoint y: 189, distance: 692.6
click at [780, 185] on tr "60334 Cerrado 2025-03-28 14:06:10 2025-03-28 14:03:40 ZC HIPOLITO YRIGOYEN 4279…" at bounding box center [443, 203] width 764 height 40
copy tr "0334 Cerrado 2025-03-28 14:06:10 2025-03-28 14:03:40 ZC HIPOLITO YRIGOYEN 4279 …"
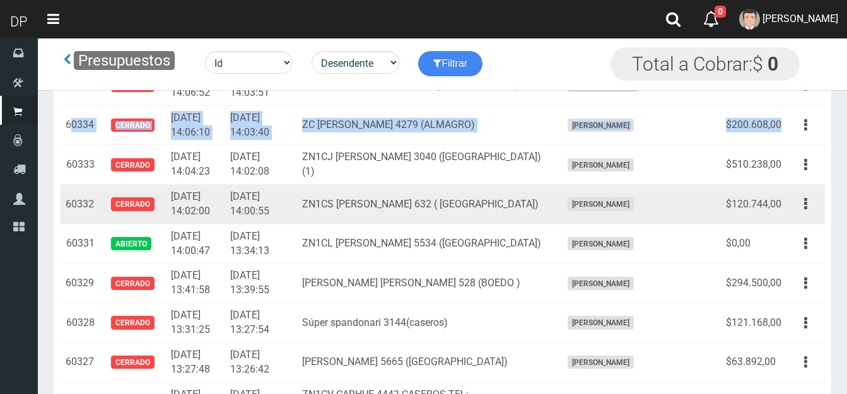
scroll to position [7380, 0]
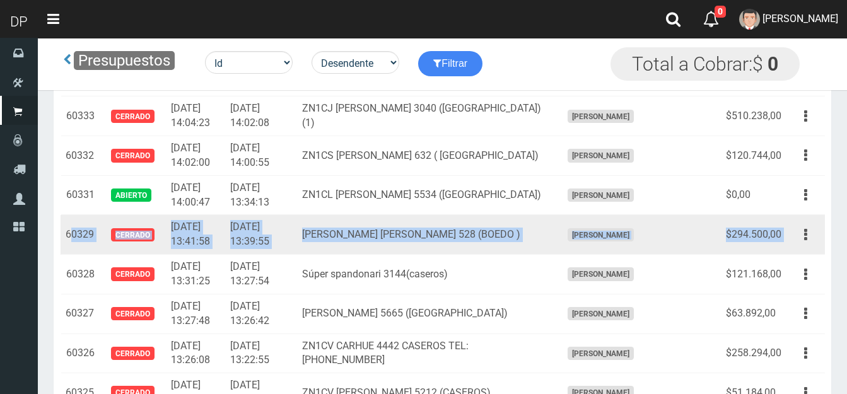
drag, startPoint x: 71, startPoint y: 221, endPoint x: 787, endPoint y: 223, distance: 715.3
click at [787, 223] on tr "60329 Cerrado 2025-03-28 13:41:58 2025-03-28 13:39:55 CASTRO BARROS 528 (BOEDO …" at bounding box center [443, 235] width 764 height 40
copy tr "0329 Cerrado 2025-03-28 13:41:58 2025-03-28 13:39:55 CASTRO BARROS 528 (BOEDO )…"
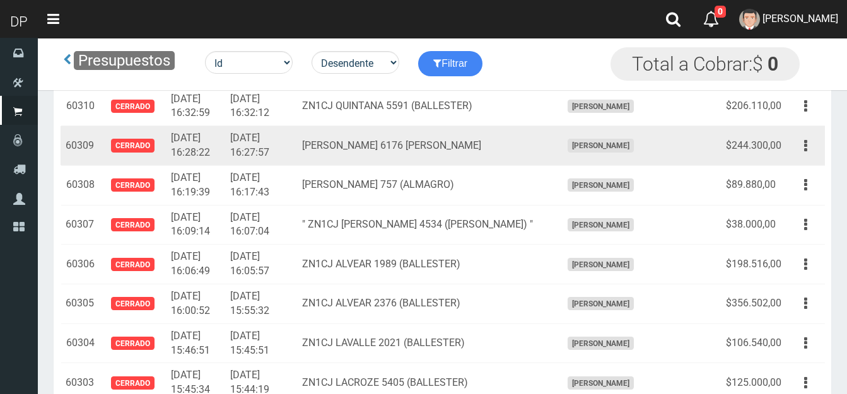
scroll to position [8263, 0]
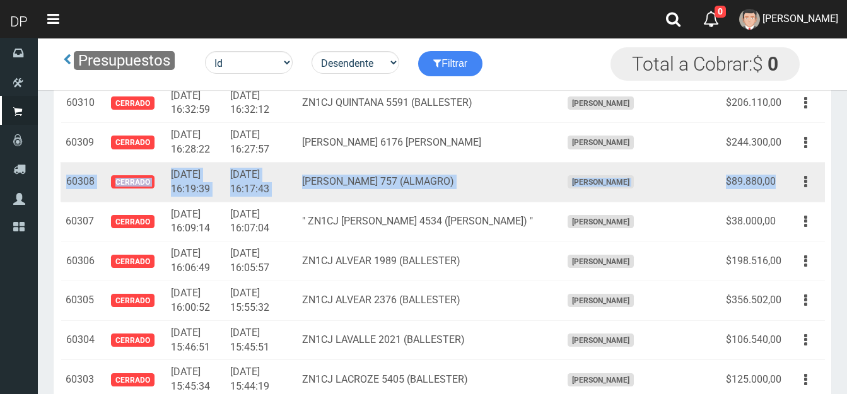
drag, startPoint x: 67, startPoint y: 167, endPoint x: 772, endPoint y: 170, distance: 705.2
click at [776, 170] on tr "60308 Cerrado 2025-03-27 16:19:39 2025-03-27 16:17:43 MEDRANO 757 (ALMAGRO) FRA…" at bounding box center [443, 182] width 764 height 40
copy tr "60308 Cerrado 2025-03-27 16:19:39 2025-03-27 16:17:43 MEDRANO 757 (ALMAGRO) FRA…"
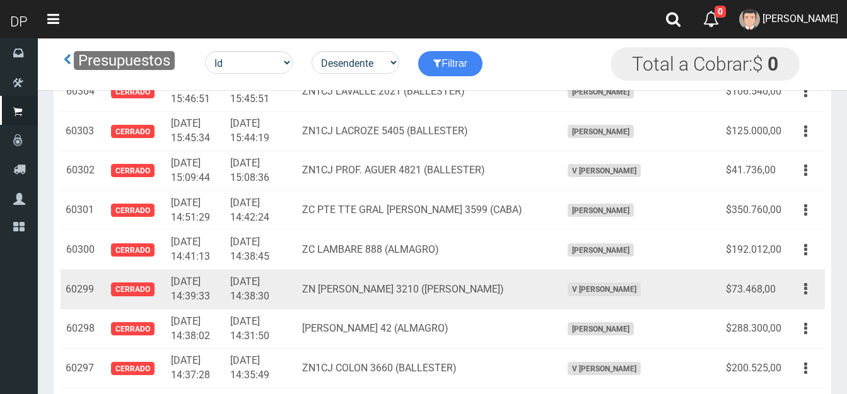
scroll to position [8515, 0]
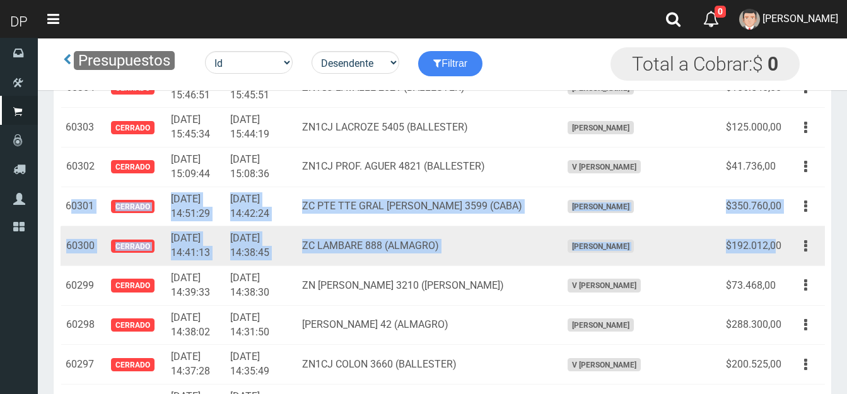
drag, startPoint x: 72, startPoint y: 194, endPoint x: 773, endPoint y: 230, distance: 702.3
copy tbody "0301 Cerrado 2025-03-27 14:51:29 2025-03-27 14:42:24 ZC PTE TTE GRAL J. D PERÓN…"
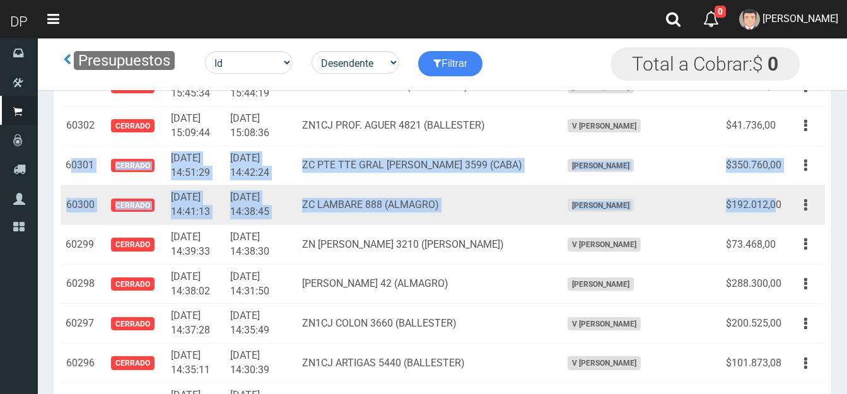
scroll to position [8641, 0]
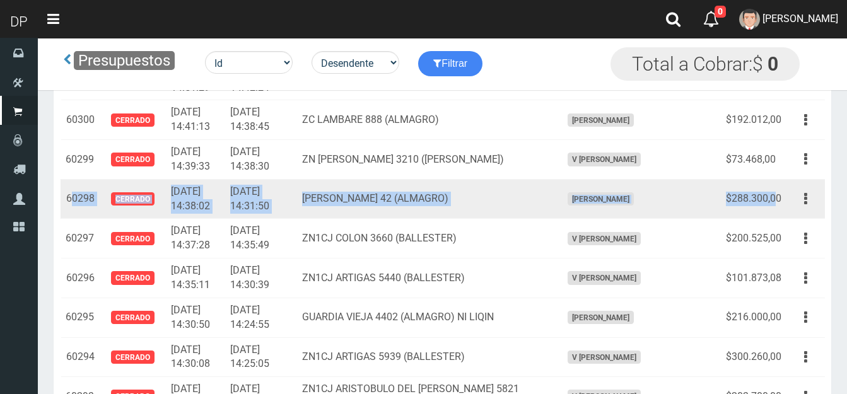
drag, startPoint x: 71, startPoint y: 182, endPoint x: 776, endPoint y: 179, distance: 705.2
click at [776, 179] on tr "60298 Cerrado 2025-03-27 14:38:02 2025-03-27 14:31:50 ZC GASCON 42 (ALMAGRO) FR…" at bounding box center [443, 199] width 764 height 40
copy tr "0298 Cerrado 2025-03-27 14:38:02 2025-03-27 14:31:50 ZC GASCON 42 (ALMAGRO) FRA…"
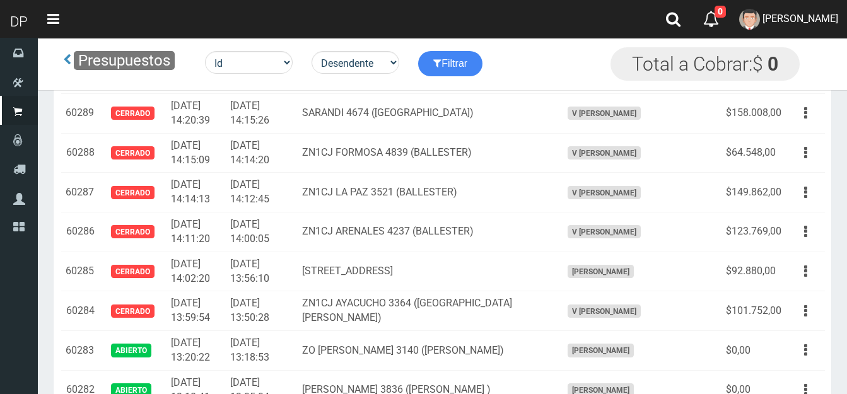
scroll to position [9020, 0]
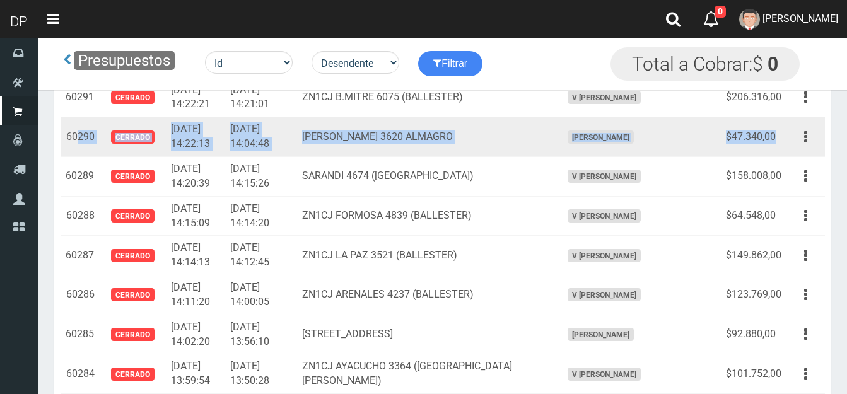
drag, startPoint x: 76, startPoint y: 123, endPoint x: 772, endPoint y: 120, distance: 696.3
click at [775, 119] on tr "60290 Cerrado 2025-03-27 14:22:13 2025-03-27 14:04:48 SARMIENTO 3620 ALMAGRO FR…" at bounding box center [443, 137] width 764 height 40
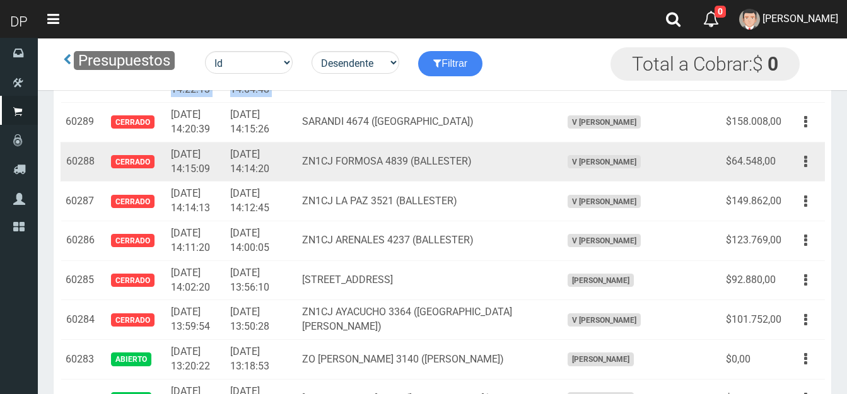
scroll to position [9209, 0]
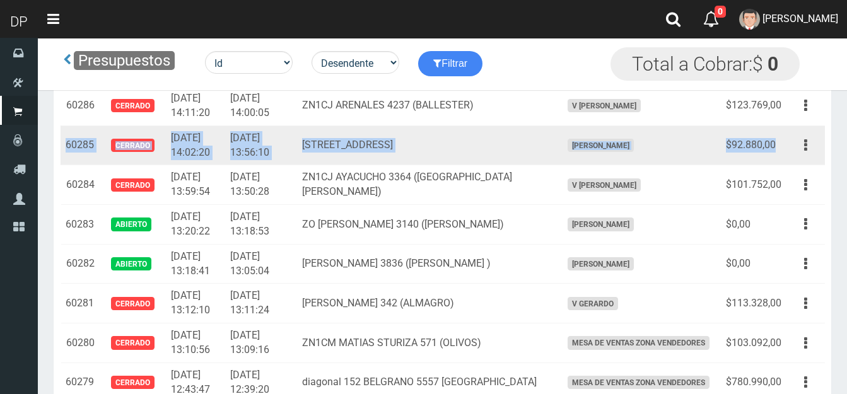
drag, startPoint x: 66, startPoint y: 132, endPoint x: 764, endPoint y: 125, distance: 698.3
click at [771, 128] on tr "60285 Cerrado 2025-03-27 14:02:20 2025-03-27 13:56:10 AV CORRIENTES 3421 ALMAGR…" at bounding box center [443, 146] width 764 height 40
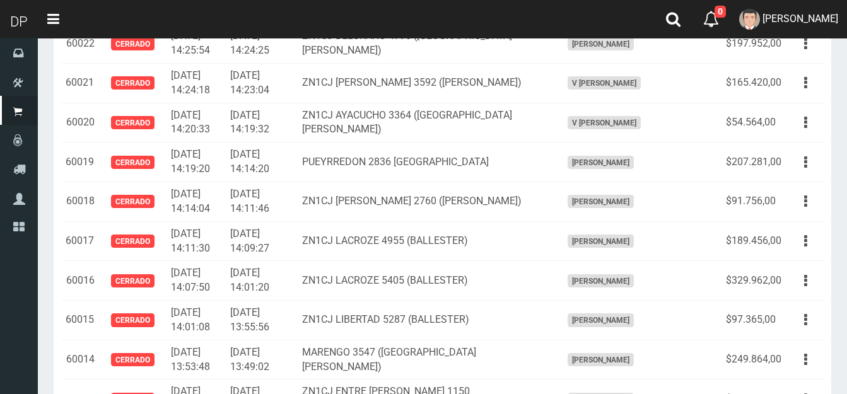
scroll to position [0, 0]
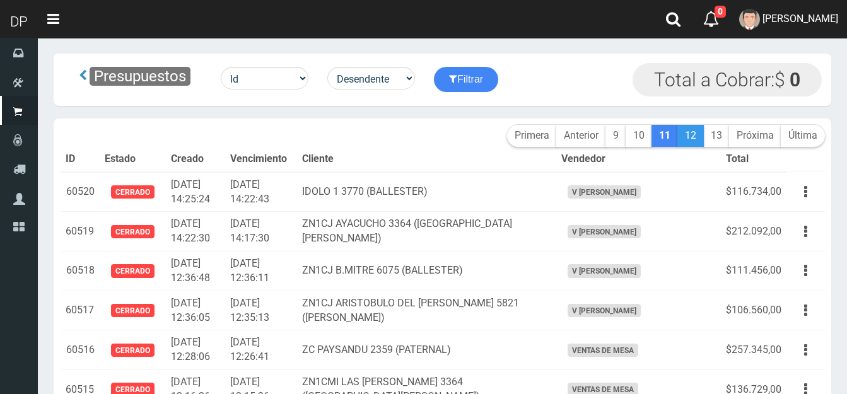
click at [686, 130] on link "12" at bounding box center [690, 136] width 26 height 22
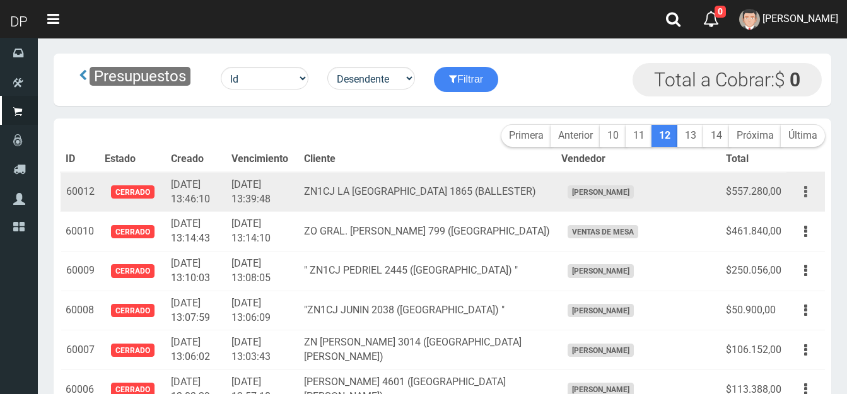
click at [810, 193] on button "button" at bounding box center [806, 192] width 28 height 22
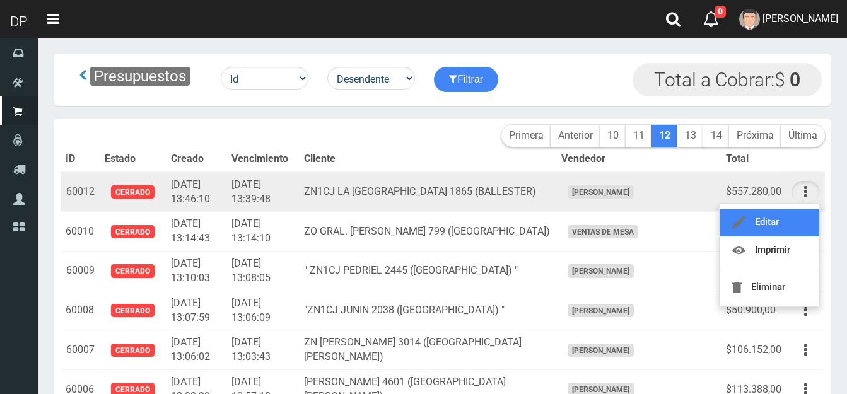
click at [764, 219] on link "Editar" at bounding box center [770, 223] width 100 height 28
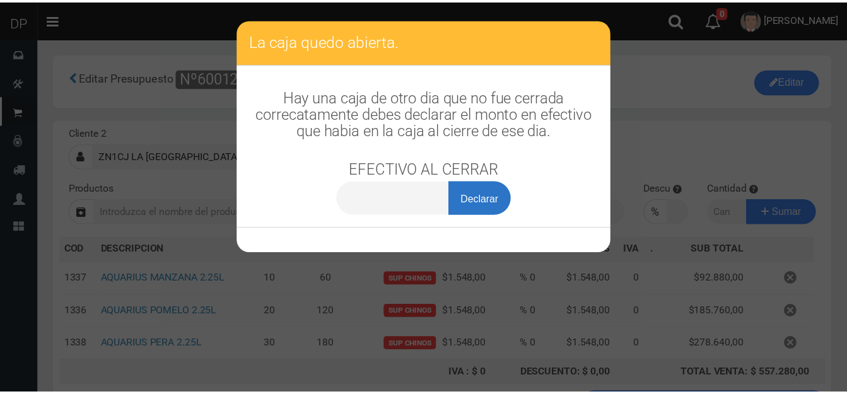
scroll to position [1412, 0]
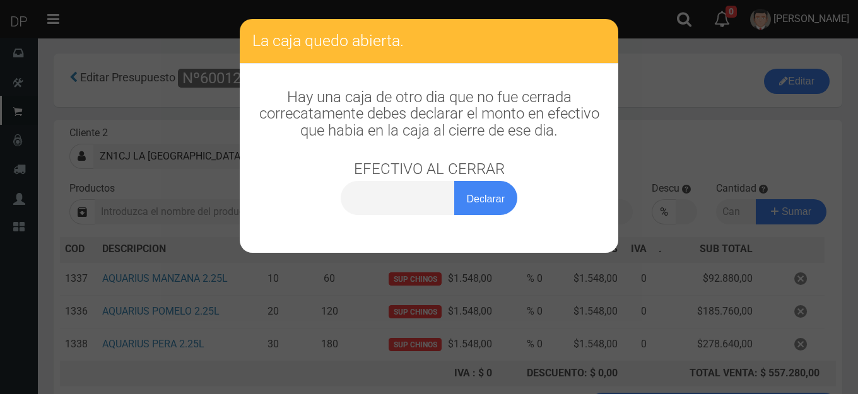
click at [684, 64] on div "La caja quedo abierta. Hay una caja de otro dia que no fue cerrada correcatamen…" at bounding box center [429, 197] width 858 height 394
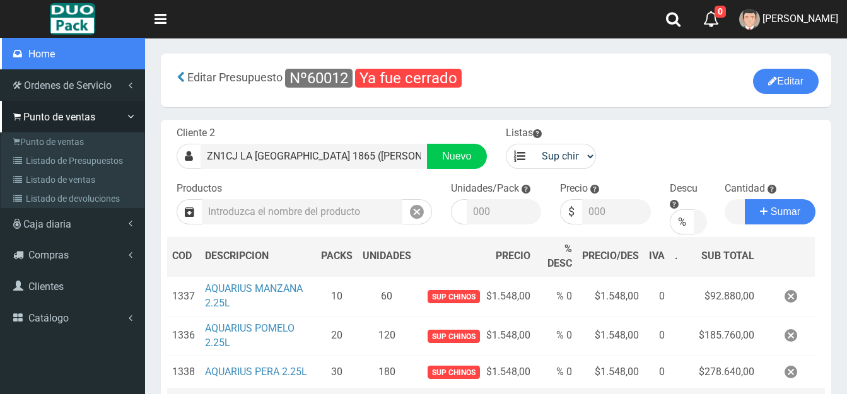
click at [30, 52] on span "Home" at bounding box center [41, 54] width 26 height 12
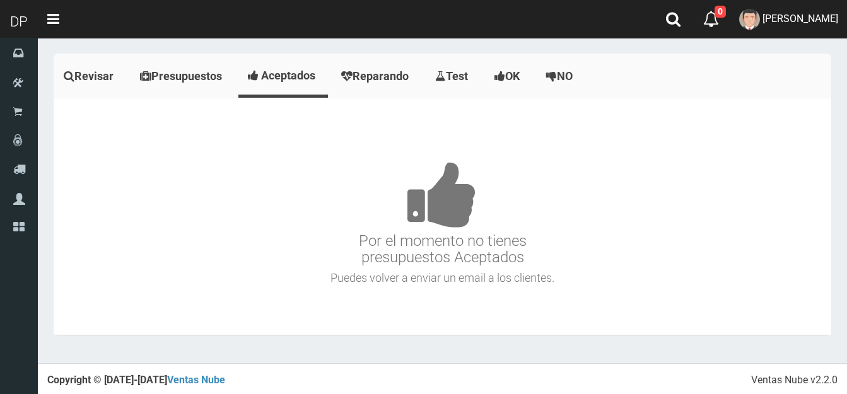
scroll to position [1412, 0]
